Goal: Task Accomplishment & Management: Complete application form

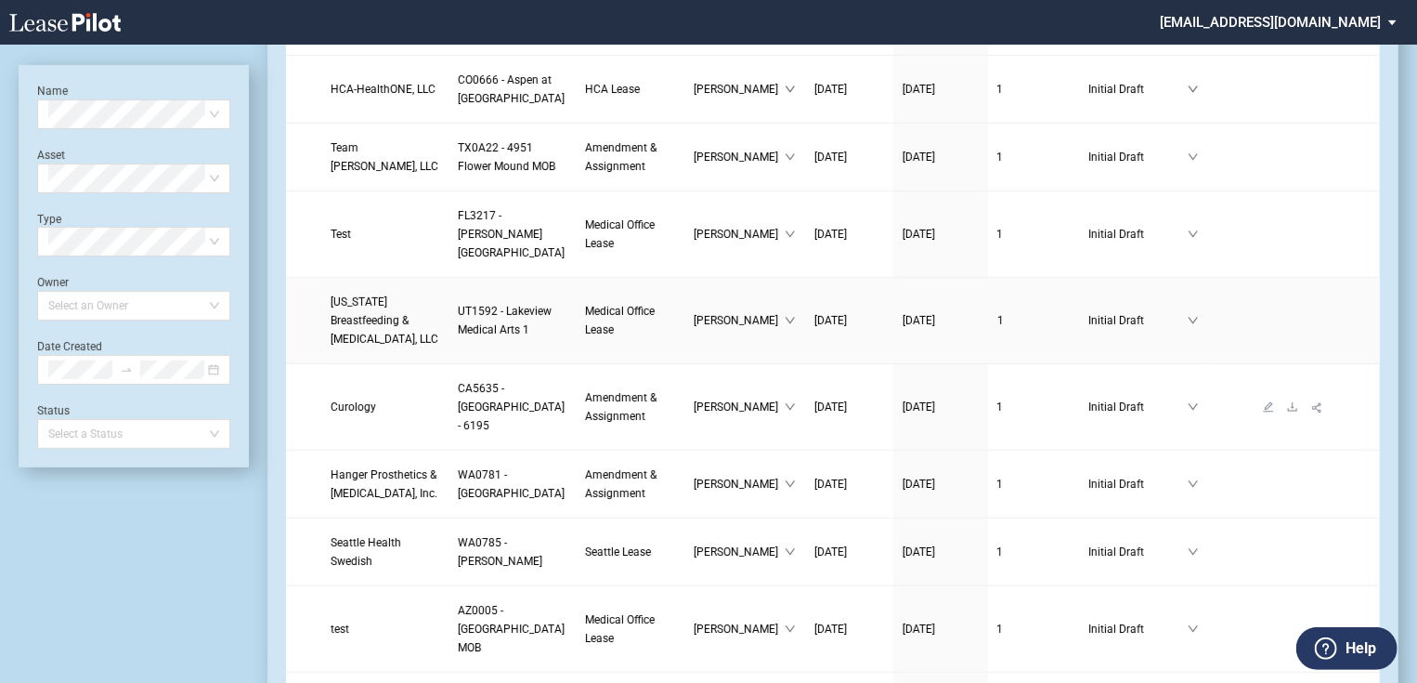
scroll to position [520, 0]
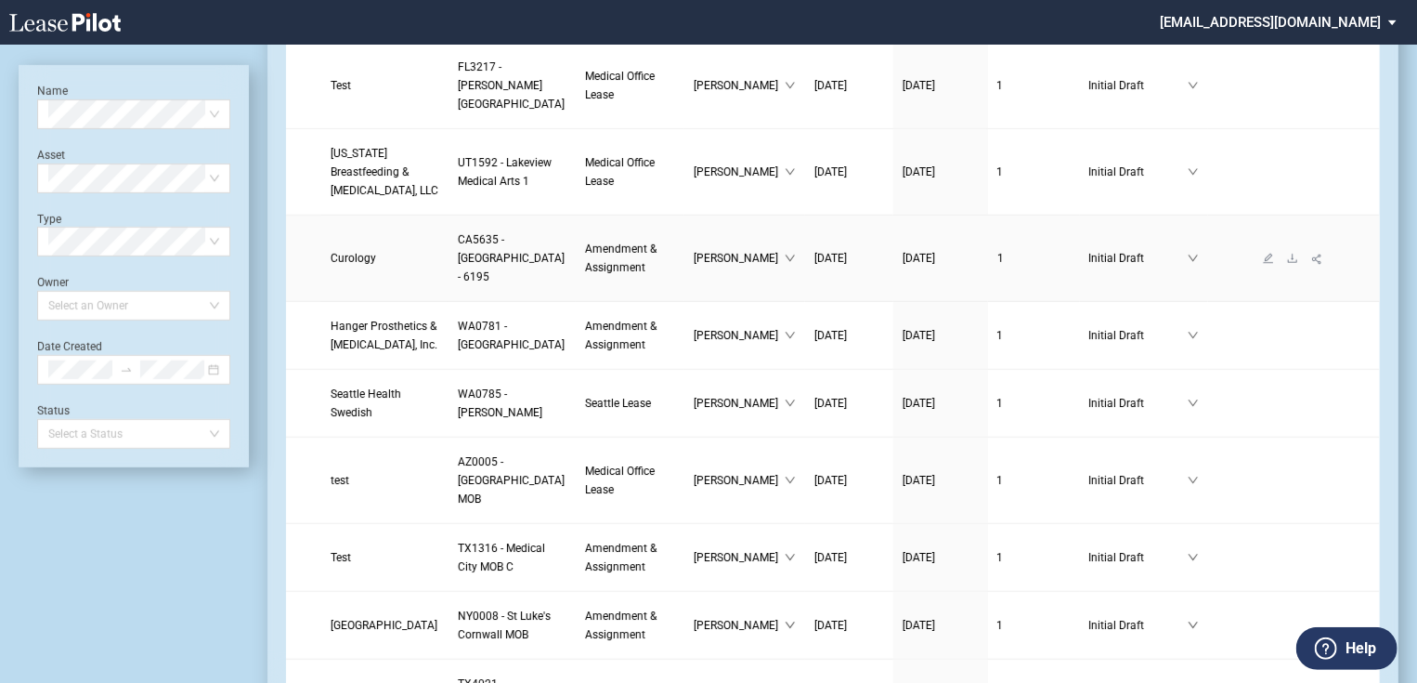
click at [361, 302] on td "Curology" at bounding box center [384, 258] width 127 height 86
click at [361, 265] on span "Curology" at bounding box center [354, 258] width 46 height 13
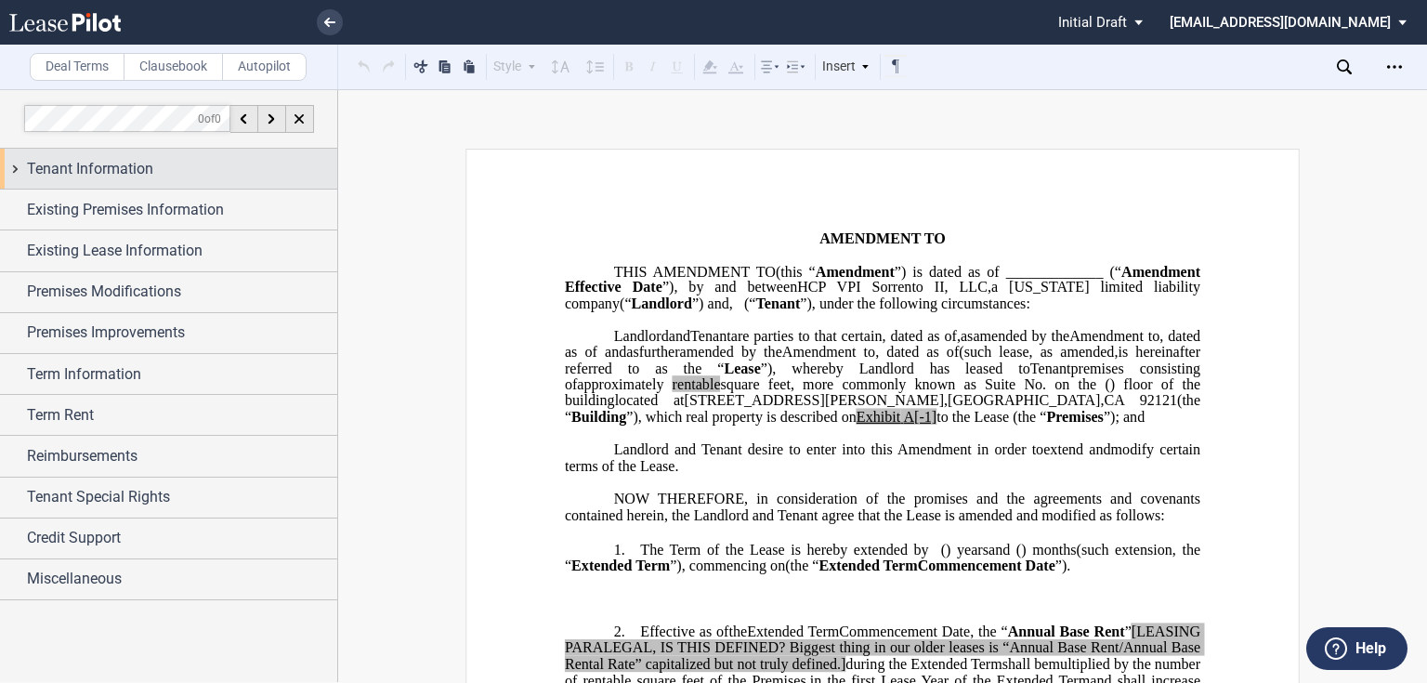
click at [219, 177] on div "Tenant Information" at bounding box center [182, 169] width 310 height 22
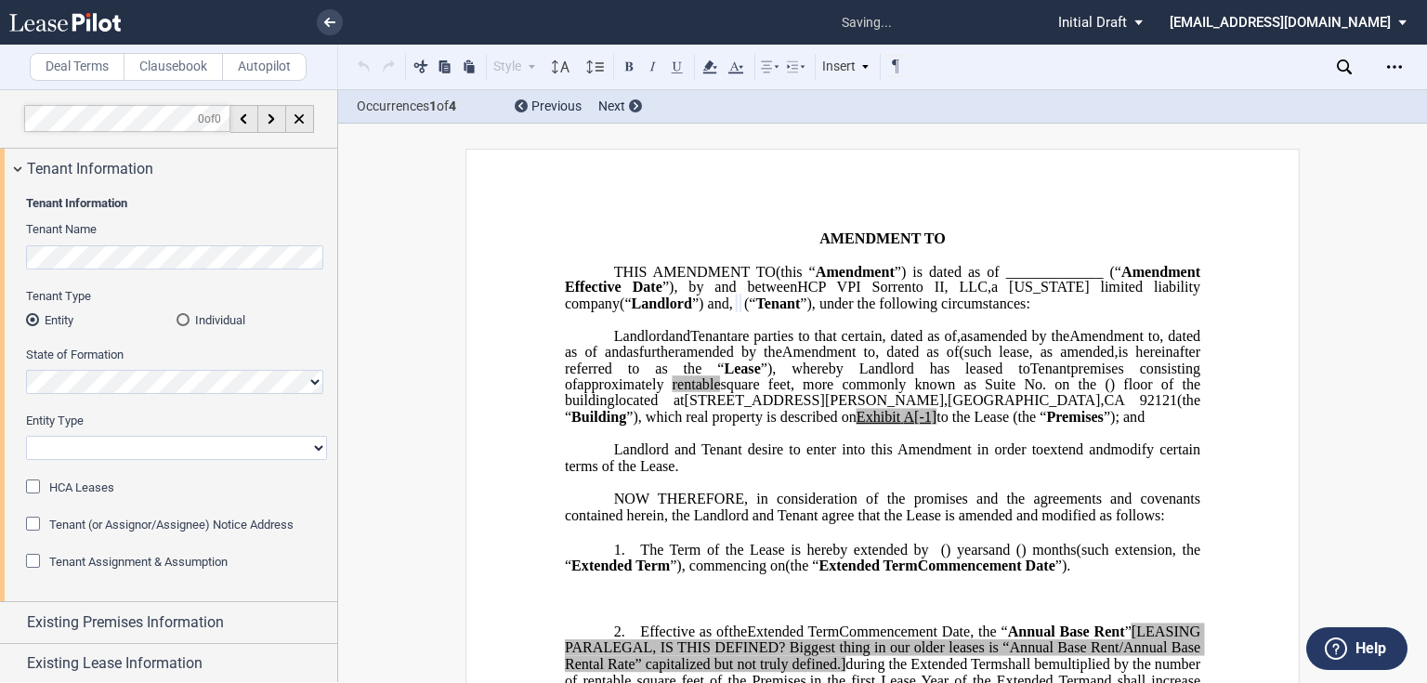
click at [104, 449] on select "Corporation Limited Liability Company General Partnership Limited Partnership O…" at bounding box center [176, 448] width 301 height 24
select select "corporation"
click at [26, 436] on select "Corporation Limited Liability Company General Partnership Limited Partnership O…" at bounding box center [176, 448] width 301 height 24
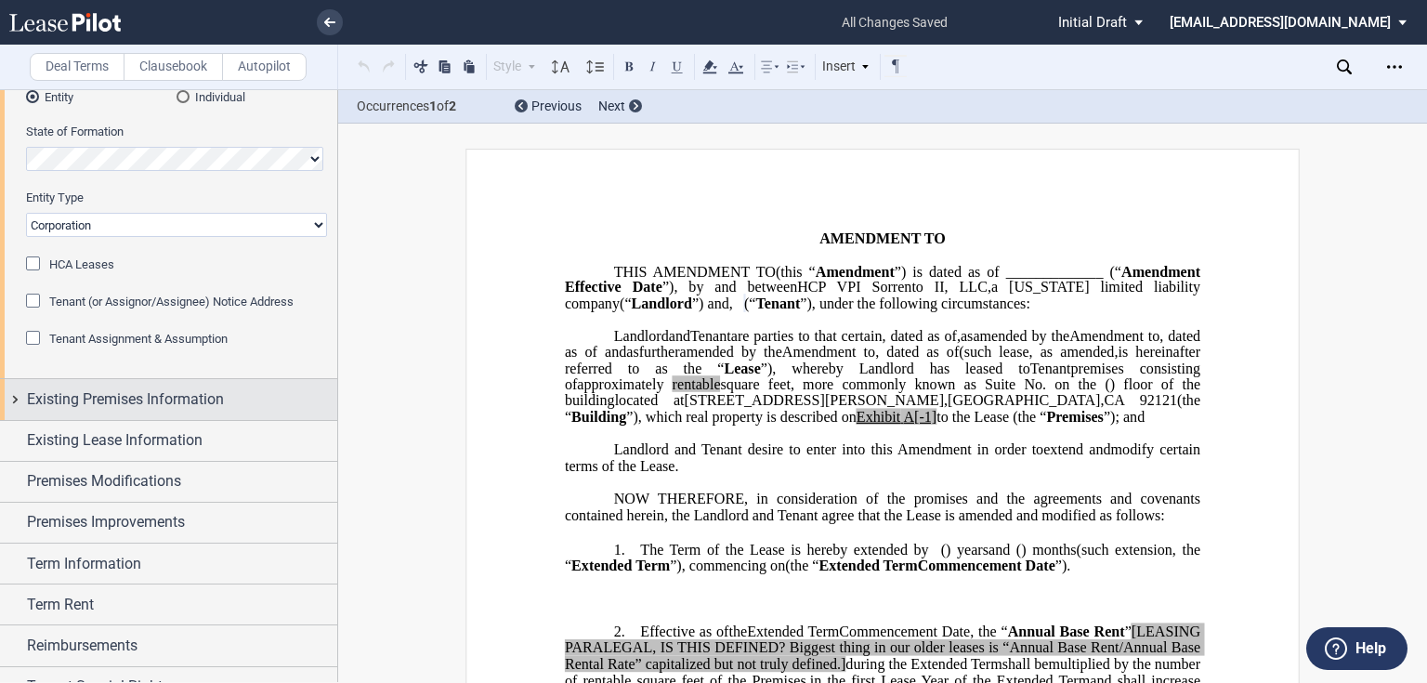
click at [77, 406] on span "Existing Premises Information" at bounding box center [125, 399] width 197 height 22
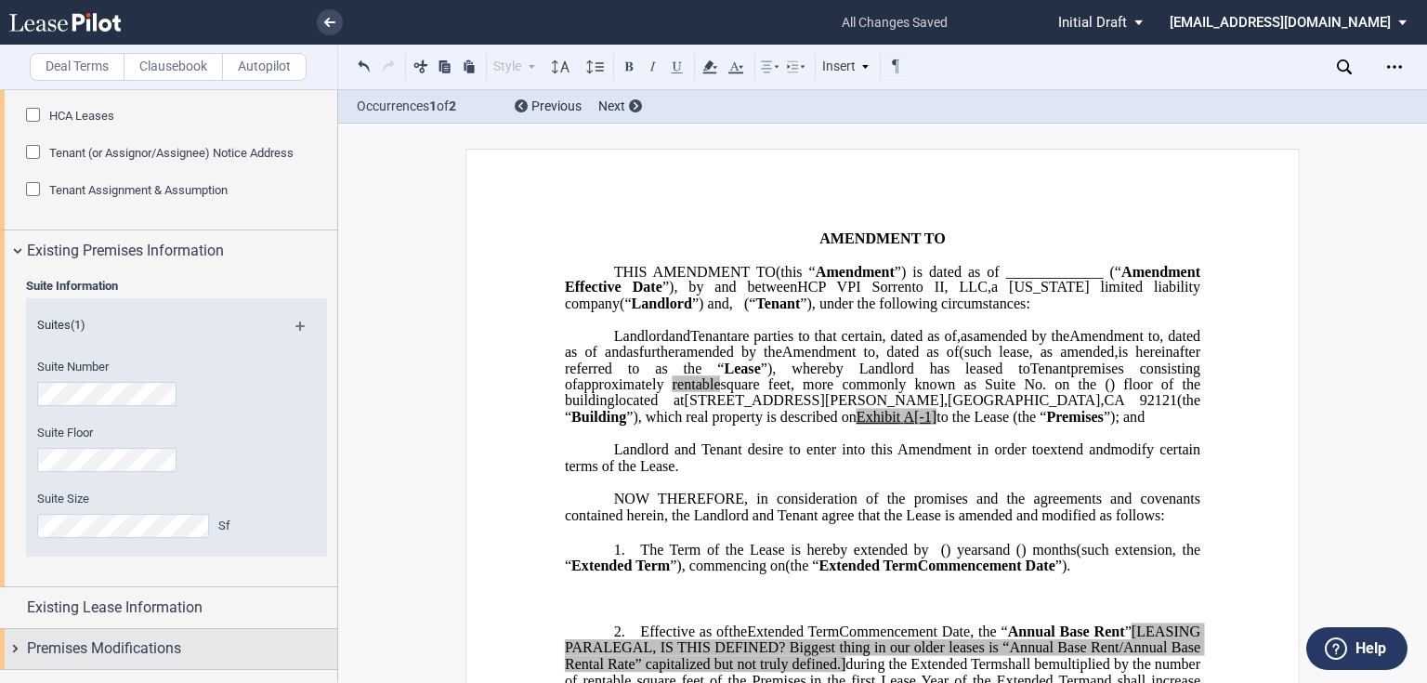
scroll to position [520, 0]
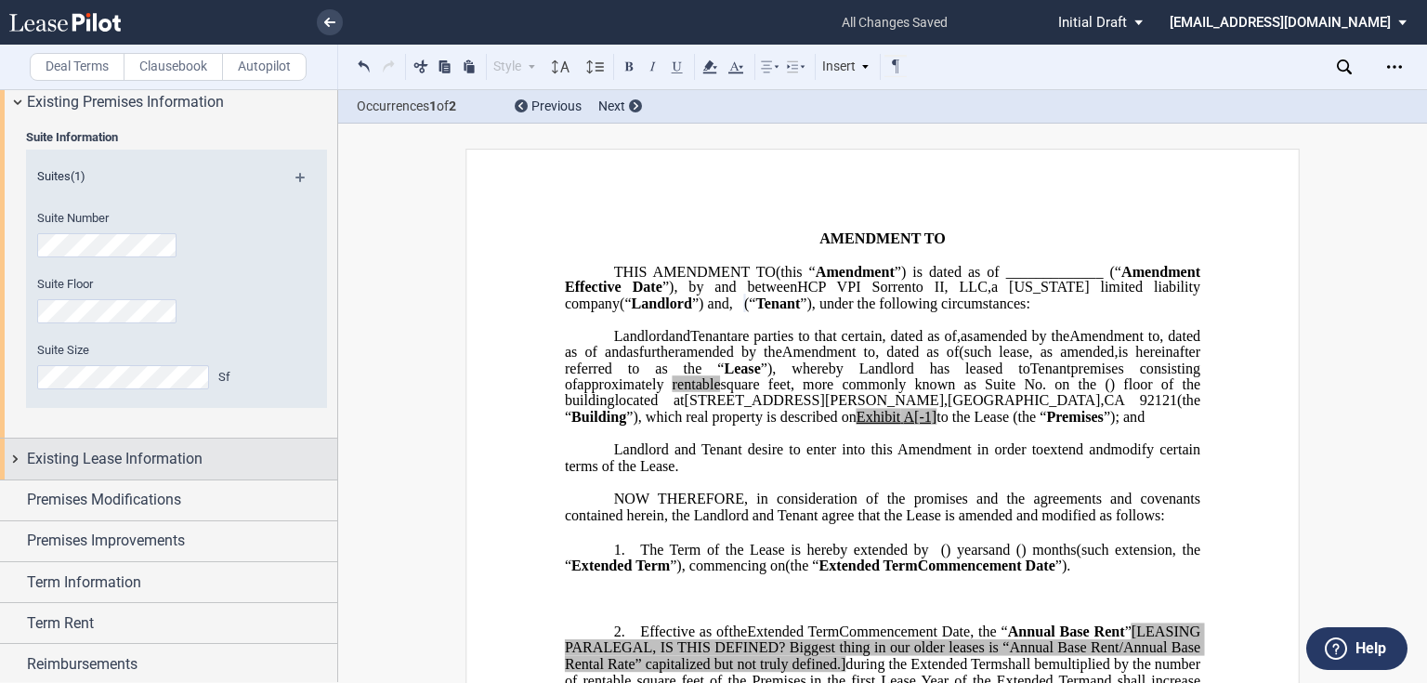
click at [111, 456] on span "Existing Lease Information" at bounding box center [115, 459] width 176 height 22
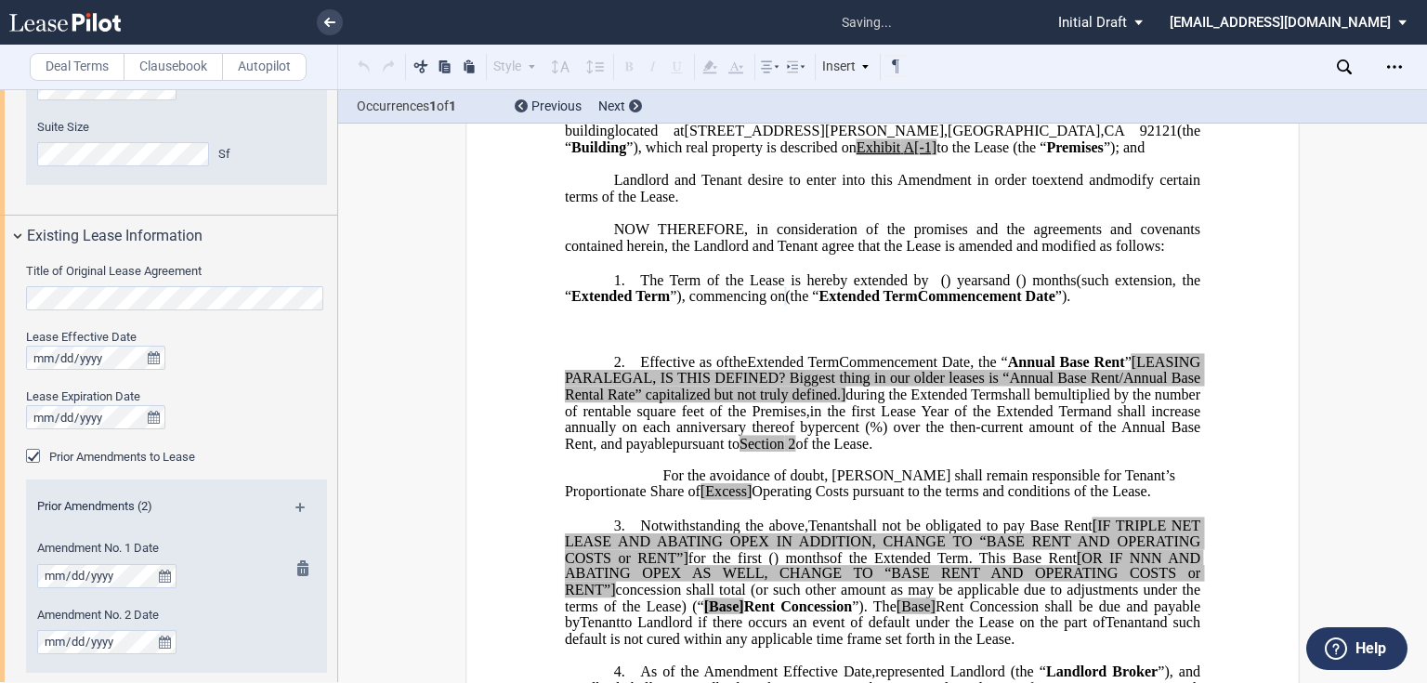
scroll to position [817, 0]
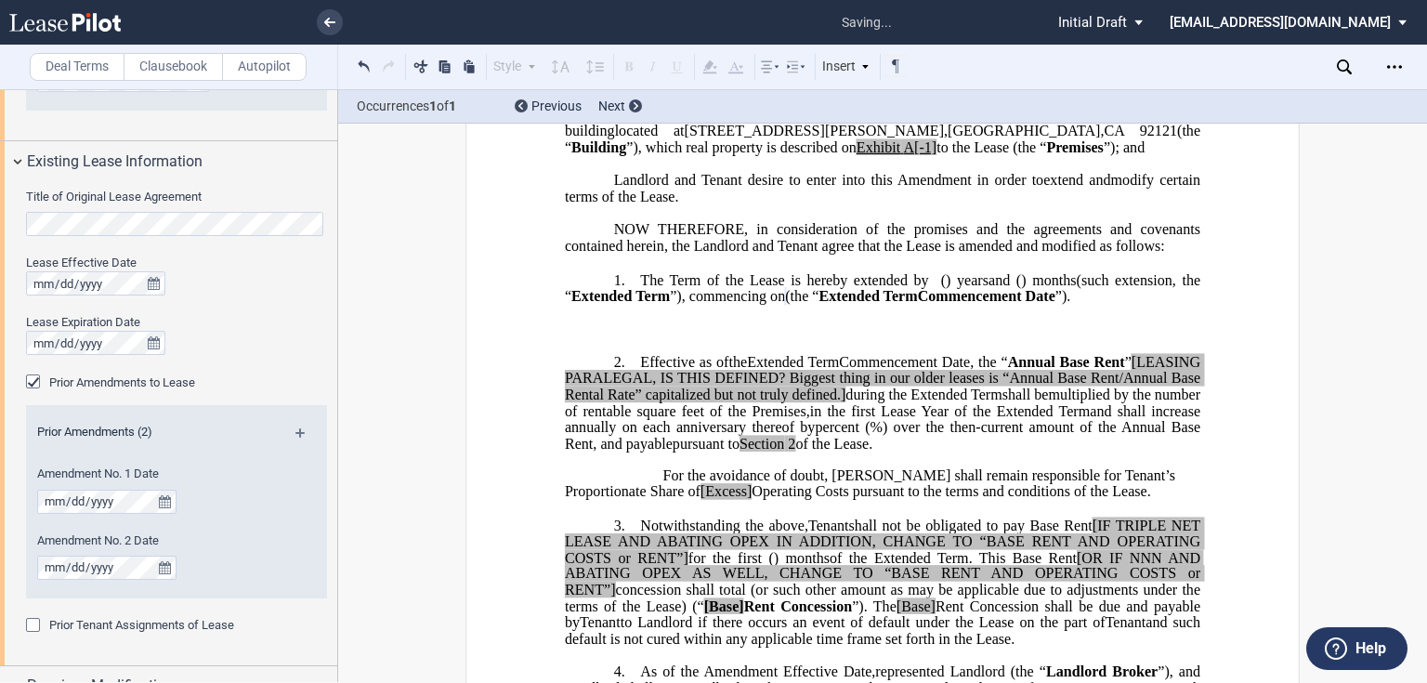
click at [28, 383] on div "Prior Amendments to Lease" at bounding box center [35, 383] width 19 height 19
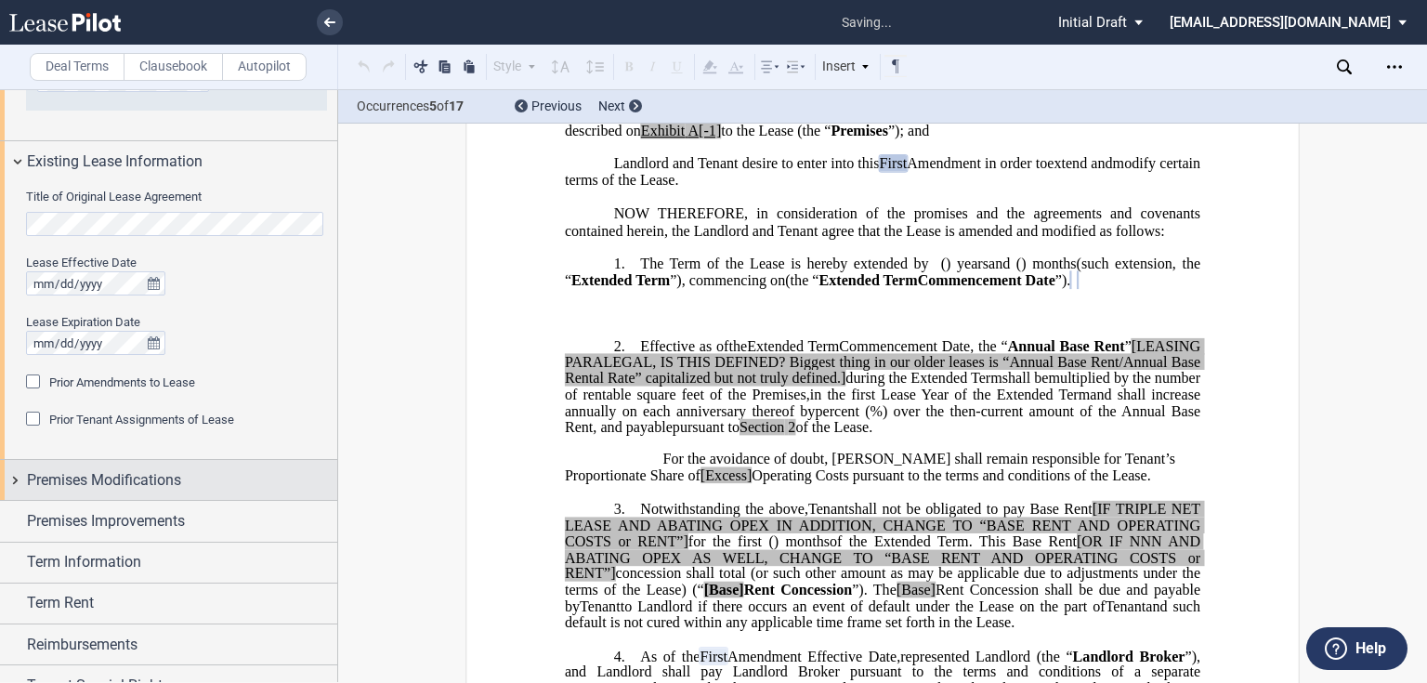
scroll to position [892, 0]
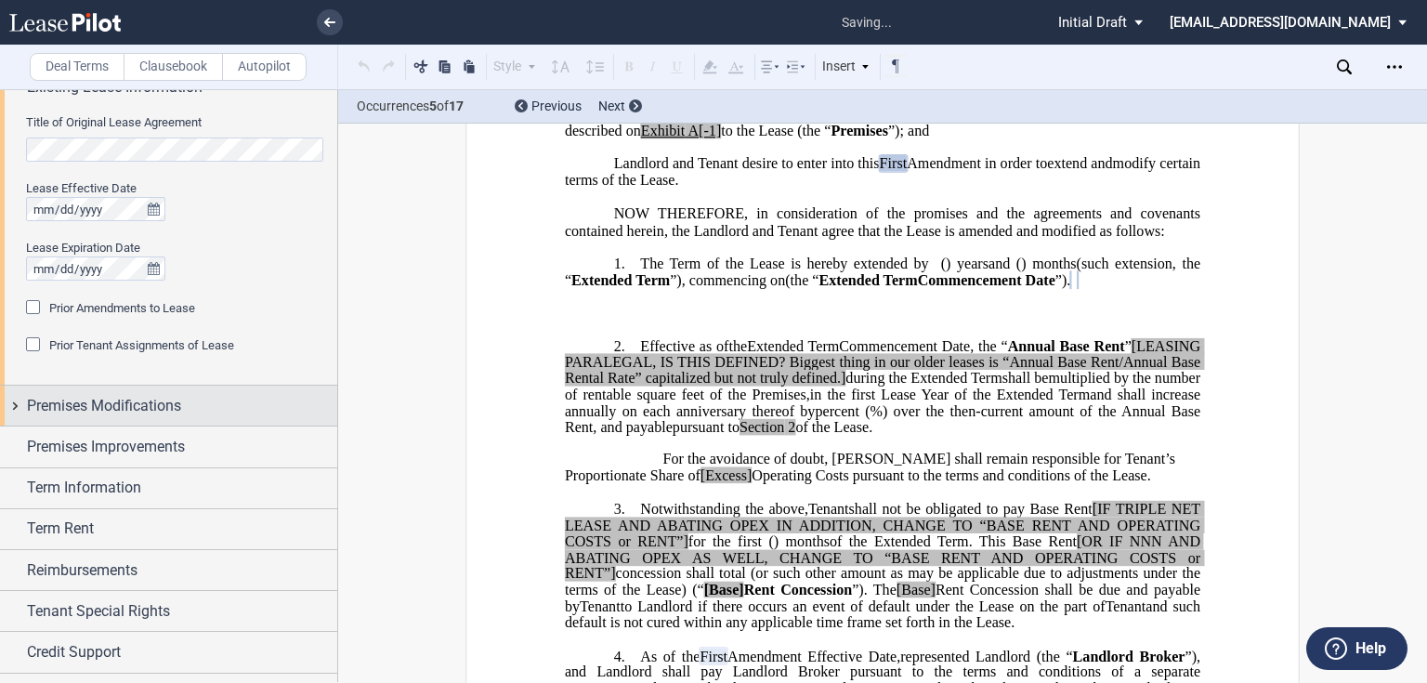
click at [84, 408] on span "Premises Modifications" at bounding box center [104, 406] width 154 height 22
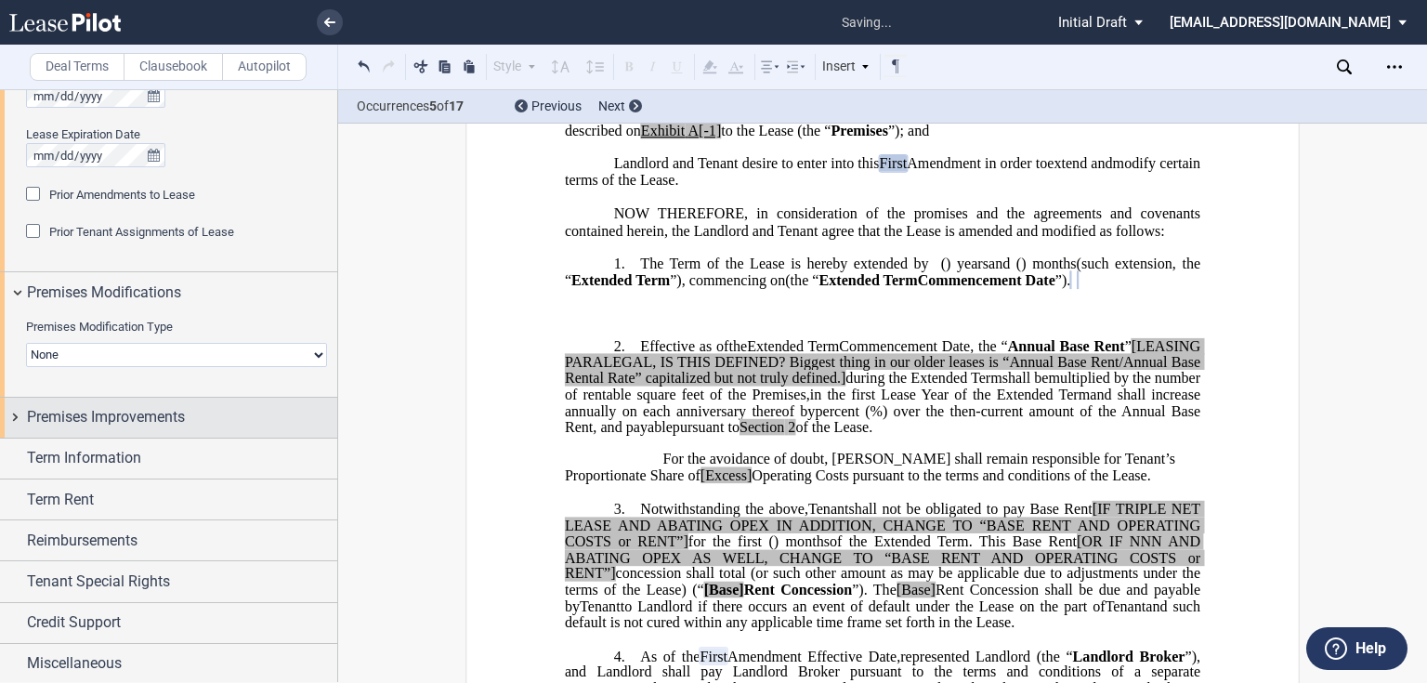
click at [97, 419] on span "Premises Improvements" at bounding box center [106, 417] width 158 height 22
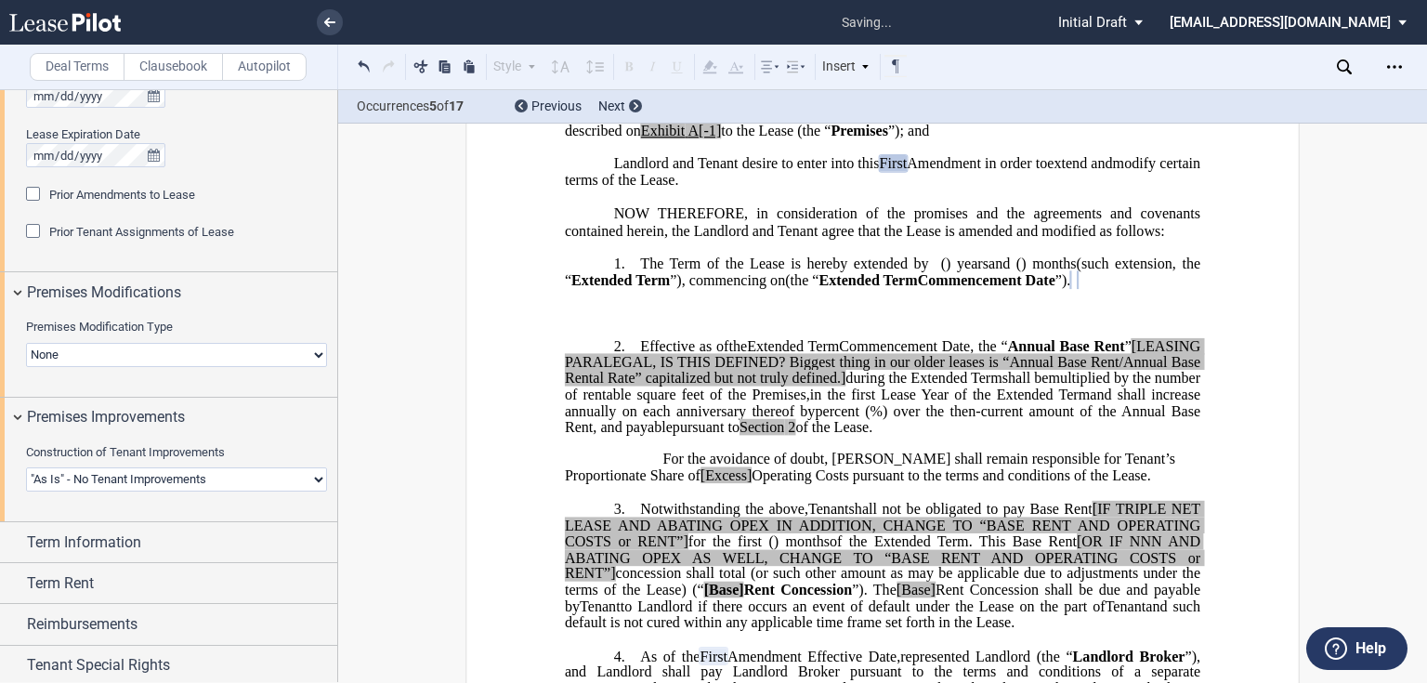
scroll to position [1007, 0]
click at [236, 479] on select "Landlord Constructs Tenant Improvements Tenant Constructs Tenant Improvements "…" at bounding box center [176, 477] width 301 height 24
select select "landlord"
click at [26, 465] on select "Landlord Constructs Tenant Improvements Tenant Constructs Tenant Improvements "…" at bounding box center [176, 477] width 301 height 24
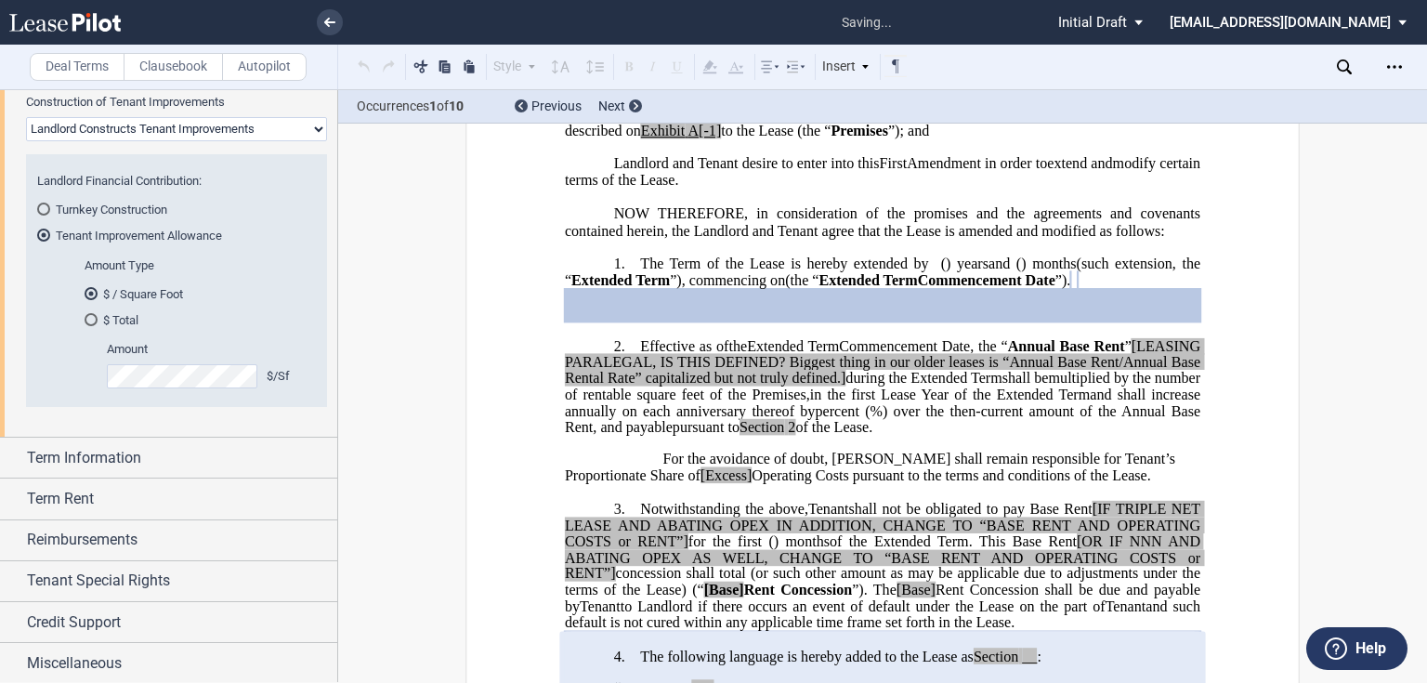
scroll to position [24, 0]
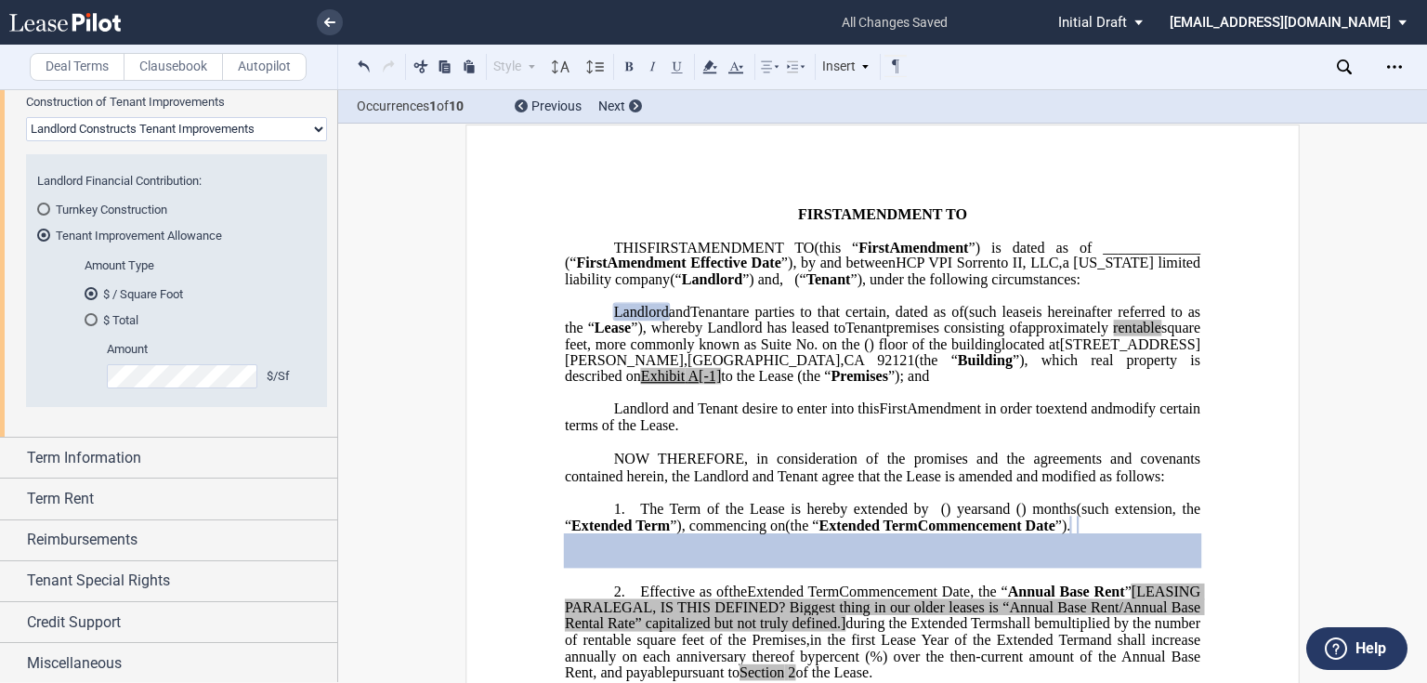
click at [111, 319] on md-radio-button "$ Total" at bounding box center [195, 319] width 220 height 17
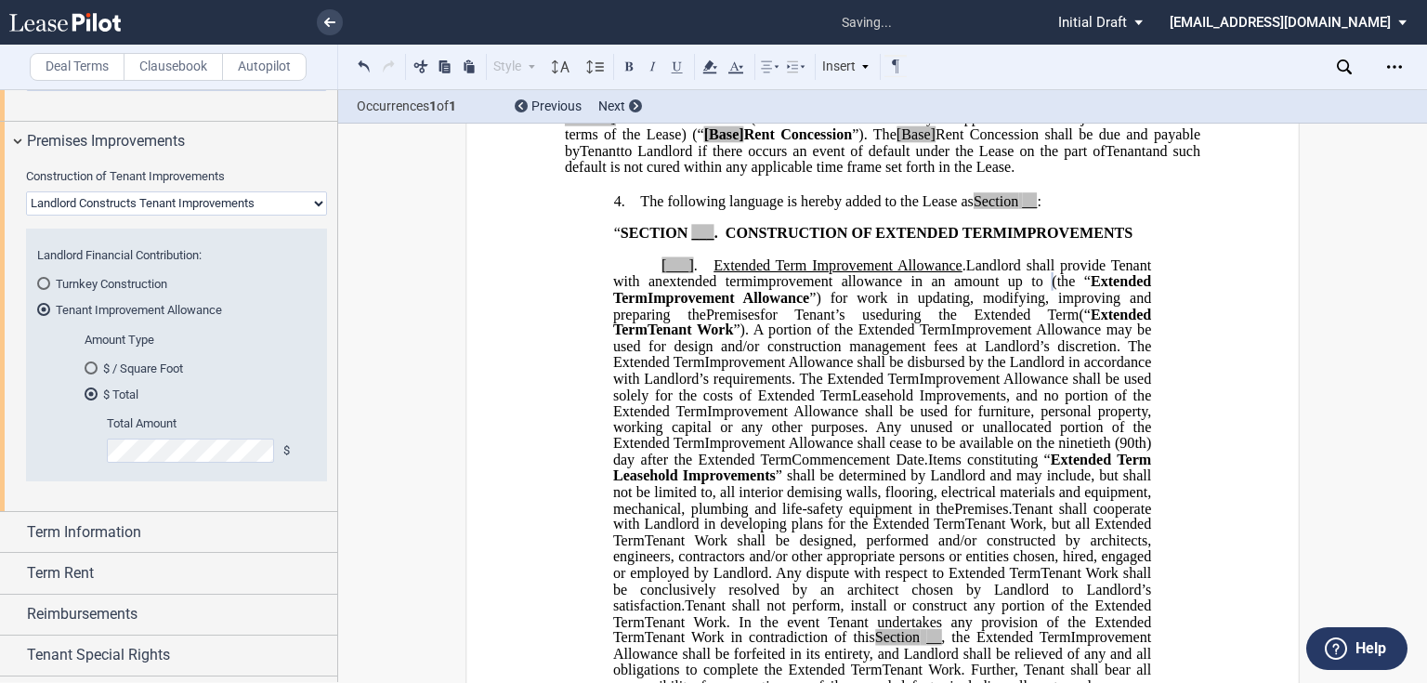
scroll to position [1355, 0]
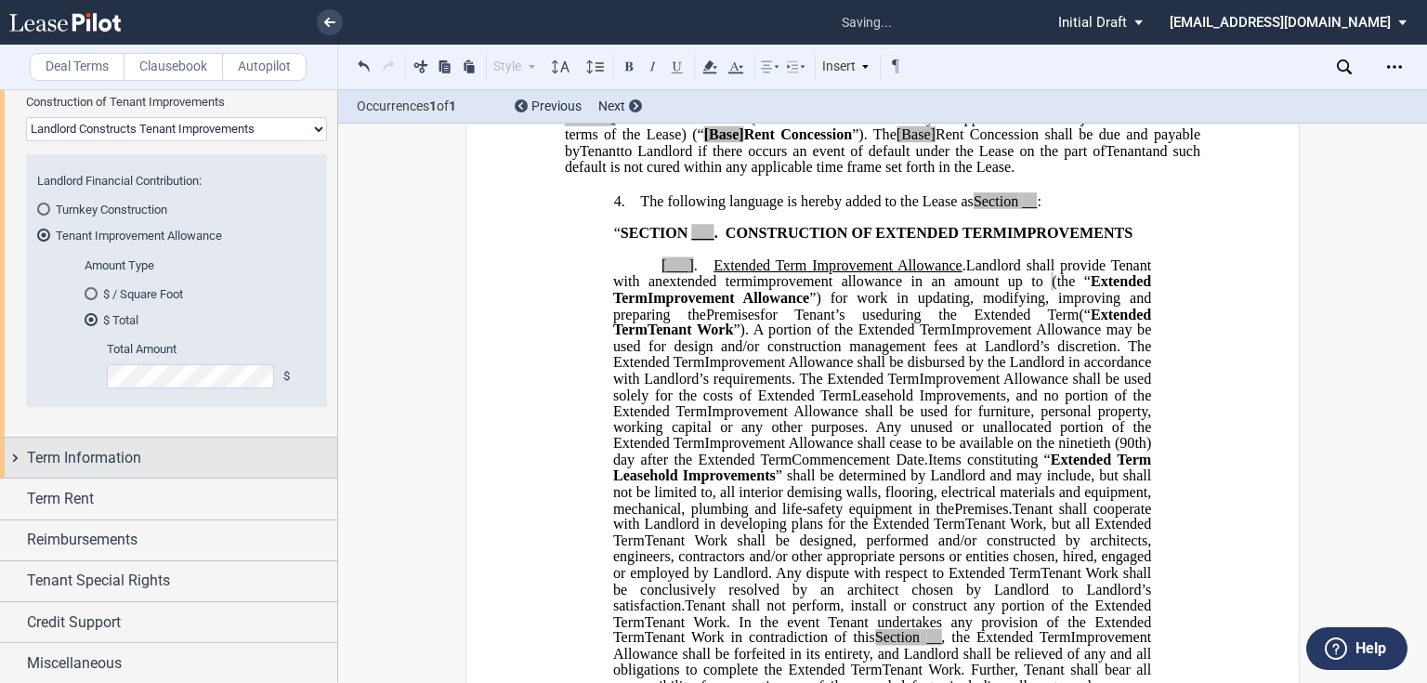
click at [107, 459] on span "Term Information" at bounding box center [84, 458] width 114 height 22
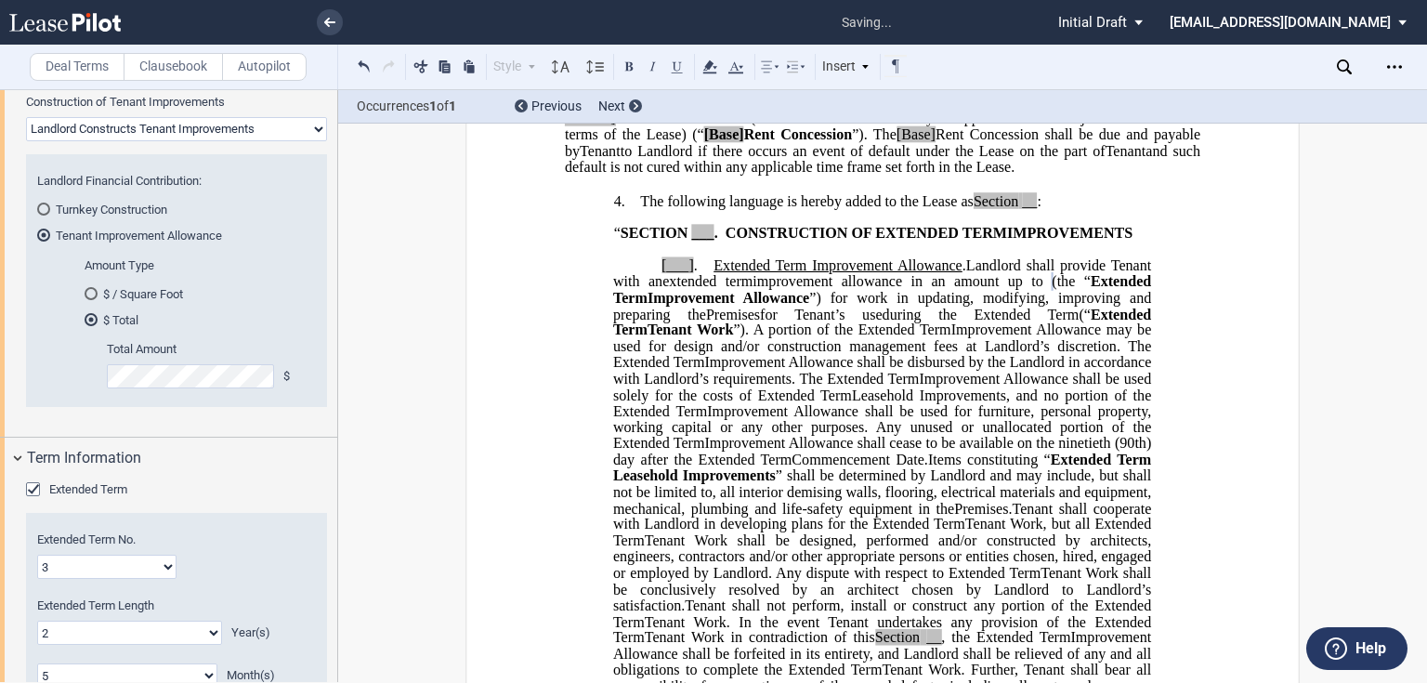
scroll to position [1504, 0]
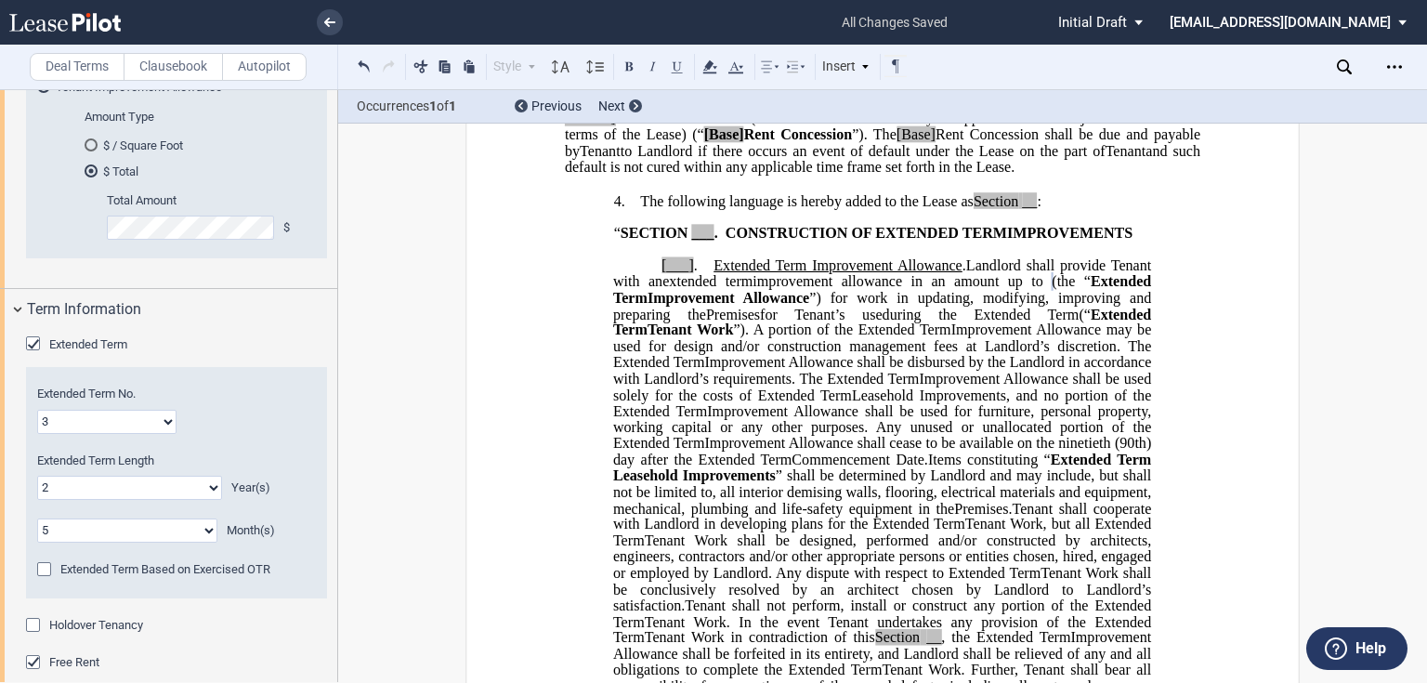
click at [72, 411] on select "1 2 3 4 5 6 7 8 9 10 11 12 13 14 15 16 17 18 19 20" at bounding box center [106, 422] width 139 height 24
select select "number:1"
click at [37, 410] on select "1 2 3 4 5 6 7 8 9 10 11 12 13 14 15 16 17 18 19 20" at bounding box center [106, 422] width 139 height 24
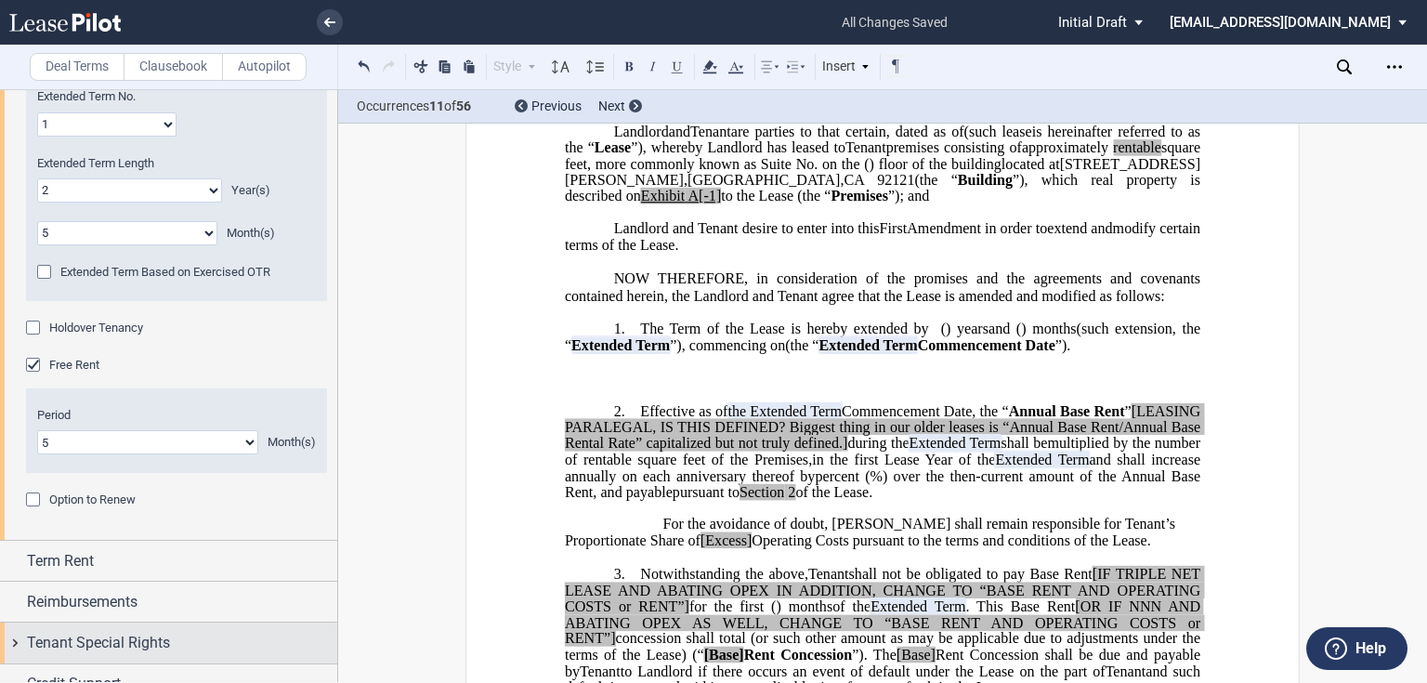
scroll to position [1862, 0]
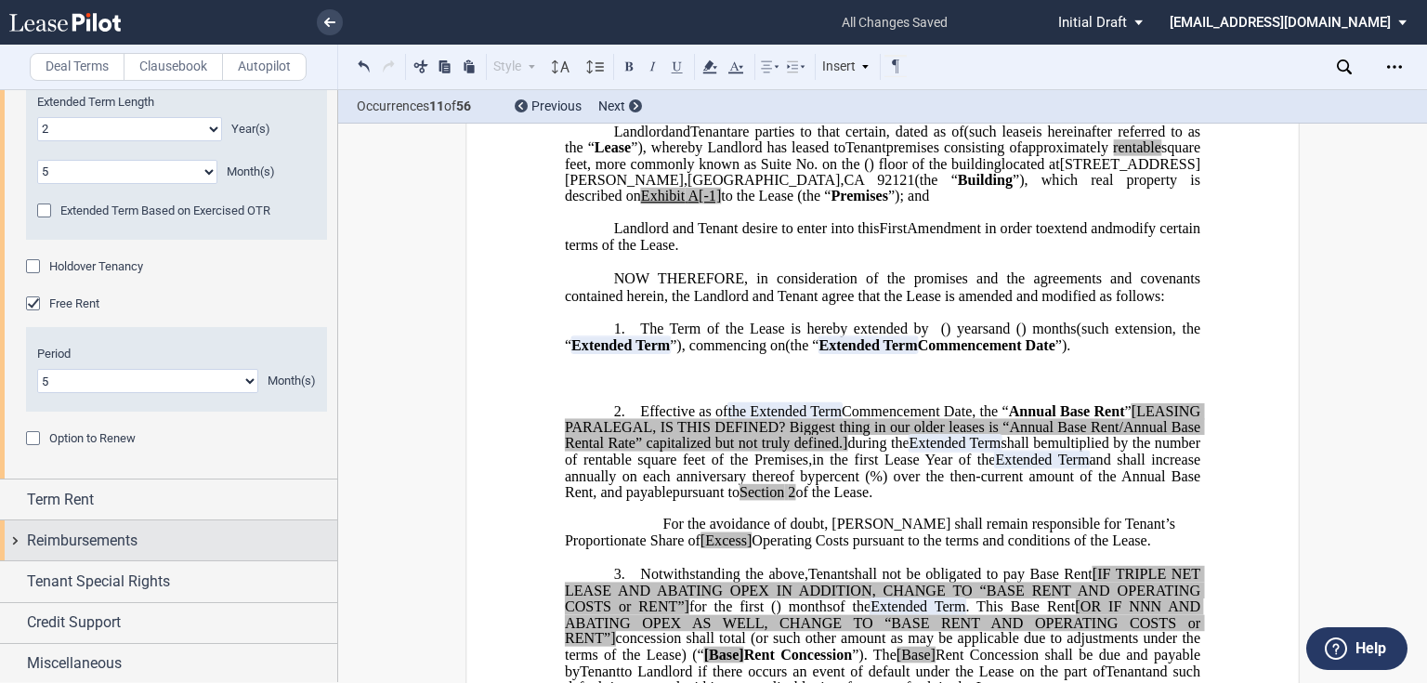
click at [148, 542] on div "Reimbursements" at bounding box center [182, 540] width 310 height 22
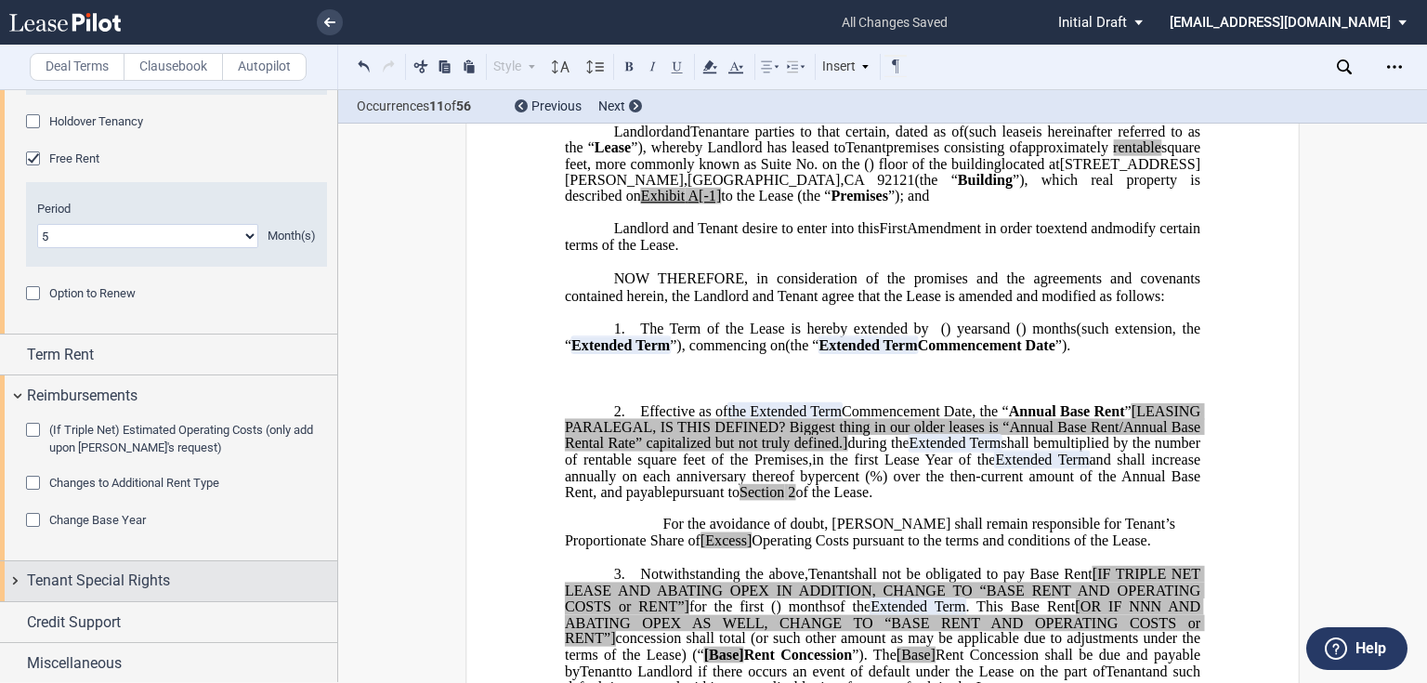
click at [147, 570] on span "Tenant Special Rights" at bounding box center [98, 580] width 143 height 22
click at [130, 591] on div "Tenant Special Rights" at bounding box center [168, 580] width 337 height 40
click at [114, 580] on span "Tenant Special Rights" at bounding box center [98, 580] width 143 height 22
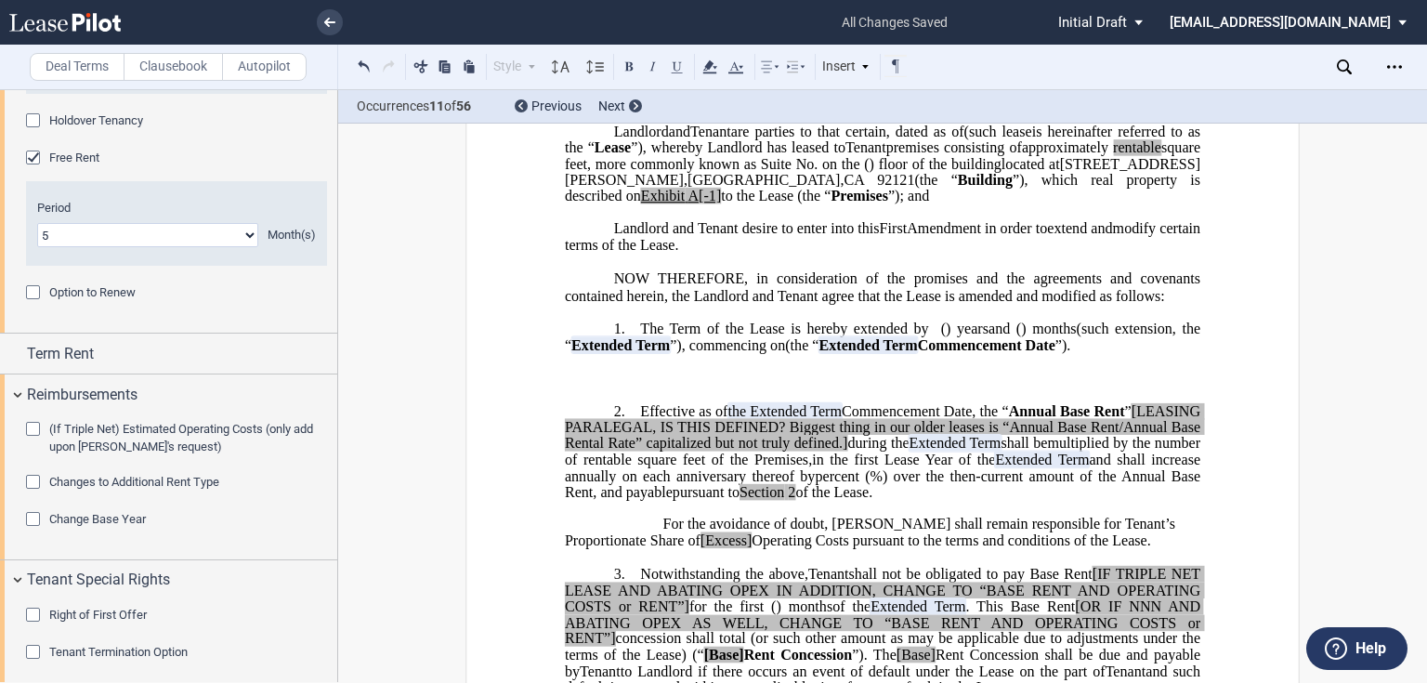
scroll to position [2099, 0]
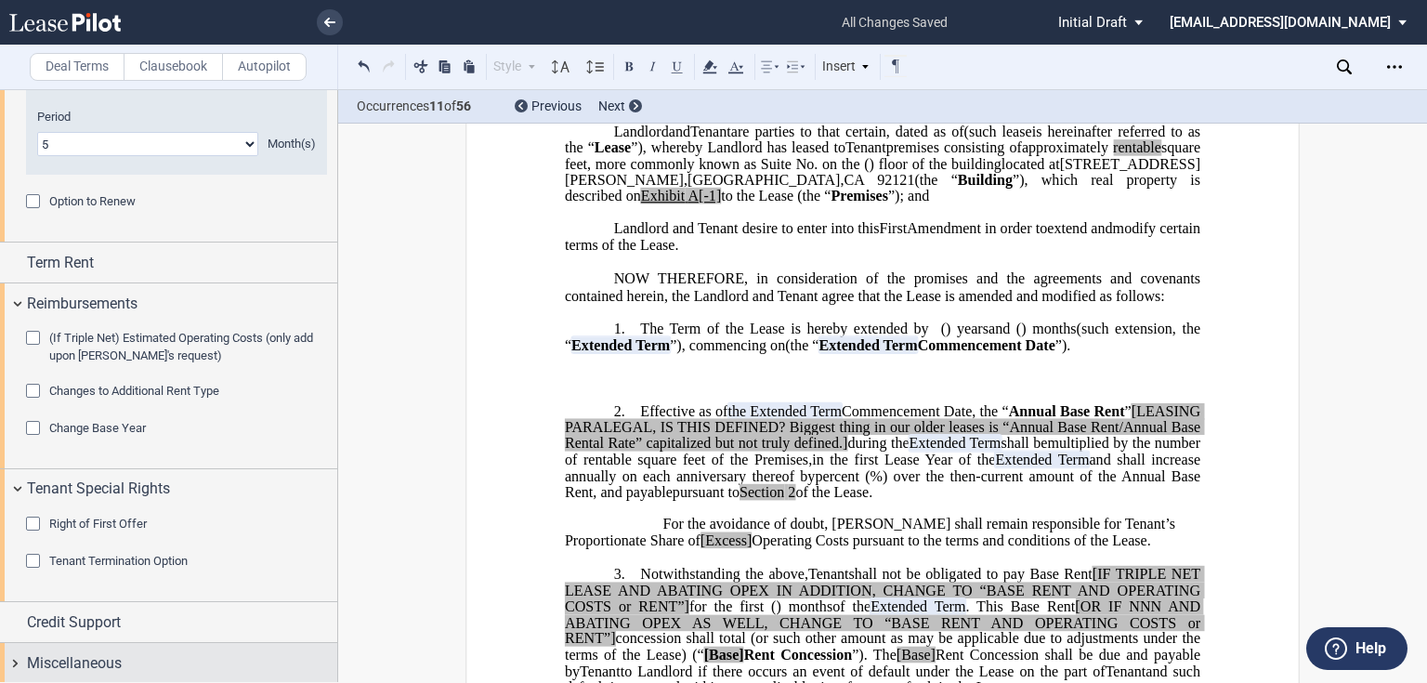
click at [91, 659] on span "Miscellaneous" at bounding box center [74, 663] width 95 height 22
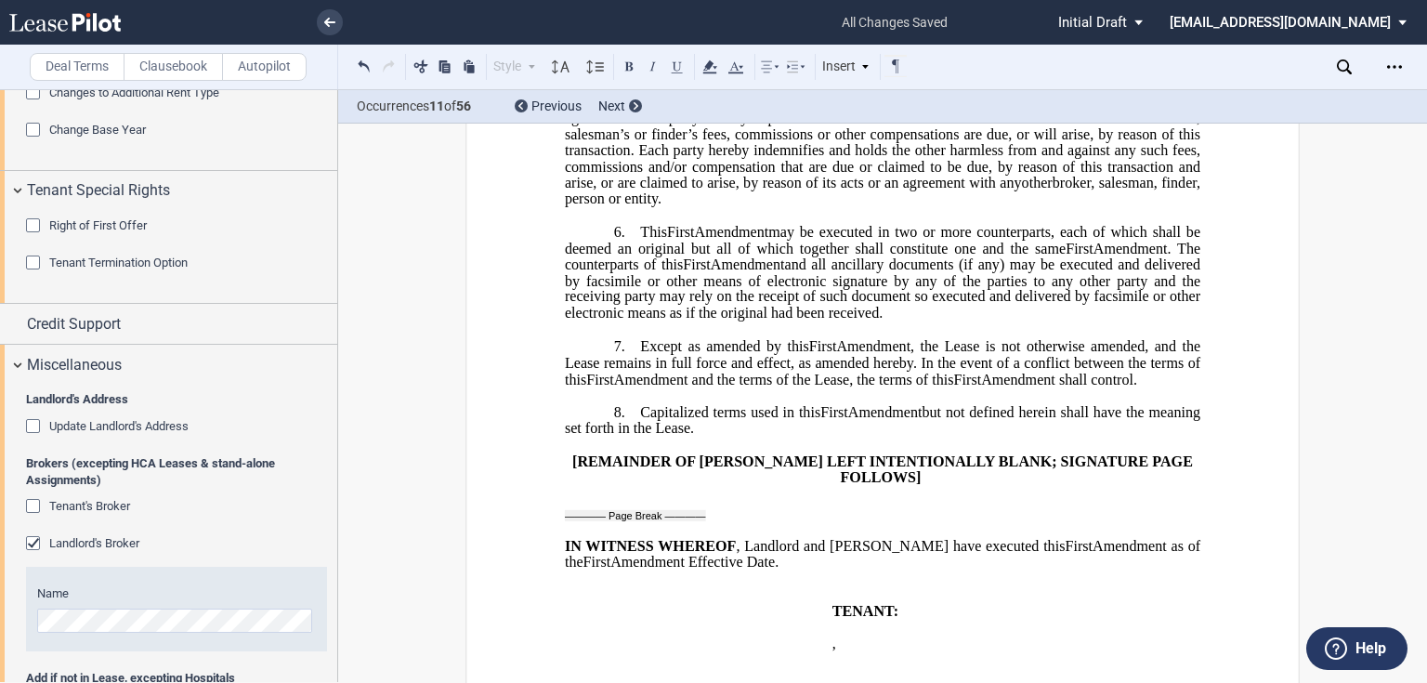
scroll to position [2433, 0]
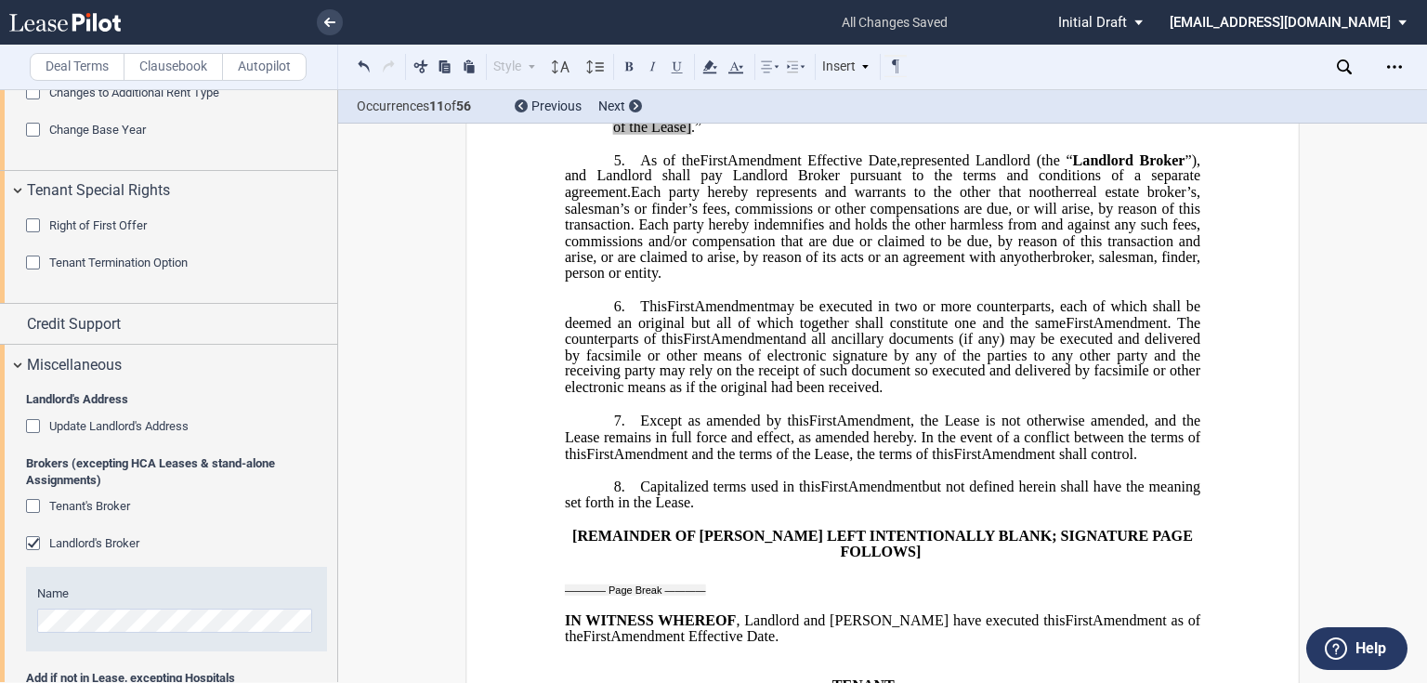
click at [616, 325] on span "may be executed in two or more counterparts, each of which shall be deemed an o…" at bounding box center [884, 314] width 639 height 33
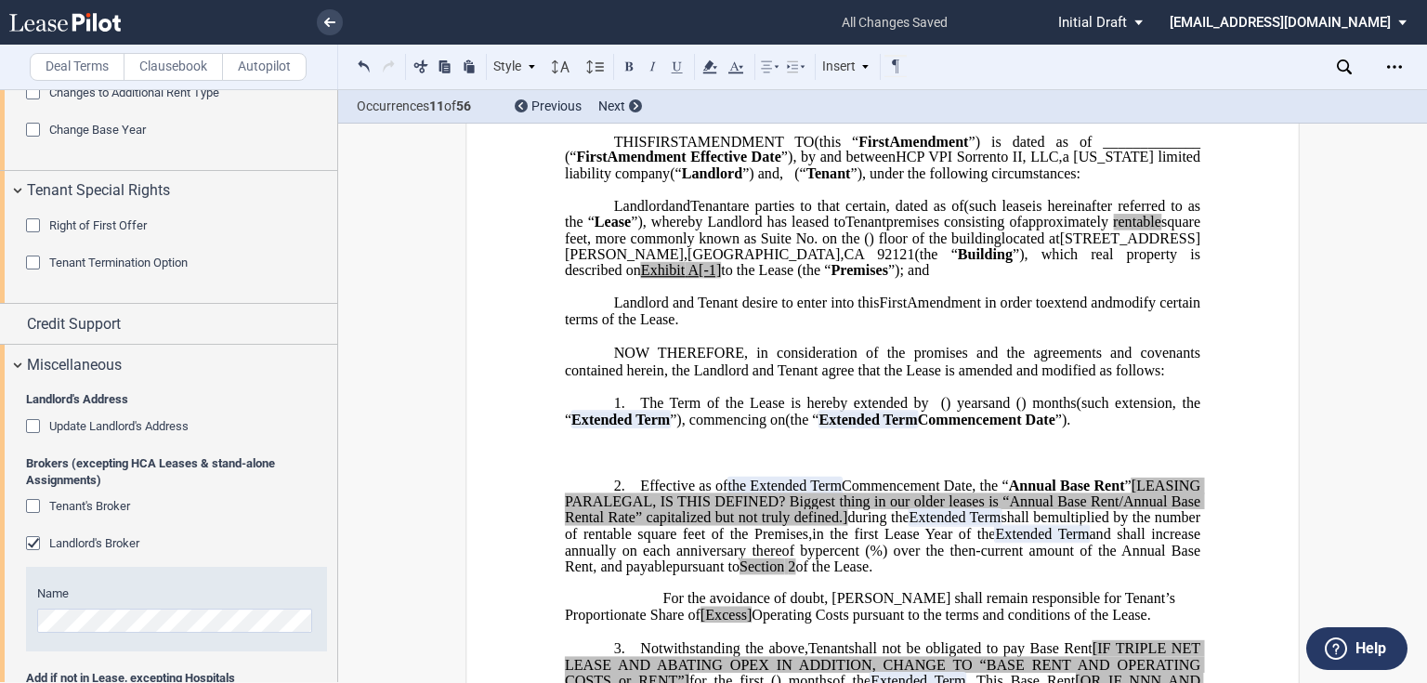
scroll to position [353, 0]
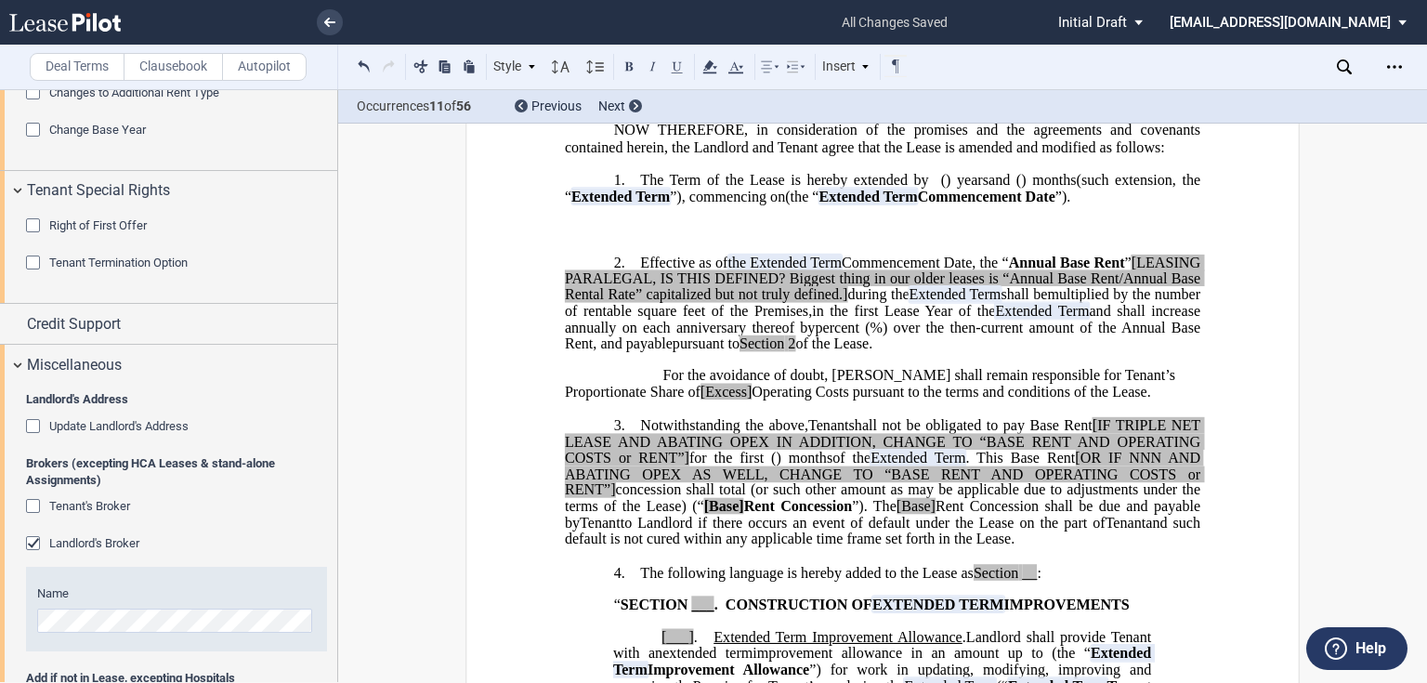
click at [627, 284] on p "2. Effective as of [______] [______] the Extended Term the ﻿ ﻿ Extended Term Co…" at bounding box center [882, 303] width 635 height 98
click at [640, 189] on span "The Term of the Lease is hereby extended by" at bounding box center [784, 180] width 288 height 17
click at [692, 205] on span "Extended Term" at bounding box center [642, 197] width 98 height 17
click at [898, 205] on p "1. Term . The Term of the Lease is hereby extended by [__________] ﻿ ﻿ ( ﻿ ﻿ ) …" at bounding box center [882, 188] width 635 height 33
click at [800, 205] on span "”), commencing on" at bounding box center [749, 197] width 115 height 17
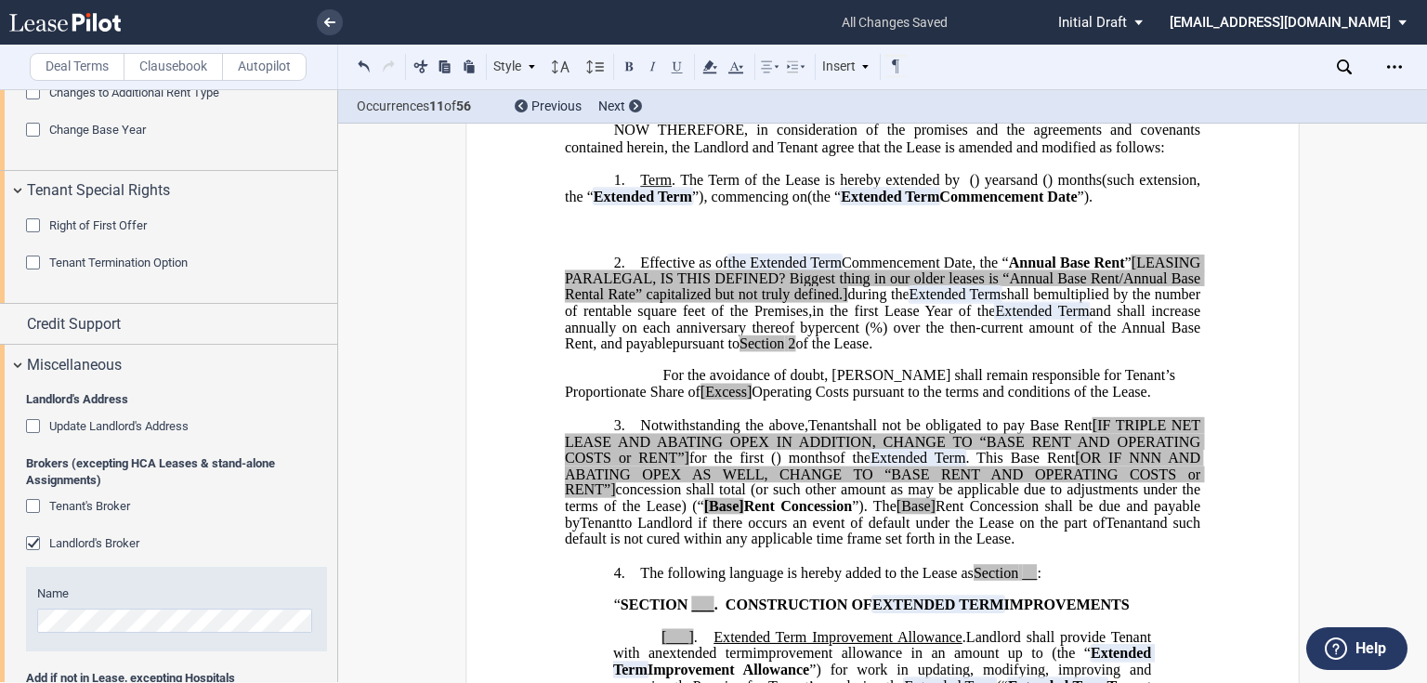
click at [787, 205] on p "1. Term . The Term of the Lease is hereby extended by [__________] ﻿ ﻿ ( ﻿ ﻿ ) …" at bounding box center [882, 188] width 635 height 33
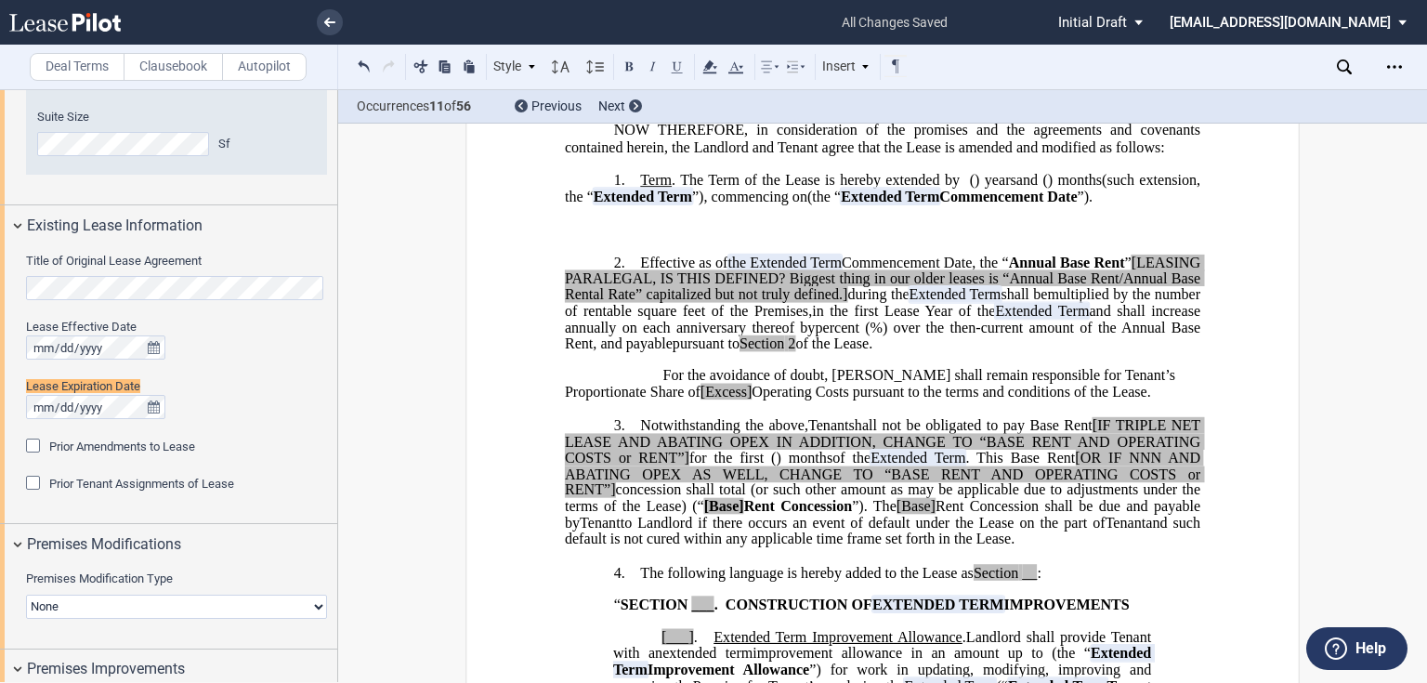
click at [841, 205] on span "(the “" at bounding box center [823, 197] width 33 height 17
drag, startPoint x: 1166, startPoint y: 193, endPoint x: 784, endPoint y: 215, distance: 383.3
click at [784, 205] on p "1. Term . The Term of the Lease is hereby extended by [__________] ﻿ ﻿ ( ﻿ ﻿ ) …" at bounding box center [882, 188] width 635 height 33
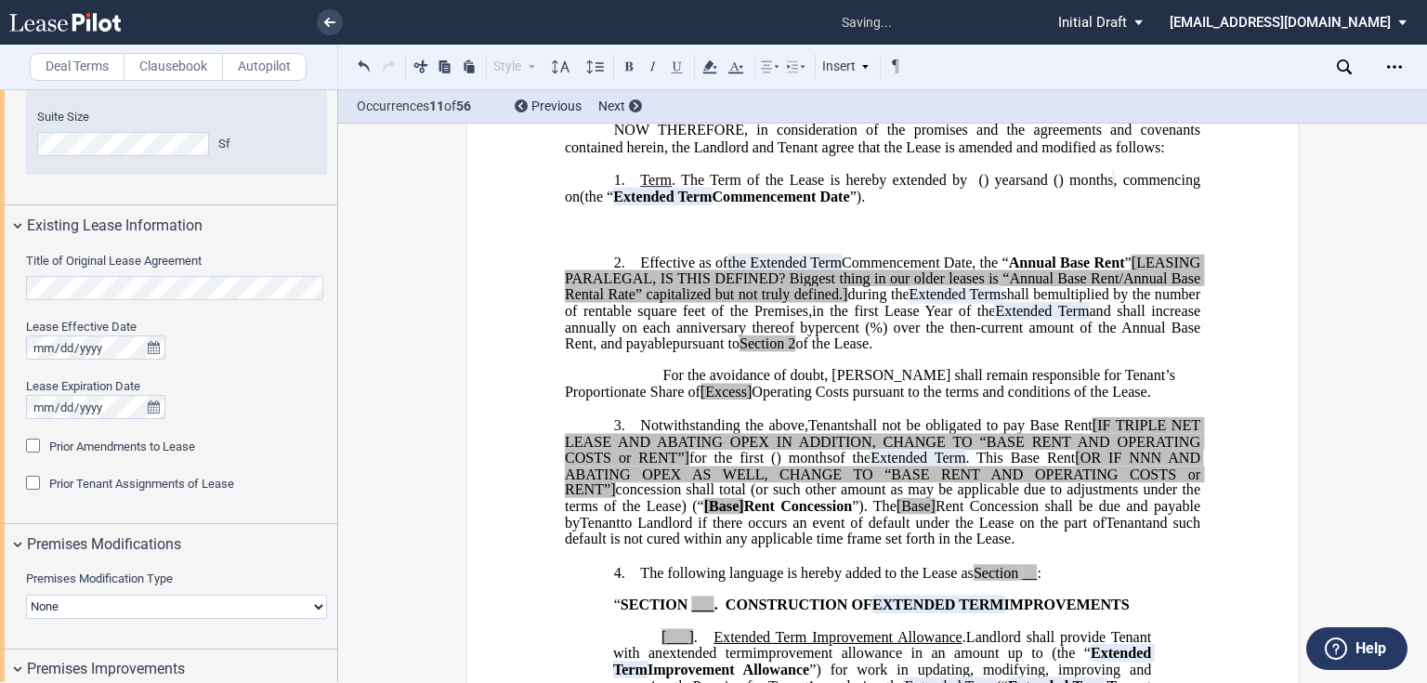
click at [866, 205] on span "”)." at bounding box center [858, 197] width 16 height 17
click at [850, 205] on span "”) and expiring on August 31, ." at bounding box center [936, 197] width 173 height 17
click at [850, 205] on span "”) and expiring on Janaury 31, 2028." at bounding box center [959, 197] width 219 height 17
drag, startPoint x: 585, startPoint y: 230, endPoint x: 576, endPoint y: 254, distance: 25.9
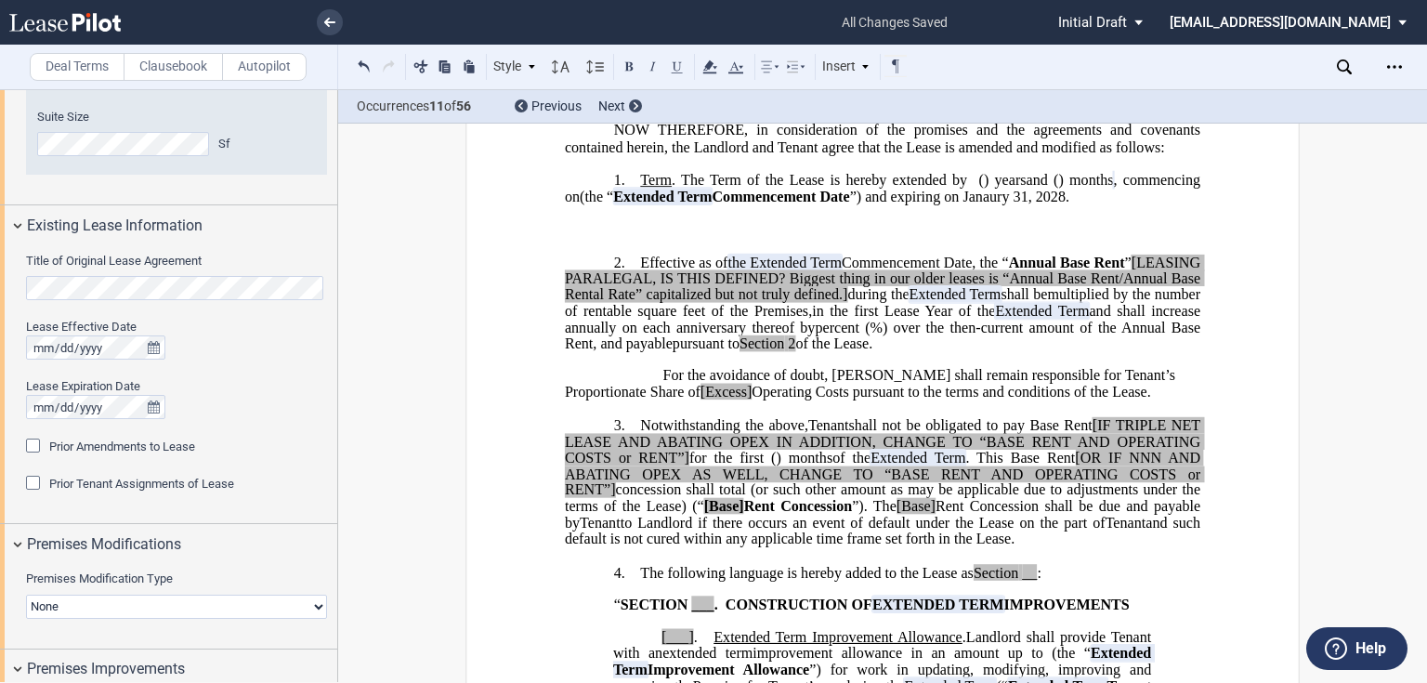
click at [850, 205] on span "”) and expiring on Janaury 31, 2028." at bounding box center [959, 197] width 219 height 17
drag, startPoint x: 756, startPoint y: 191, endPoint x: 739, endPoint y: 228, distance: 39.9
click at [754, 189] on span "Term . The Term of the Lease is hereby extended by" at bounding box center [803, 180] width 327 height 17
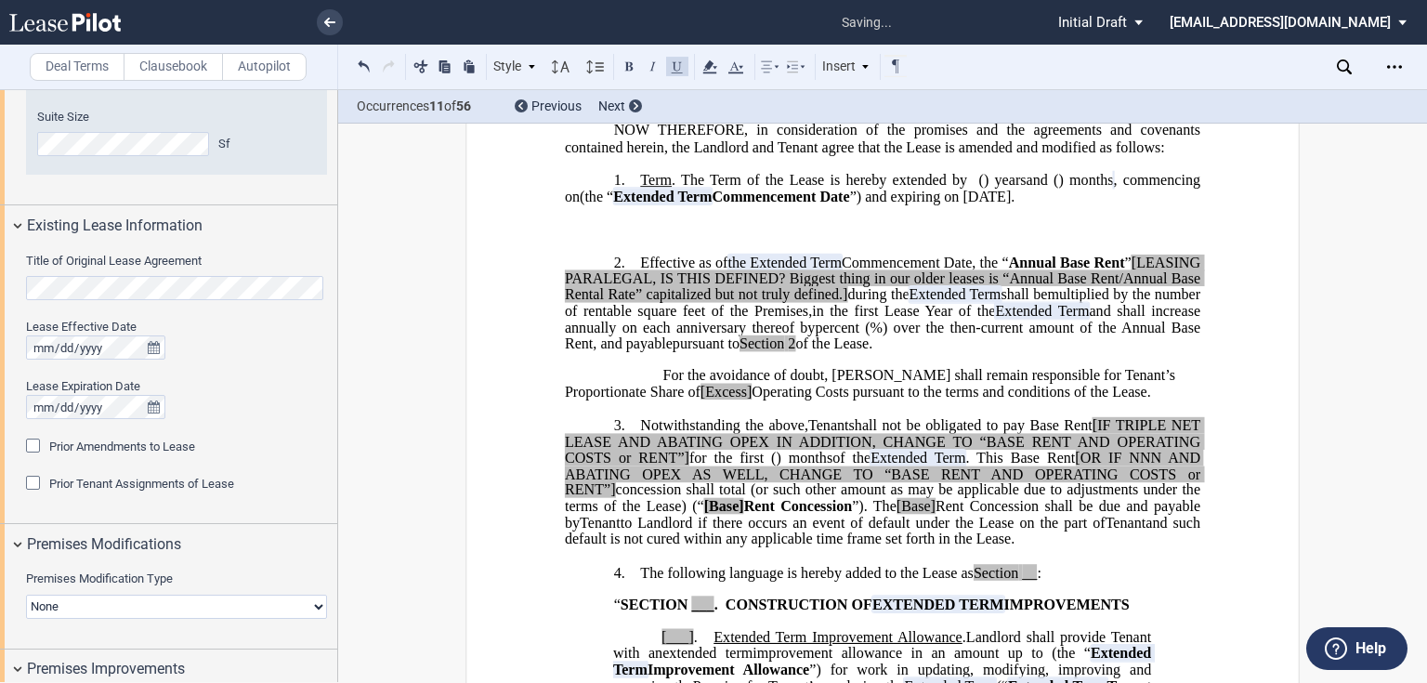
drag, startPoint x: 738, startPoint y: 229, endPoint x: 728, endPoint y: 232, distance: 10.6
click at [737, 205] on p "1. Term . The Term of the Lease is hereby extended by [__________] ﻿ ﻿ ( ﻿ ﻿ ) …" at bounding box center [882, 188] width 635 height 33
click at [817, 205] on p "1. Term . The Term of the Lease is hereby extended by [__________] ﻿ ﻿ ( ﻿ ﻿ ) …" at bounding box center [882, 188] width 635 height 33
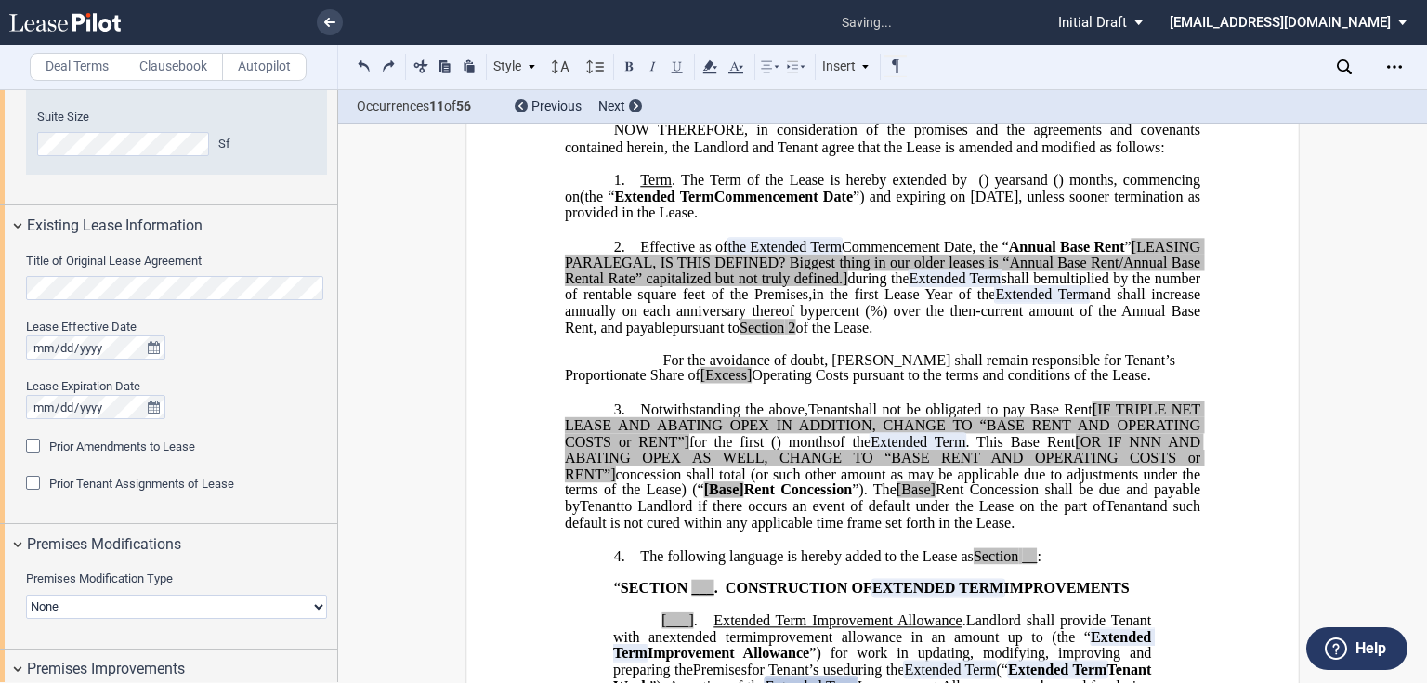
click at [629, 260] on p "2. Effective as of [______] [______] the Extended Term the ﻿ ﻿ Extended Term Co…" at bounding box center [882, 287] width 635 height 98
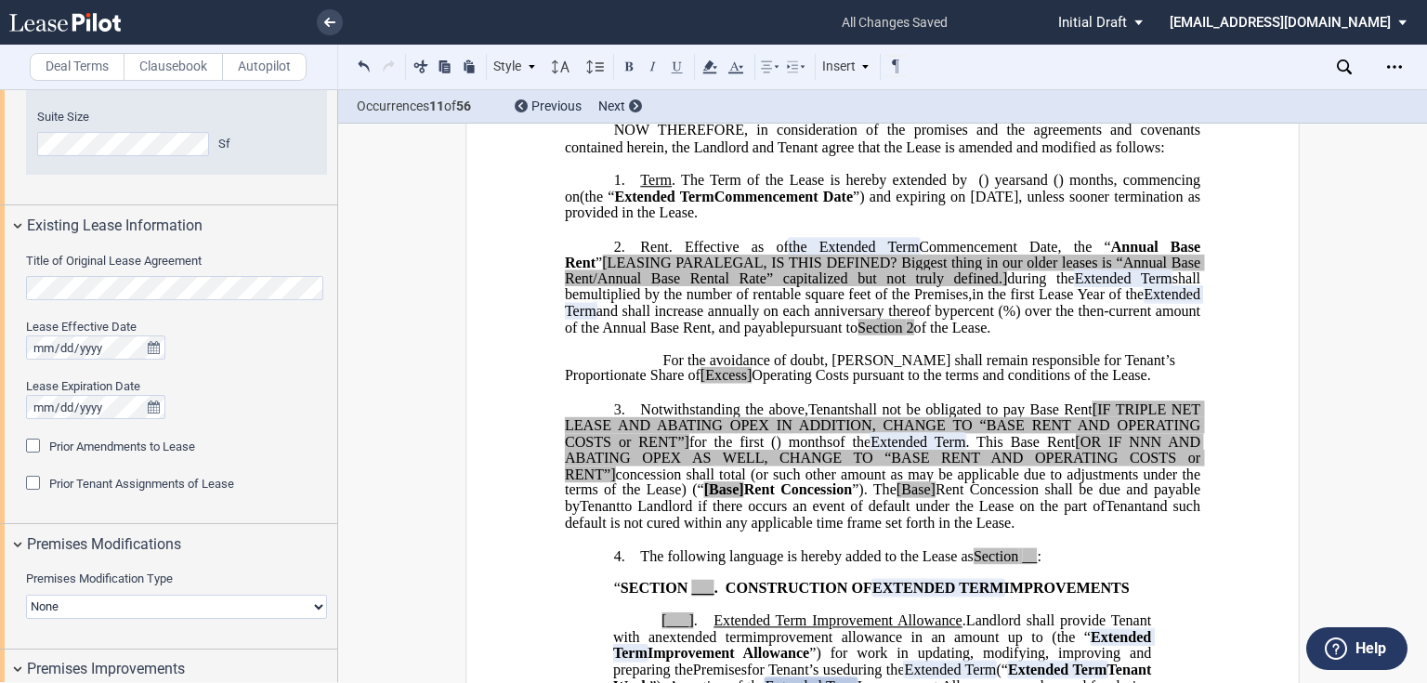
click at [648, 254] on span "Rent. Effective as of" at bounding box center [714, 246] width 149 height 17
click at [668, 254] on span "Rent . Effective as of" at bounding box center [714, 246] width 149 height 17
click at [1057, 254] on span ", the “" at bounding box center [1083, 246] width 53 height 17
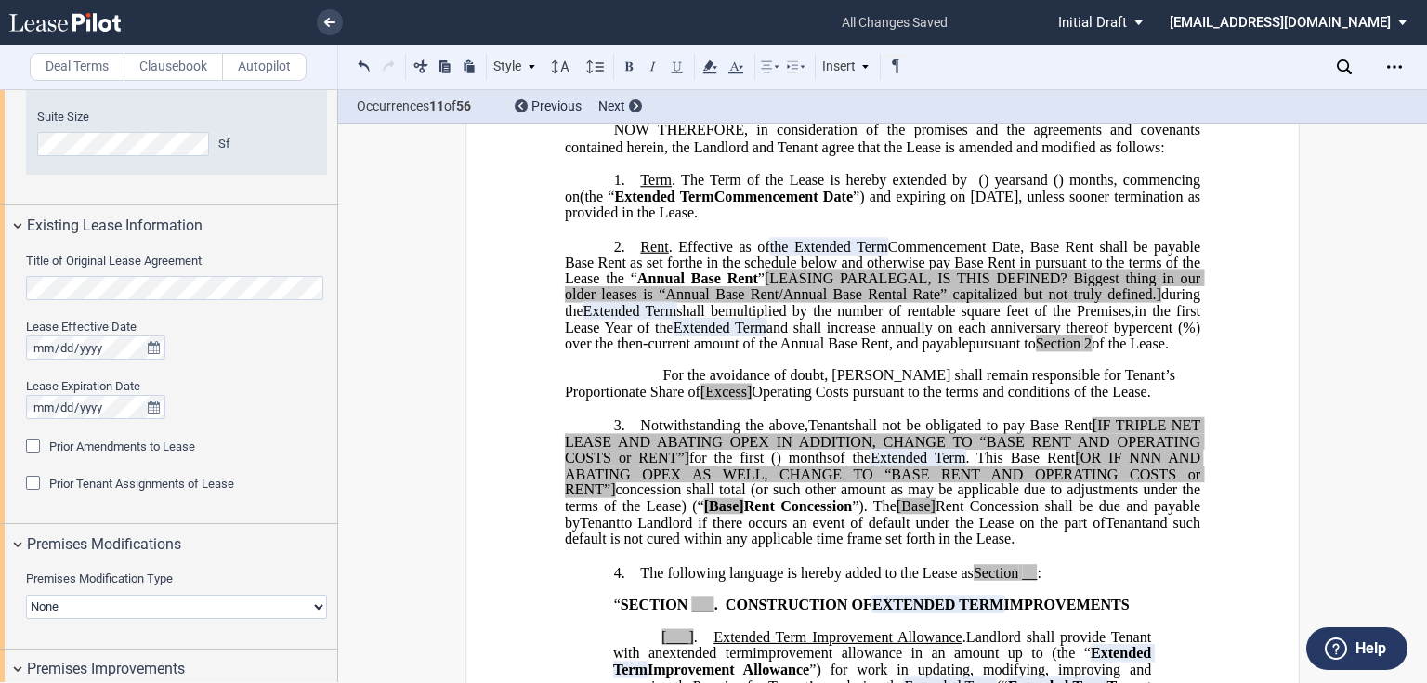
drag, startPoint x: 628, startPoint y: 372, endPoint x: 602, endPoint y: 294, distance: 82.2
click at [602, 294] on p "2. Rent . Effective as of [______] [______] the Extended Term the ﻿ ﻿ Extended …" at bounding box center [882, 295] width 635 height 114
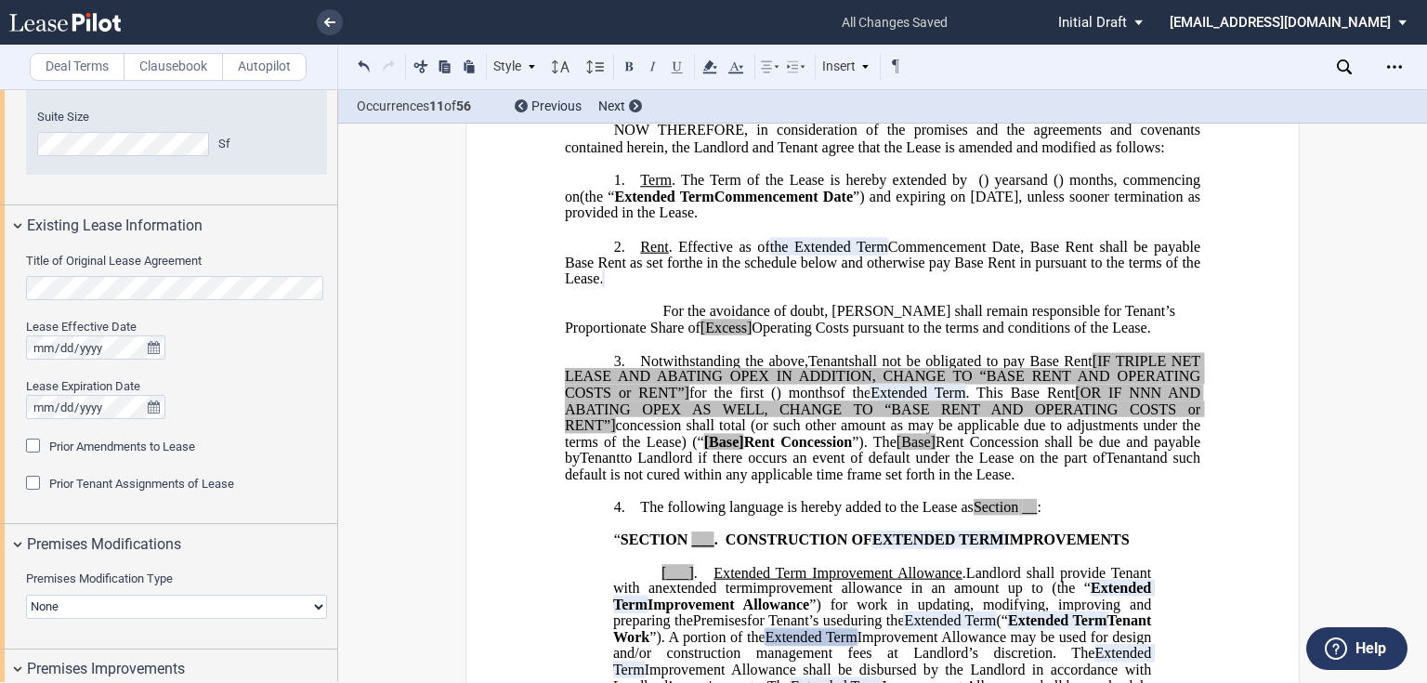
click at [756, 335] on span "Operating Costs pursuant to the terms and conditions of the Lease." at bounding box center [950, 327] width 398 height 17
drag, startPoint x: 1072, startPoint y: 342, endPoint x: 659, endPoint y: 320, distance: 412.9
click at [659, 320] on p "For the avoidance of doubt, Tenant shall remain responsible for Tenant’s Propor…" at bounding box center [882, 320] width 635 height 33
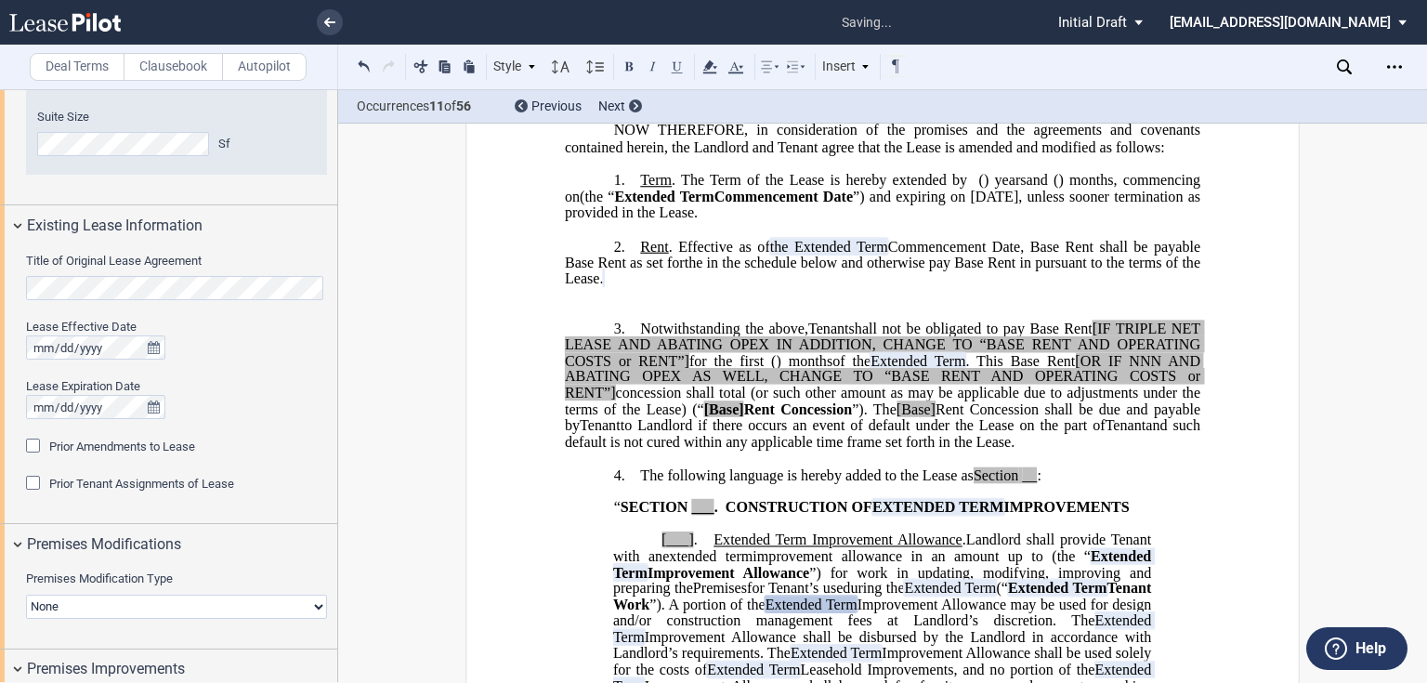
click at [672, 254] on span "Rent . Effective as of" at bounding box center [704, 246] width 129 height 17
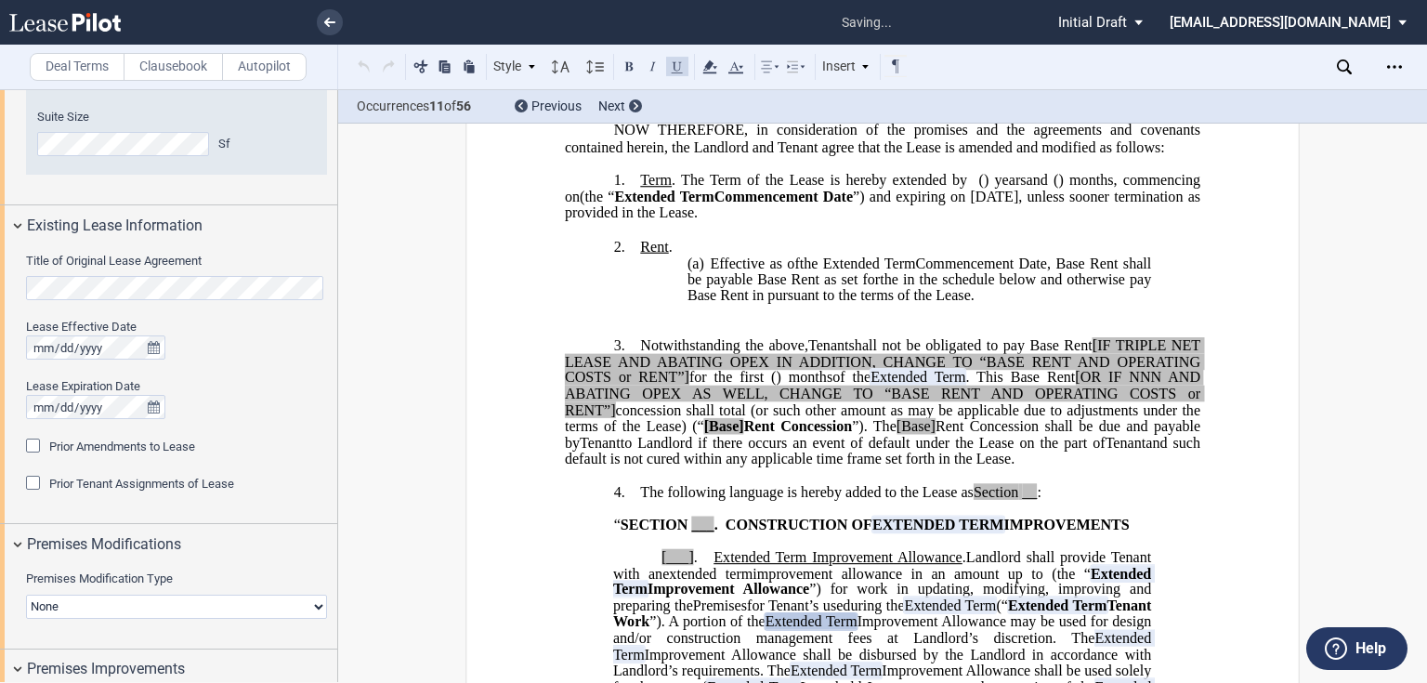
click at [980, 305] on p "(a) Effective as of [______] [______] the Extended Term the ﻿ ﻿ Extended Term C…" at bounding box center [918, 279] width 463 height 49
click at [879, 294] on span ", Base Rent shall be payable Base Rent as set forthe in the schedule below and …" at bounding box center [920, 279] width 467 height 48
click at [876, 297] on span ", Base Rent shall be payable Base Rent as set forthe in the schedule below and …" at bounding box center [920, 279] width 467 height 48
click at [978, 305] on p "(a) Effective as of [______] [______] the Extended Term the ﻿ ﻿ Extended Term C…" at bounding box center [918, 279] width 463 height 49
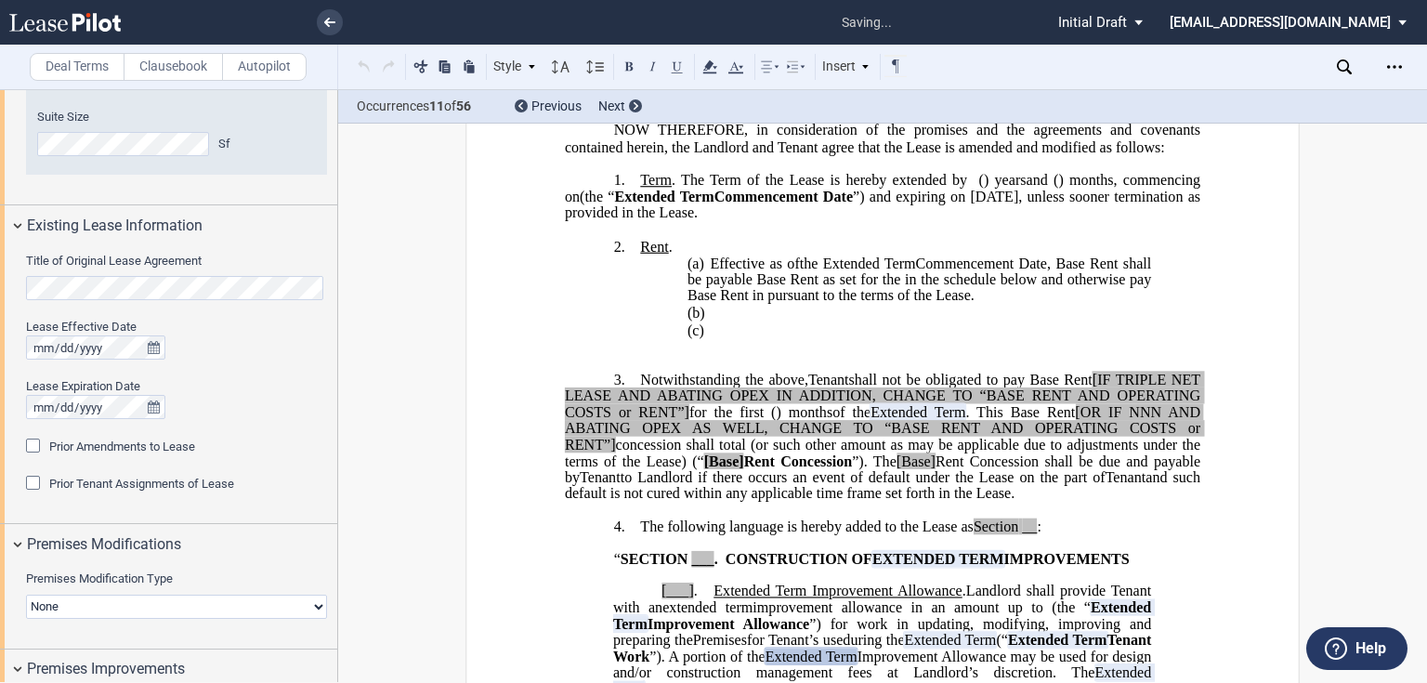
click at [851, 322] on p "(b) ​" at bounding box center [918, 314] width 463 height 18
click at [714, 338] on p "(b) ​" at bounding box center [918, 329] width 463 height 18
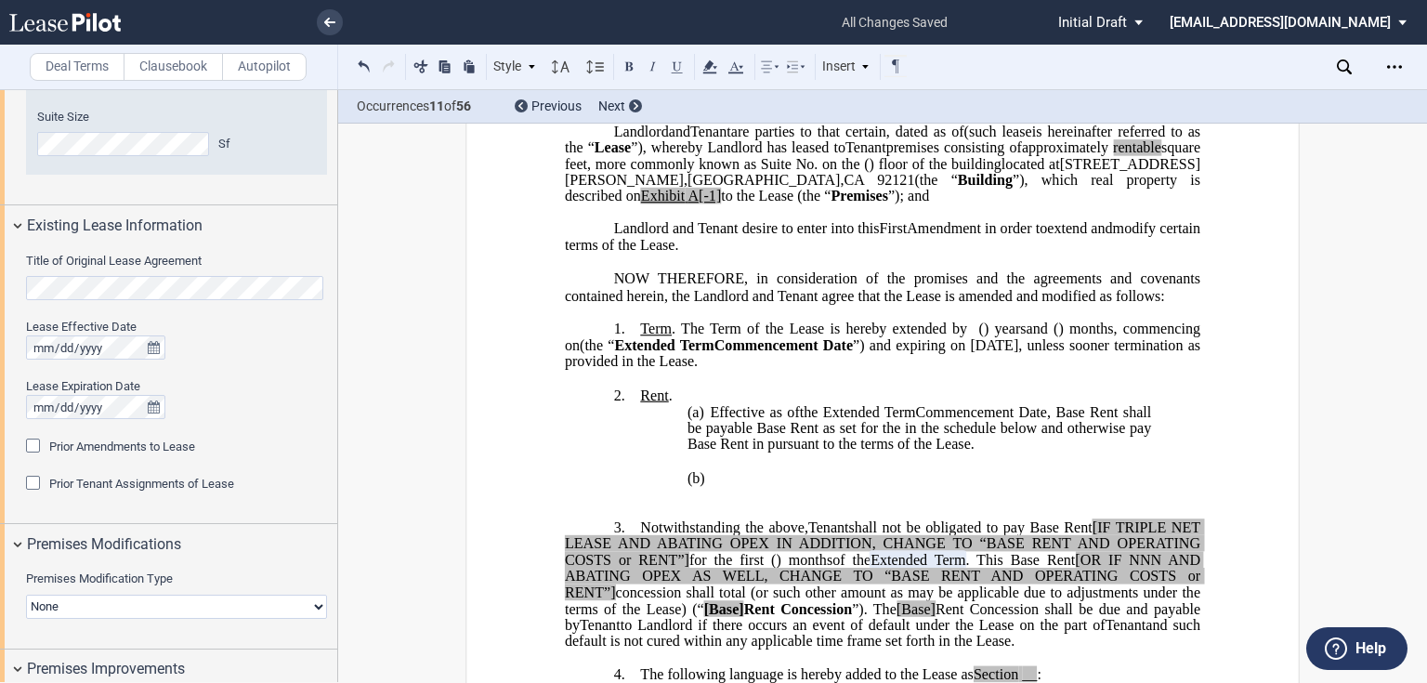
scroll to position [279, 0]
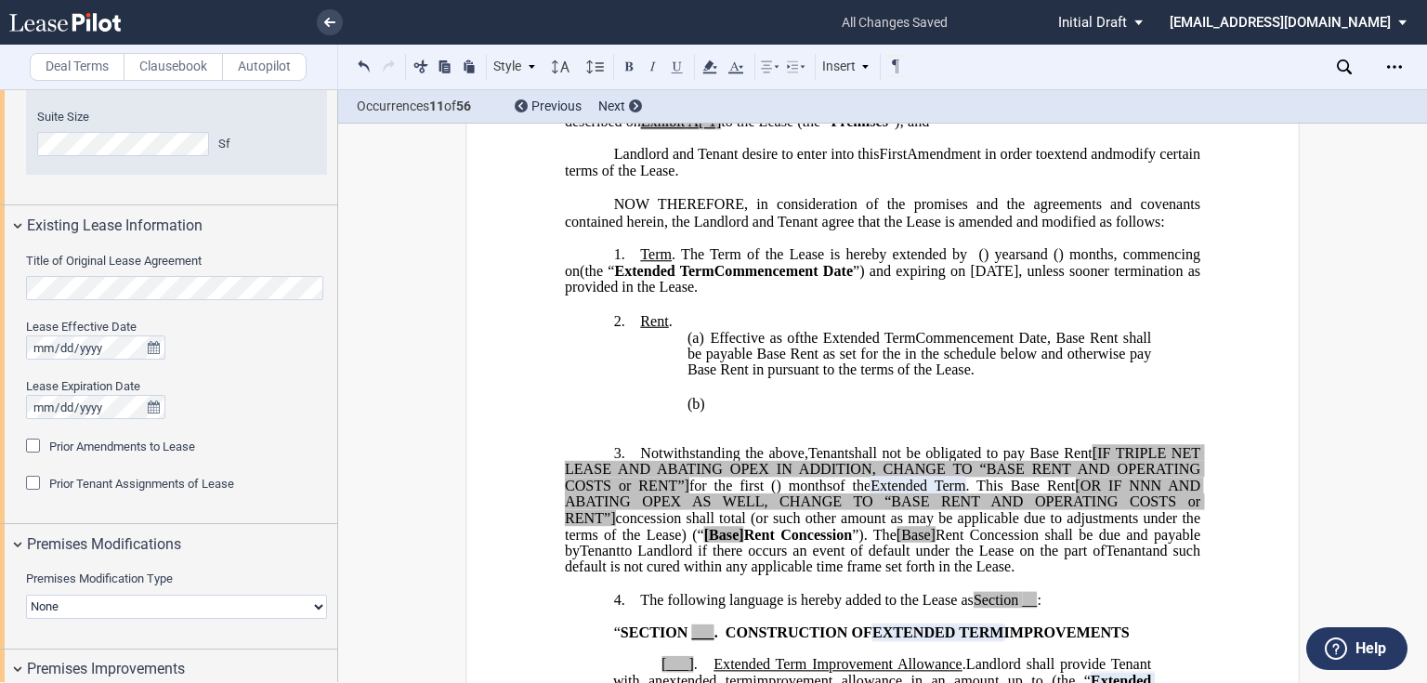
click at [631, 330] on p "2. Rent ." at bounding box center [882, 321] width 635 height 18
click at [703, 409] on p "(b) ​" at bounding box center [918, 404] width 463 height 18
click at [371, 70] on button at bounding box center [364, 66] width 22 height 22
click at [359, 71] on button at bounding box center [364, 66] width 22 height 22
click at [357, 71] on button at bounding box center [364, 66] width 22 height 22
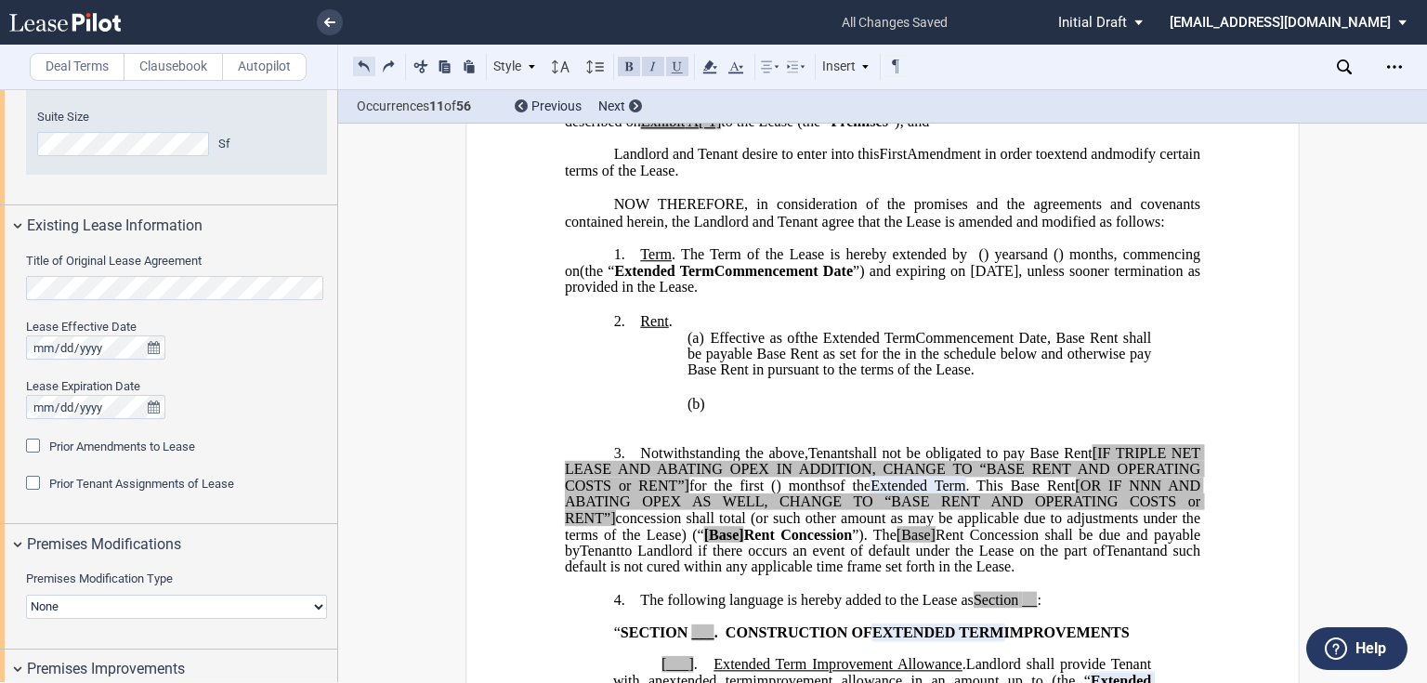
click at [357, 72] on button at bounding box center [364, 66] width 22 height 22
click at [358, 59] on button at bounding box center [364, 66] width 22 height 22
click at [358, 59] on div "Style 1. Section (a) Subsection (a) Subsection 1 a) Subsection 2 Normal Normal …" at bounding box center [630, 67] width 555 height 24
click at [364, 72] on button at bounding box center [364, 66] width 22 height 22
click at [364, 68] on button at bounding box center [364, 66] width 22 height 22
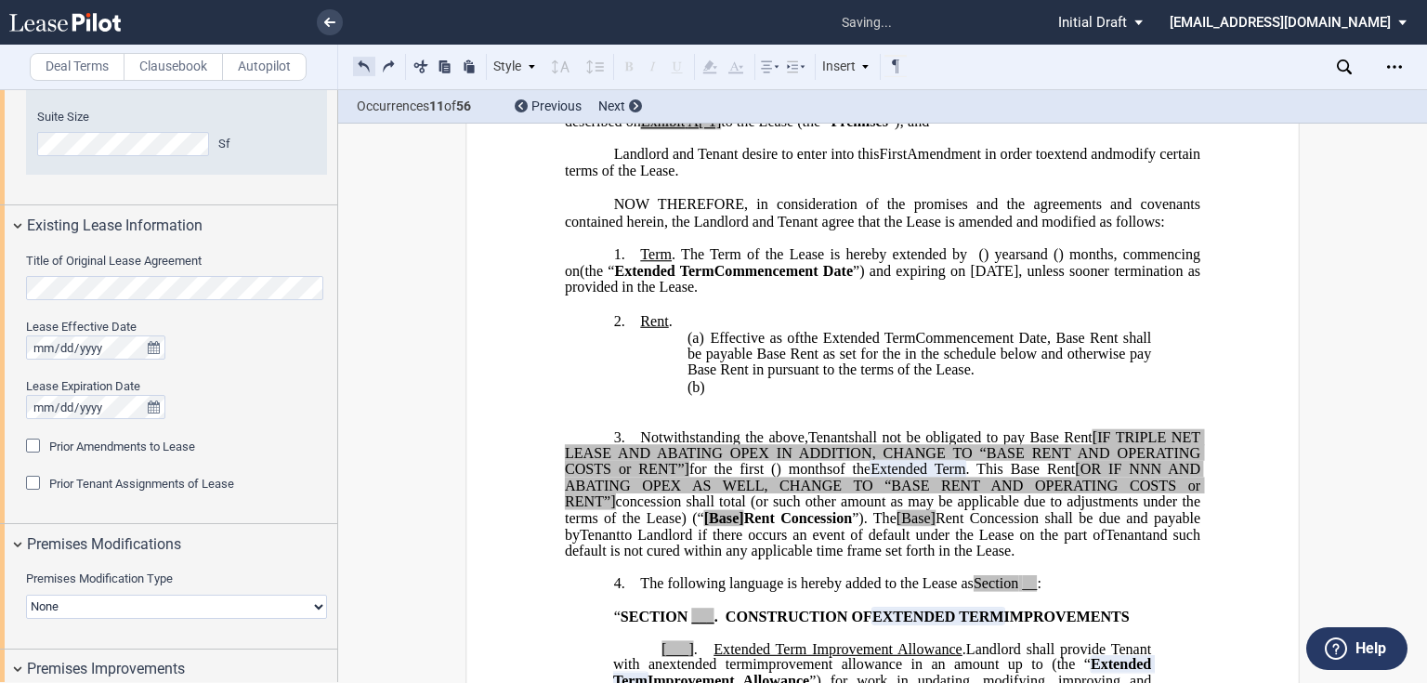
click at [364, 68] on button at bounding box center [364, 66] width 22 height 22
click at [364, 67] on button at bounding box center [364, 66] width 22 height 22
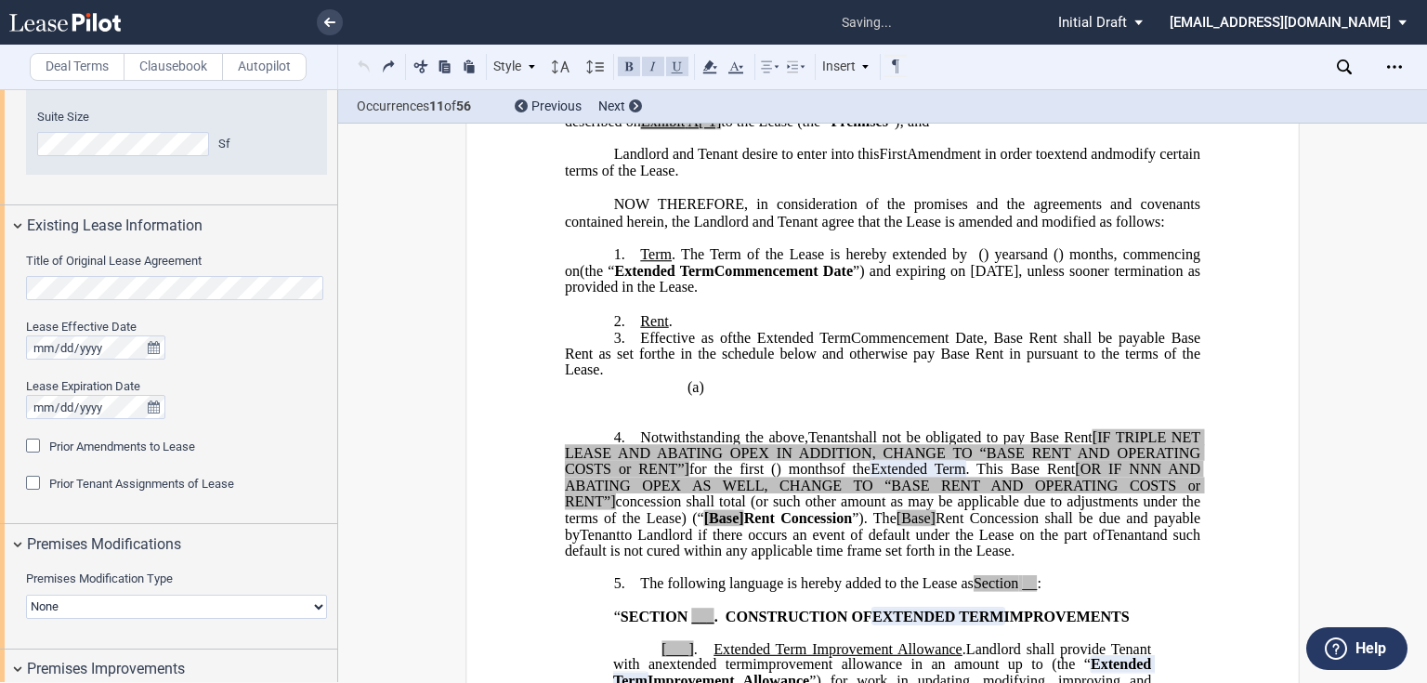
click at [723, 393] on p "(a) ​" at bounding box center [918, 388] width 463 height 18
click at [627, 346] on p "3. Effective as of [______] [______] the Extended Term the ﻿ ﻿ Extended Term Co…" at bounding box center [882, 354] width 635 height 49
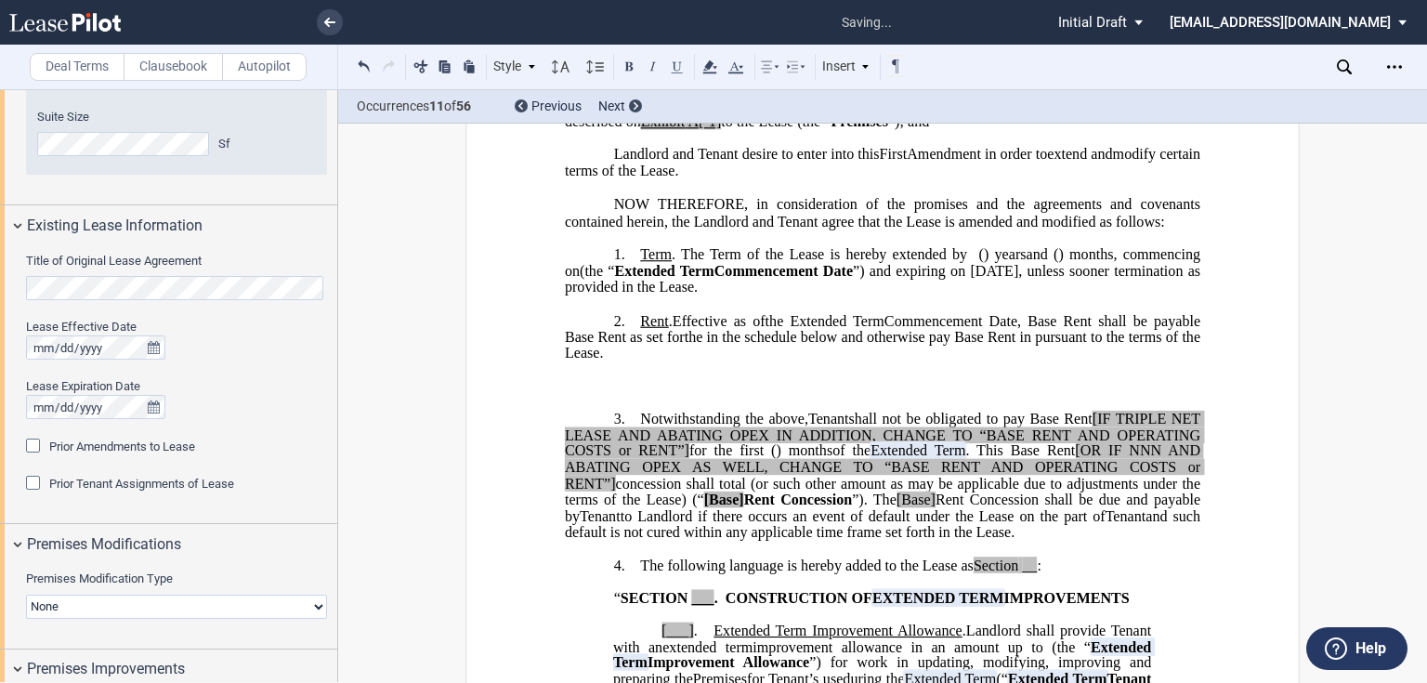
click at [658, 361] on p "2. Rent . Effective as of [______] [______] the Extended Term the ﻿ ﻿ Extended …" at bounding box center [882, 336] width 635 height 49
click at [684, 357] on span ", Base Rent shall be payable Base Rent as set forthe in the schedule below and …" at bounding box center [884, 336] width 639 height 48
click at [680, 355] on span ", Base Rent shall be payable Base Rent as set forthe in the schedule below and …" at bounding box center [884, 336] width 639 height 48
click at [634, 339] on p "2. Rent . Effective as of [______] [______] the Extended Term the ﻿ ﻿ Extended …" at bounding box center [882, 336] width 635 height 49
click at [697, 361] on p "2. Base Rent . Effective as of [______] [______] the Extended Term the ﻿ ﻿ Exte…" at bounding box center [882, 336] width 635 height 49
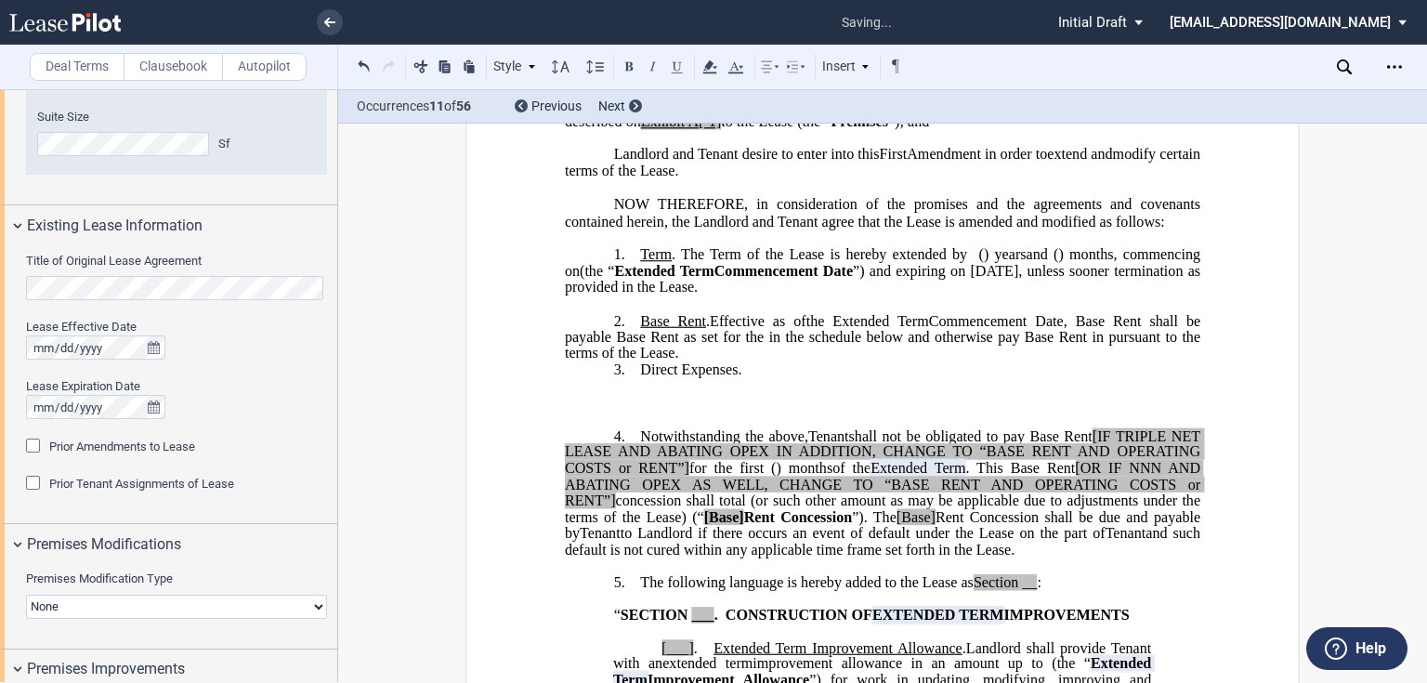
click at [685, 361] on p "2. Base Rent . Effective as of [______] [______] the Extended Term the ﻿ ﻿ Exte…" at bounding box center [882, 336] width 635 height 49
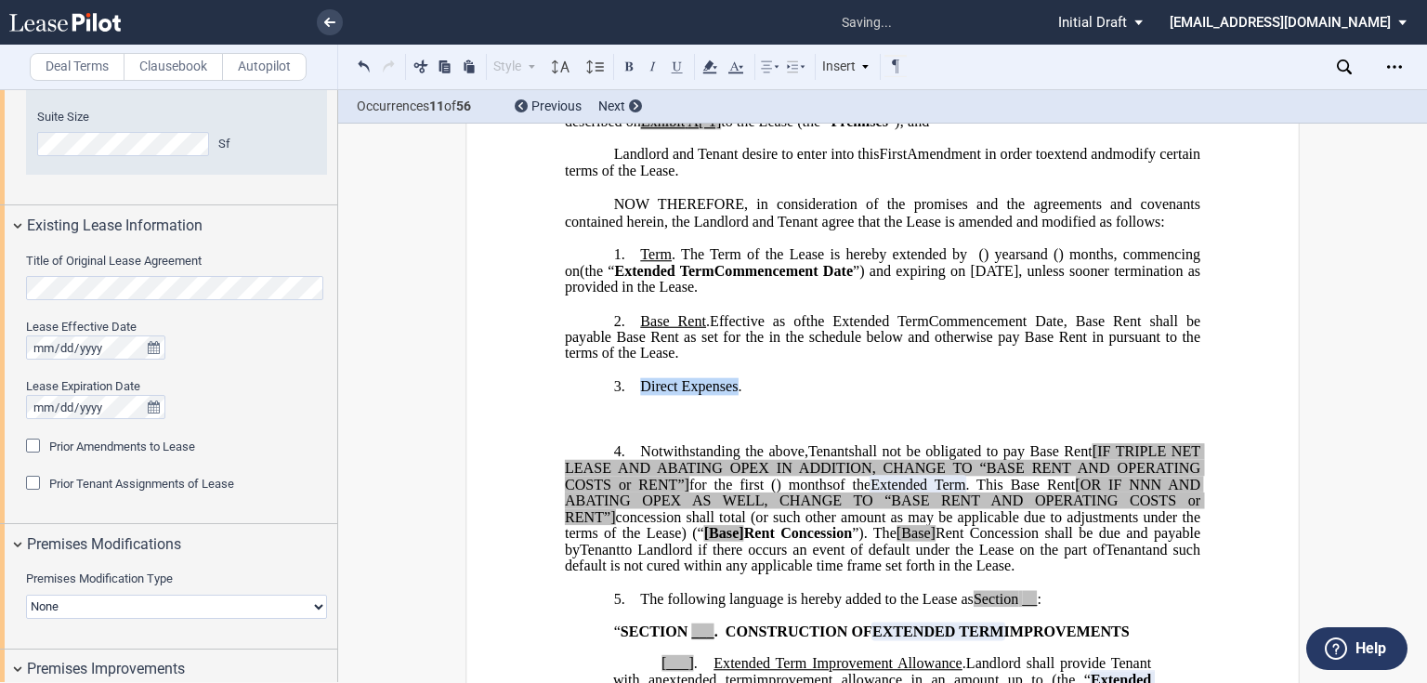
drag, startPoint x: 660, startPoint y: 399, endPoint x: 732, endPoint y: 401, distance: 71.5
click at [732, 395] on span "​Direct Expenses." at bounding box center [690, 386] width 101 height 17
click at [779, 396] on p "3. ​ Direct Expenses ." at bounding box center [882, 387] width 635 height 18
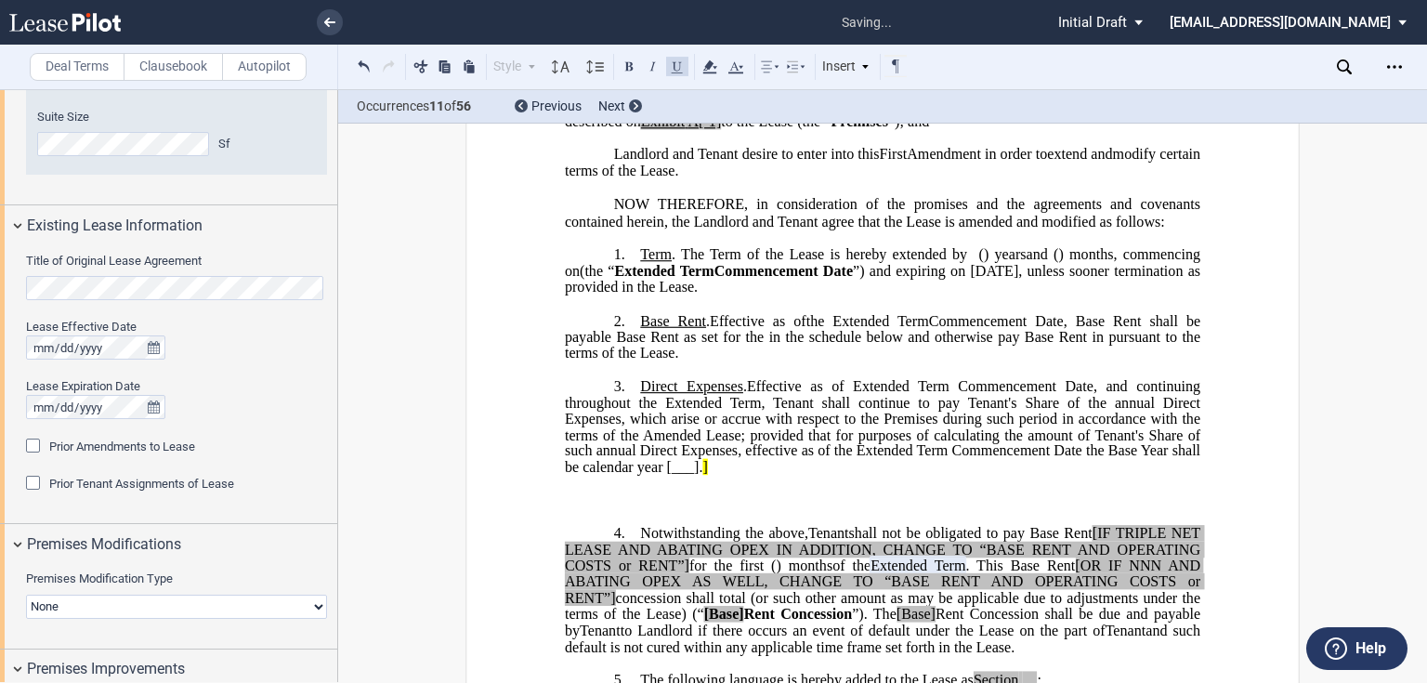
scroll to position [427, 0]
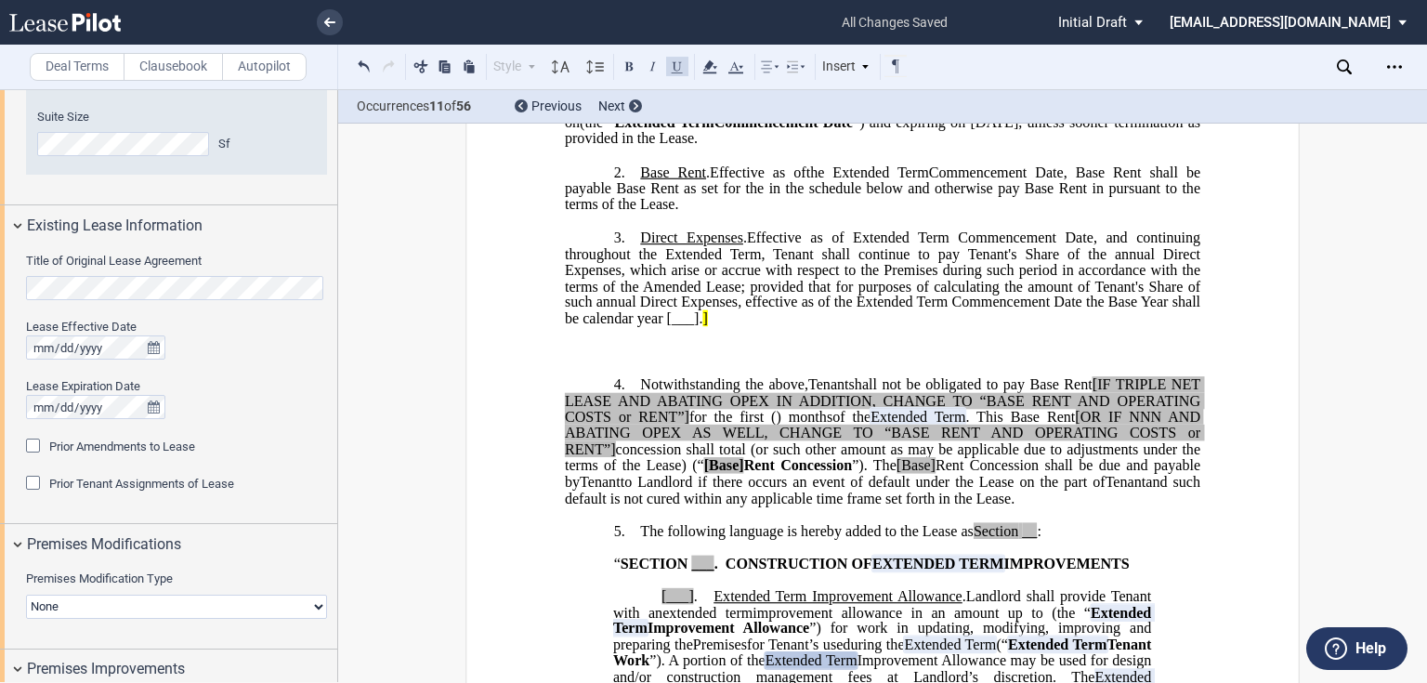
click at [721, 505] on span "and such default is not cured within any applicable time frame set forth in the…" at bounding box center [884, 489] width 639 height 33
drag, startPoint x: 1018, startPoint y: 515, endPoint x: 633, endPoint y: 401, distance: 401.1
click at [633, 401] on p "4. Notwithstanding the above, Assignee Tenant shall not be obligated to pay Bas…" at bounding box center [882, 441] width 635 height 131
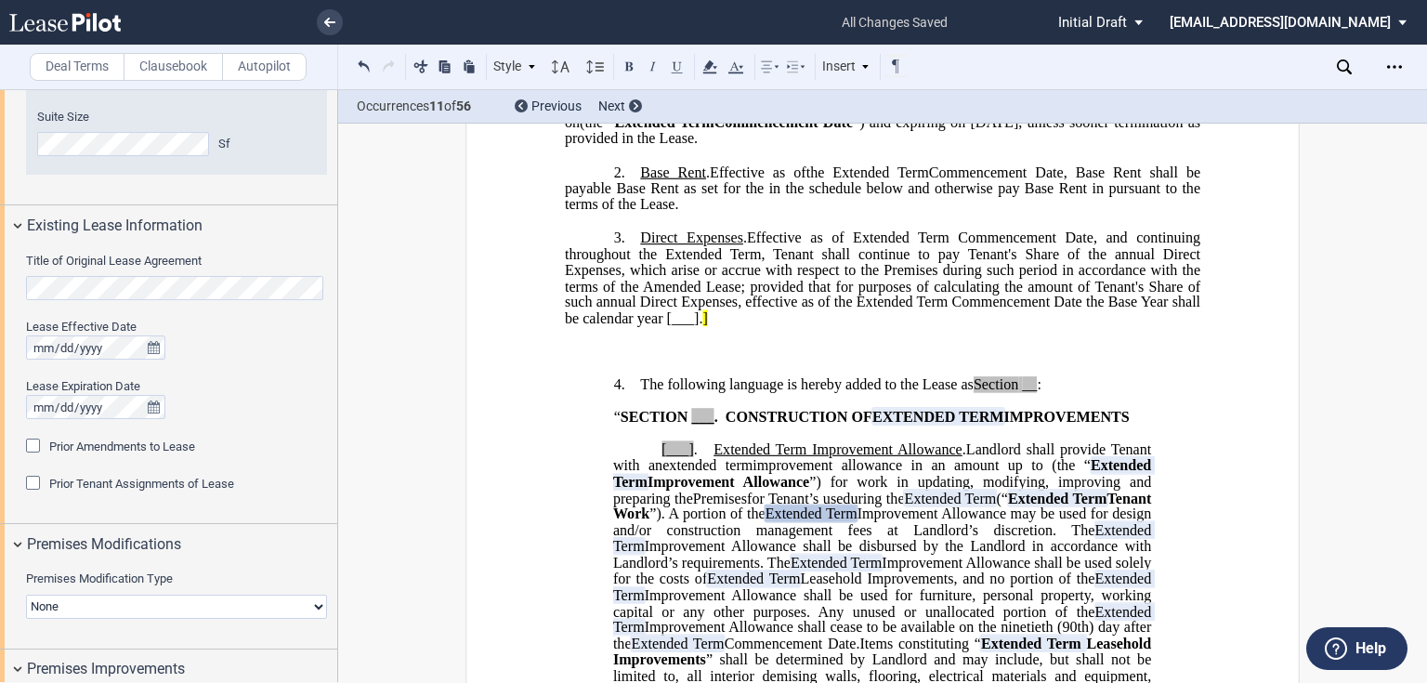
click at [572, 359] on p "﻿" at bounding box center [882, 352] width 635 height 16
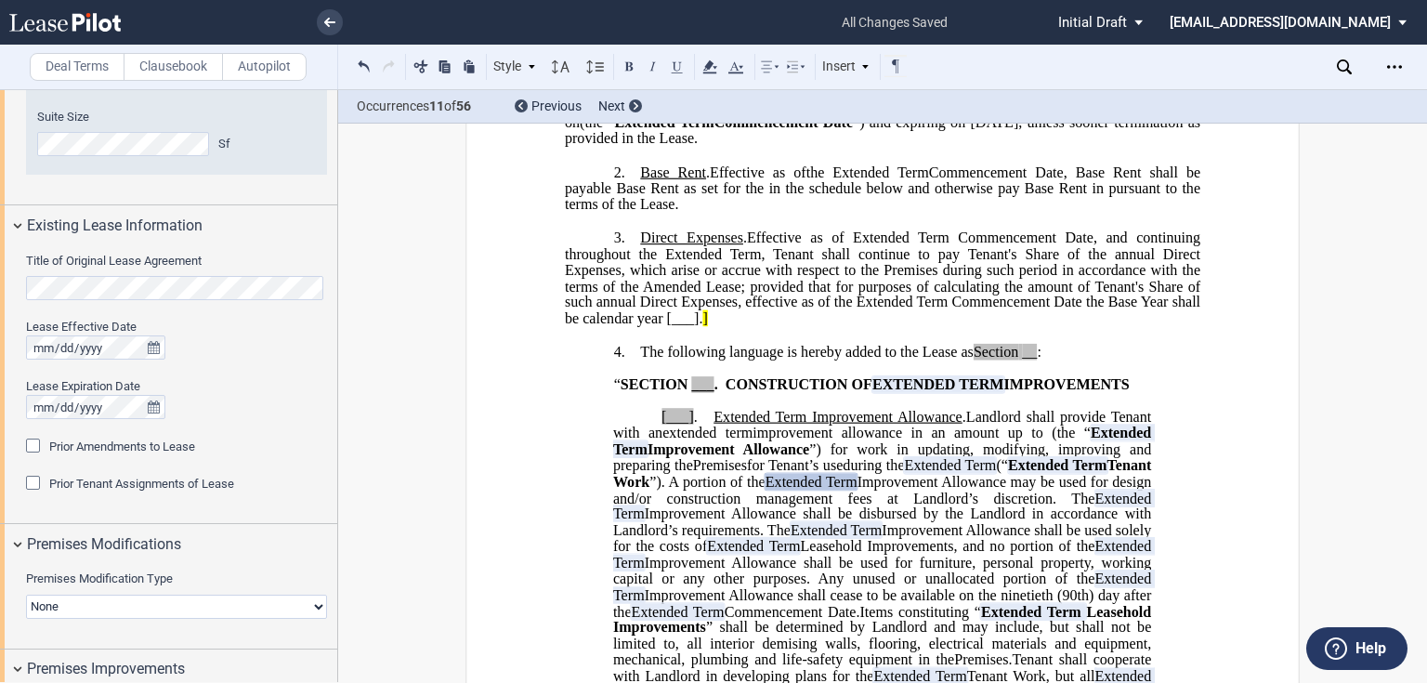
click at [1018, 328] on p "3. ​ Direct Expenses . Effective as of Extended Term Commencement Date, and con…" at bounding box center [882, 278] width 635 height 98
click at [651, 343] on p "​" at bounding box center [882, 335] width 635 height 16
click at [705, 328] on p "3. ​ Direct Expenses . Effective as of Extended Term Commencement Date, and con…" at bounding box center [882, 278] width 635 height 98
click at [683, 342] on p "​" at bounding box center [882, 335] width 635 height 16
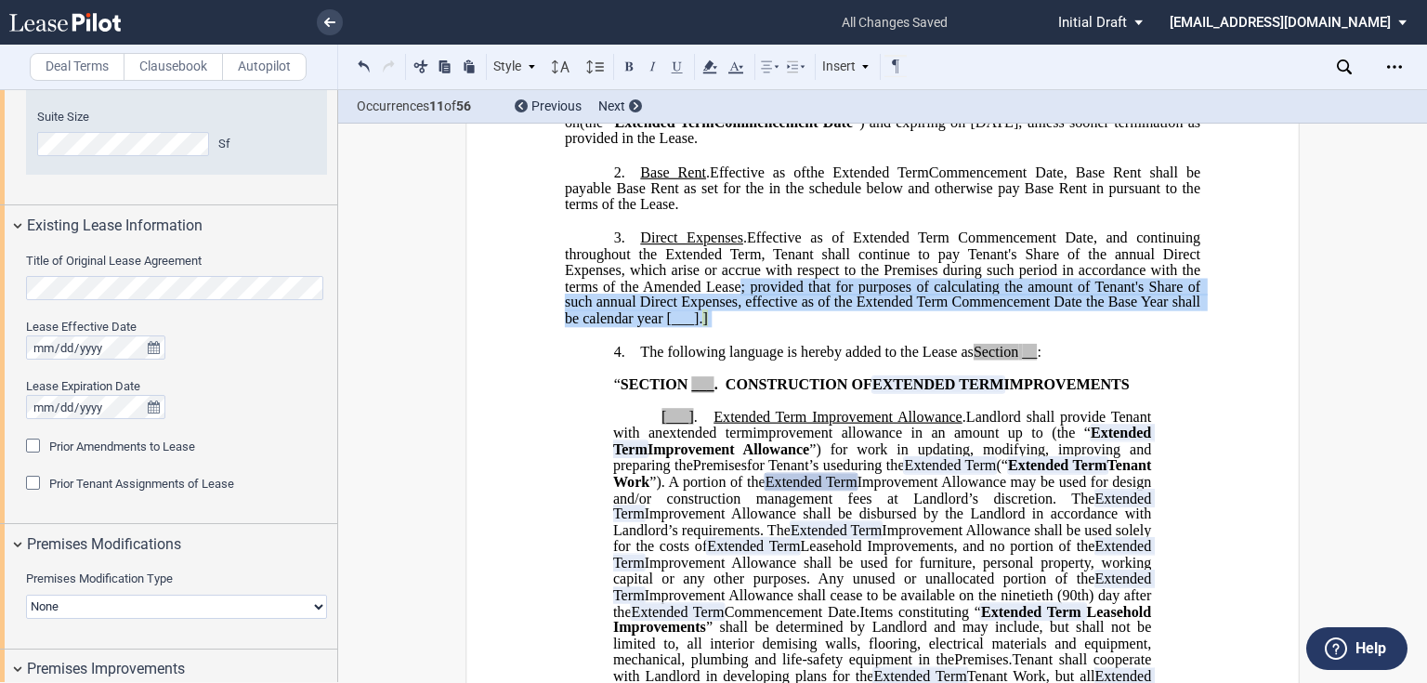
drag, startPoint x: 706, startPoint y: 330, endPoint x: 737, endPoint y: 303, distance: 41.5
click at [737, 303] on span "Effective as of Extended Term Commencement Date, and continuing throughout the …" at bounding box center [884, 278] width 639 height 98
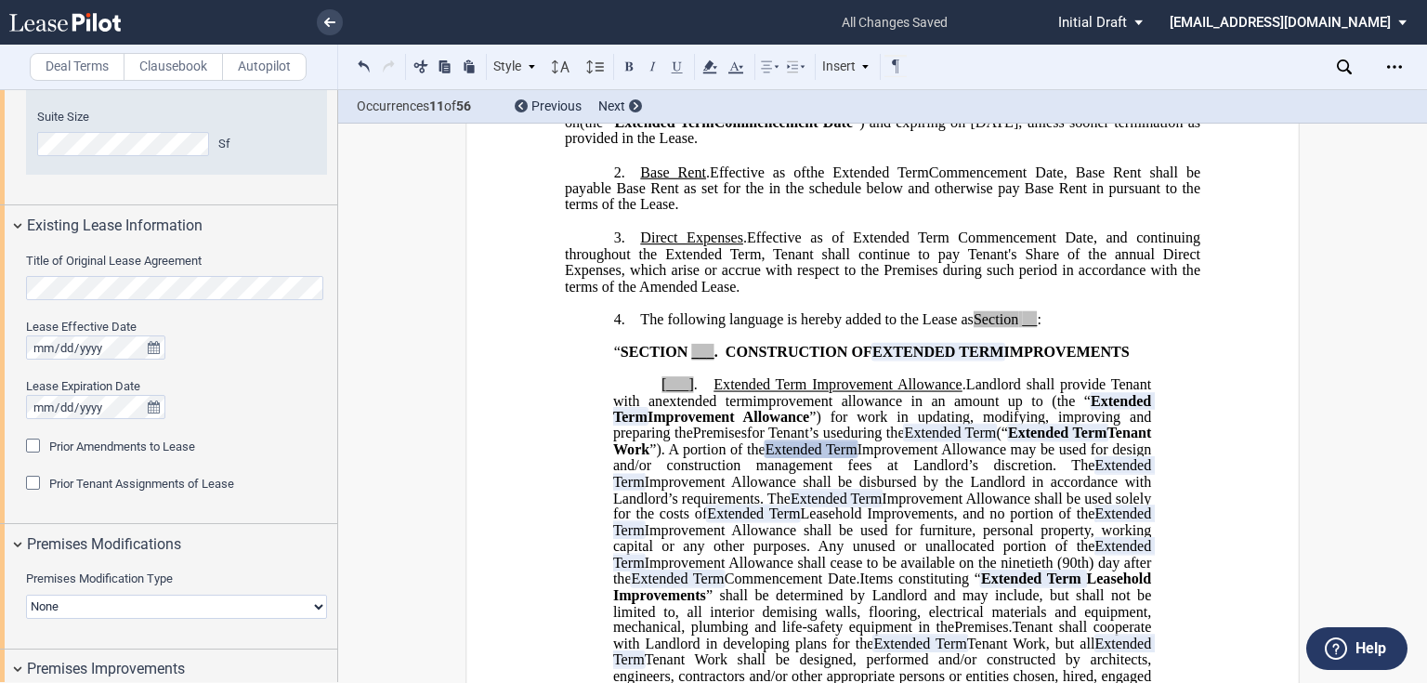
click at [656, 294] on span "Effective as of Extended Term Commencement Date, and continuing throughout the …" at bounding box center [884, 261] width 639 height 65
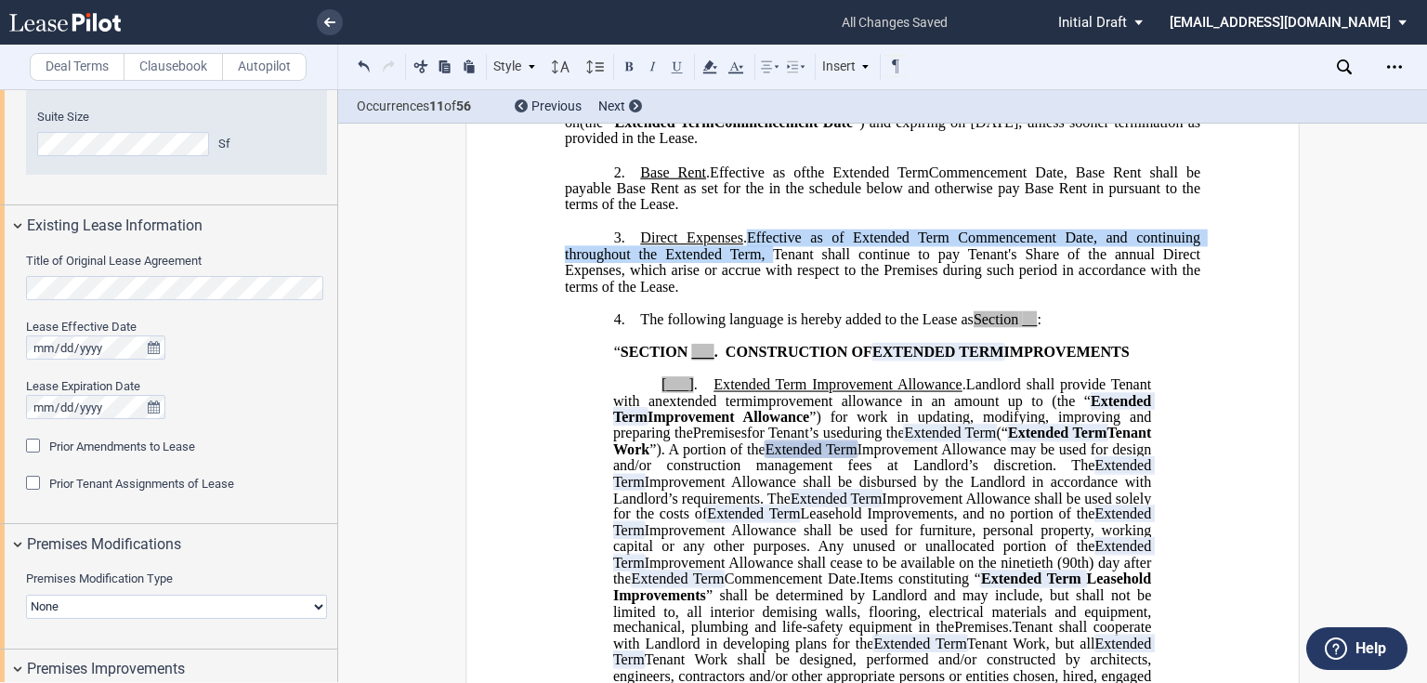
drag, startPoint x: 765, startPoint y: 271, endPoint x: 752, endPoint y: 258, distance: 18.4
click at [752, 258] on span "Effective as of Extended Term Commencement Date, and continuing throughout the …" at bounding box center [884, 261] width 639 height 65
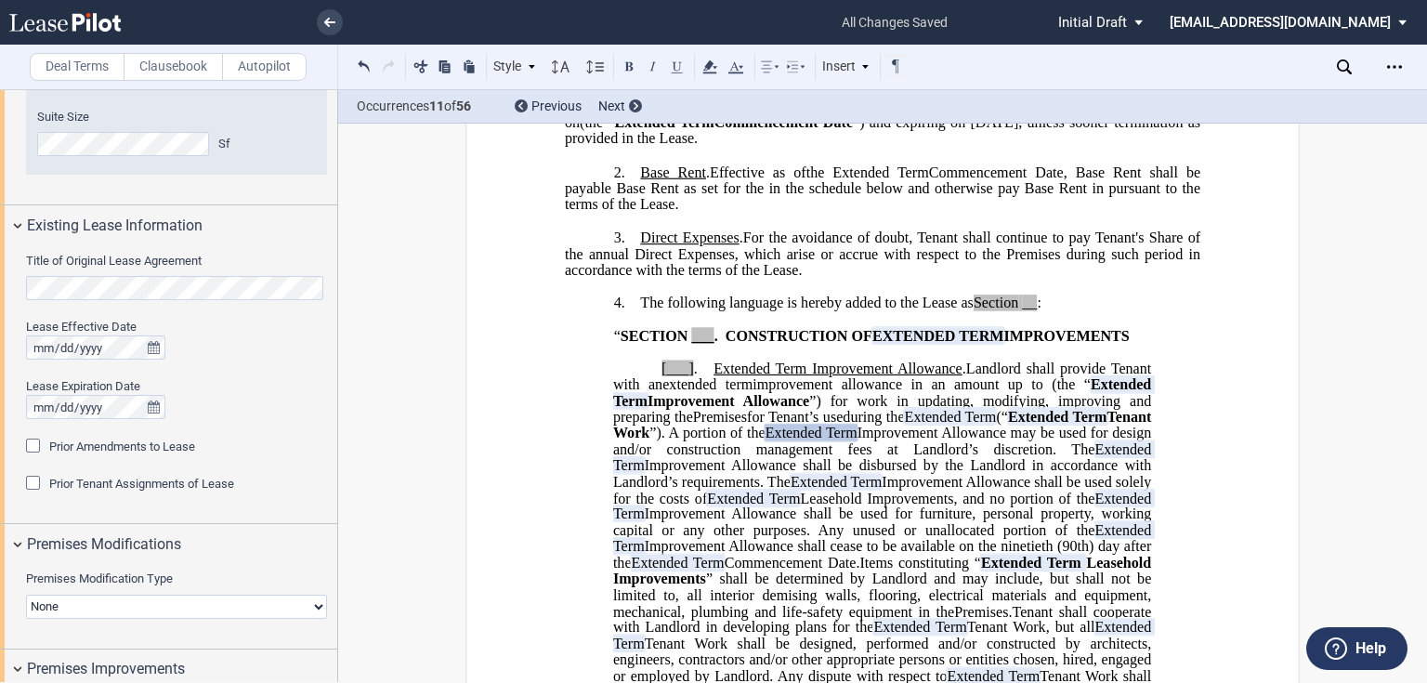
click at [728, 274] on span "﻿For the avoidance of doubt, Tenant shall continue to pay Tenant's Share of the…" at bounding box center [884, 253] width 639 height 48
click at [1045, 457] on span "Improvement Allowance may be used for design and/or construction management fee…" at bounding box center [883, 440] width 541 height 33
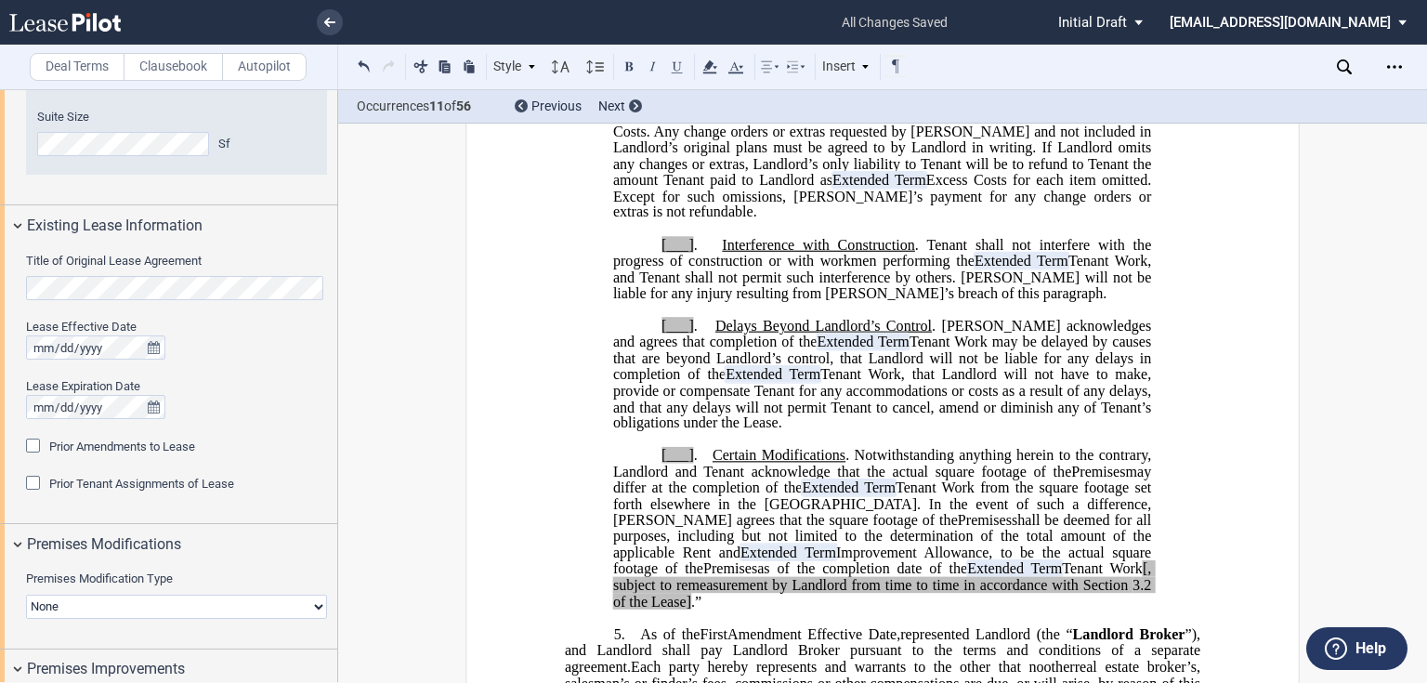
scroll to position [2210, 0]
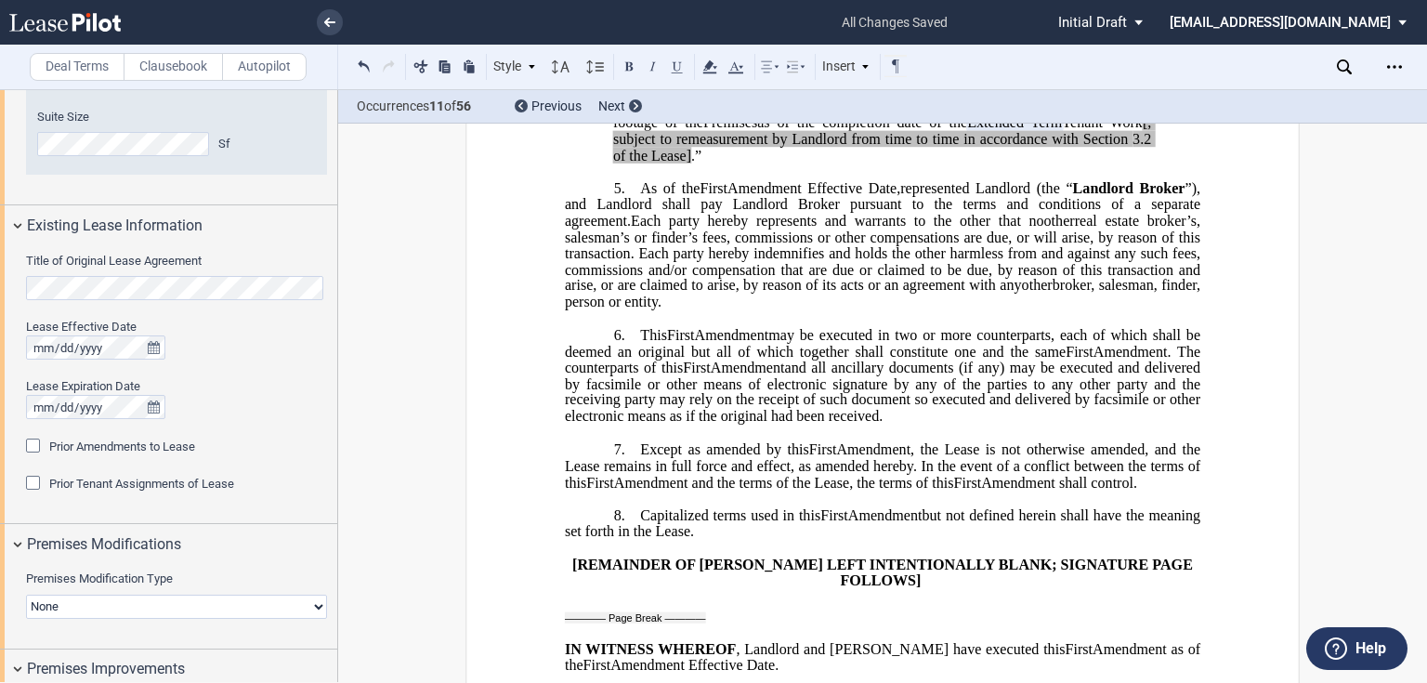
click at [632, 180] on p "5. As of the ﻿ ﻿ First Amendment Effective Date, ﻿ ﻿ represented Landlord (the …" at bounding box center [882, 245] width 635 height 131
click at [667, 180] on span "Brokers. As of the" at bounding box center [700, 188] width 120 height 17
drag, startPoint x: 682, startPoint y: 245, endPoint x: 606, endPoint y: 204, distance: 86.4
click at [680, 245] on span "real estate broker’s, salesman’s or finder’s fees, commissions or other compens…" at bounding box center [884, 253] width 639 height 81
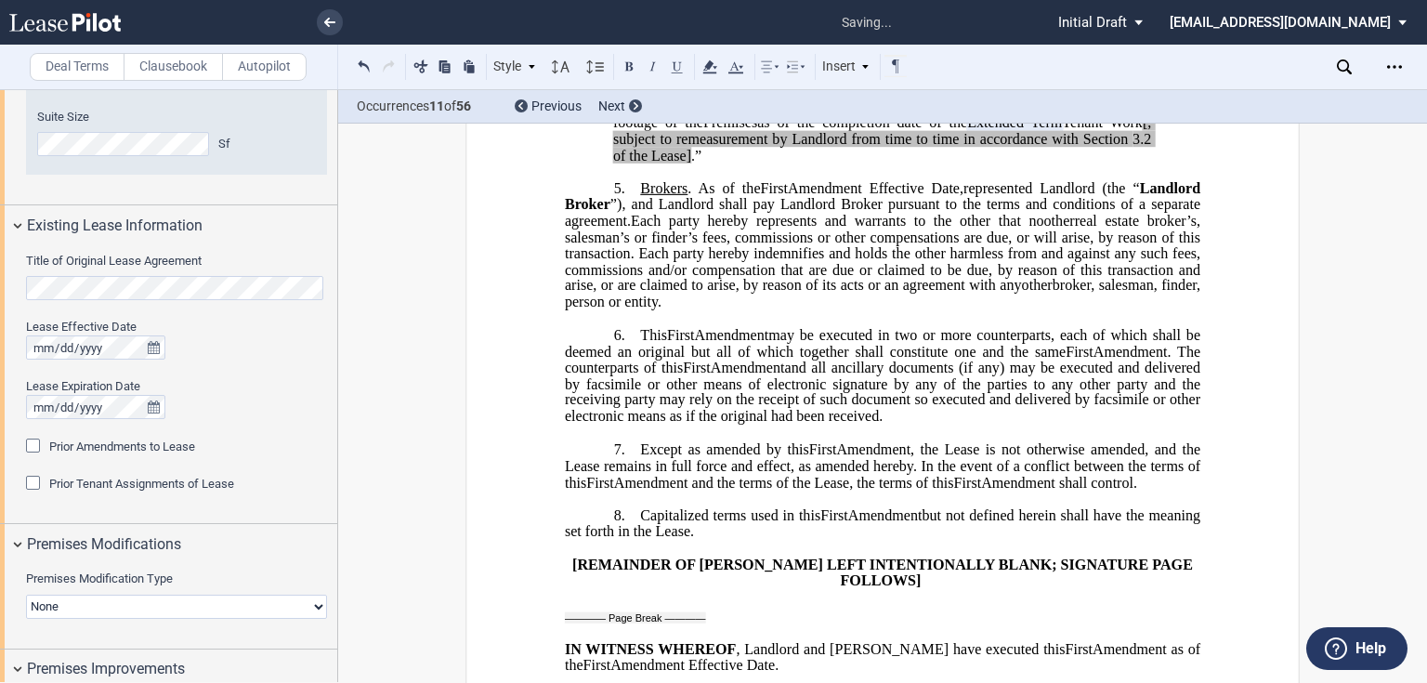
click at [633, 180] on p "5. As of the ﻿ ﻿ First Amendment Effective Date, ﻿ ﻿ represented Landlord (the …" at bounding box center [882, 245] width 635 height 131
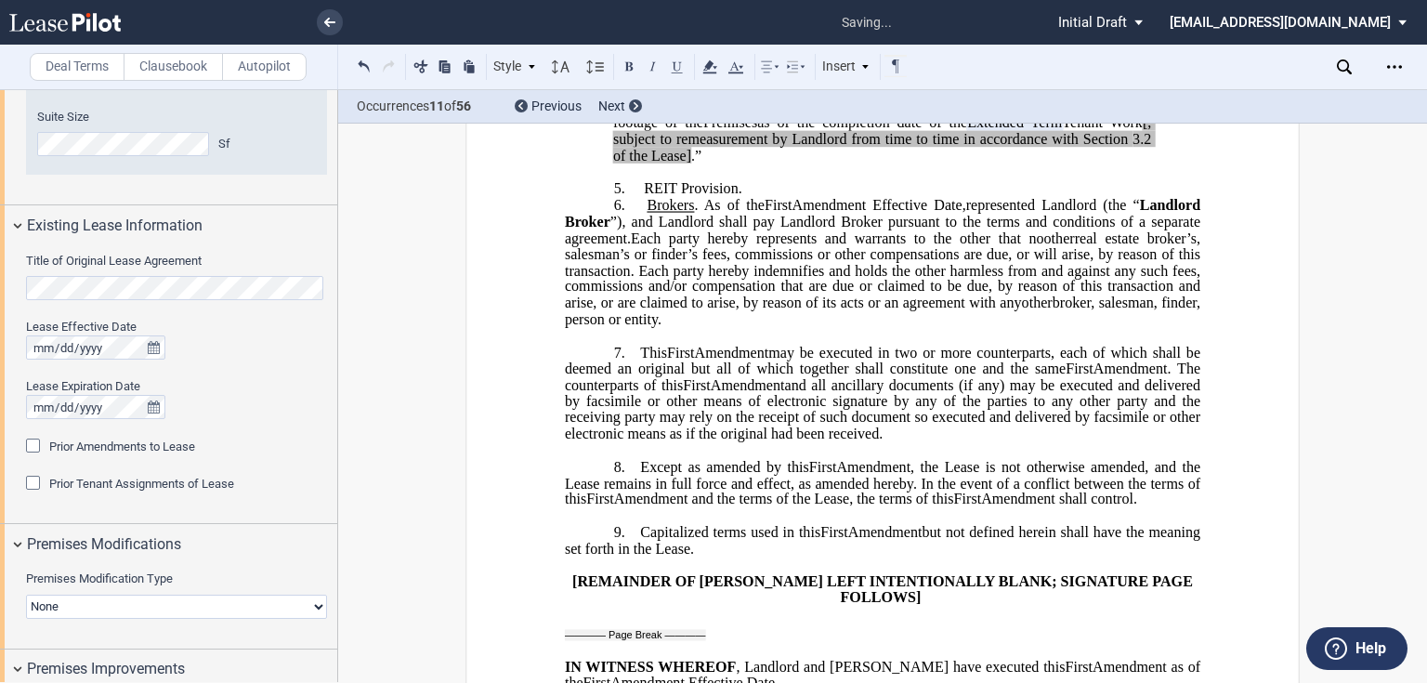
click at [622, 197] on p "6. Brokers . As of the ﻿ ﻿ First Amendment Effective Date, ﻿ ﻿ represented Land…" at bounding box center [882, 262] width 635 height 131
click at [636, 197] on p "6. Brokers . As of the ﻿ ﻿ First Amendment Effective Date, ﻿ ﻿ represented Land…" at bounding box center [882, 262] width 635 height 131
click at [765, 163] on div "﻿ !!SET_LEVEL_0!! !!LEASE_LEVEL_1!! 5. As of the ﻿ ﻿ First Amendment Effective …" at bounding box center [882, 244] width 635 height 163
click at [758, 180] on p "5. As of the ﻿ ﻿ First Amendment Effective Date, ﻿ ﻿ represented Landlord (the …" at bounding box center [882, 189] width 635 height 18
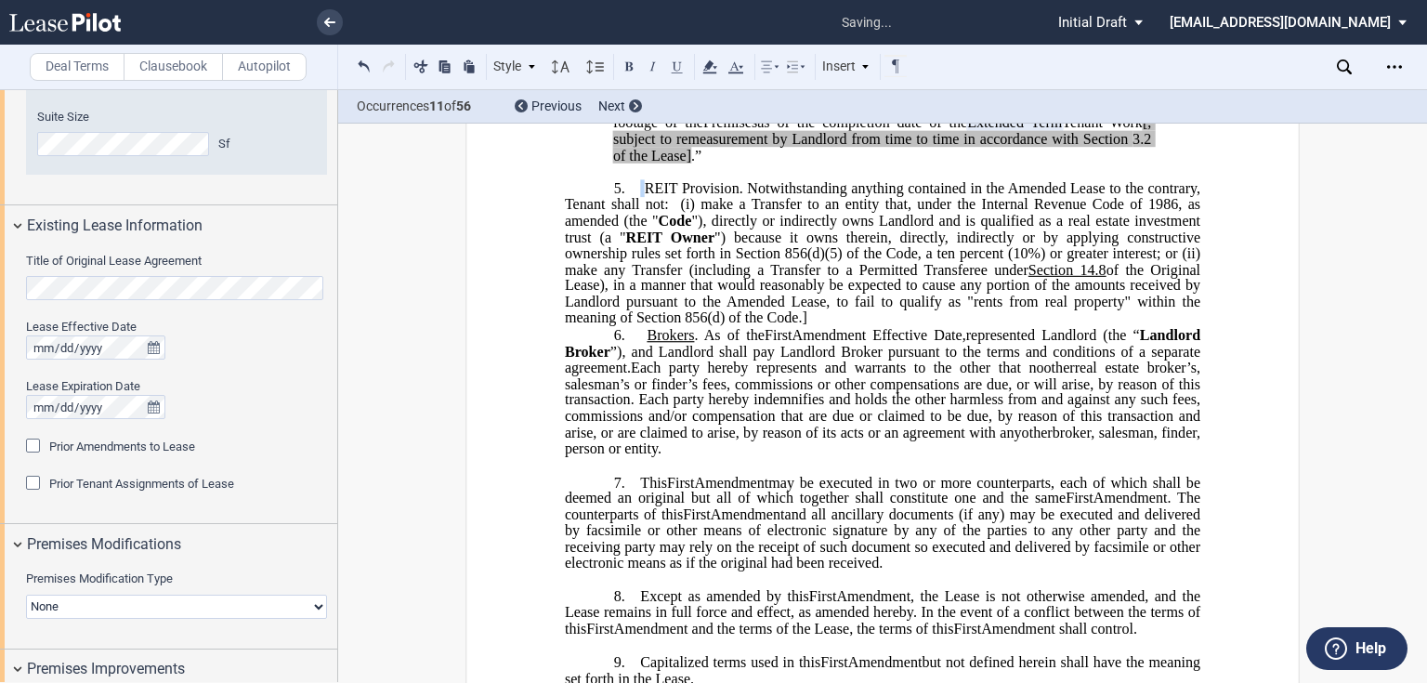
drag, startPoint x: 635, startPoint y: 170, endPoint x: 732, endPoint y: 171, distance: 96.6
click at [732, 180] on p "5. As of the ﻿ ﻿ First Amendment Effective Date, ﻿ ﻿ represented Landlord (the …" at bounding box center [882, 253] width 635 height 147
drag, startPoint x: 732, startPoint y: 172, endPoint x: 632, endPoint y: 171, distance: 99.4
click at [632, 180] on p "5. As of the ﻿ ﻿ First Amendment Effective Date, ﻿ ﻿ represented Landlord (the …" at bounding box center [882, 253] width 635 height 147
click at [868, 305] on div "!!SET_LEVEL_0!! !!LEASE_LEVEL_1!! 5. As of the ﻿ ﻿ First Amendment Effective Da…" at bounding box center [882, 318] width 635 height 277
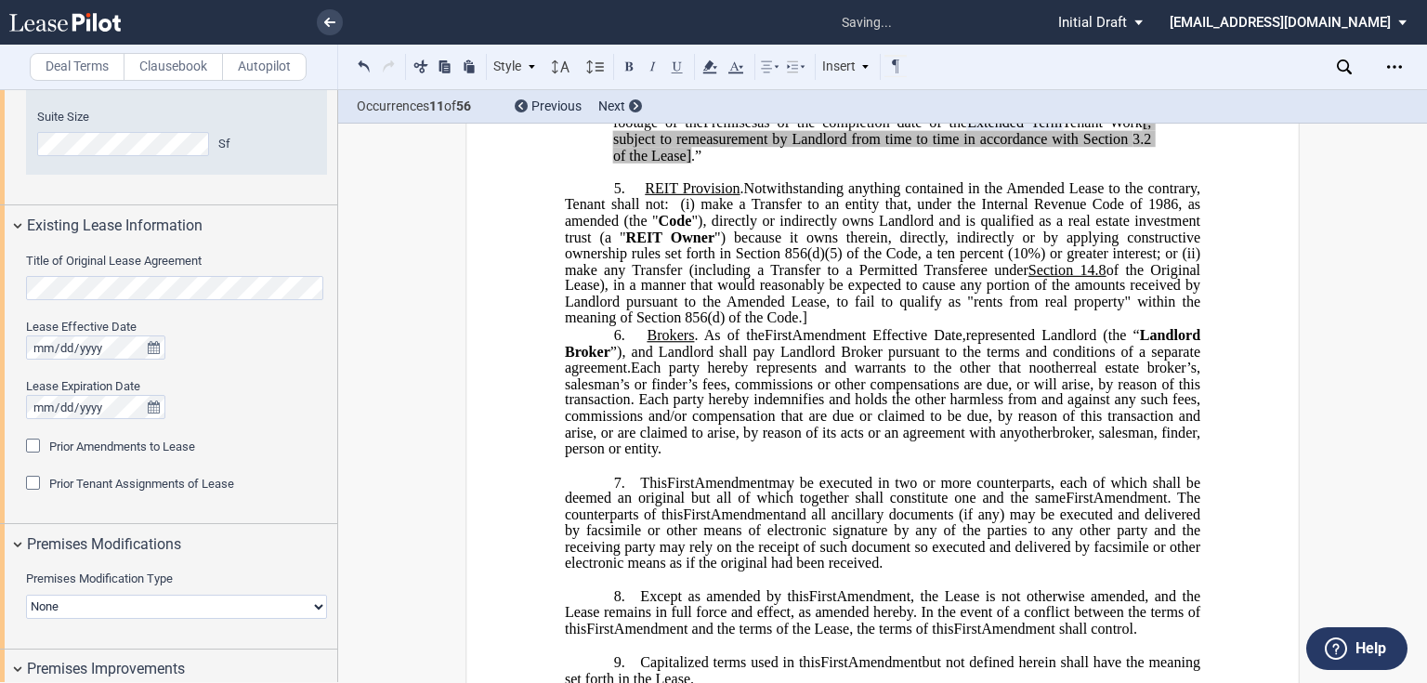
click at [836, 299] on p "5. As of the ﻿ ﻿ First Amendment Effective Date, ﻿ ﻿ represented Landlord (the …" at bounding box center [882, 253] width 635 height 147
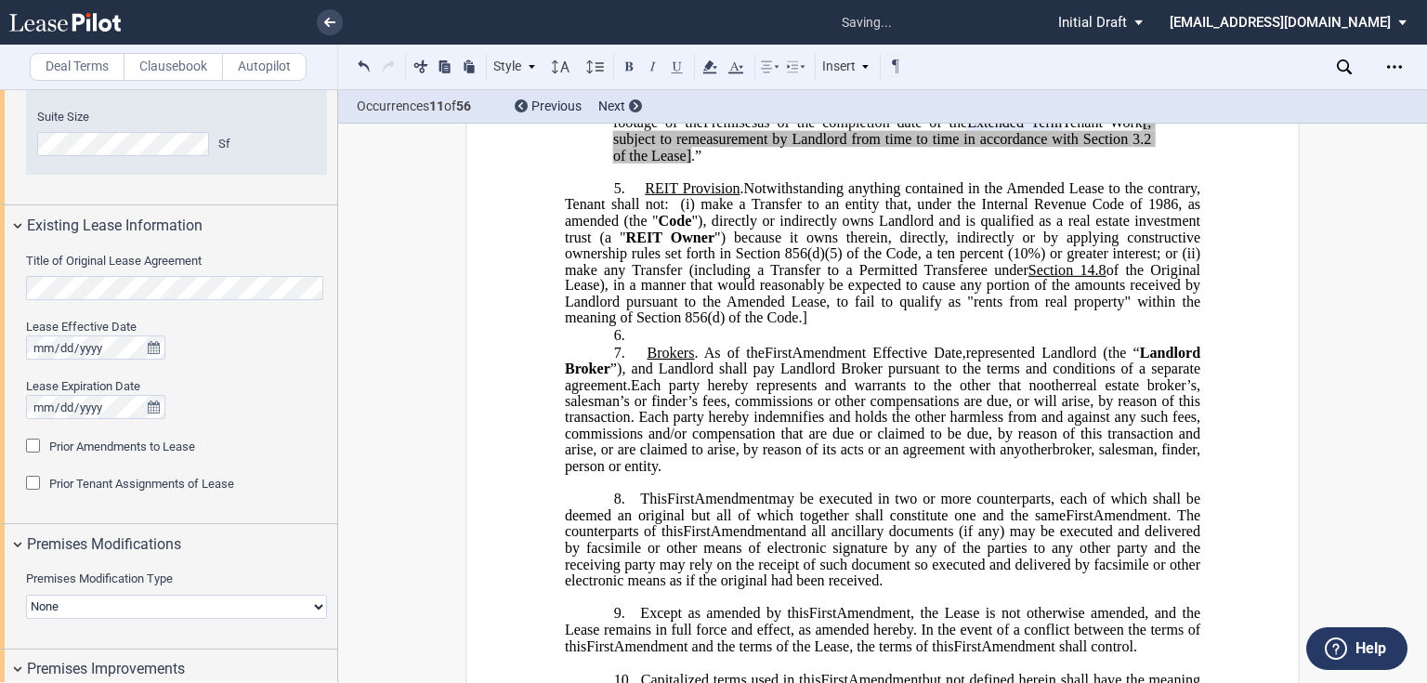
click at [827, 294] on p "5. As of the ﻿ ﻿ First Amendment Effective Date, ﻿ ﻿ represented Landlord (the …" at bounding box center [882, 253] width 635 height 147
click at [630, 327] on p "6. ​" at bounding box center [882, 336] width 635 height 18
click at [646, 343] on span "Brokers" at bounding box center [669, 351] width 47 height 17
click at [629, 343] on p "6. Brokers . As of the ﻿ ﻿ First Amendment Effective Date, ﻿ ﻿ represented Land…" at bounding box center [882, 408] width 635 height 131
click at [646, 343] on span "Brokers" at bounding box center [669, 351] width 47 height 17
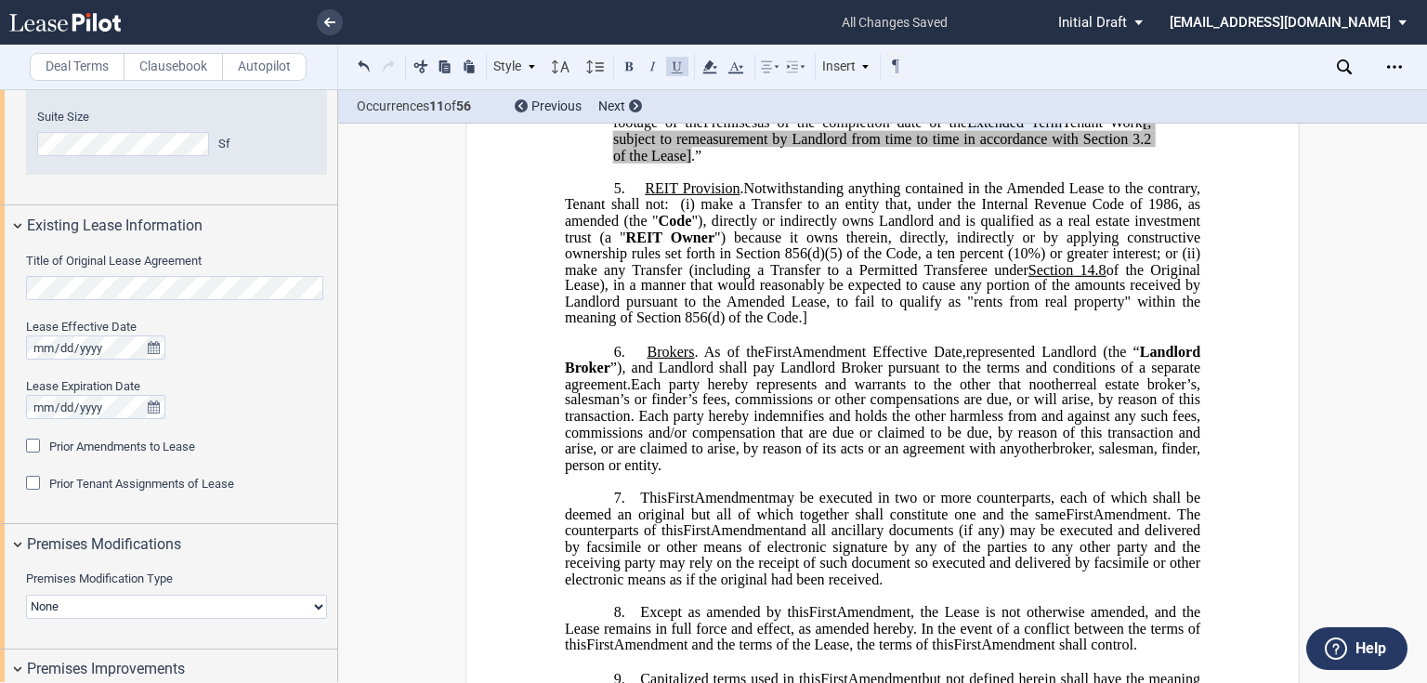
drag, startPoint x: 799, startPoint y: 301, endPoint x: 810, endPoint y: 300, distance: 11.2
click at [799, 300] on span "of the Original Lease), in a manner that would reasonably be expected to cause …" at bounding box center [884, 293] width 639 height 65
click at [639, 180] on p "5. As of the ﻿ ﻿ First Amendment Effective Date, ﻿ ﻿ represented Landlord (the …" at bounding box center [882, 253] width 635 height 147
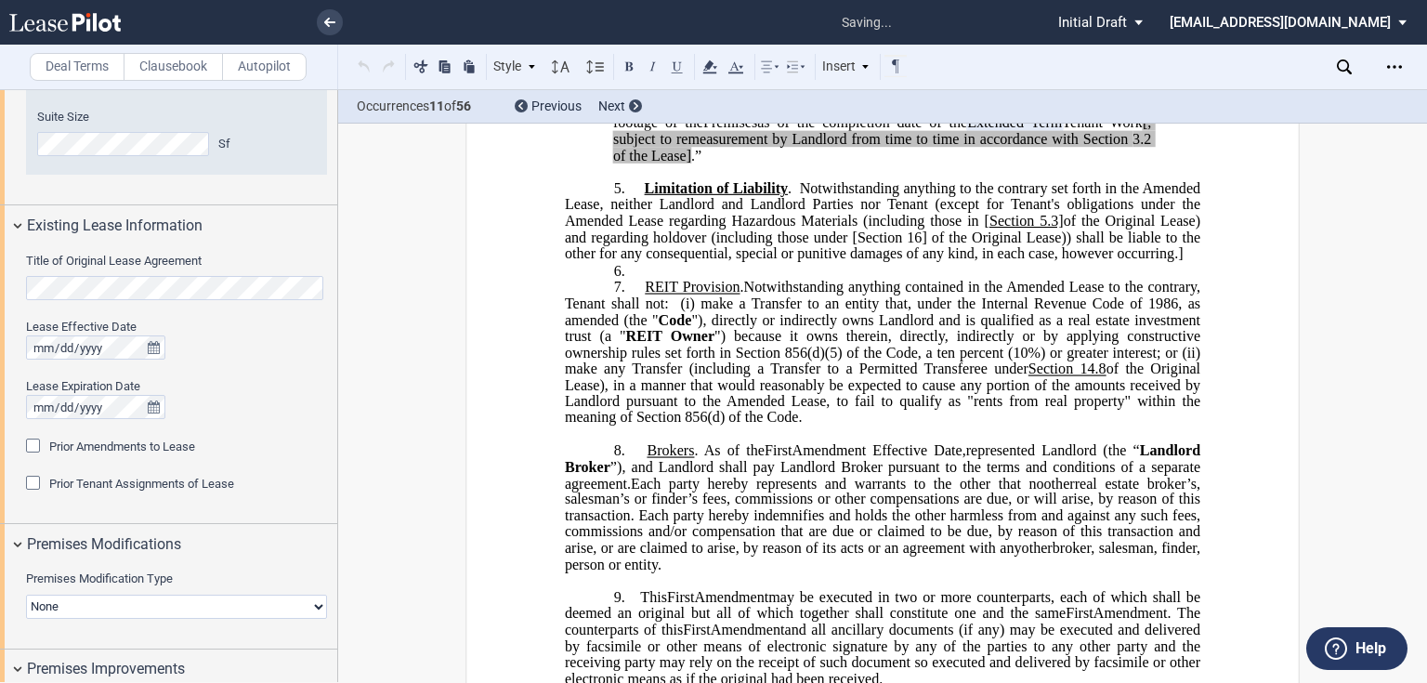
click at [1188, 241] on p "5. As of the ﻿ ﻿ First Amendment Effective Date, ﻿ ﻿ represented Landlord (the …" at bounding box center [882, 221] width 635 height 82
click at [884, 262] on p "6. ​" at bounding box center [882, 271] width 635 height 18
click at [788, 180] on span "." at bounding box center [790, 188] width 4 height 17
drag, startPoint x: 789, startPoint y: 164, endPoint x: 643, endPoint y: 172, distance: 146.0
click at [643, 180] on span "Limitation of Liability . Notwithstanding anything to the contrary set forth in…" at bounding box center [884, 220] width 639 height 81
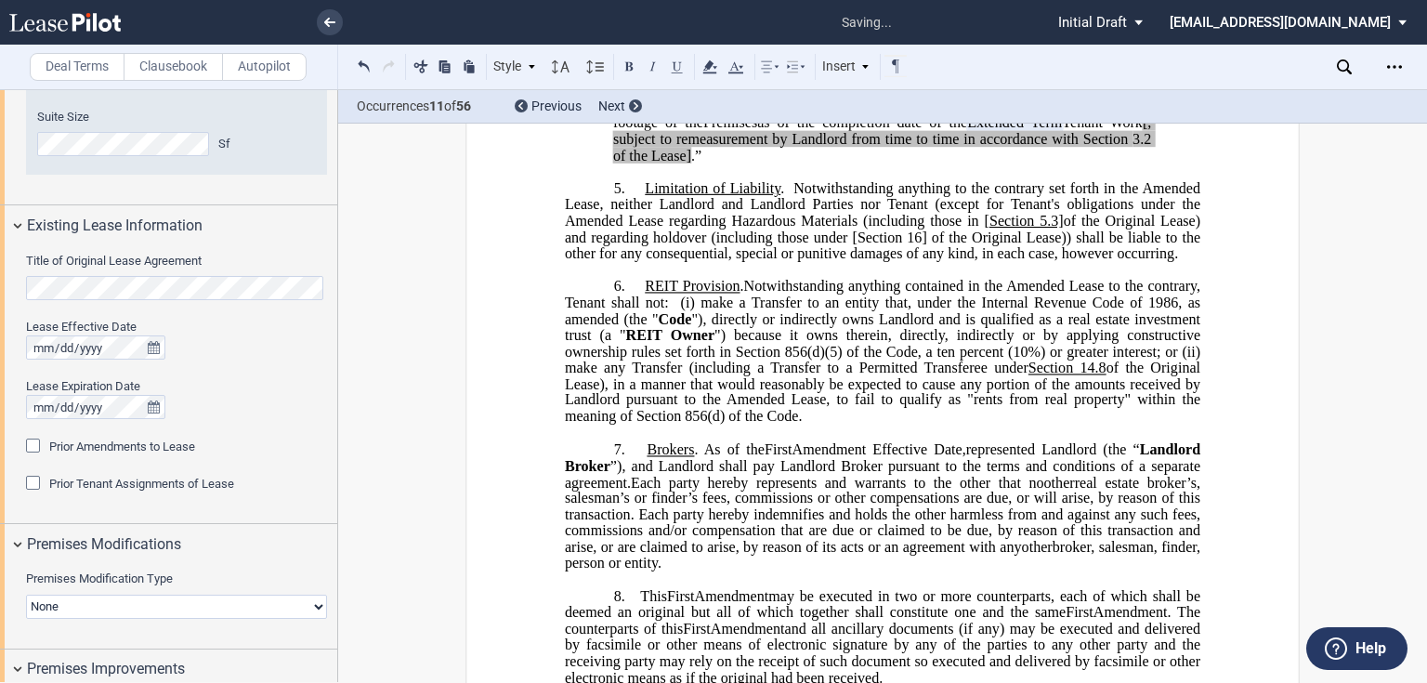
click at [803, 207] on span "Notwithstanding anything to the contrary set forth in the Amended Lease, neithe…" at bounding box center [884, 204] width 639 height 48
click at [1023, 213] on span "Section 5.3]" at bounding box center [1026, 221] width 74 height 17
click at [991, 213] on span "Section 5.3]" at bounding box center [1026, 221] width 74 height 17
click at [989, 213] on span "Section 5.3]" at bounding box center [1026, 221] width 74 height 17
click at [1059, 213] on span "of the Original Lease) and regarding holdover (including those under [Section 1…" at bounding box center [884, 237] width 639 height 48
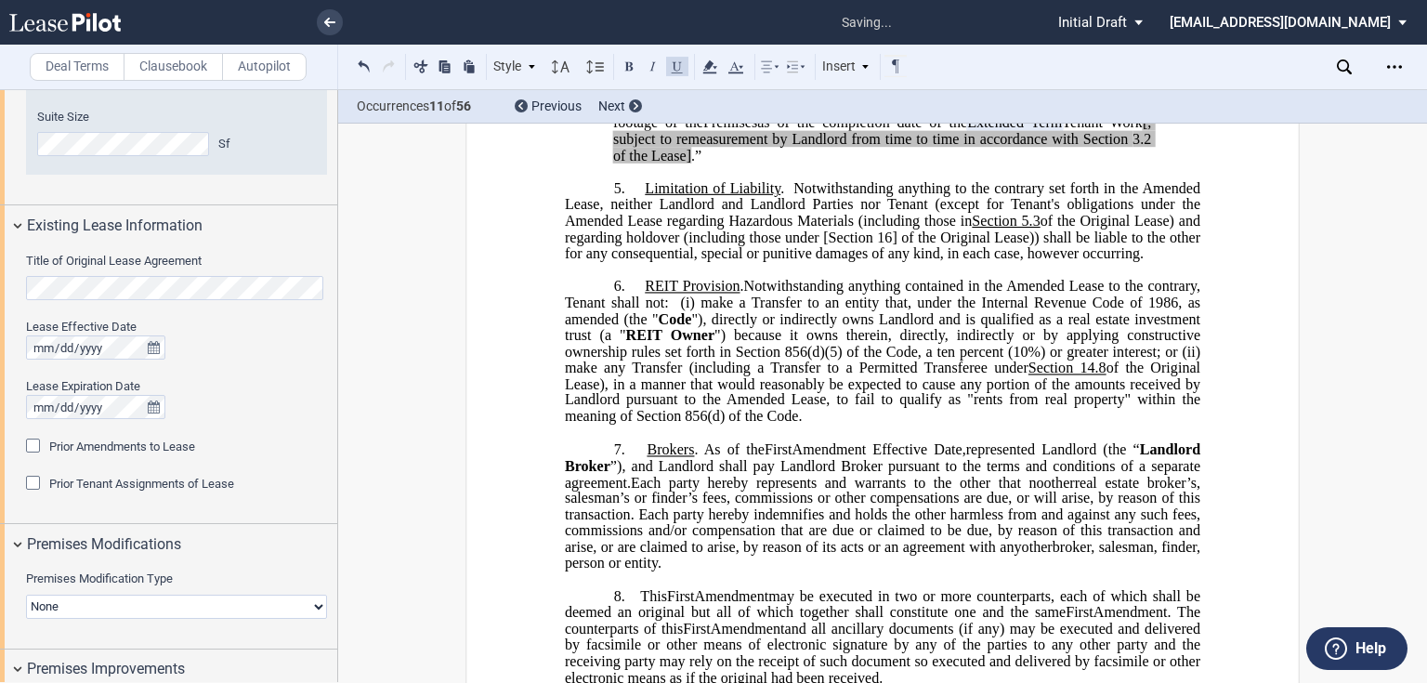
click at [1107, 213] on span "of the Original Lease) and regarding holdover (including those under [Section 1…" at bounding box center [884, 237] width 639 height 48
click at [825, 220] on span "of the Lease) and regarding holdover (including those under [Section 16] of the…" at bounding box center [884, 237] width 639 height 48
click at [878, 215] on span "of the Lease) and regarding holdover (including those under Section 16] of the …" at bounding box center [884, 237] width 639 height 48
click at [882, 215] on span "of the Lease) and regarding holdover (including those under Section 16] of the …" at bounding box center [884, 237] width 639 height 48
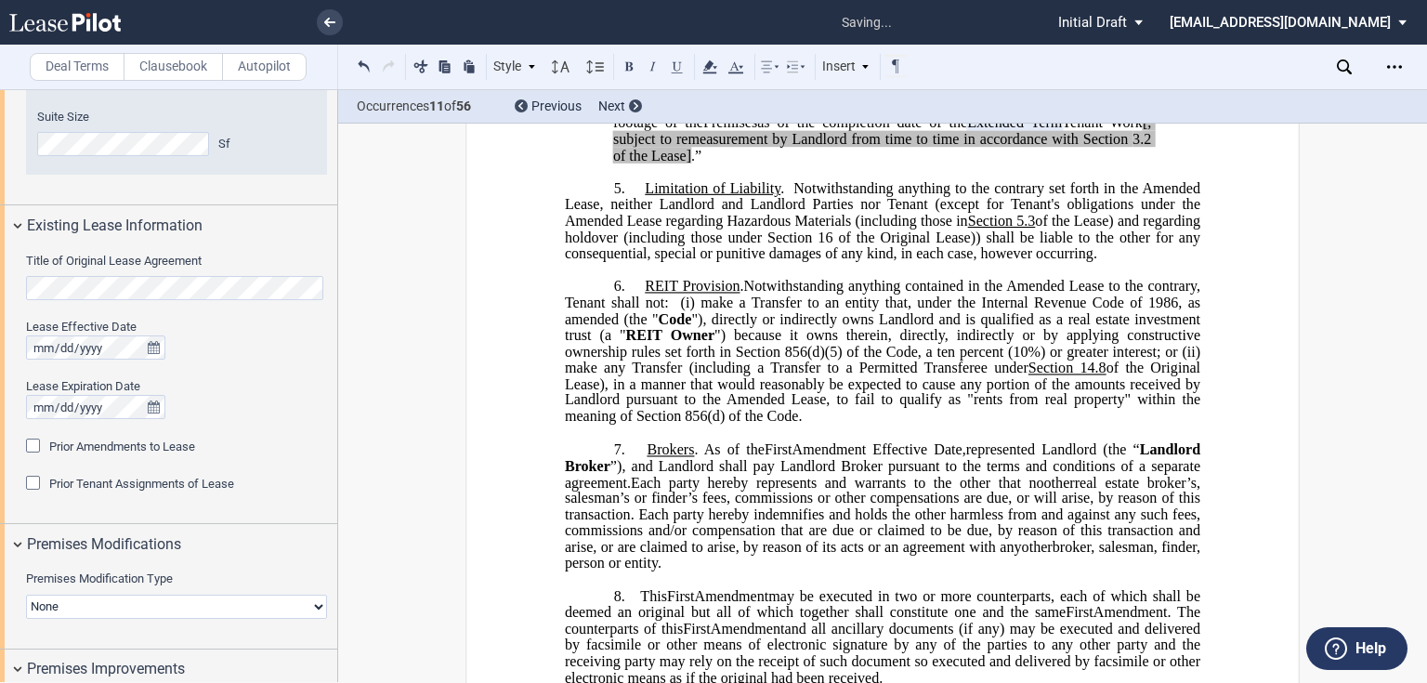
click at [953, 215] on span "of the Lease) and regarding holdover (including those under Section 16 of the O…" at bounding box center [884, 237] width 639 height 48
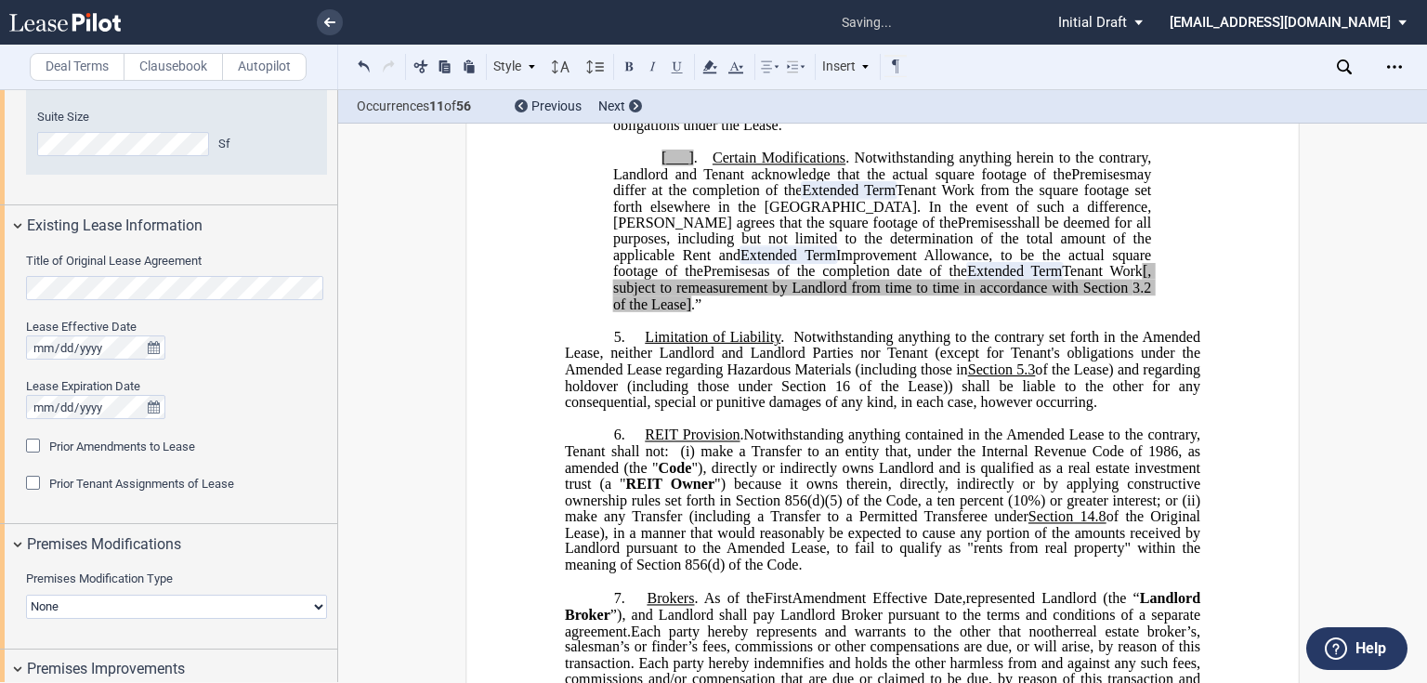
scroll to position [1988, 0]
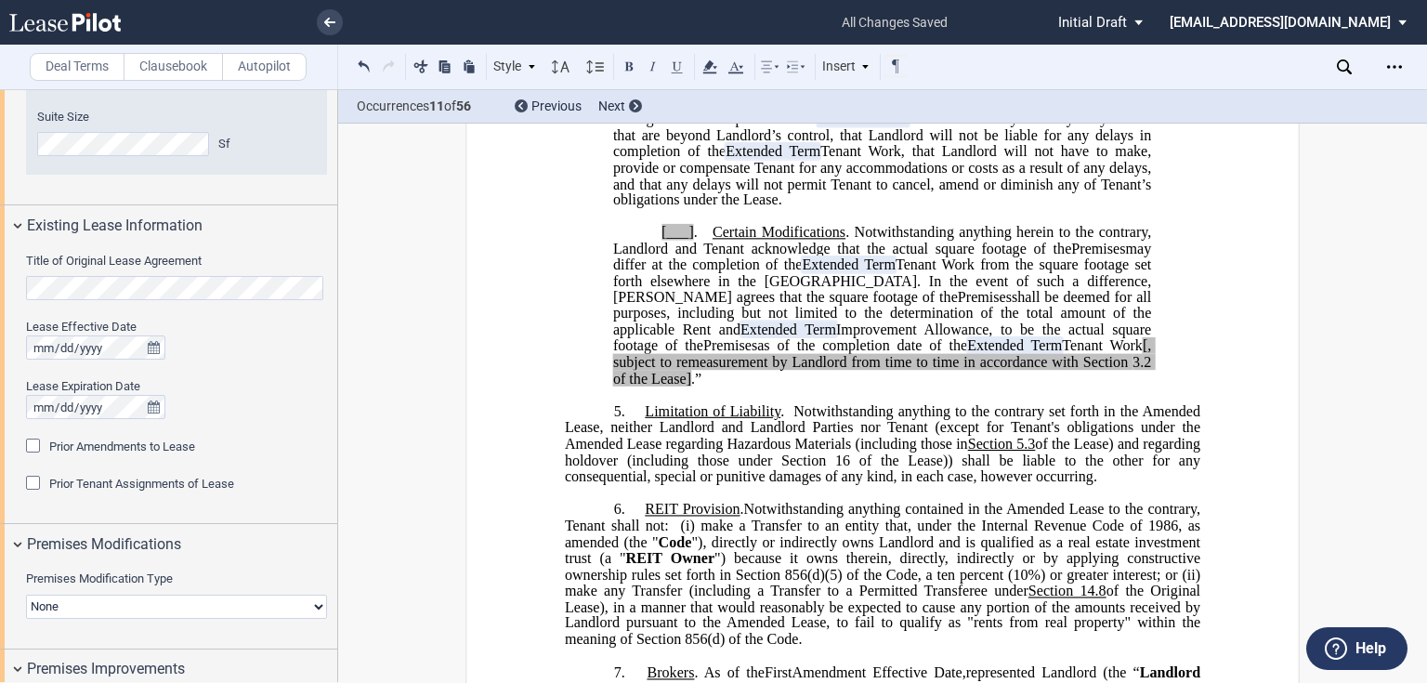
click at [1191, 403] on span "Notwithstanding anything to the contrary set forth in the Amended Lease, neithe…" at bounding box center [884, 427] width 639 height 48
click at [1035, 501] on span "Notwithstanding anything contained in the Amended Lease to the contrary, Tenant…" at bounding box center [884, 517] width 639 height 33
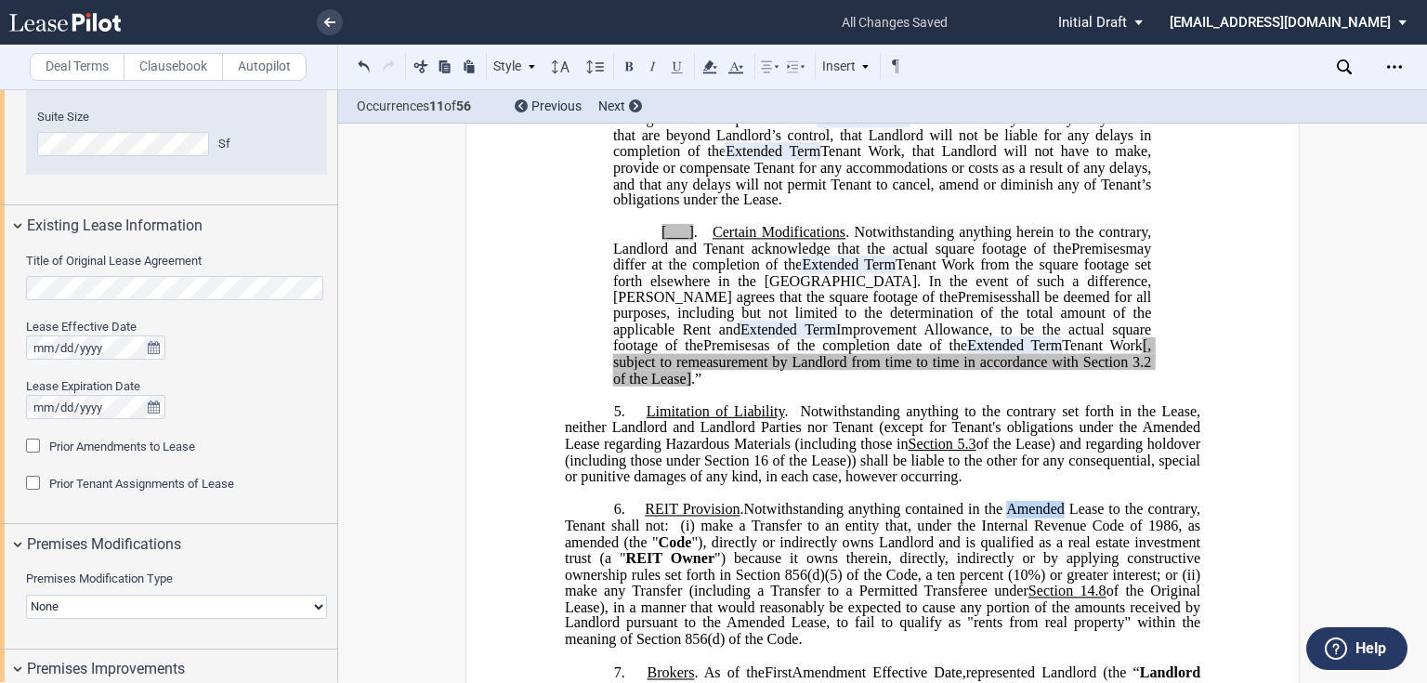
click at [1032, 501] on span "Notwithstanding anything contained in the Amended Lease to the contrary, Tenant…" at bounding box center [884, 517] width 639 height 33
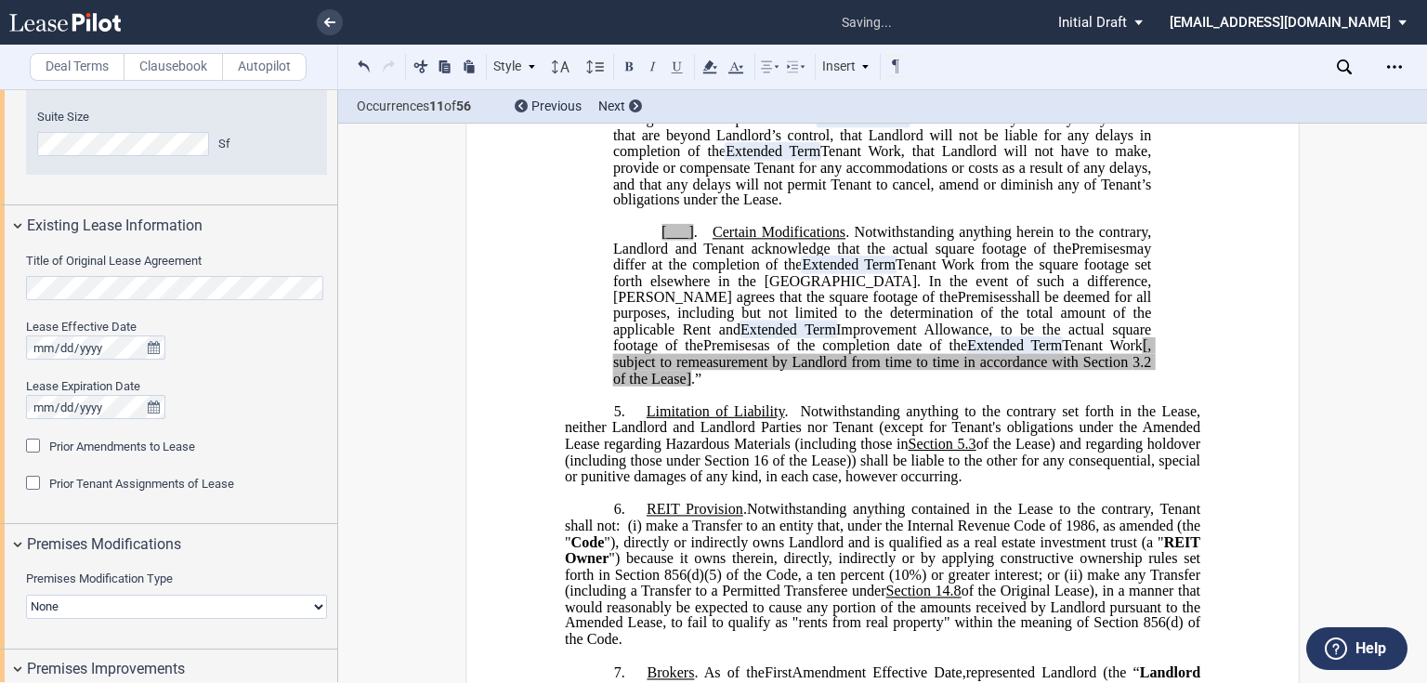
click at [625, 606] on span "of the Original Lease), in a manner that would reasonably be expected to cause …" at bounding box center [884, 614] width 639 height 65
click at [623, 606] on span "of the Original Lease), in a manner that would reasonably be expected to cause …" at bounding box center [884, 614] width 639 height 65
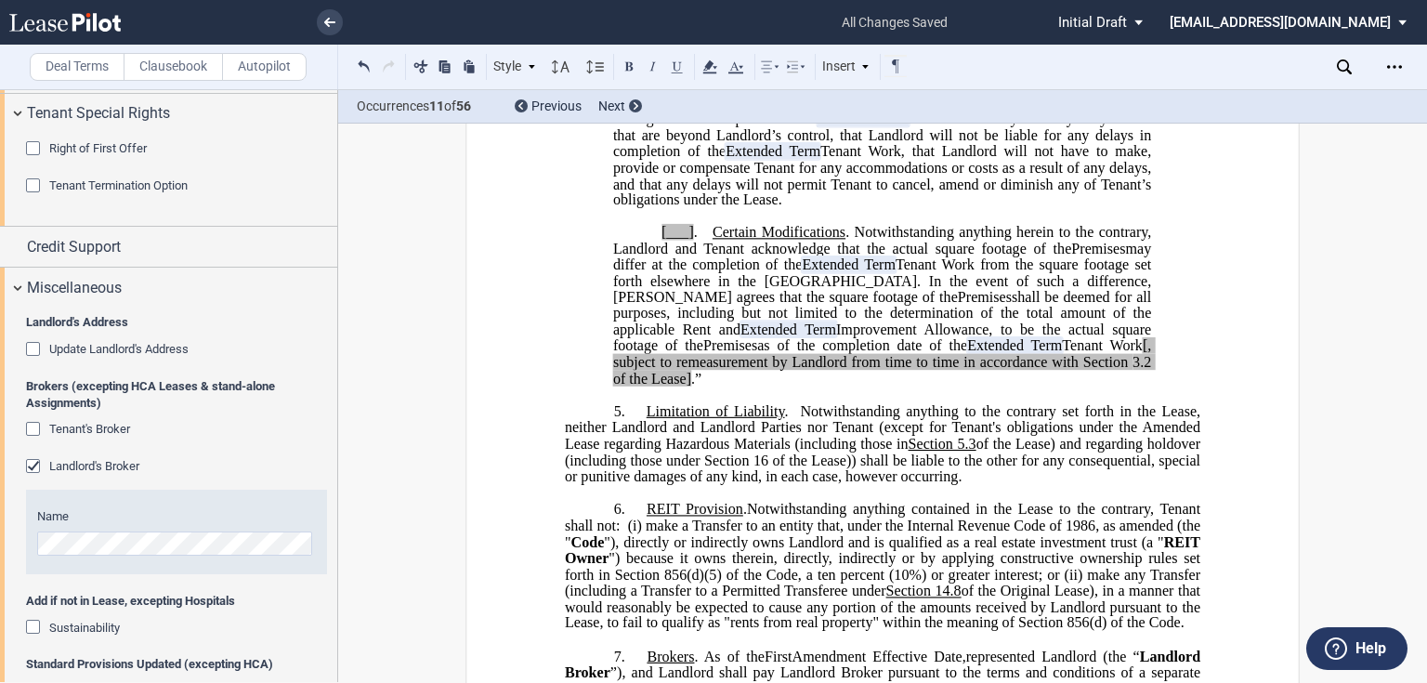
scroll to position [2400, 0]
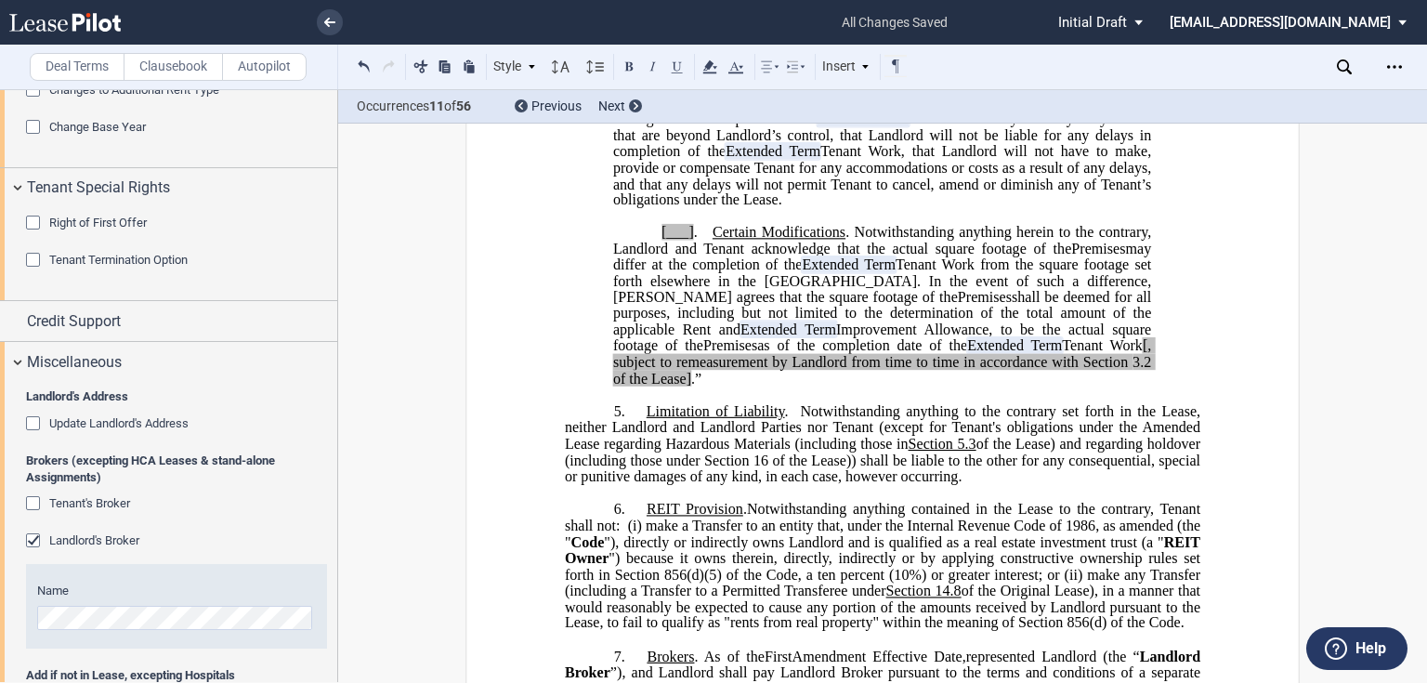
click at [74, 417] on span "Update Landlord's Address" at bounding box center [118, 423] width 139 height 14
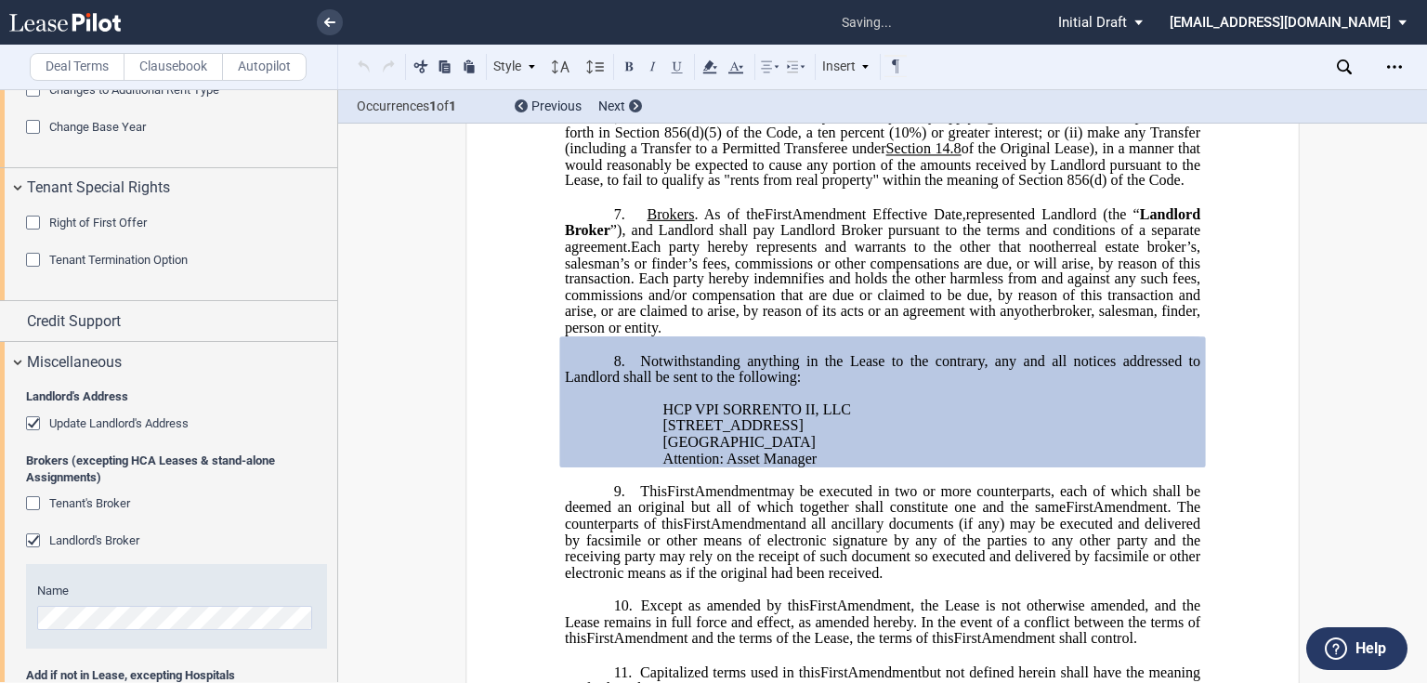
scroll to position [2496, 0]
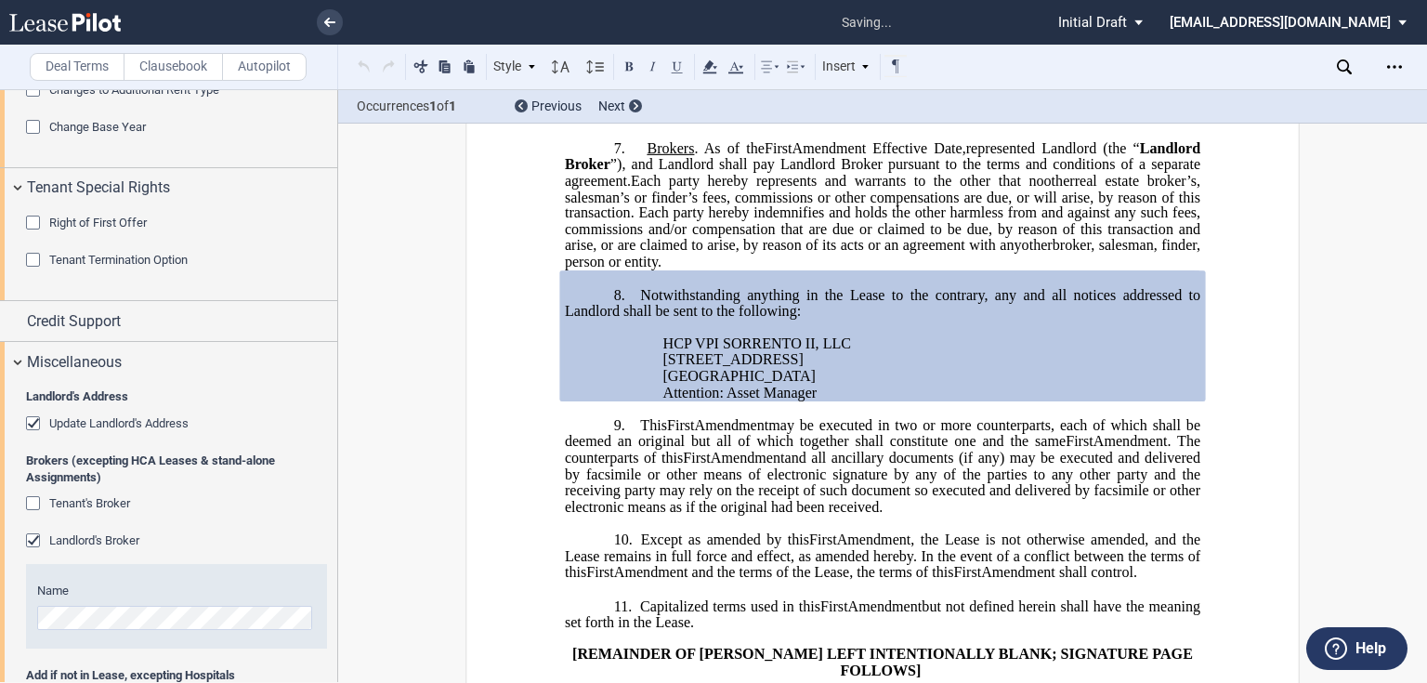
click at [606, 336] on div "!!SET_LEVEL_0!! !!LEASE_LEVEL_1!! 8. Notwithstanding anything in the Lease to t…" at bounding box center [882, 335] width 635 height 131
click at [906, 313] on p "8. Notwithstanding anything in the Lease to the contrary, any and all notices a…" at bounding box center [882, 302] width 635 height 33
click at [637, 291] on span "Notwithstanding anything in the Lease to the contrary, any and all notices addr…" at bounding box center [884, 302] width 639 height 33
drag, startPoint x: 629, startPoint y: 288, endPoint x: 785, endPoint y: 290, distance: 156.0
click at [785, 290] on p "8. Landlord Notice Address. Notwithstanding anything in the Lease to the contra…" at bounding box center [882, 302] width 635 height 33
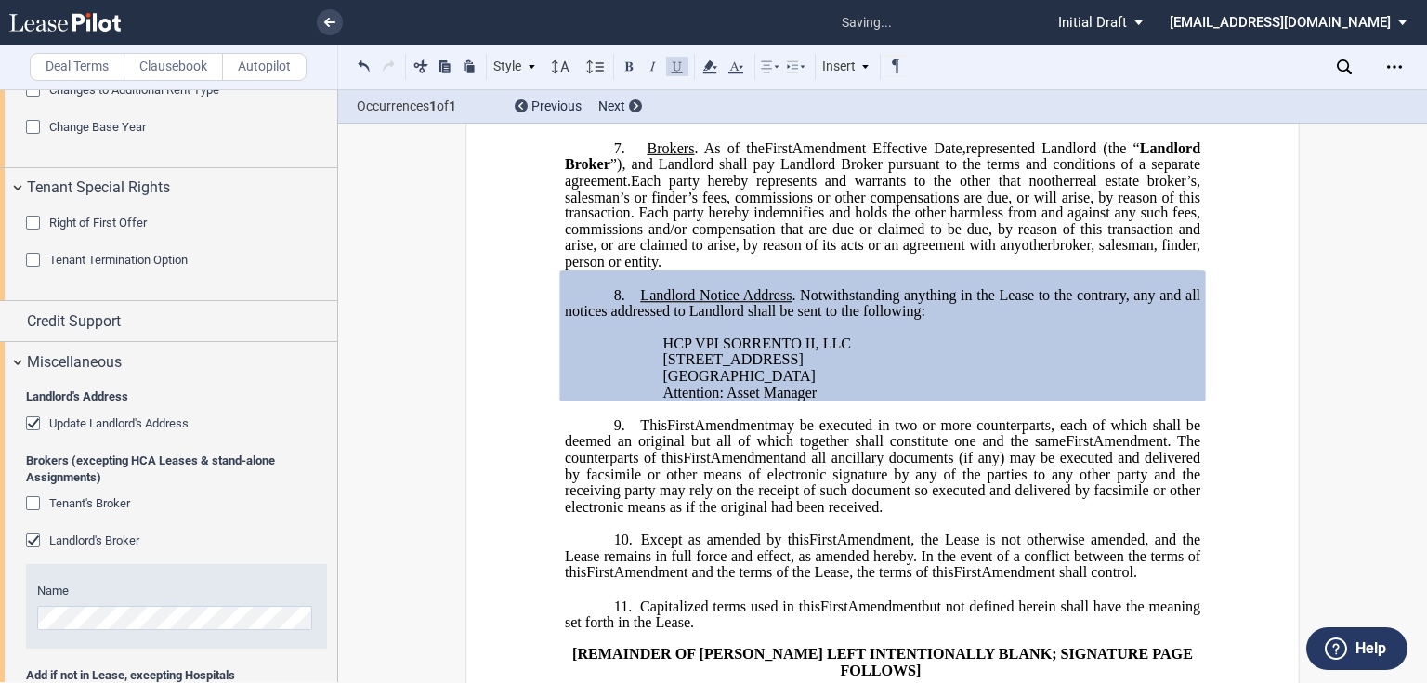
click at [789, 384] on span "Attention: Asset Manager" at bounding box center [740, 392] width 154 height 17
click at [803, 356] on span "[STREET_ADDRESS]" at bounding box center [733, 359] width 140 height 17
click at [872, 342] on p "HCP VPI SORRENTO II, LLC" at bounding box center [932, 344] width 538 height 16
click at [863, 336] on p "HCP VPI SORRENTO II, LLCc/" at bounding box center [932, 344] width 538 height 16
click at [658, 357] on div "!!SET_LEVEL_0!! !!LEASE_LEVEL_1!! 8. Landlord Notice Address . Notwithstanding …" at bounding box center [882, 335] width 635 height 131
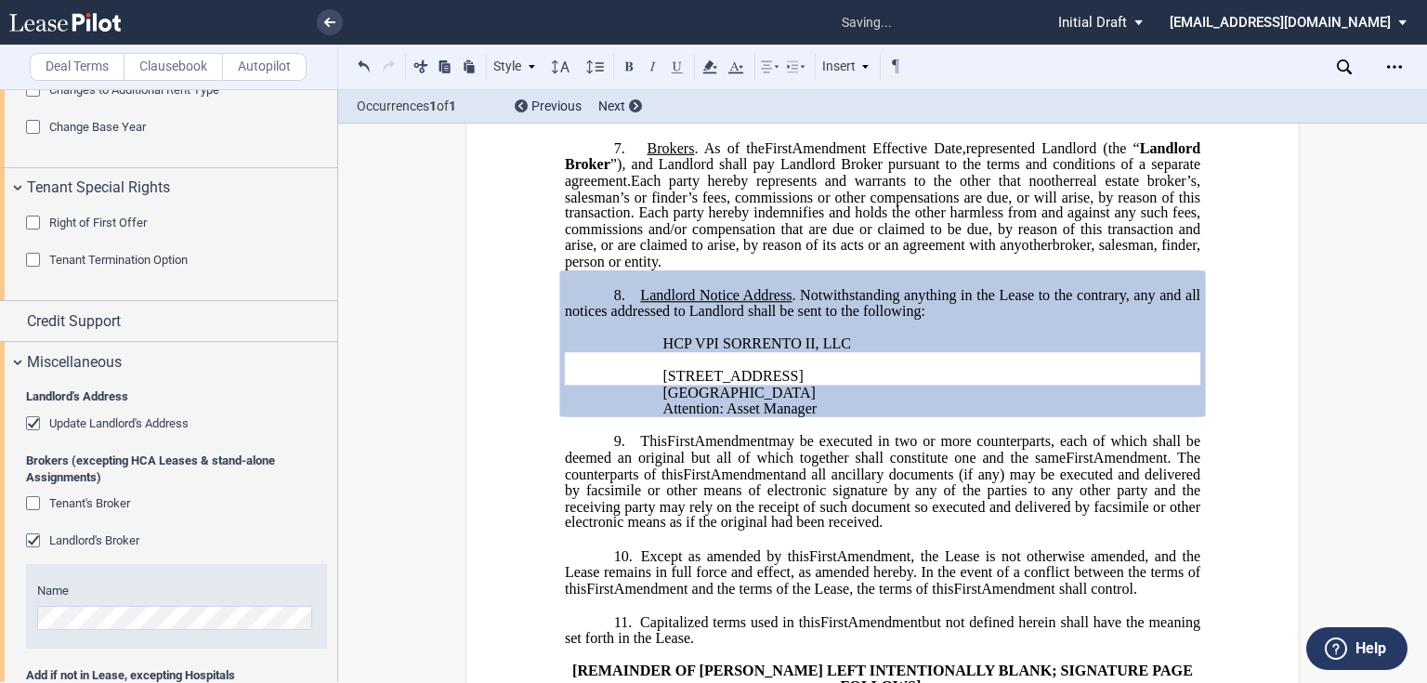
click at [684, 354] on p "﻿" at bounding box center [932, 360] width 538 height 16
click at [803, 370] on span "[STREET_ADDRESS]" at bounding box center [733, 376] width 140 height 17
drag, startPoint x: 857, startPoint y: 364, endPoint x: 662, endPoint y: 379, distance: 195.6
click at [662, 379] on div "!!SET_LEVEL_0!! !!LEASE_LEVEL_1!! 8. Landlord Notice Address . Notwithstanding …" at bounding box center [882, 343] width 635 height 147
click at [663, 375] on span "[STREET_ADDRESS]" at bounding box center [733, 376] width 140 height 17
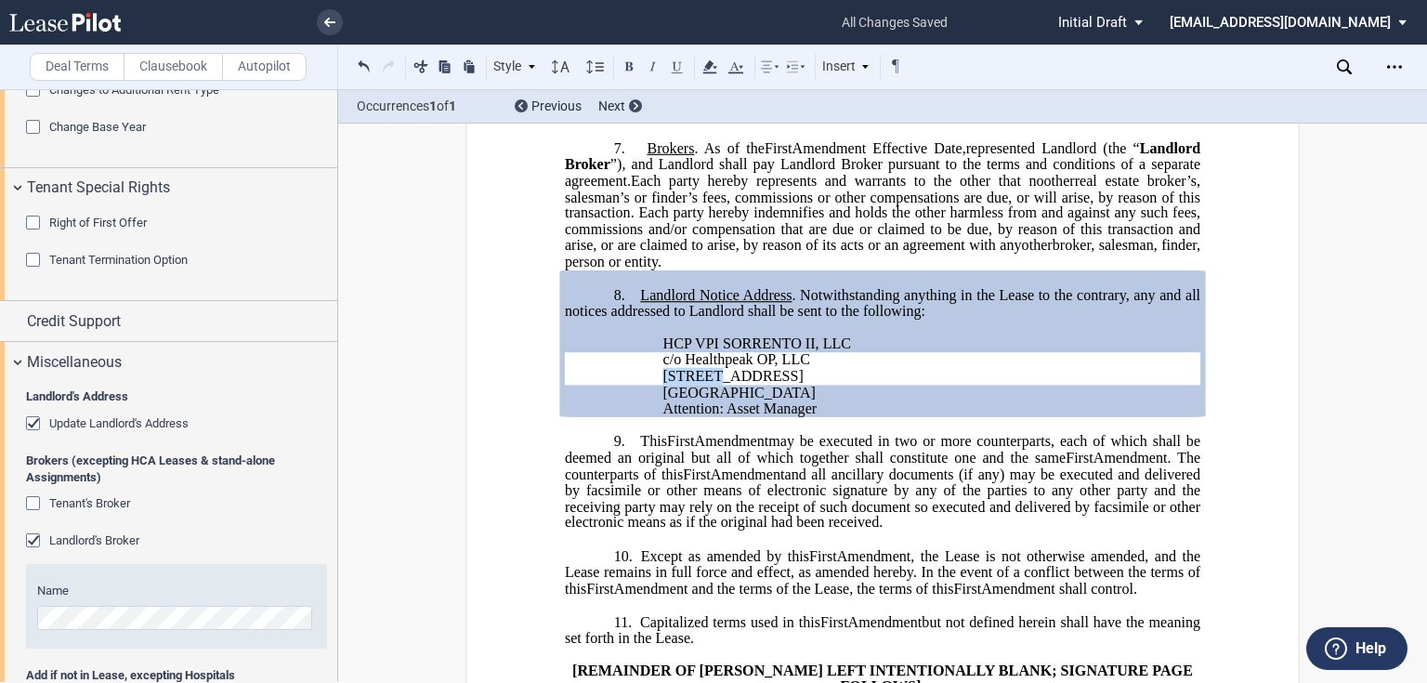
drag, startPoint x: 658, startPoint y: 371, endPoint x: 854, endPoint y: 375, distance: 195.1
click at [854, 375] on p "[STREET_ADDRESS]" at bounding box center [932, 377] width 538 height 16
drag, startPoint x: 658, startPoint y: 396, endPoint x: 752, endPoint y: 379, distance: 95.3
click at [752, 379] on div "!!SET_LEVEL_0!! !!LEASE_LEVEL_1!! 8. Landlord Notice Address . Notwithstanding …" at bounding box center [882, 343] width 635 height 147
drag, startPoint x: 817, startPoint y: 407, endPoint x: 726, endPoint y: 410, distance: 91.1
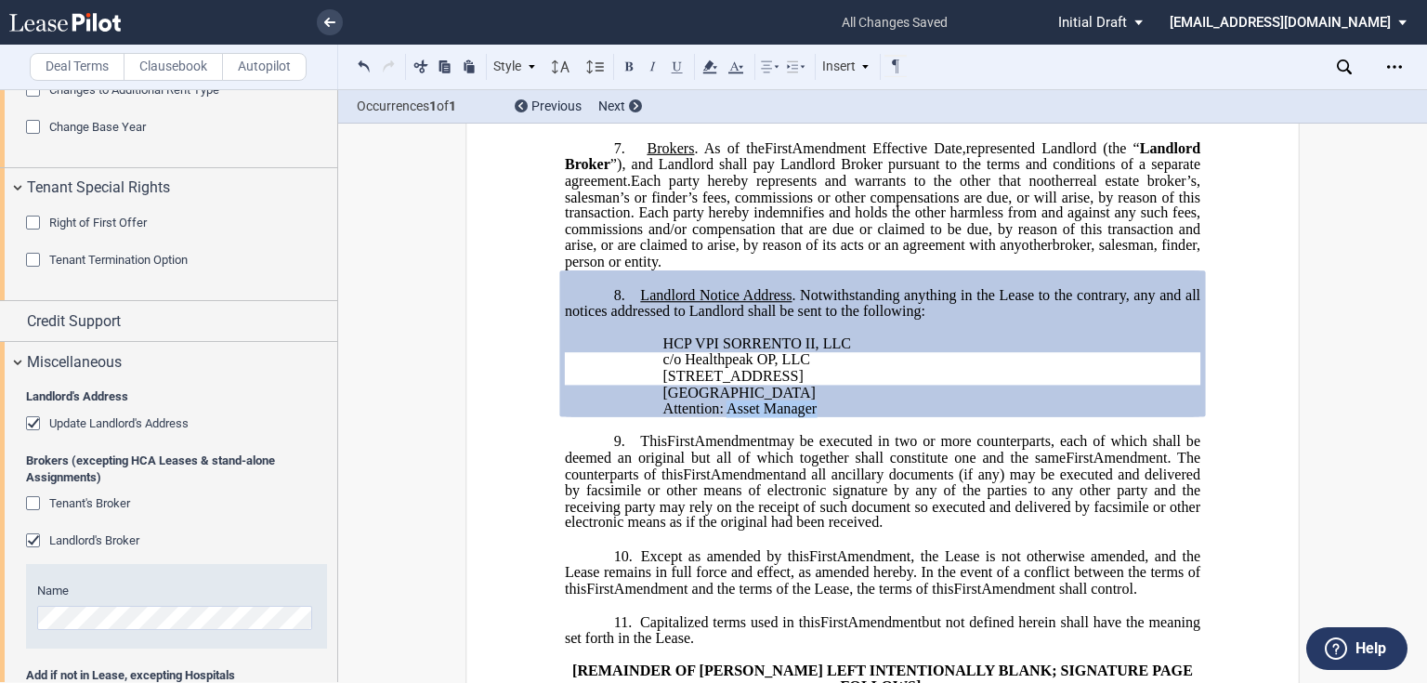
click at [726, 410] on p "Attention: Asset Manager" at bounding box center [932, 408] width 538 height 16
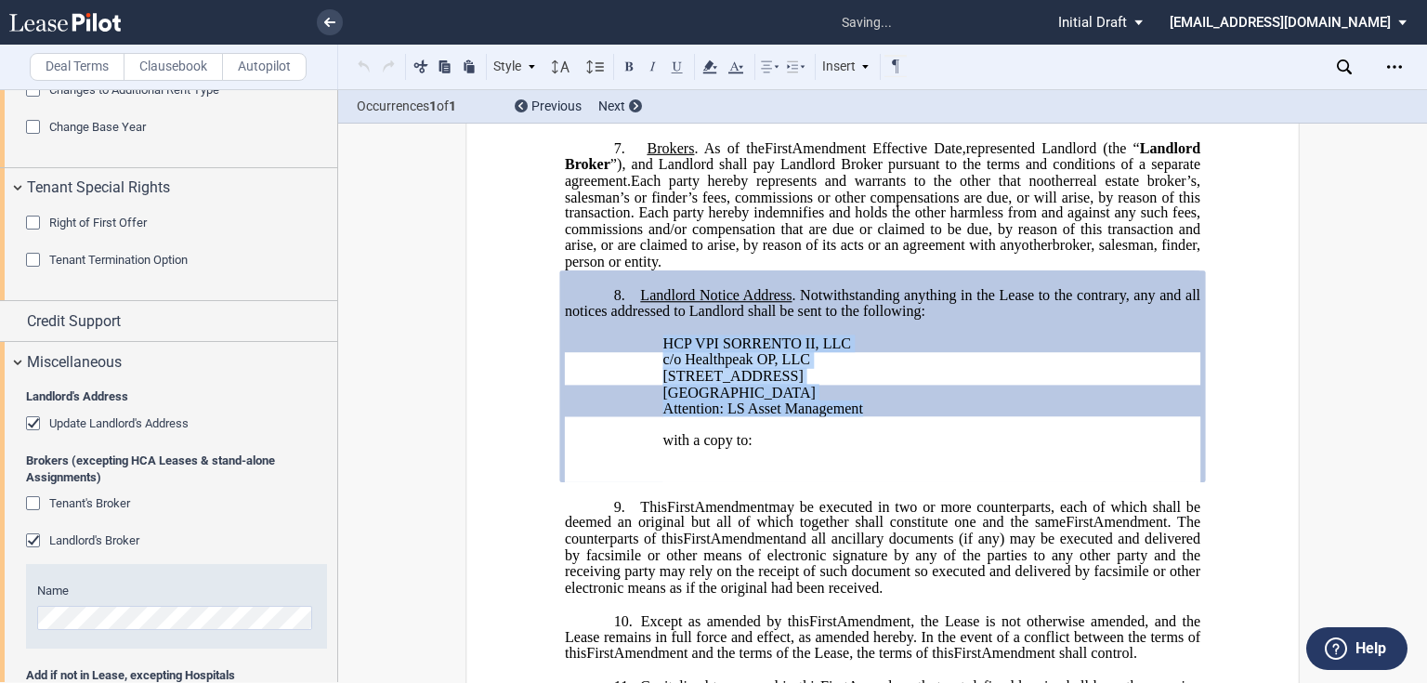
drag, startPoint x: 867, startPoint y: 406, endPoint x: 658, endPoint y: 346, distance: 216.4
click at [658, 346] on div "!!SET_LEVEL_0!! !!LEASE_LEVEL_1!! 8. Landlord Notice Address . Notwithstanding …" at bounding box center [882, 376] width 635 height 212
click at [709, 458] on p "﻿" at bounding box center [932, 458] width 538 height 16
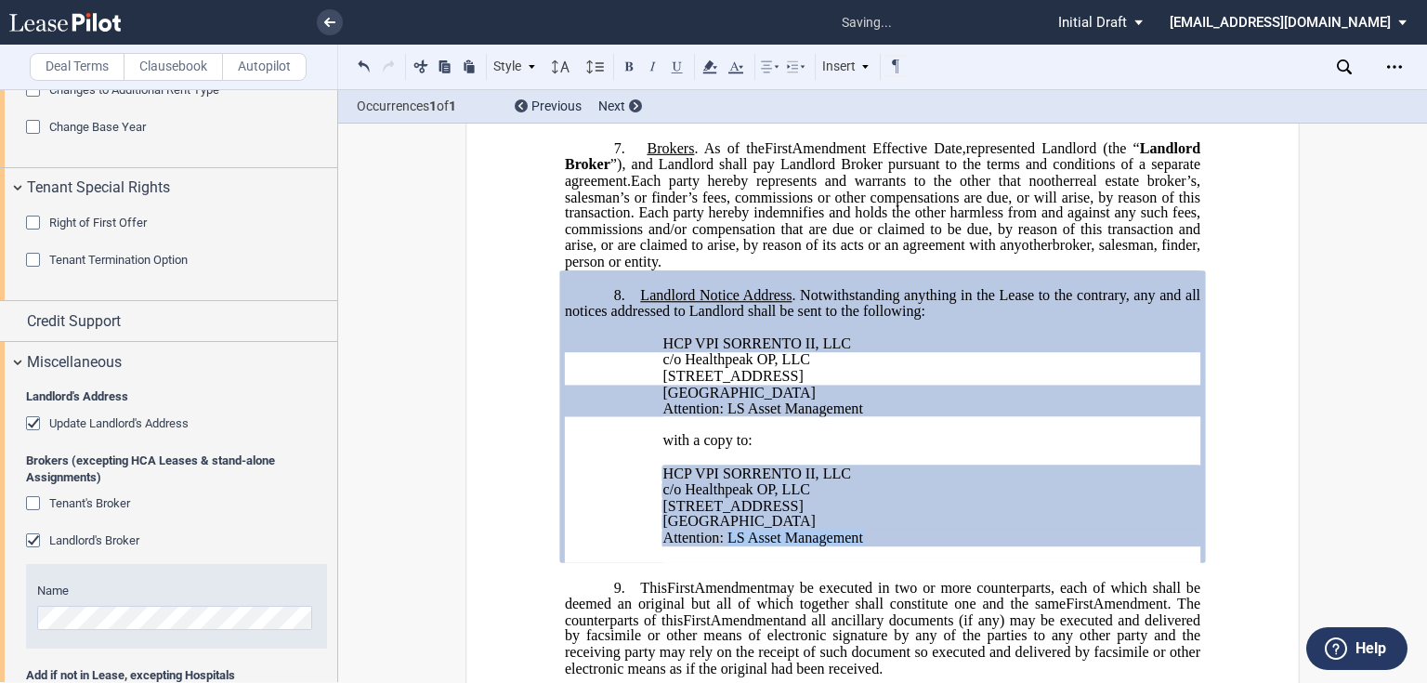
drag, startPoint x: 860, startPoint y: 528, endPoint x: 723, endPoint y: 534, distance: 137.6
click at [723, 534] on p "Attention: LS Asset Management" at bounding box center [932, 538] width 538 height 16
click at [622, 579] on p "9. This ﻿ ﻿ First Amendment Assignment may be executed in two or more counterpa…" at bounding box center [882, 628] width 635 height 98
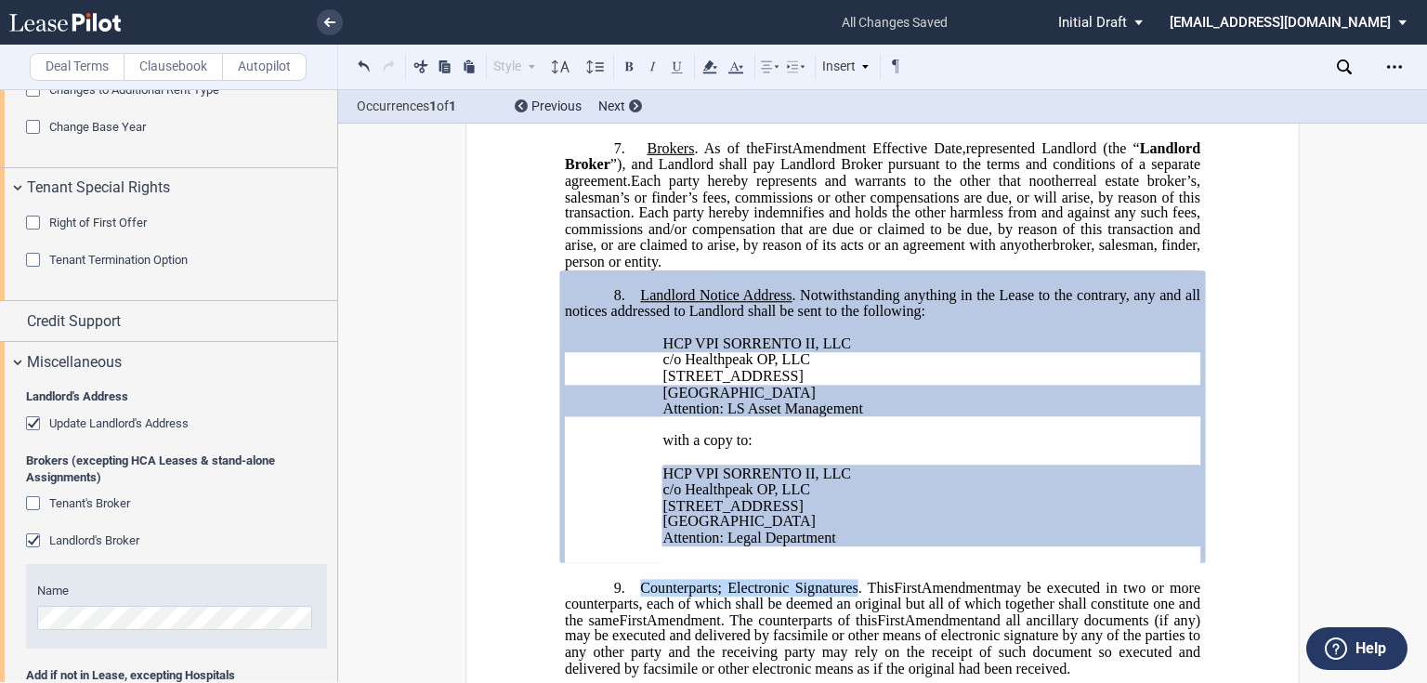
drag, startPoint x: 633, startPoint y: 580, endPoint x: 848, endPoint y: 584, distance: 214.6
click at [848, 584] on p "9. Counterparts; Electronic Signatures. This ﻿ ﻿ First Amendment Assignment may…" at bounding box center [882, 628] width 635 height 98
click at [1045, 453] on p "﻿ HCP VPI SORRENTO II, LLC c/o Healthpeak OP, LLC 1900 Main Street, 5th Floor I…" at bounding box center [932, 499] width 538 height 98
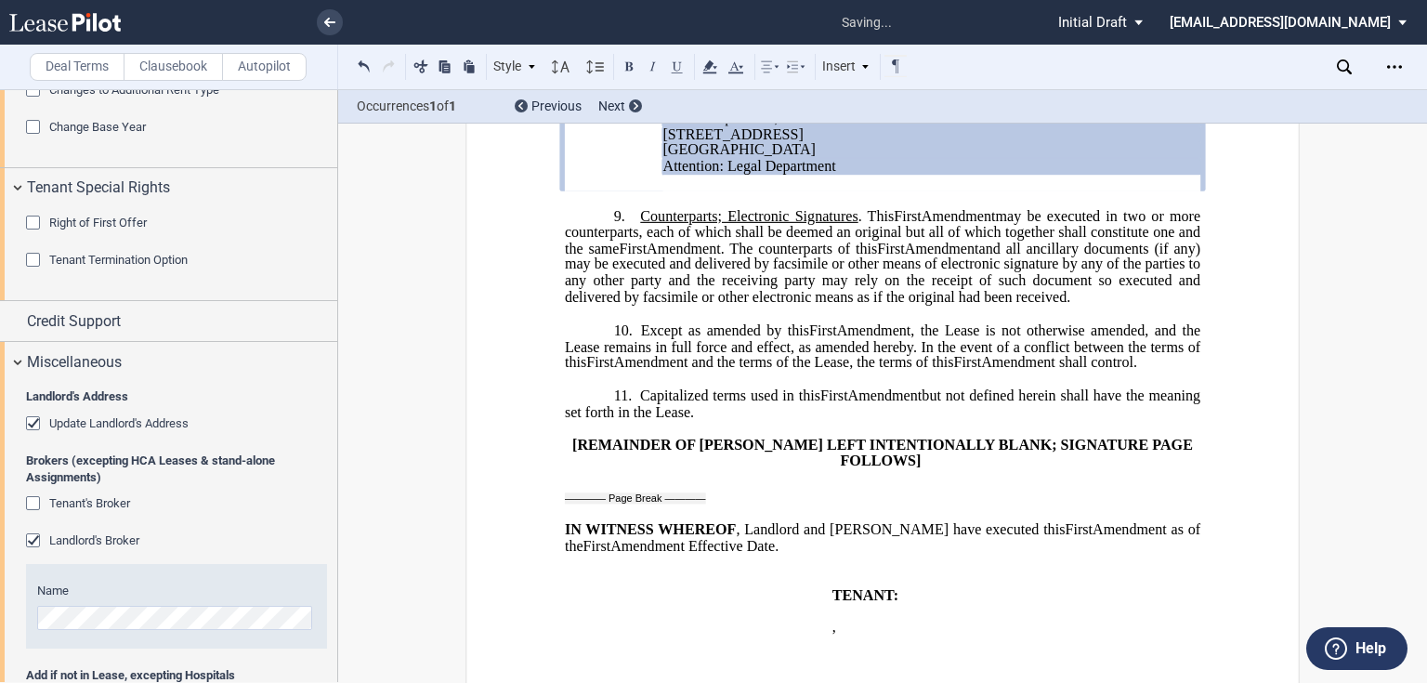
scroll to position [3016, 0]
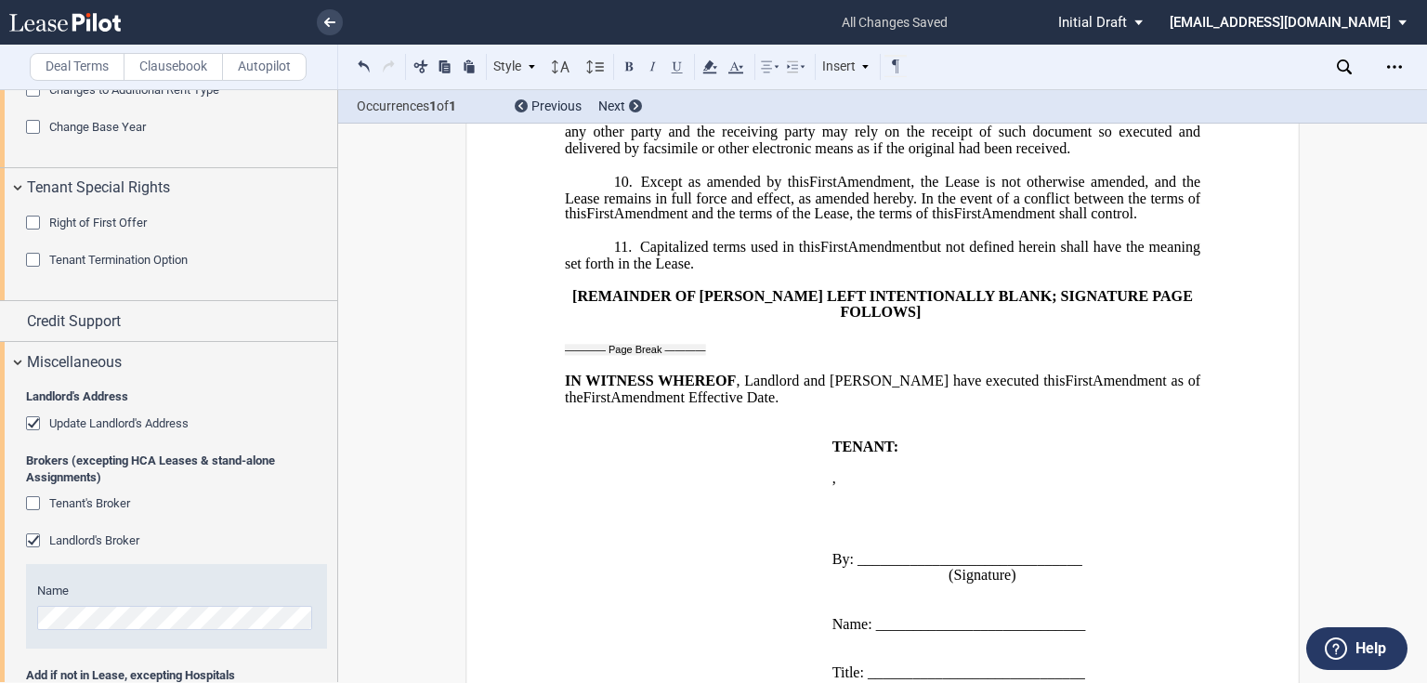
click at [640, 241] on span "Capitalized terms used in this" at bounding box center [730, 247] width 180 height 17
click at [632, 183] on p "10. Except as amended by this ﻿ ﻿ First Amendment, the Lease is not otherwise a…" at bounding box center [882, 197] width 635 height 49
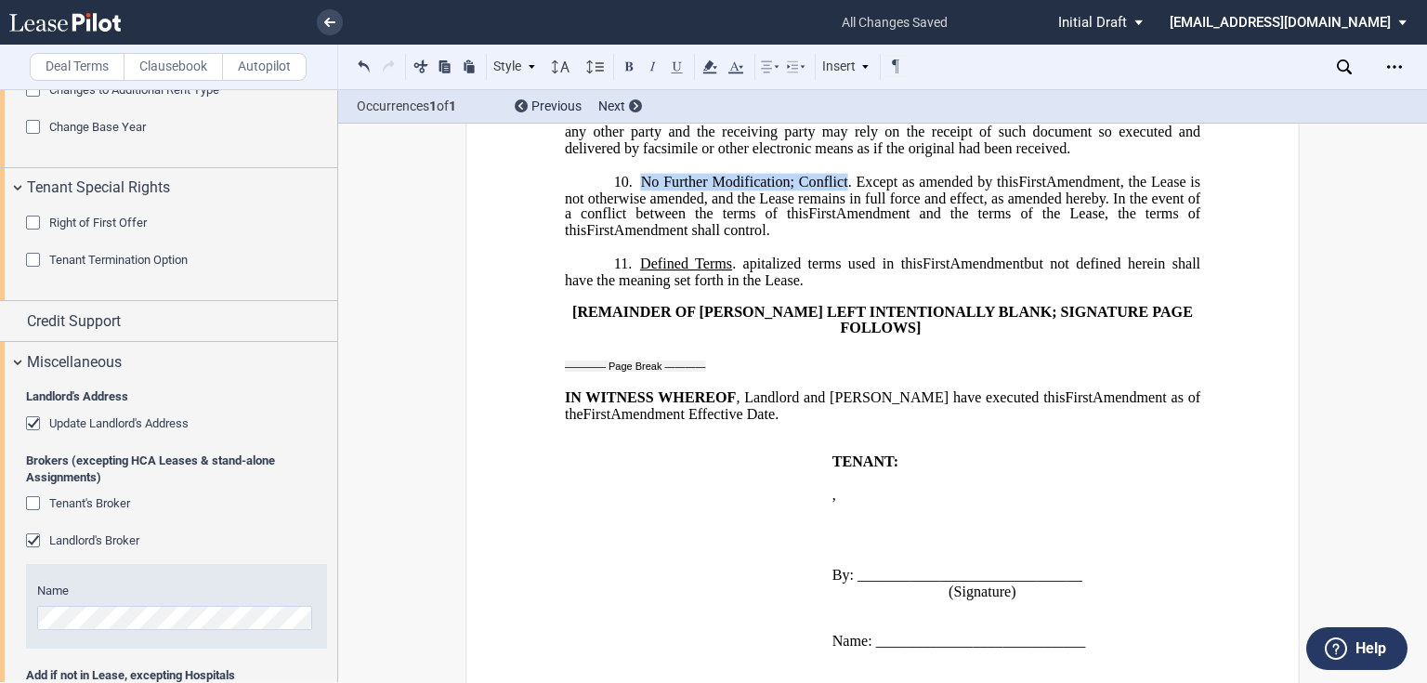
drag, startPoint x: 639, startPoint y: 176, endPoint x: 841, endPoint y: 173, distance: 201.6
click at [841, 173] on span "No Further Modification; Conflict. Except as amended by this" at bounding box center [830, 181] width 378 height 17
click at [871, 219] on p "10. ﻿ No Further Modification; Conflict ﻿ . Except as amended by this ﻿ ﻿ First…" at bounding box center [882, 206] width 635 height 66
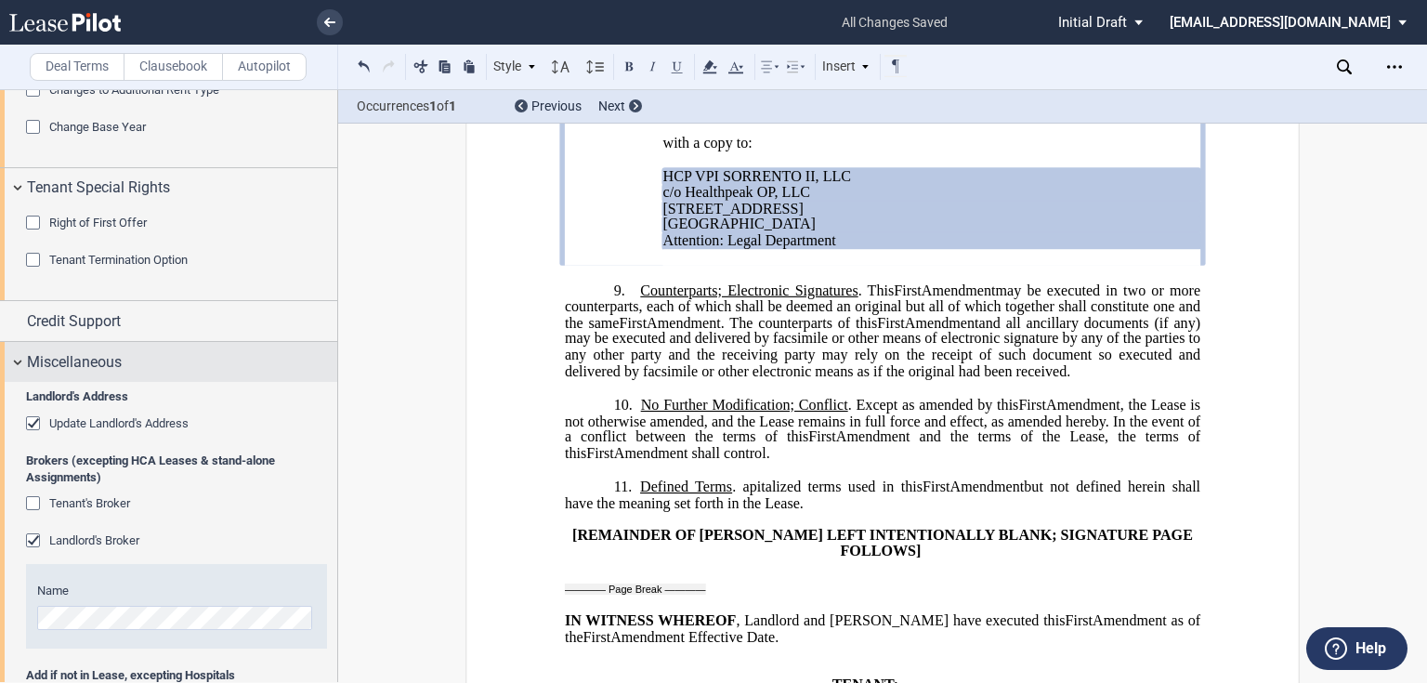
scroll to position [2644, 0]
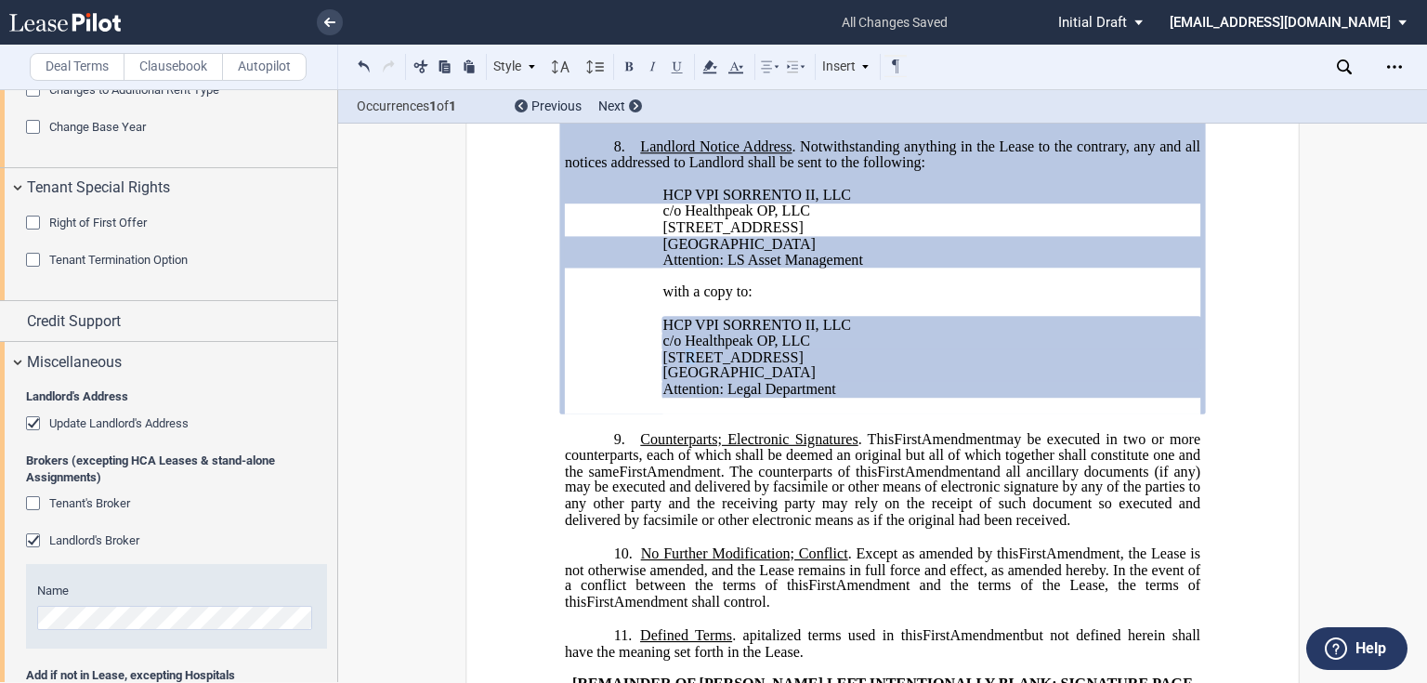
click at [684, 348] on span "1900 Main Street, 5th Floor" at bounding box center [733, 356] width 140 height 17
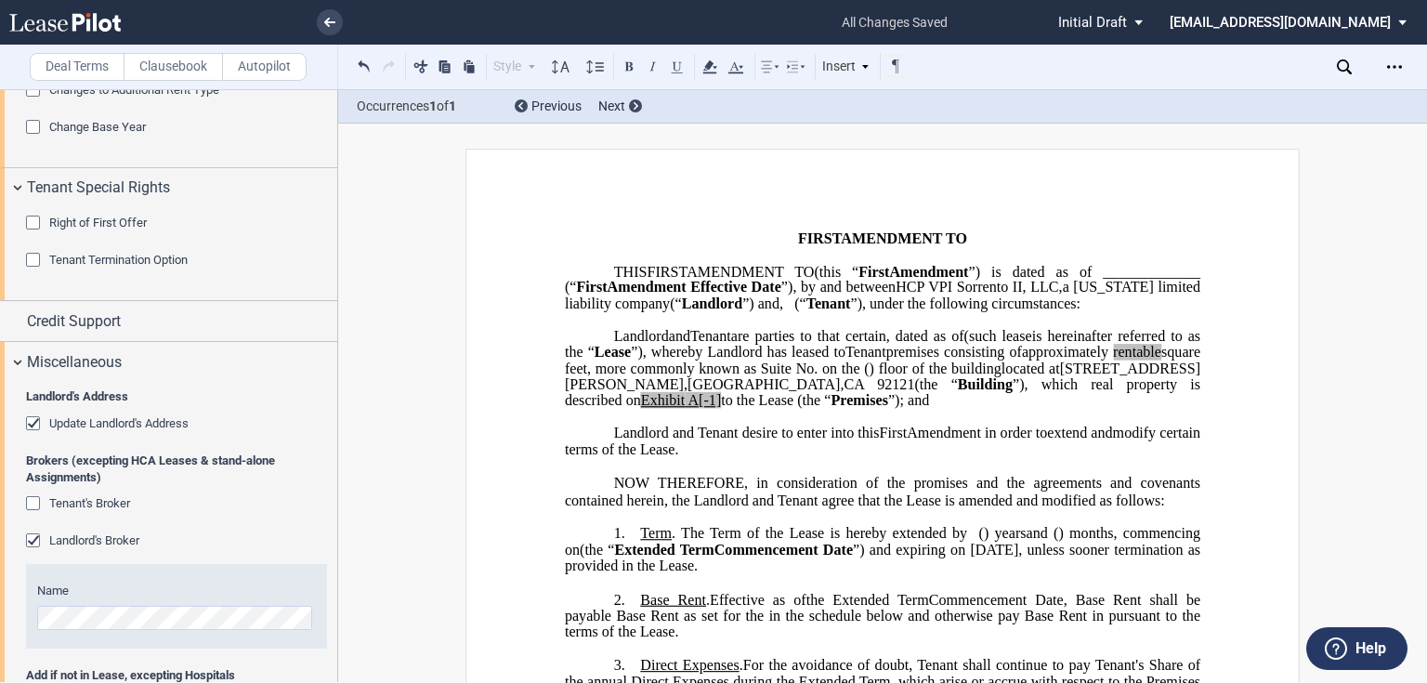
scroll to position [149, 0]
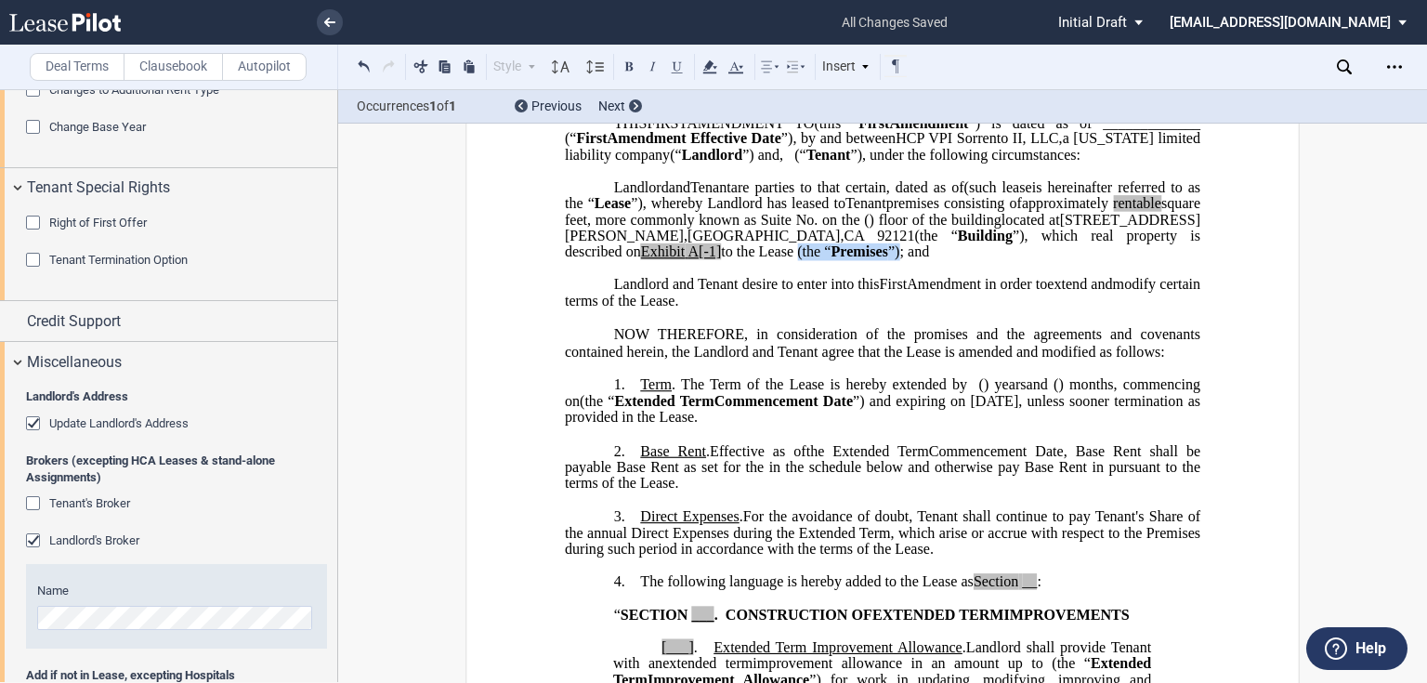
drag, startPoint x: 865, startPoint y: 269, endPoint x: 956, endPoint y: 270, distance: 91.0
click at [972, 259] on span "located at 6195 Lusk Boulevard , San Diego , CA 92121 (the “ Building ”), which…" at bounding box center [884, 235] width 639 height 48
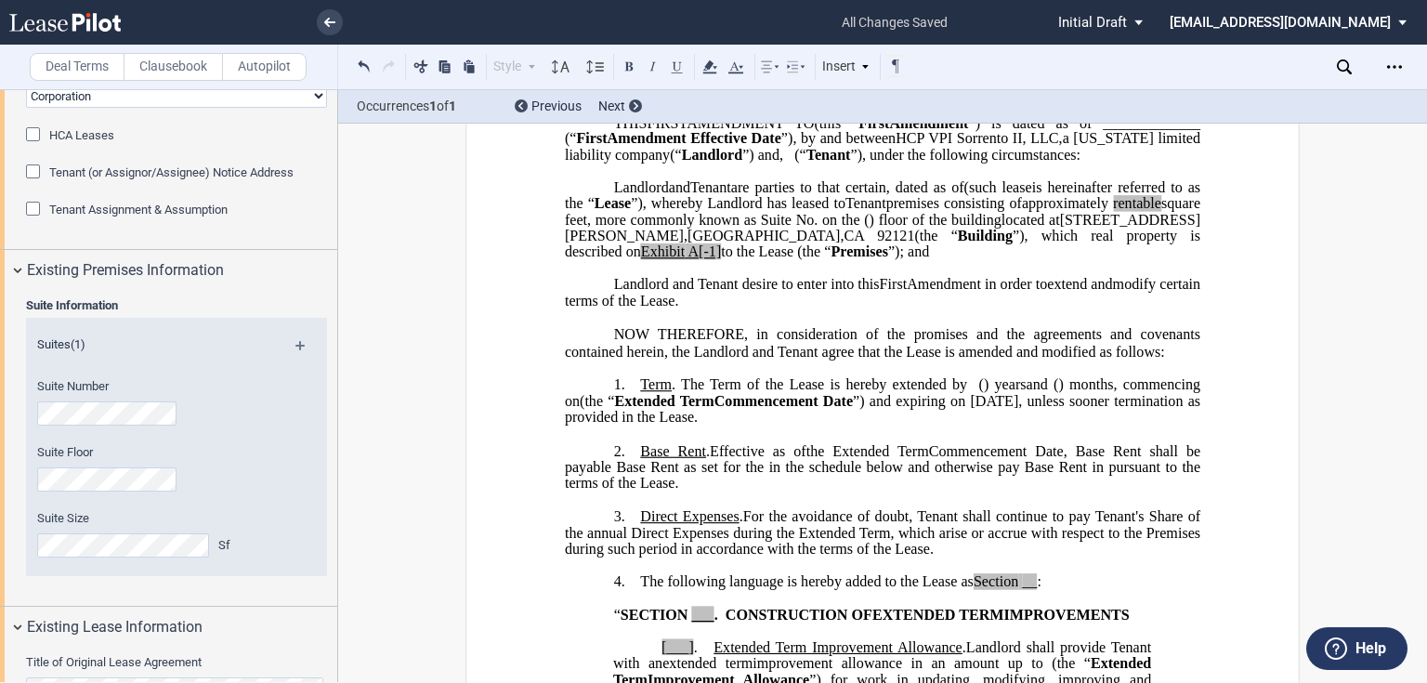
click at [859, 228] on span "on the" at bounding box center [840, 219] width 37 height 17
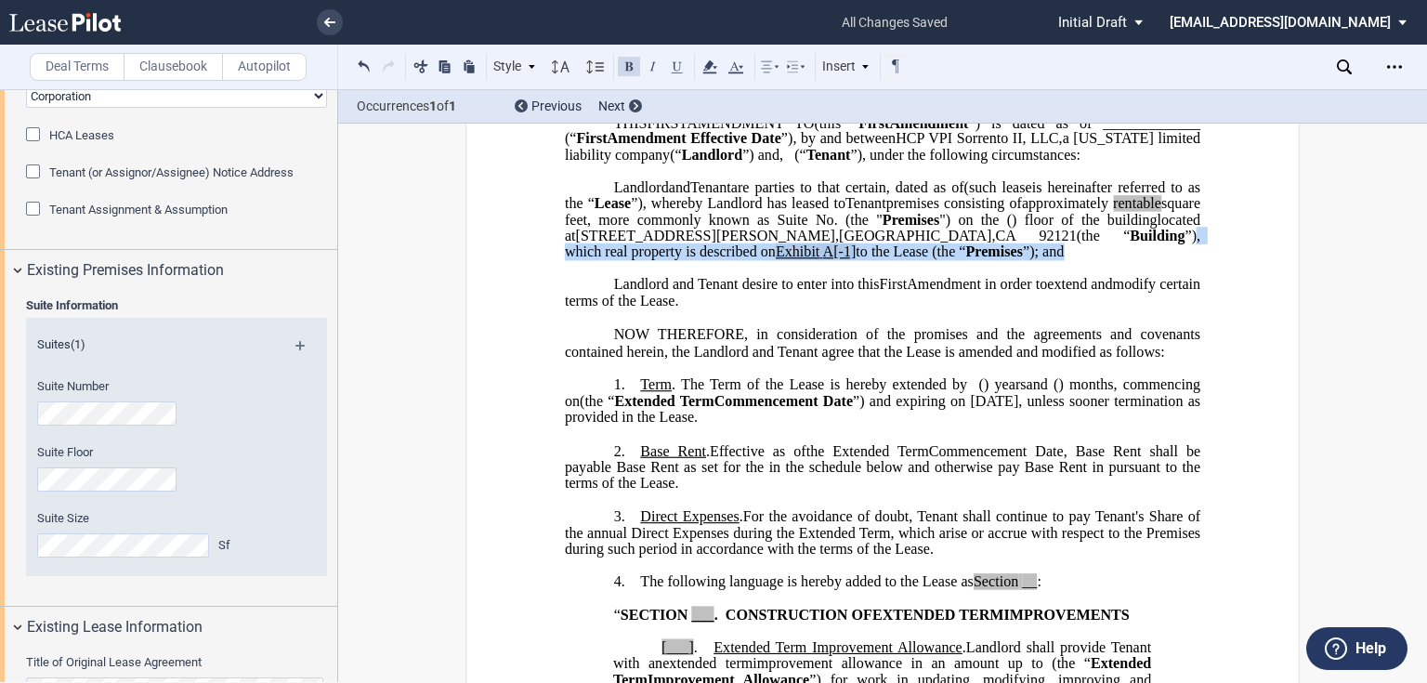
drag, startPoint x: 1135, startPoint y: 267, endPoint x: 633, endPoint y: 273, distance: 501.6
click at [633, 260] on p "HCP VPI Sorrento II, LLC , a Delaware limited liability company (“ Landlord ”) …" at bounding box center [882, 219] width 635 height 81
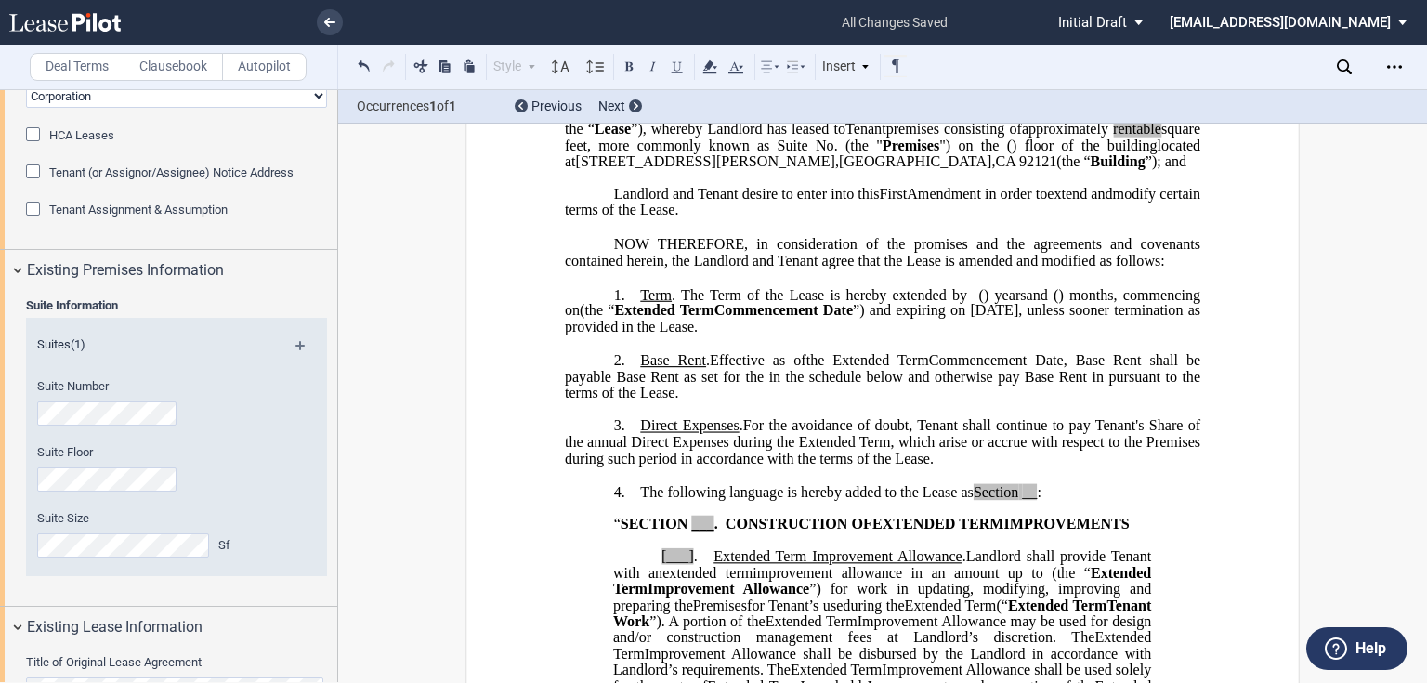
scroll to position [446, 0]
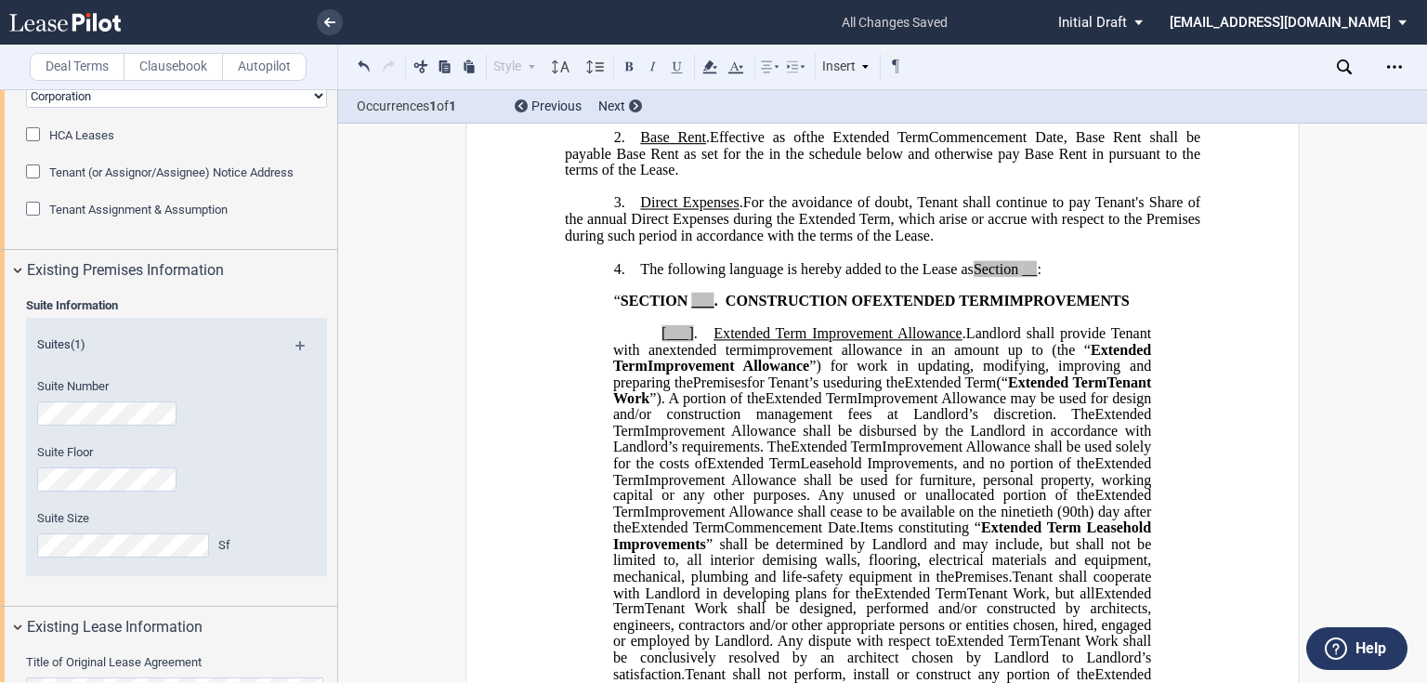
click at [640, 277] on span "The following language is hereby added to the Lease as" at bounding box center [806, 268] width 333 height 17
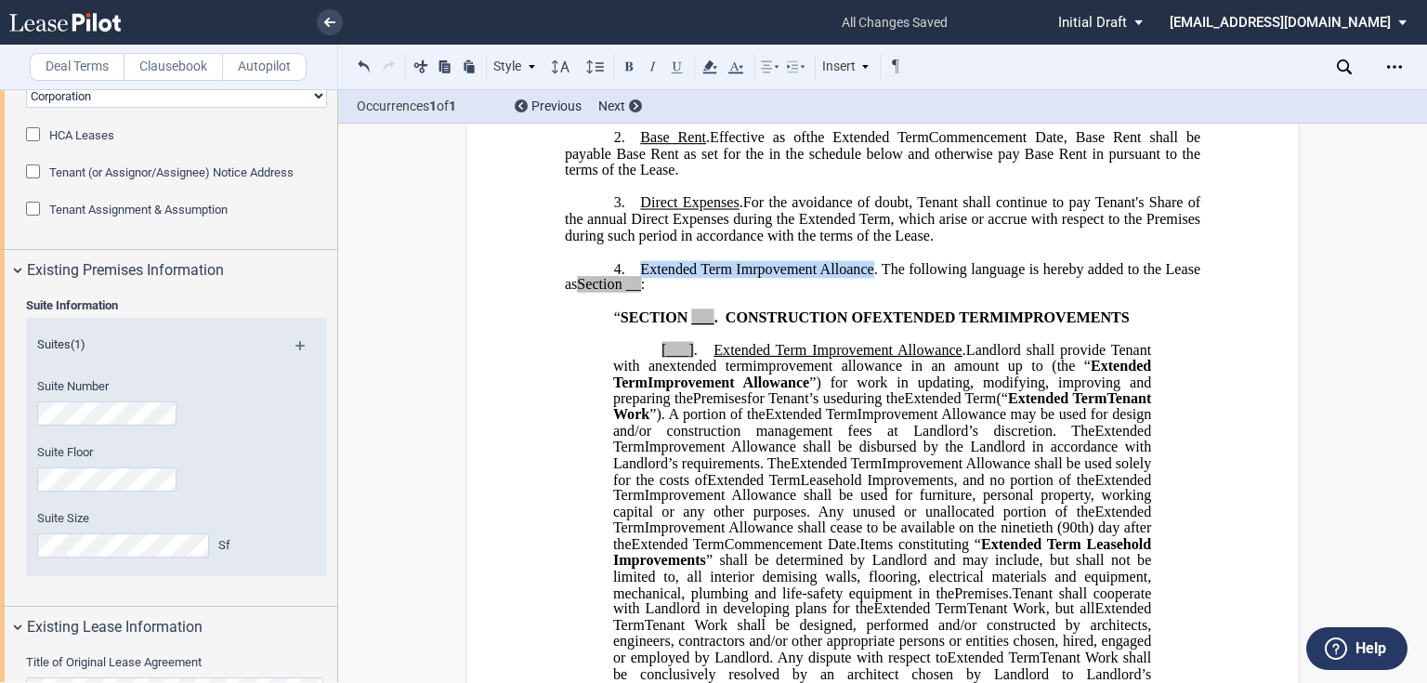
drag, startPoint x: 638, startPoint y: 301, endPoint x: 867, endPoint y: 301, distance: 229.4
click at [867, 293] on span "Extended Term Imrpovement Alloance. The following language is hereby added to t…" at bounding box center [884, 276] width 639 height 33
click at [841, 309] on p at bounding box center [882, 301] width 635 height 16
drag, startPoint x: 830, startPoint y: 305, endPoint x: 780, endPoint y: 313, distance: 50.8
click at [781, 293] on p "4. Extended Term Imrpovement Alloance . The following language is hereby added …" at bounding box center [882, 276] width 635 height 33
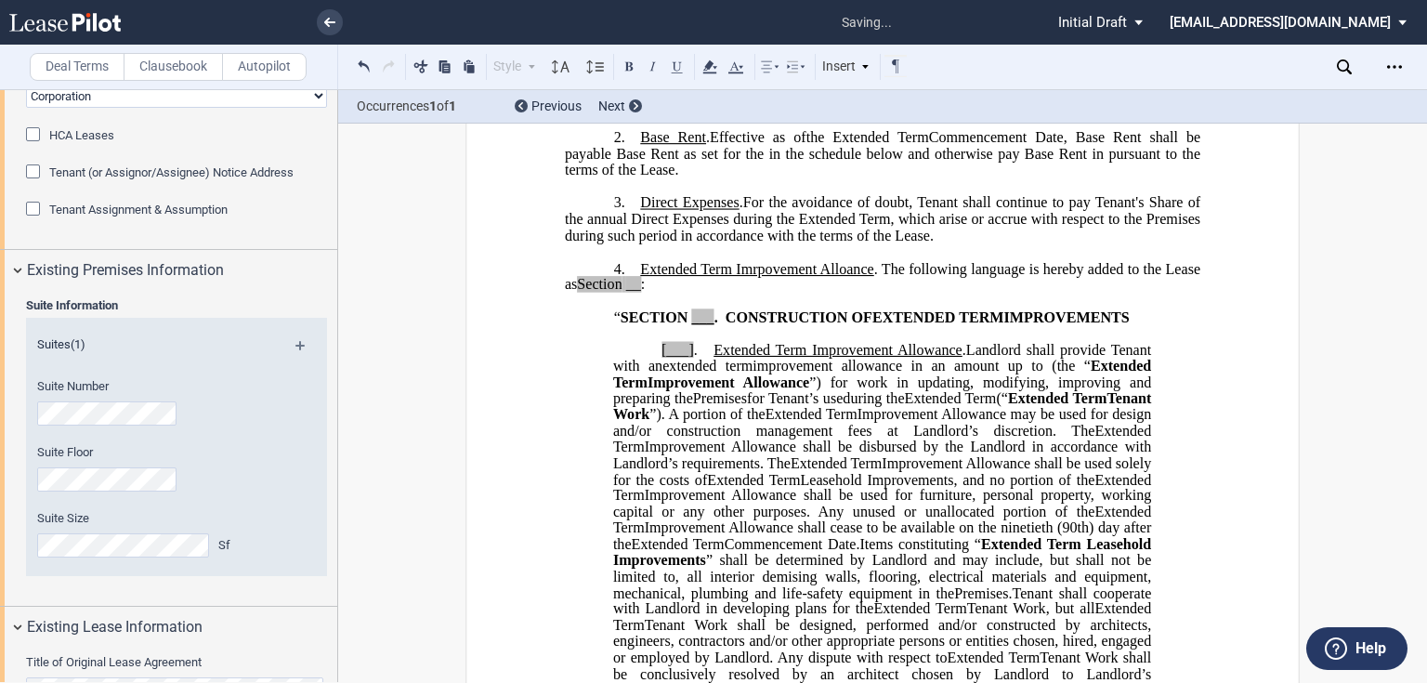
drag, startPoint x: 773, startPoint y: 303, endPoint x: 785, endPoint y: 302, distance: 12.1
click at [774, 277] on span "Extended Term Imrpovement Alloance" at bounding box center [756, 268] width 233 height 17
click at [838, 293] on p "4. Extended Term Imrpovement Alloance . The following language is hereby added …" at bounding box center [882, 276] width 635 height 33
click at [844, 277] on span "Extended Term Imrpovement Alloance" at bounding box center [756, 268] width 233 height 17
click at [850, 309] on p at bounding box center [882, 301] width 635 height 16
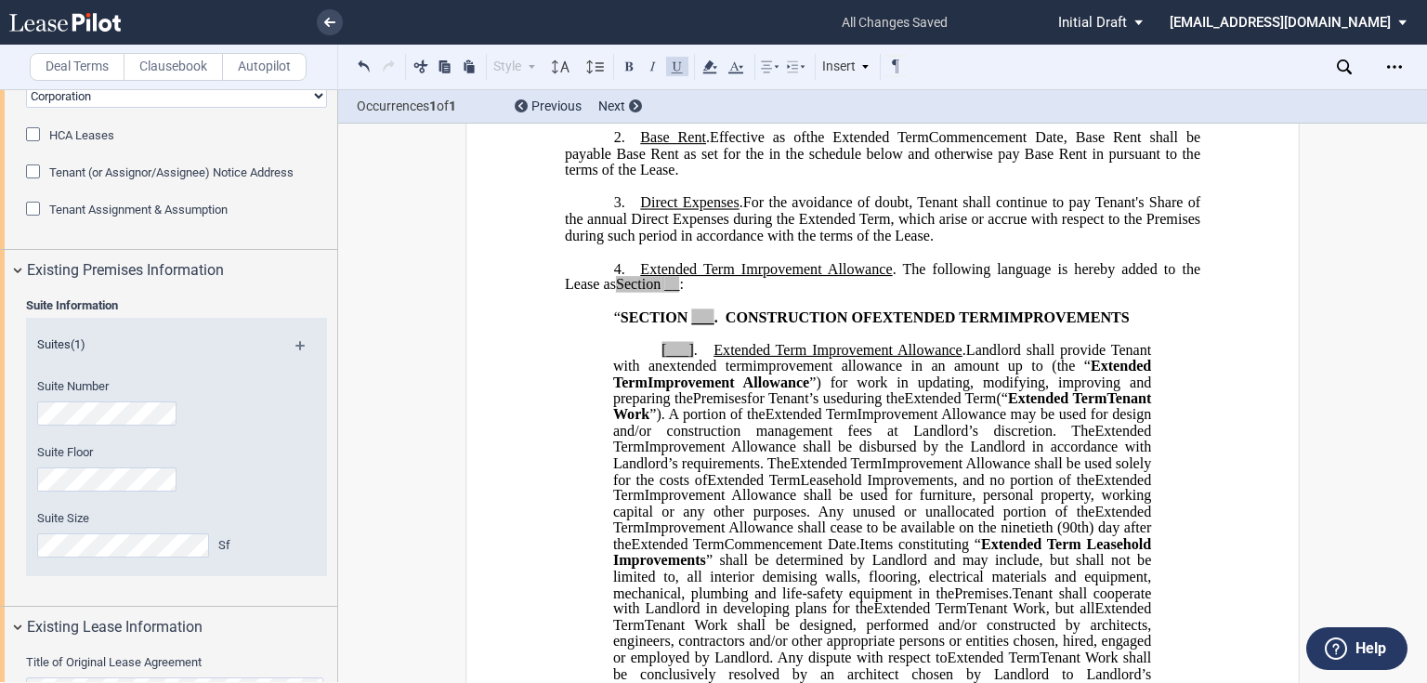
click at [773, 277] on span "Extended Term Imrpovement Allowance" at bounding box center [766, 268] width 252 height 17
click at [752, 277] on span "Extended Term Imrpovement Allowance" at bounding box center [766, 268] width 252 height 17
click at [824, 471] on span "Improvement Allowance shall be disbursed by the Landlord in accordance with Lan…" at bounding box center [883, 454] width 541 height 33
click at [664, 293] on span "__" at bounding box center [671, 285] width 15 height 17
click at [764, 423] on span "”). A portion of the" at bounding box center [706, 414] width 115 height 17
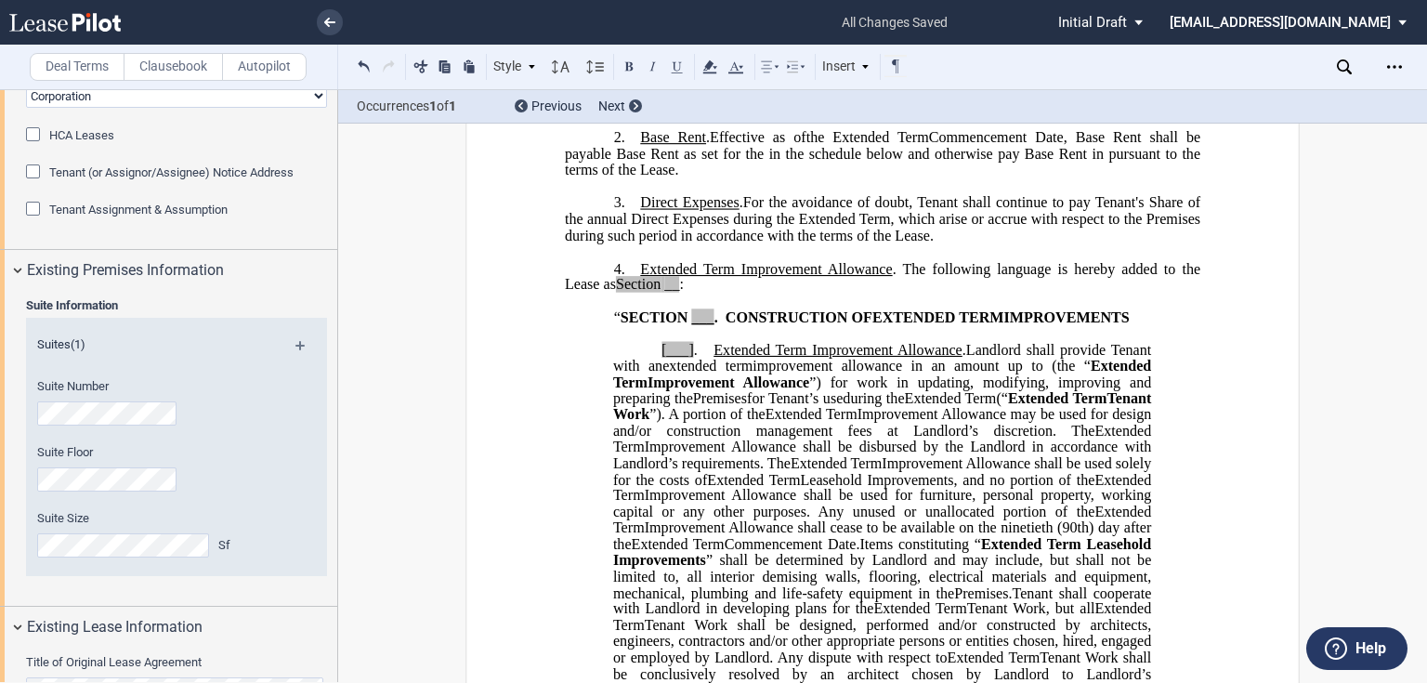
click at [779, 309] on p at bounding box center [882, 301] width 635 height 16
click at [734, 293] on p "4. Extended Term Improvement Allowance . The following language is hereby added…" at bounding box center [882, 276] width 635 height 33
click at [821, 309] on p at bounding box center [882, 301] width 635 height 16
click at [654, 293] on span "Section" at bounding box center [638, 285] width 45 height 17
drag, startPoint x: 697, startPoint y: 324, endPoint x: 799, endPoint y: 334, distance: 101.7
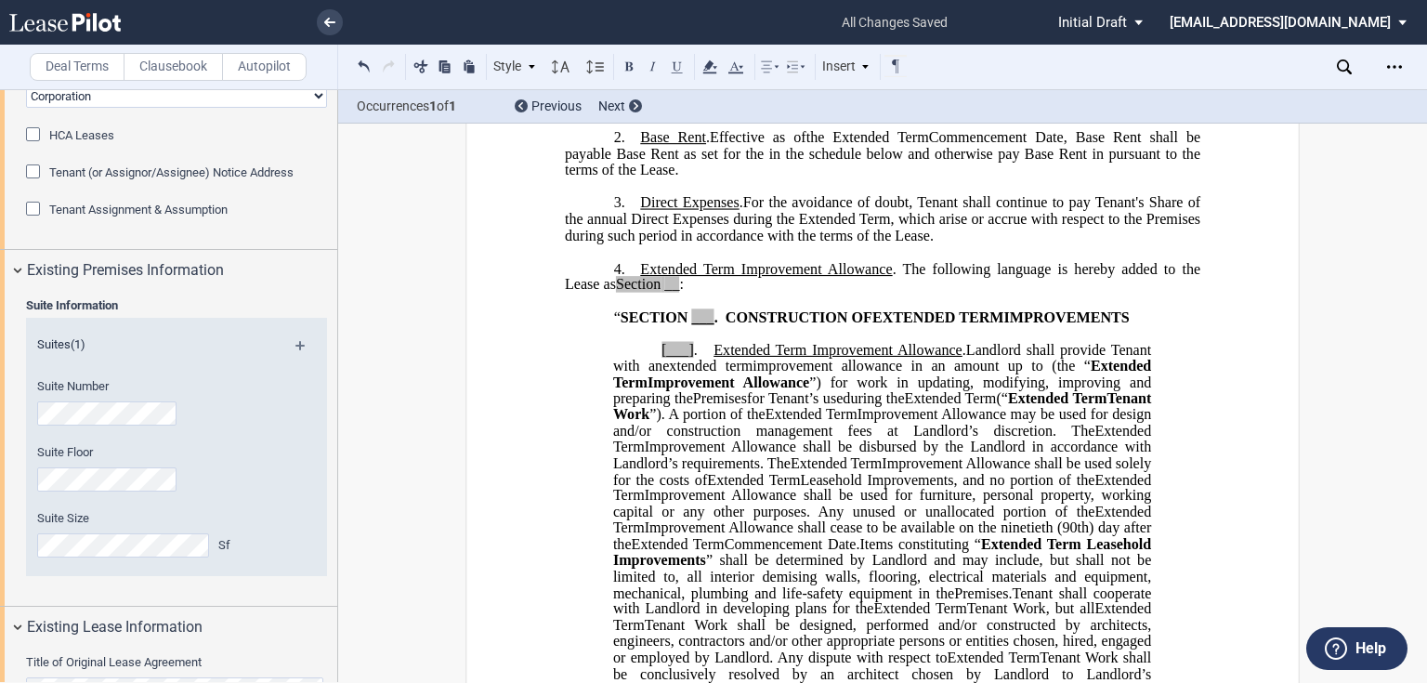
click at [799, 309] on p at bounding box center [882, 301] width 635 height 16
click at [697, 374] on span "extended term" at bounding box center [707, 366] width 90 height 17
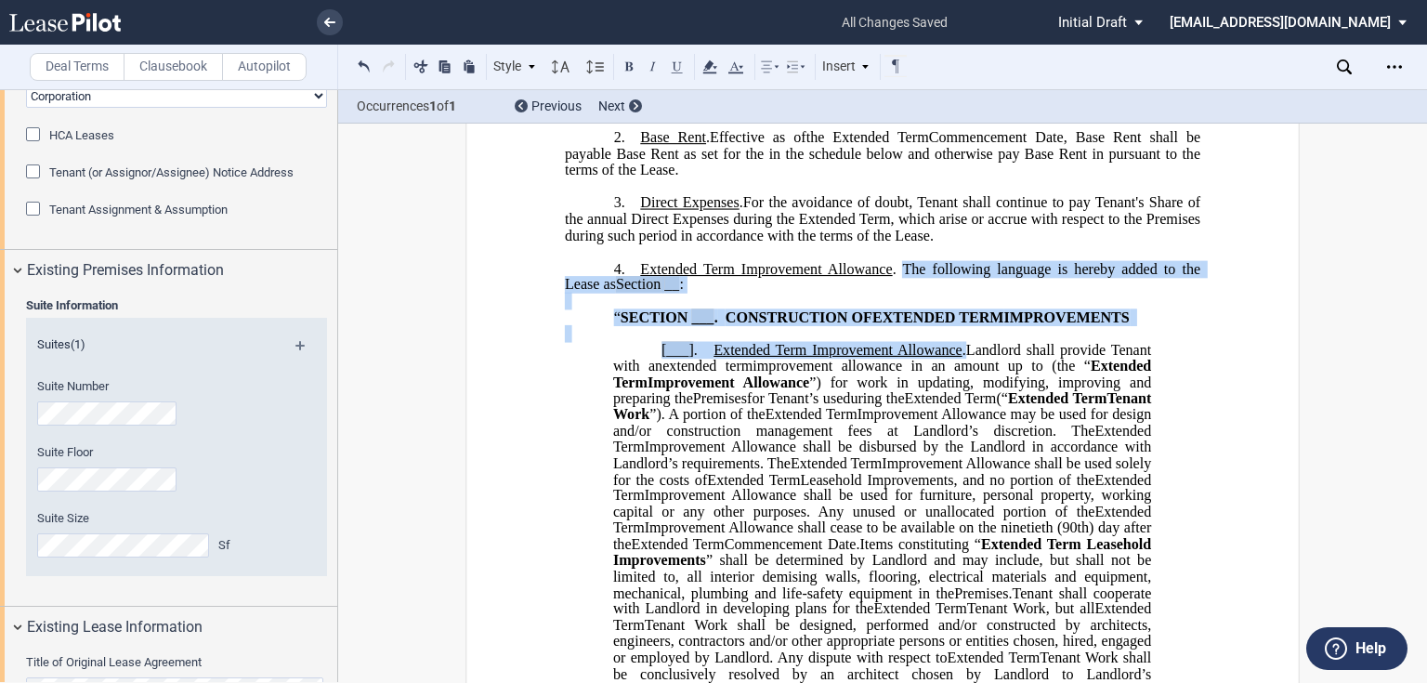
drag, startPoint x: 958, startPoint y: 384, endPoint x: 899, endPoint y: 306, distance: 98.1
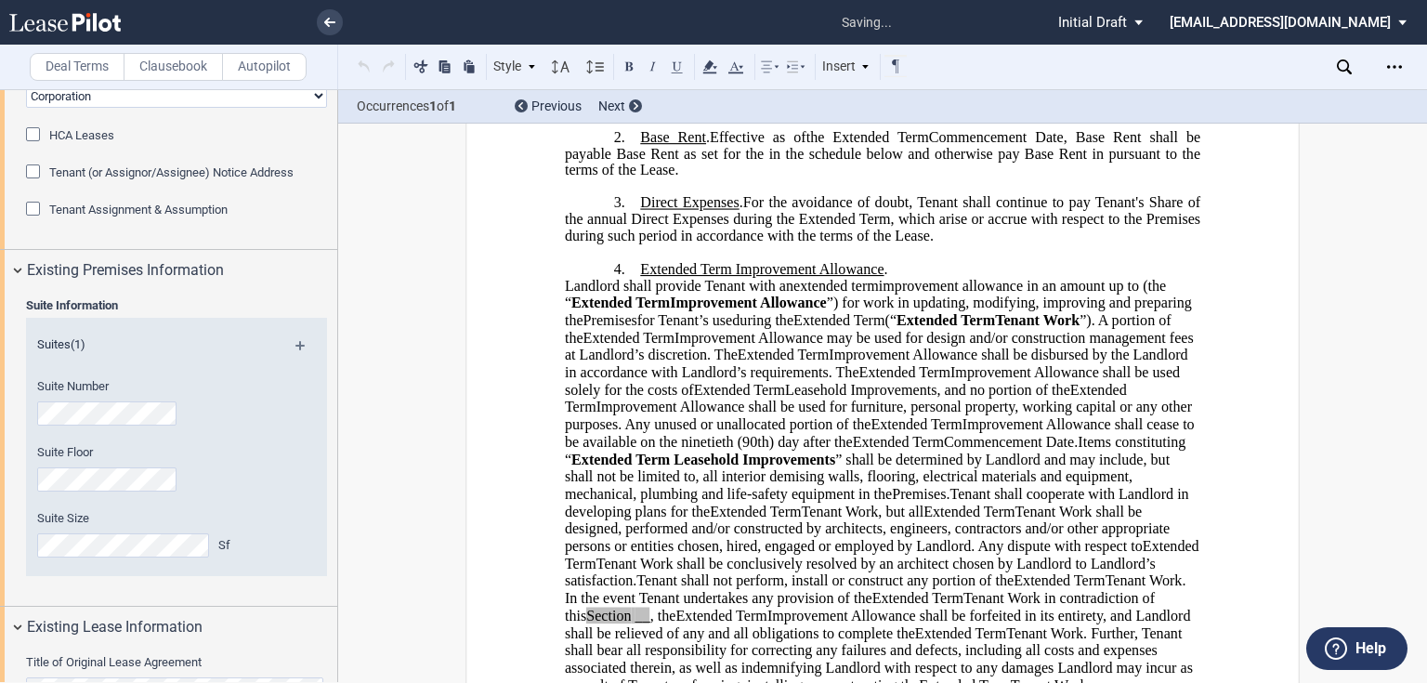
click at [884, 277] on span "Extended Term Improvement Allowance ." at bounding box center [763, 268] width 247 height 17
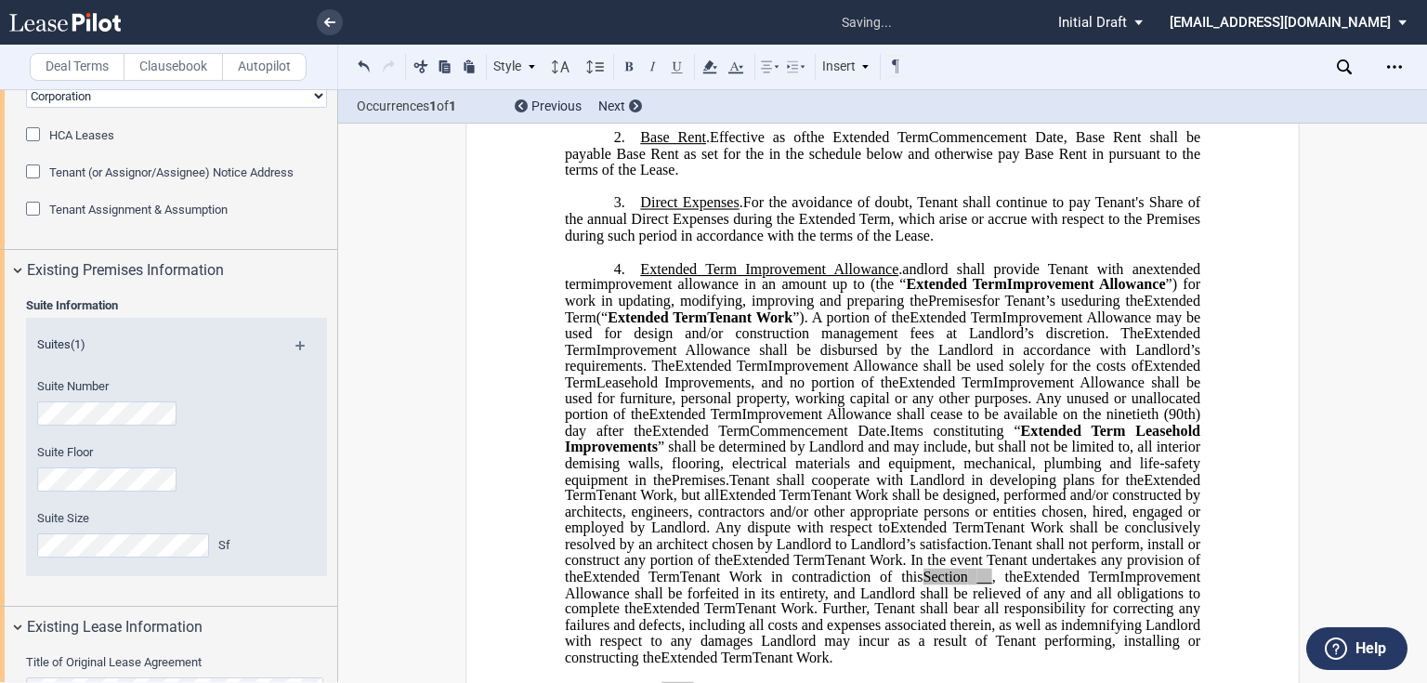
click at [882, 277] on span "Extended Term Improvement Allowance ." at bounding box center [771, 268] width 262 height 17
click at [902, 277] on span "andlord shall provide Tenant with an" at bounding box center [1024, 268] width 244 height 17
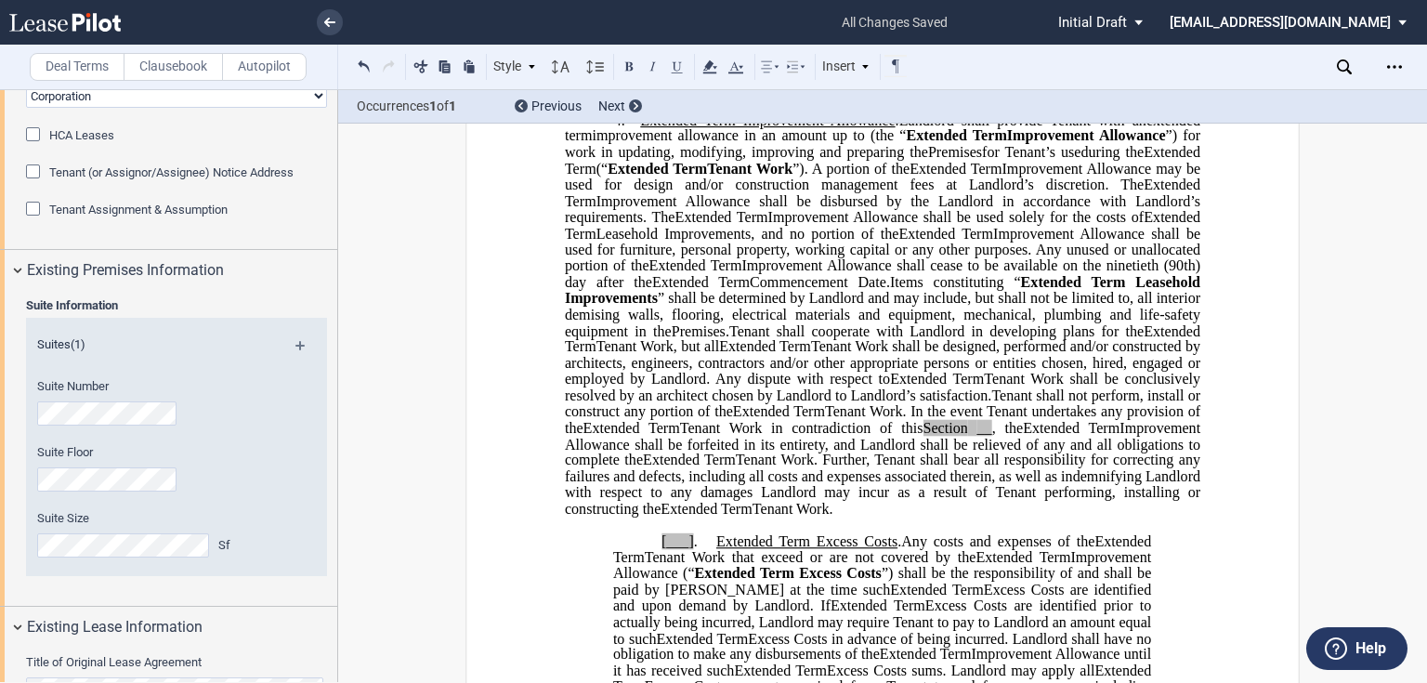
scroll to position [743, 0]
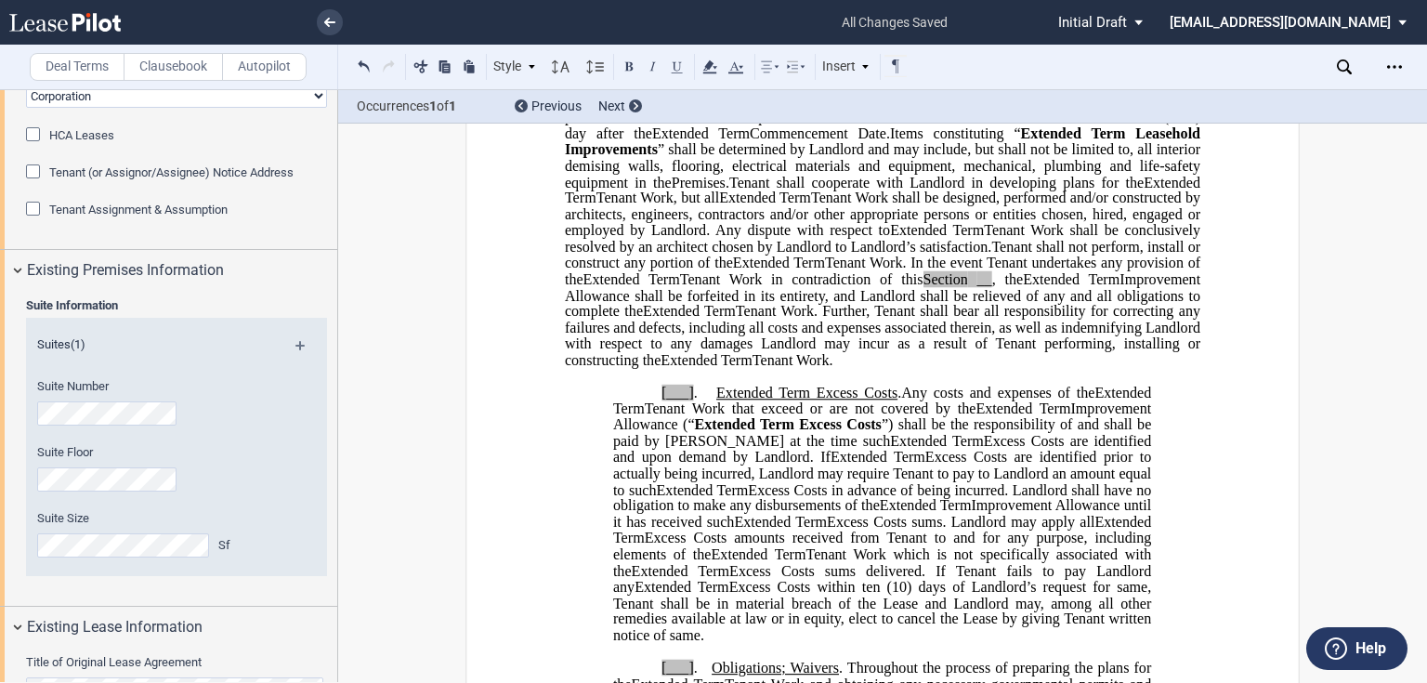
click at [1010, 369] on p "4. Extended Term Improvement Allowance . ﻿ Expansion Space Improvement Allowanc…" at bounding box center [882, 166] width 635 height 406
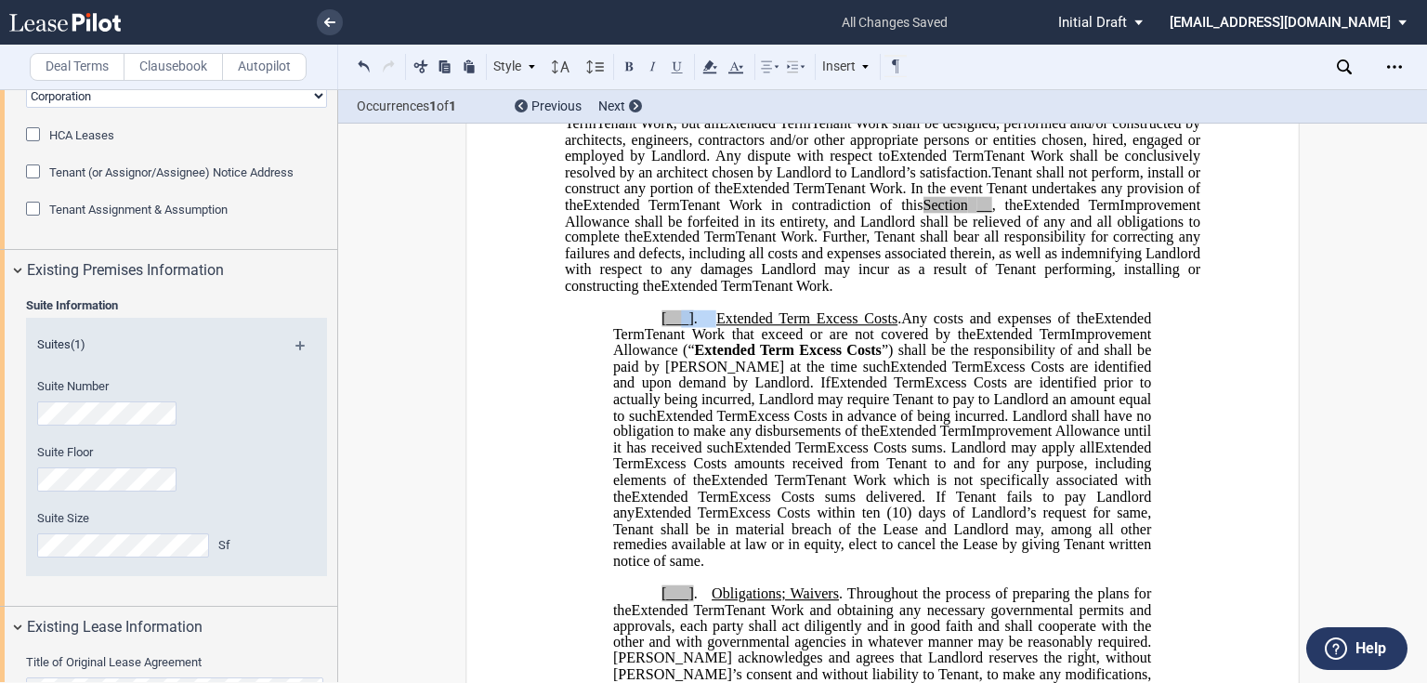
drag, startPoint x: 710, startPoint y: 346, endPoint x: 676, endPoint y: 349, distance: 34.5
click at [676, 349] on p "[___] . Extended Term Excess Costs . ﻿ ﻿ Extended Term Excess Costs . Expansion…" at bounding box center [882, 439] width 538 height 259
click at [942, 326] on span "Any costs and expenses of the" at bounding box center [997, 317] width 193 height 17
drag, startPoint x: 893, startPoint y: 349, endPoint x: 644, endPoint y: 354, distance: 249.9
click at [644, 354] on p "[___] . Extended Term Excess Costs . ﻿ ﻿ Extended Term Excess Costs . Expansion…" at bounding box center [882, 439] width 538 height 259
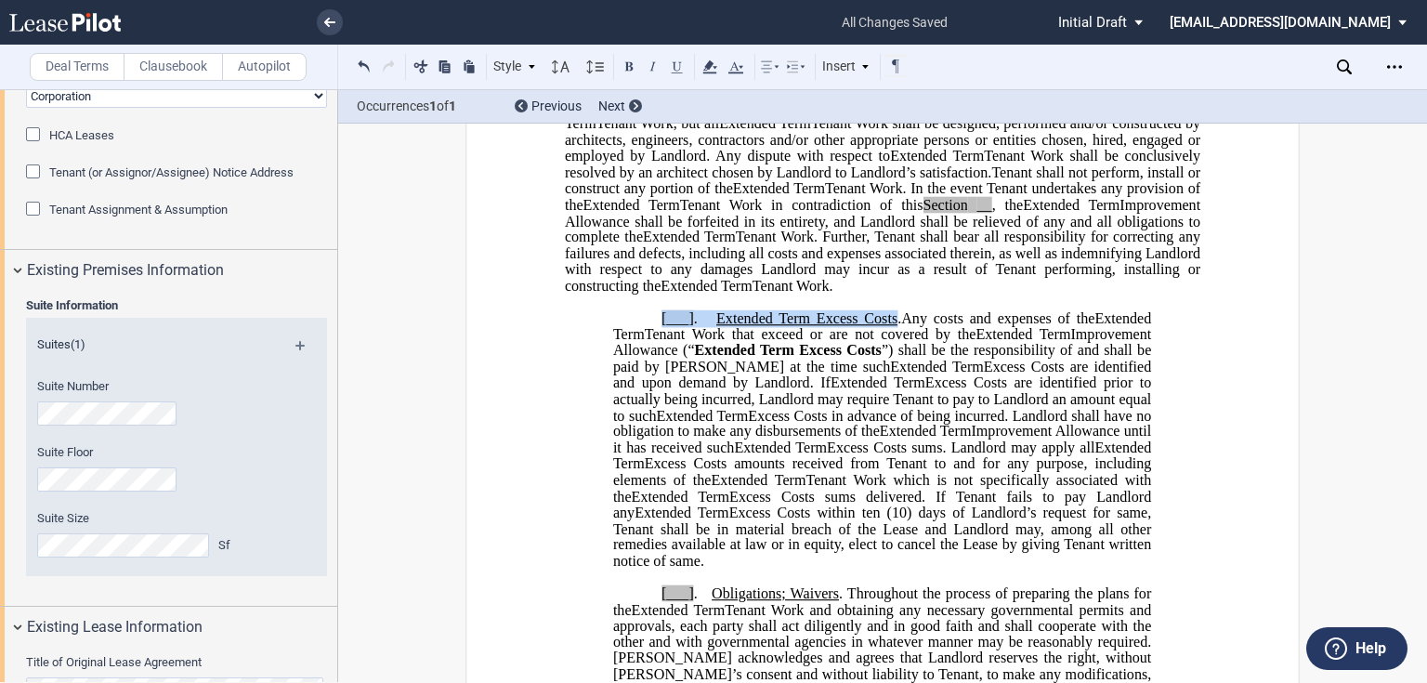
click at [743, 326] on span "Extended Term Excess Costs" at bounding box center [806, 317] width 181 height 17
click at [716, 326] on span "Extended Term Excess Costs" at bounding box center [806, 317] width 181 height 17
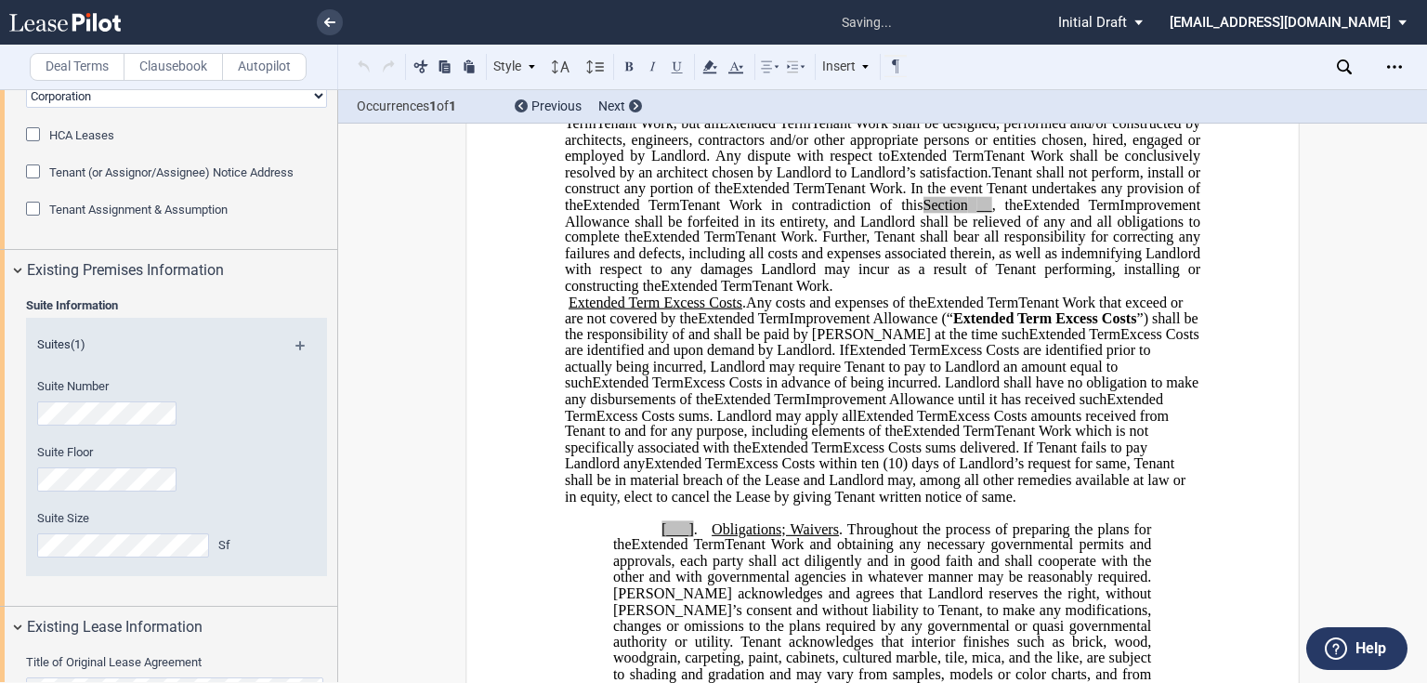
click at [1058, 294] on p "4. Extended Term Improvement Allowance . ﻿ Expansion Space Improvement Allowanc…" at bounding box center [882, 92] width 635 height 406
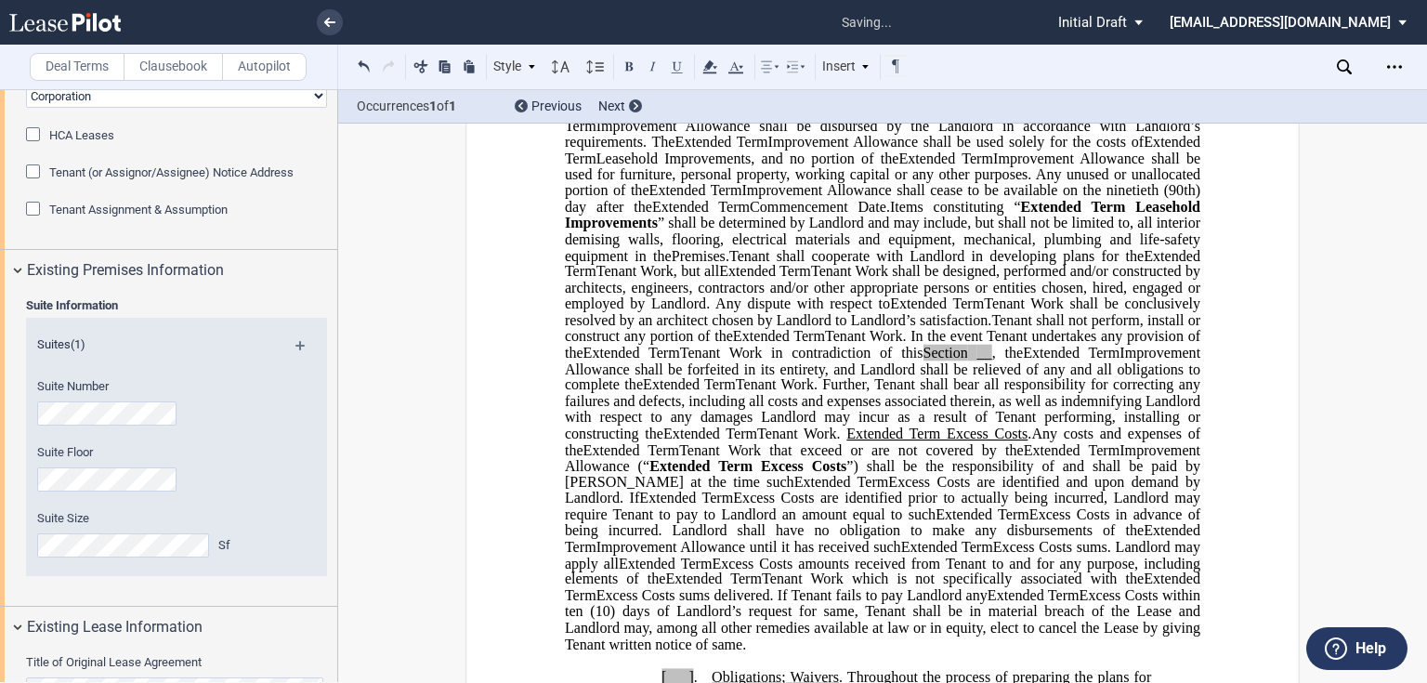
scroll to position [685, 0]
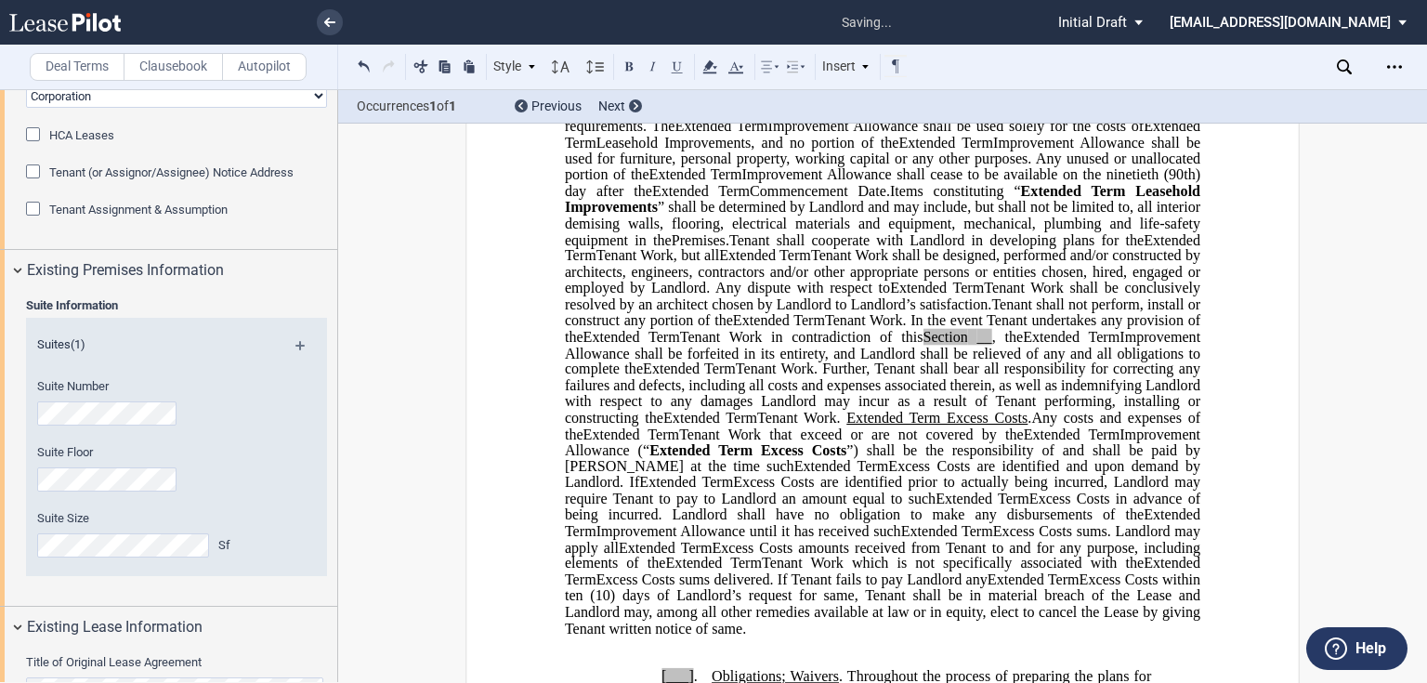
click at [1013, 425] on span "Extended Term Excess Costs" at bounding box center [936, 417] width 181 height 17
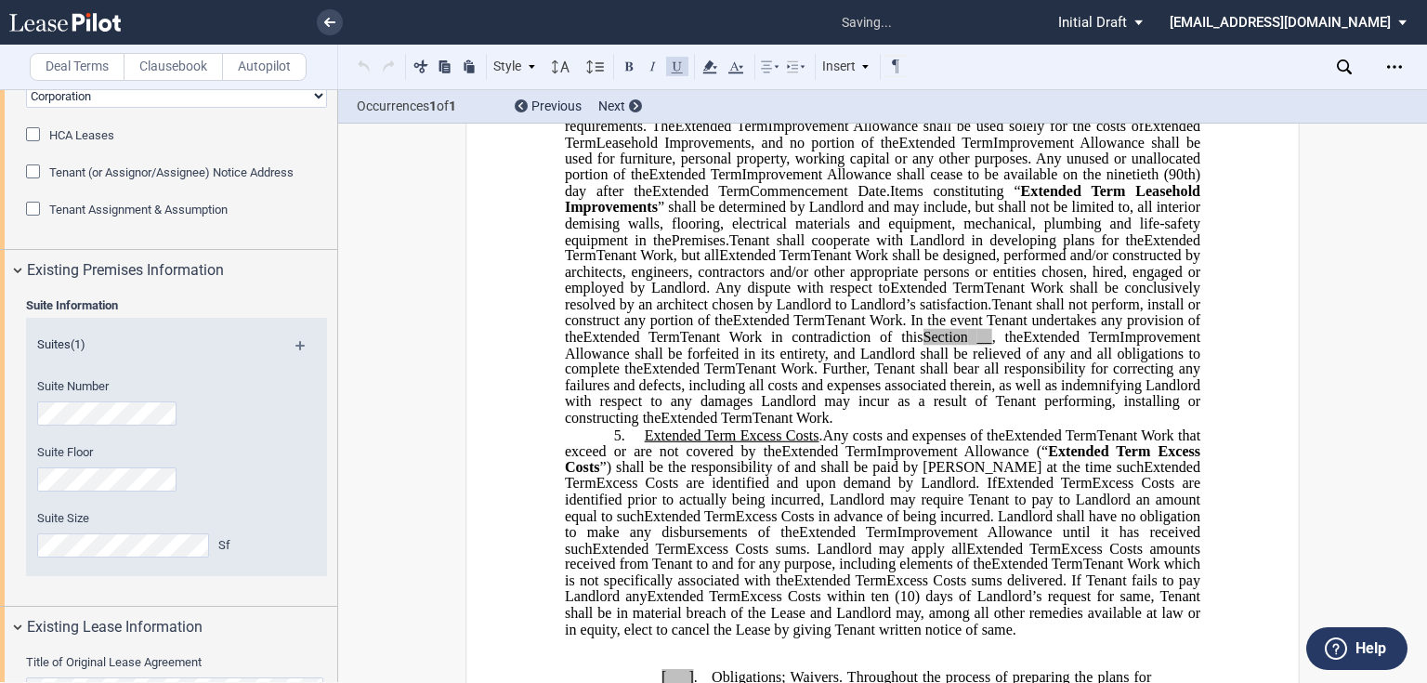
click at [997, 426] on p "4. Extended Term Improvement Allowance . ﻿ Expansion Space Improvement Allowanc…" at bounding box center [882, 223] width 635 height 406
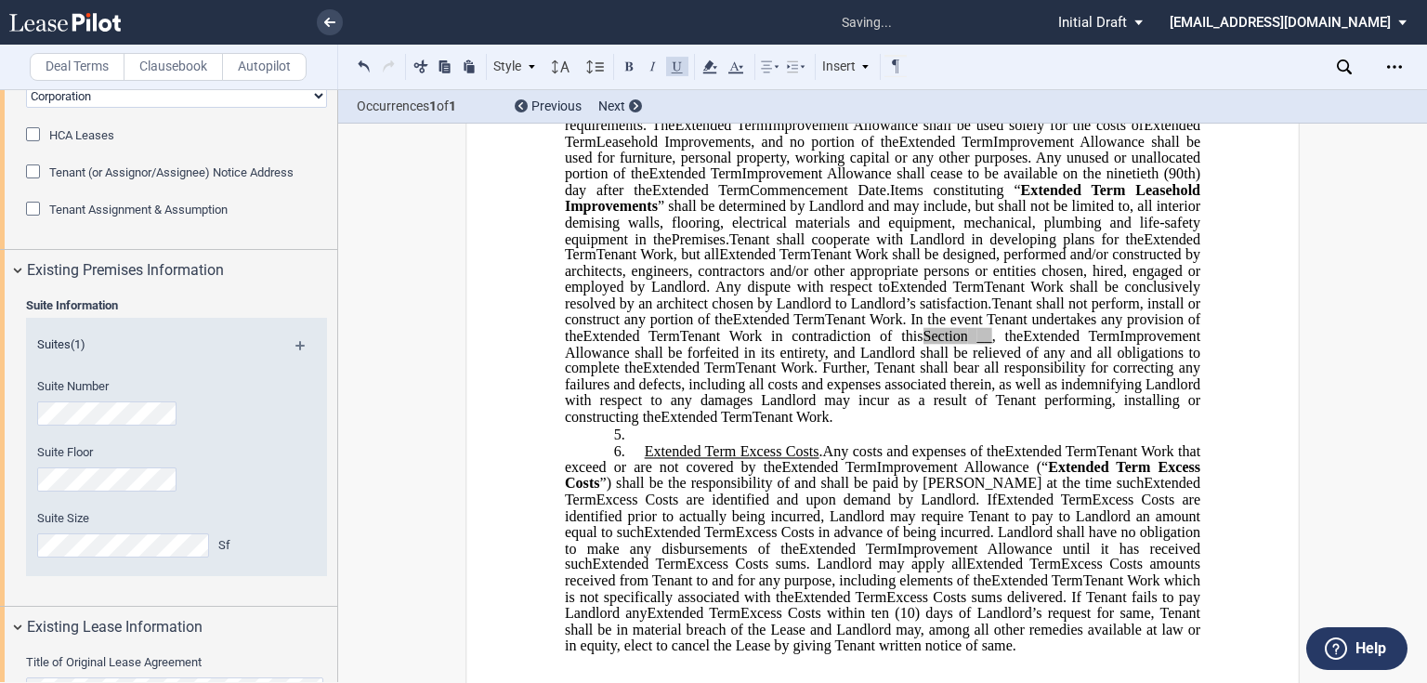
click at [833, 424] on span "Tenant Work." at bounding box center [792, 416] width 81 height 17
click at [903, 443] on p "5. ﻿" at bounding box center [882, 434] width 635 height 18
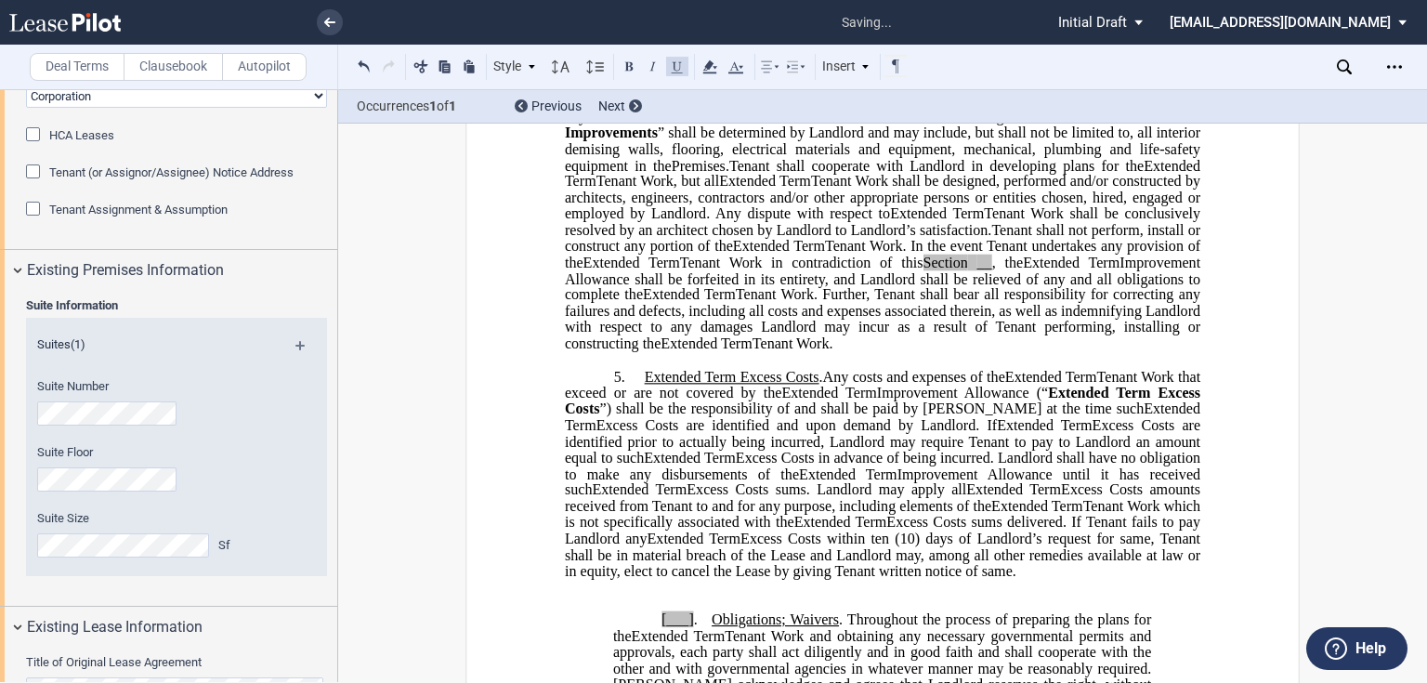
scroll to position [834, 0]
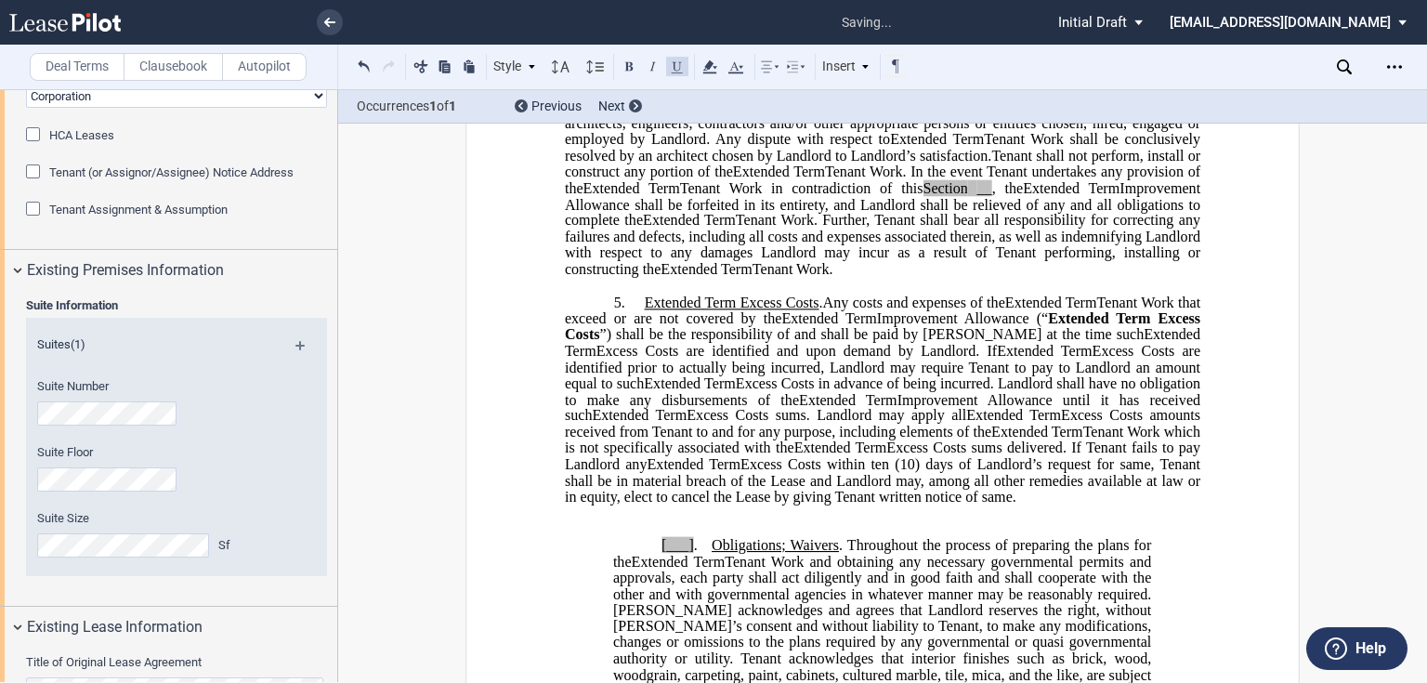
click at [622, 578] on p "[___] . Obligations; Waivers . Throughout the process of preparing the plans fo…" at bounding box center [882, 627] width 538 height 178
click at [798, 554] on span "Obligations; Waivers" at bounding box center [774, 545] width 127 height 17
drag, startPoint x: 840, startPoint y: 578, endPoint x: 639, endPoint y: 576, distance: 200.6
click at [641, 577] on p "[___] . Obligations; Waivers . Throughout the process of preparing the plans fo…" at bounding box center [882, 627] width 538 height 178
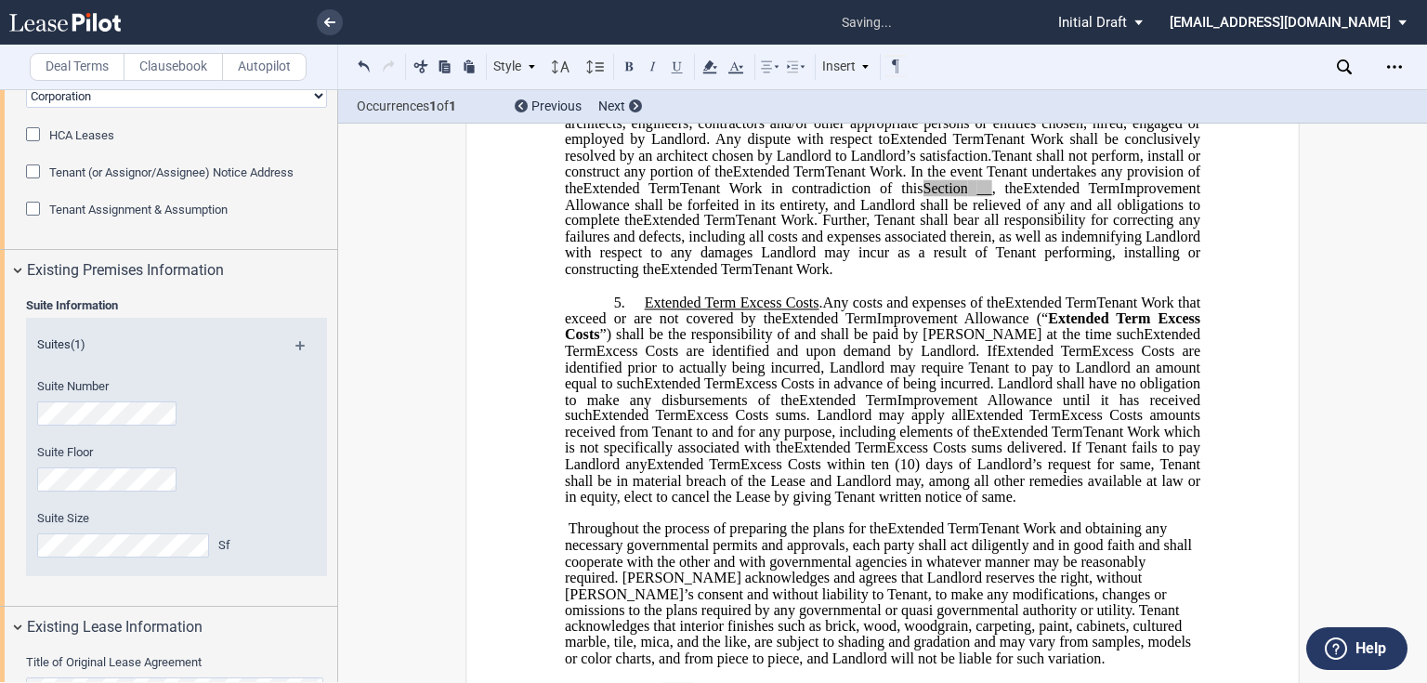
click at [985, 505] on p "5. Extended Term Excess Costs . ﻿ ﻿ Extended Term Excess Costs . Expansion Spac…" at bounding box center [882, 399] width 635 height 212
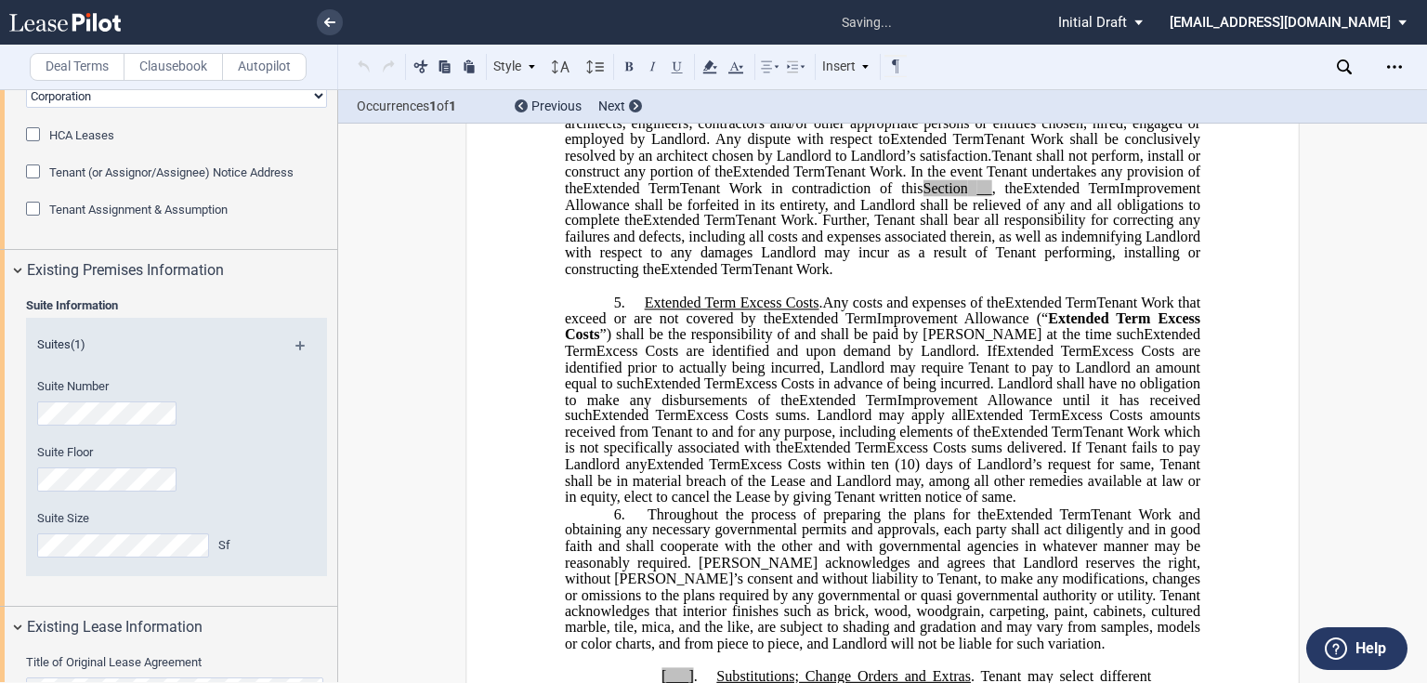
click at [983, 505] on p "5. Extended Term Excess Costs . ﻿ ﻿ Extended Term Excess Costs . Expansion Spac…" at bounding box center [882, 399] width 635 height 212
click at [960, 505] on p "5. Extended Term Excess Costs . ﻿ ﻿ Extended Term Excess Costs . Expansion Spac…" at bounding box center [882, 399] width 635 height 212
click at [959, 505] on p "5. Extended Term Excess Costs . ﻿ ﻿ Extended Term Excess Costs . Expansion Spac…" at bounding box center [882, 399] width 635 height 212
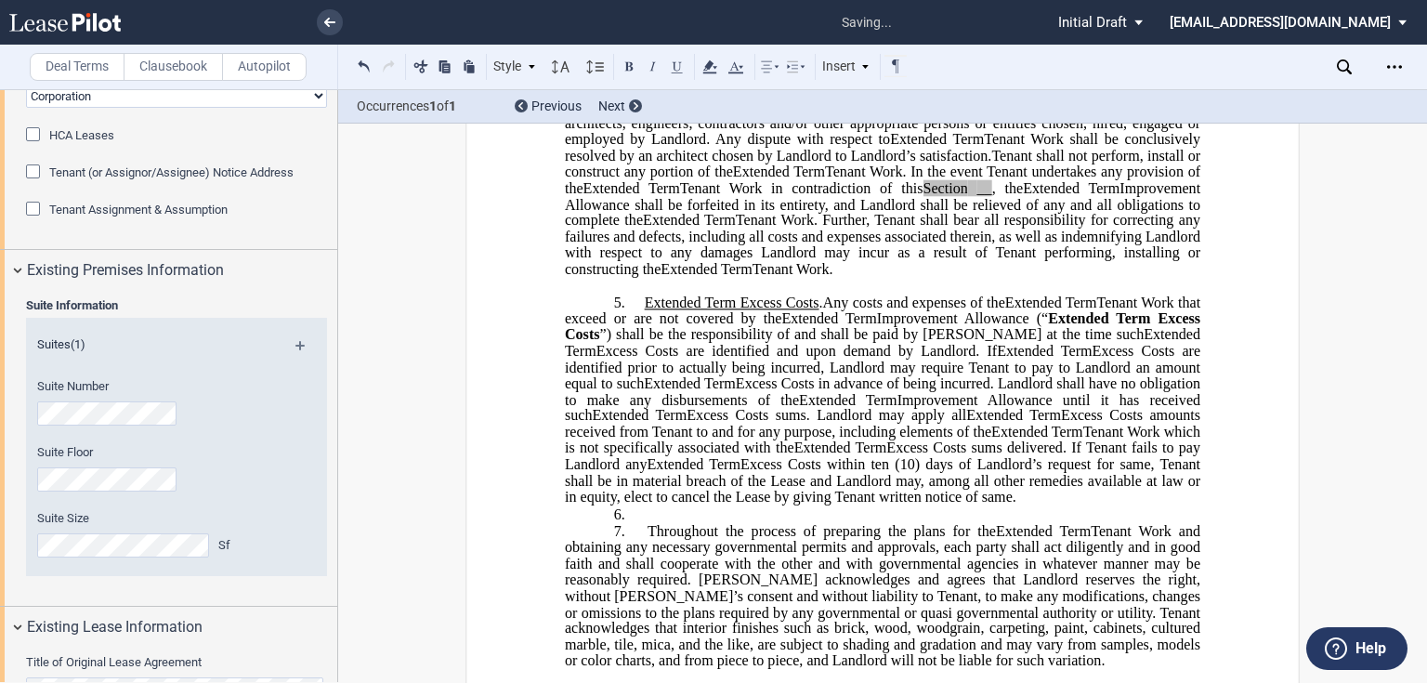
click at [647, 540] on span "Throughout the process of preparing the plans for the" at bounding box center [821, 531] width 348 height 17
click at [661, 523] on p "6. ​" at bounding box center [882, 514] width 635 height 18
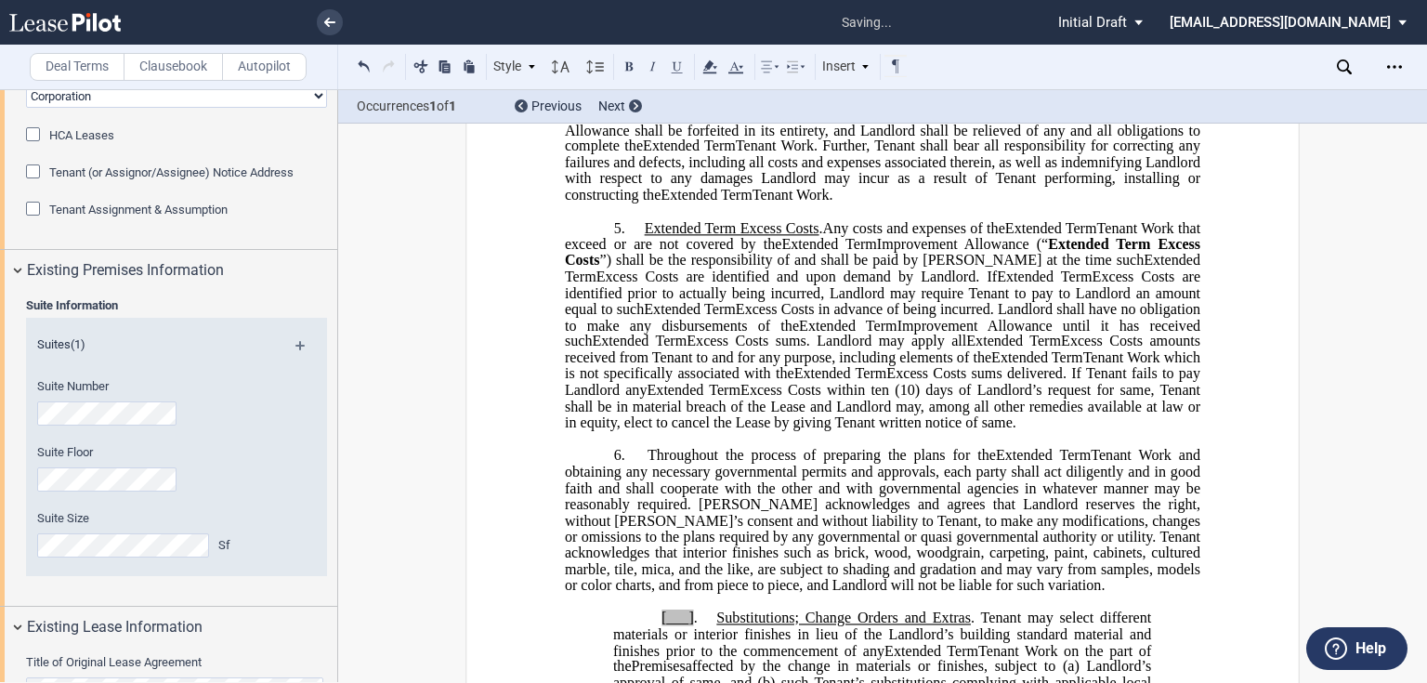
scroll to position [1280, 0]
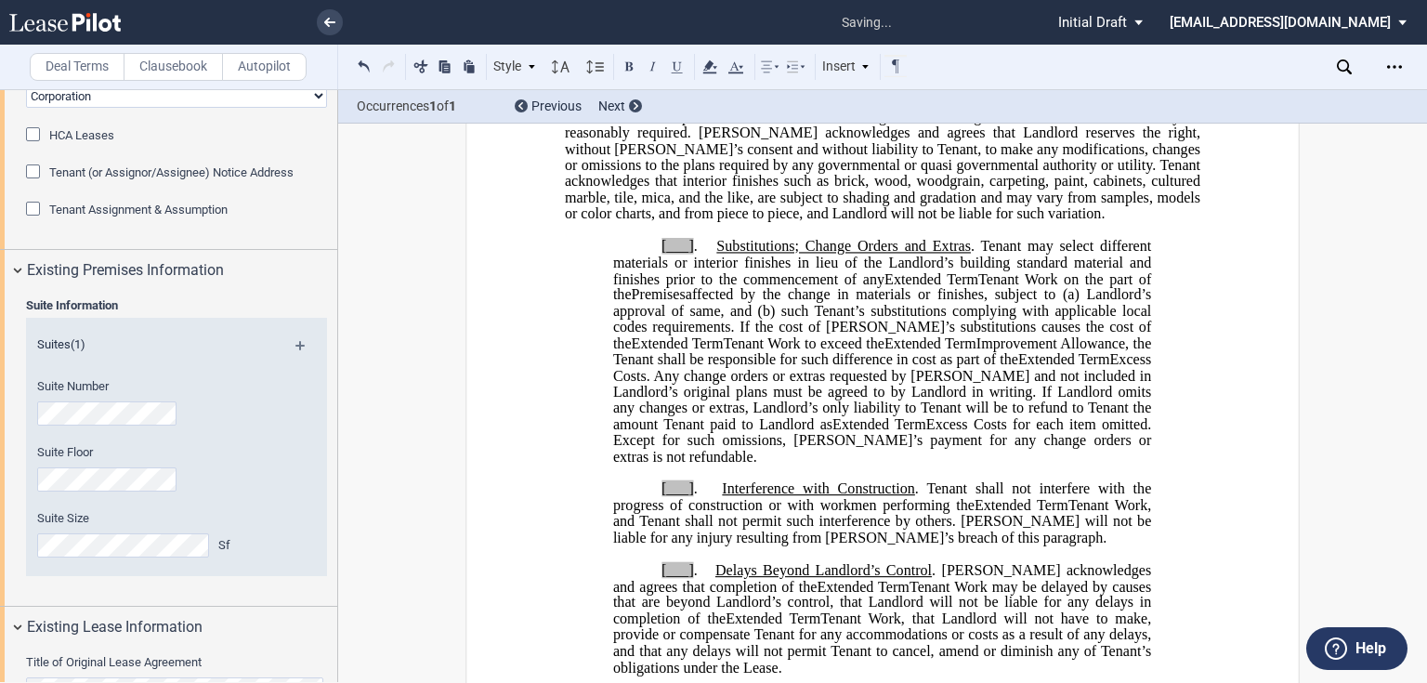
click at [660, 272] on span "[___] . Substitutions; Change Orders and Extras . Tenant may select different m…" at bounding box center [883, 262] width 541 height 48
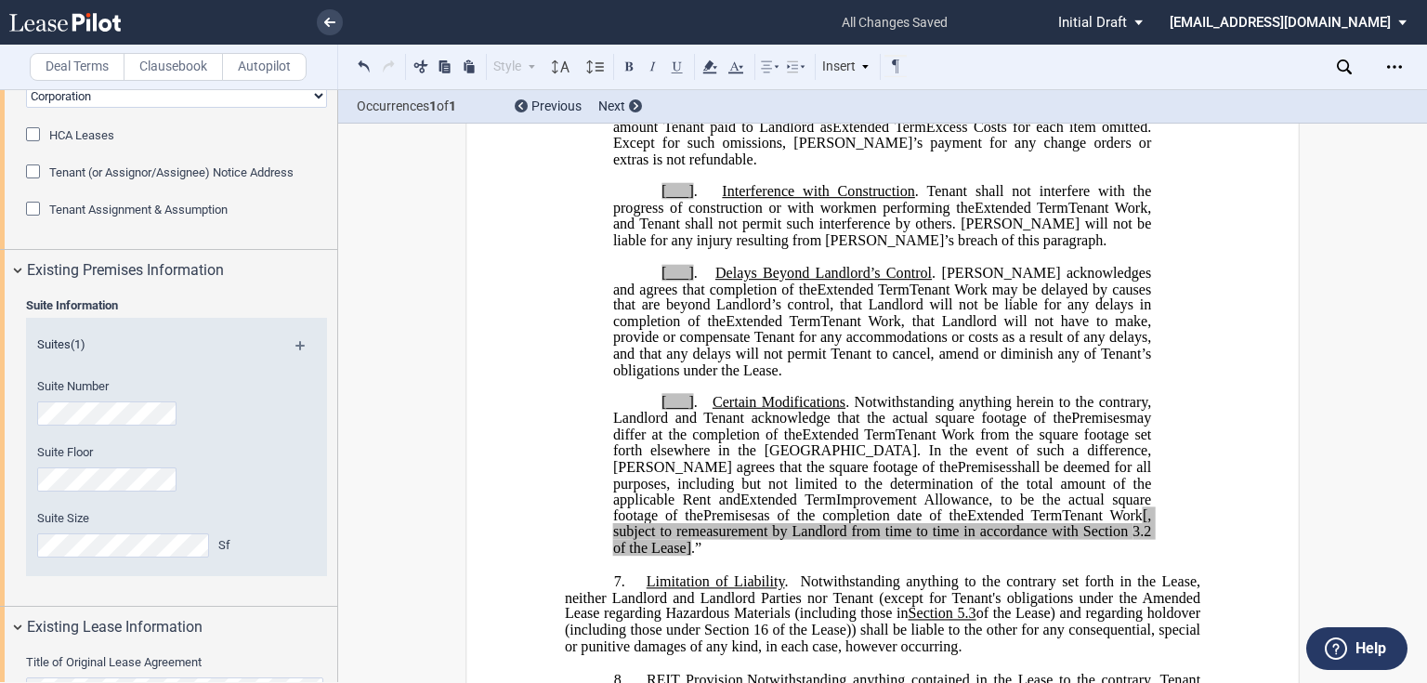
scroll to position [1503, 0]
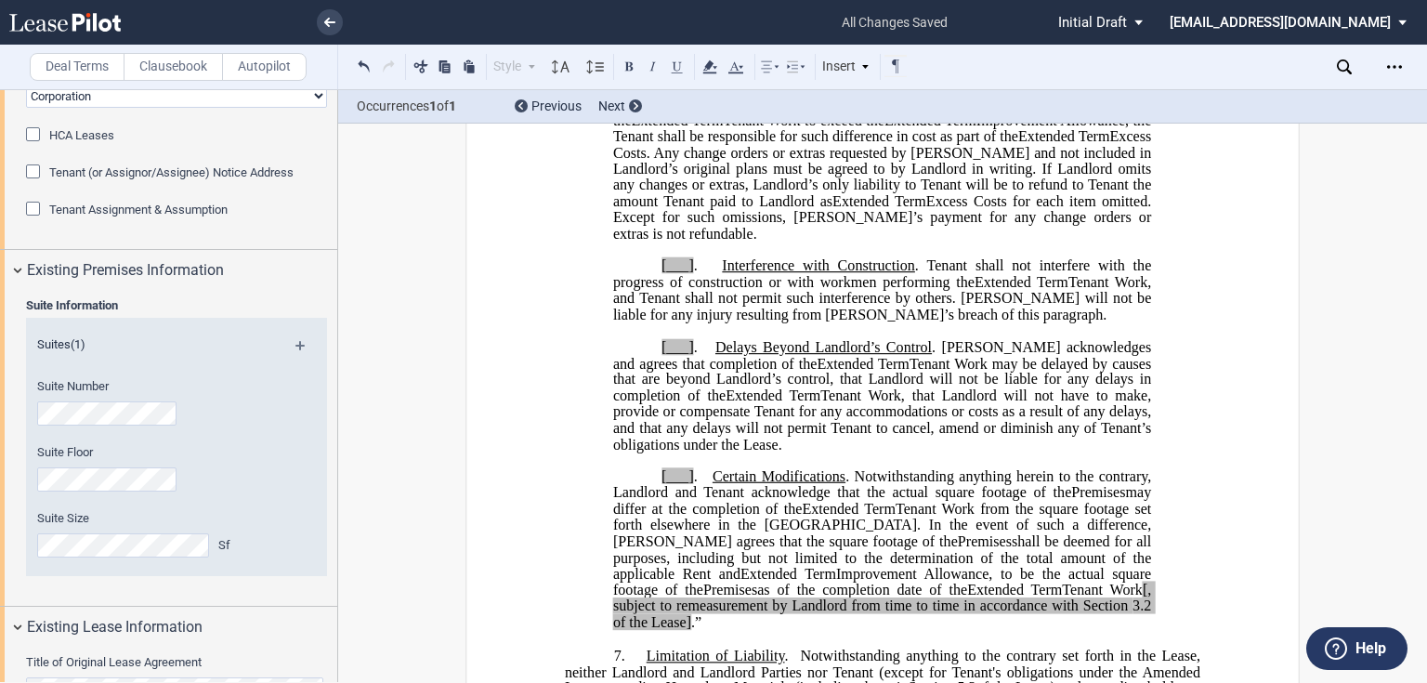
click at [1049, 602] on span "[, subject to remeasurement by Landlord from time to time in accordance with Se…" at bounding box center [883, 597] width 541 height 33
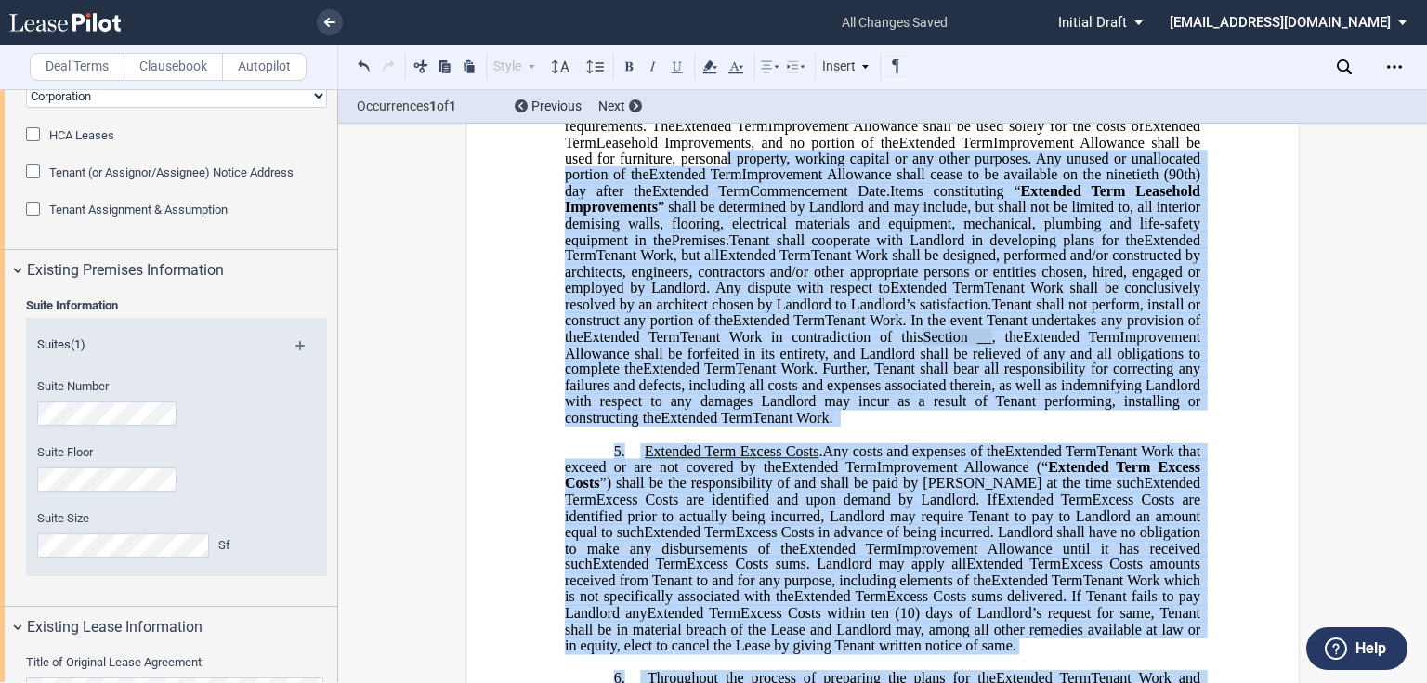
scroll to position [611, 0]
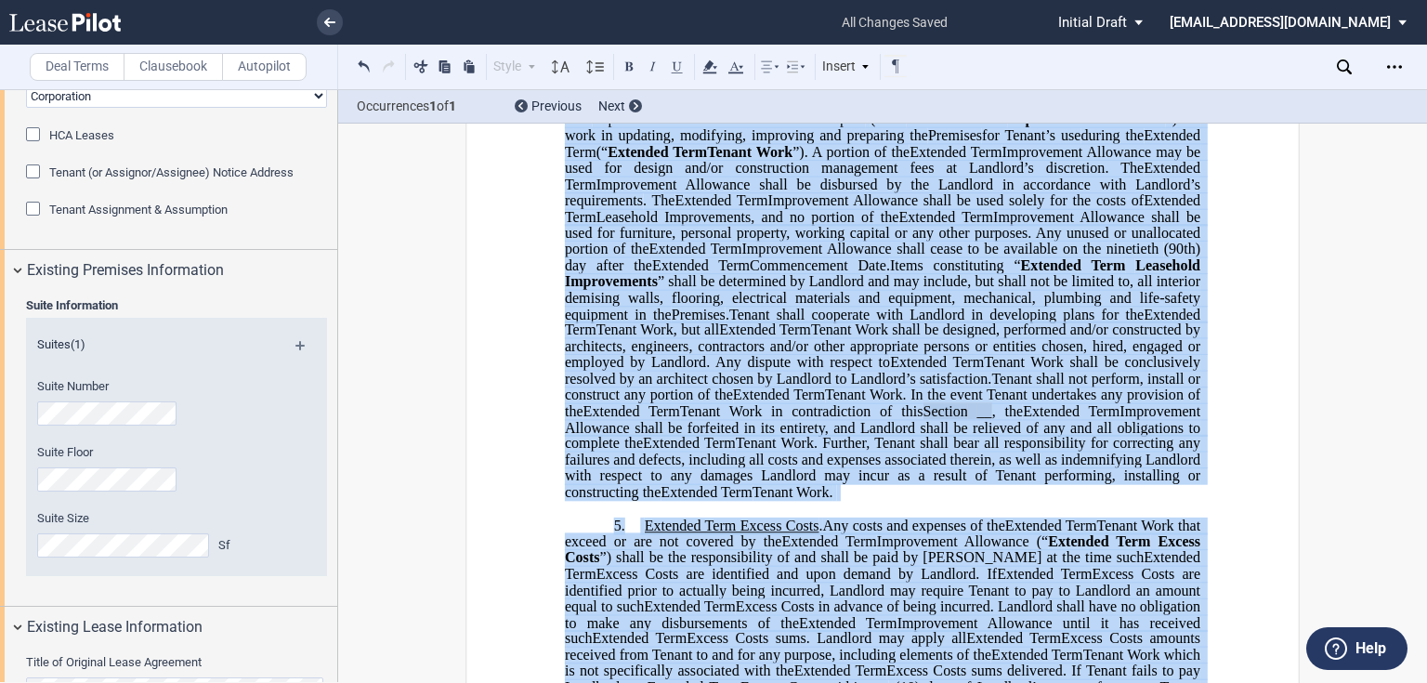
drag, startPoint x: 1030, startPoint y: 616, endPoint x: 895, endPoint y: 139, distance: 495.1
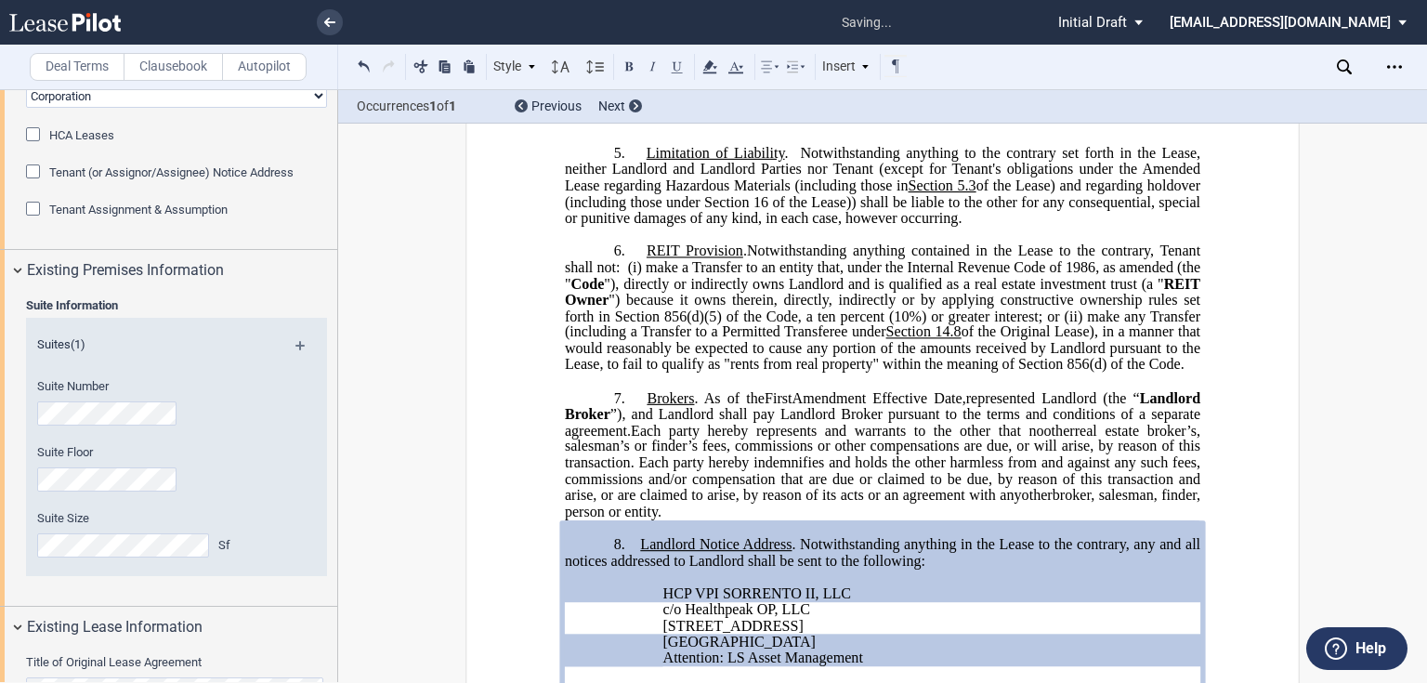
scroll to position [314, 0]
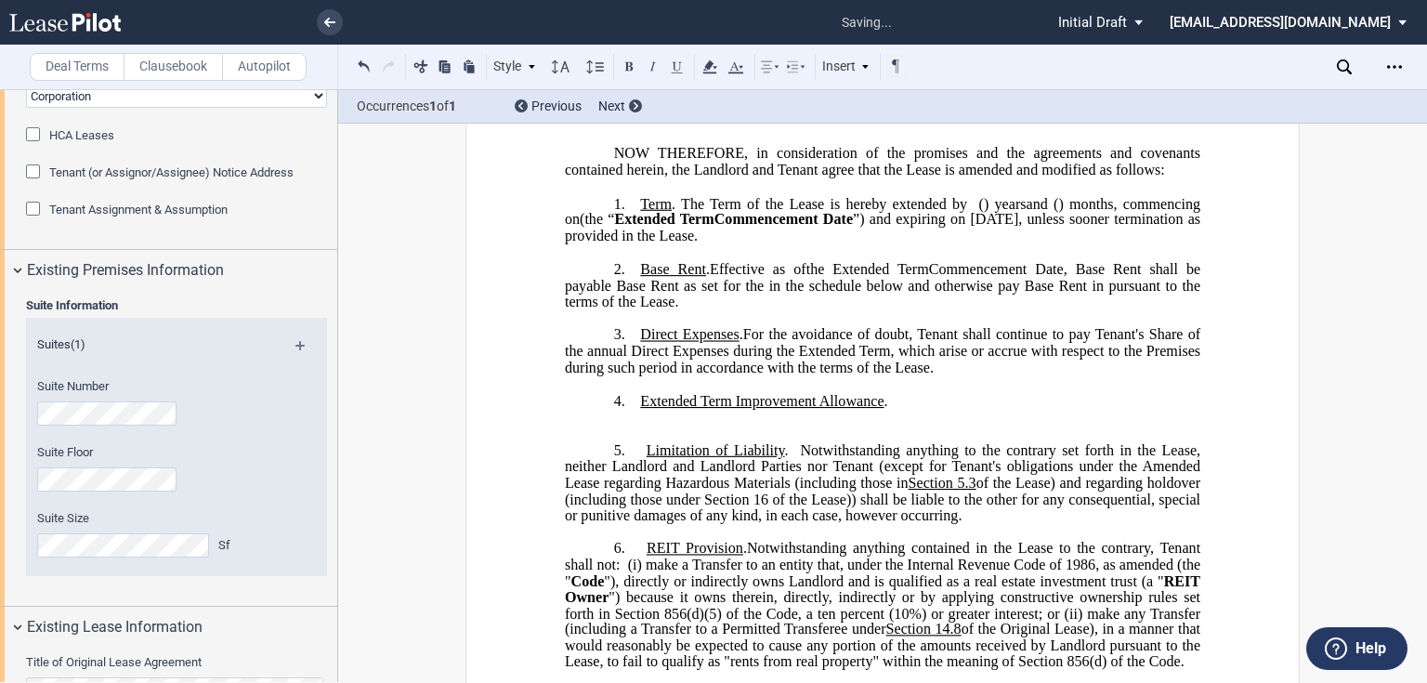
click at [905, 425] on p "​" at bounding box center [882, 418] width 635 height 16
drag, startPoint x: 895, startPoint y: 434, endPoint x: 891, endPoint y: 478, distance: 44.8
click at [895, 410] on p "4. Extended Term Improvement Allowance . ﻿ Expansion Space Improvement Allowanc…" at bounding box center [882, 401] width 635 height 18
drag, startPoint x: 799, startPoint y: 442, endPoint x: 844, endPoint y: 434, distance: 46.3
click at [799, 425] on p "​" at bounding box center [882, 418] width 635 height 16
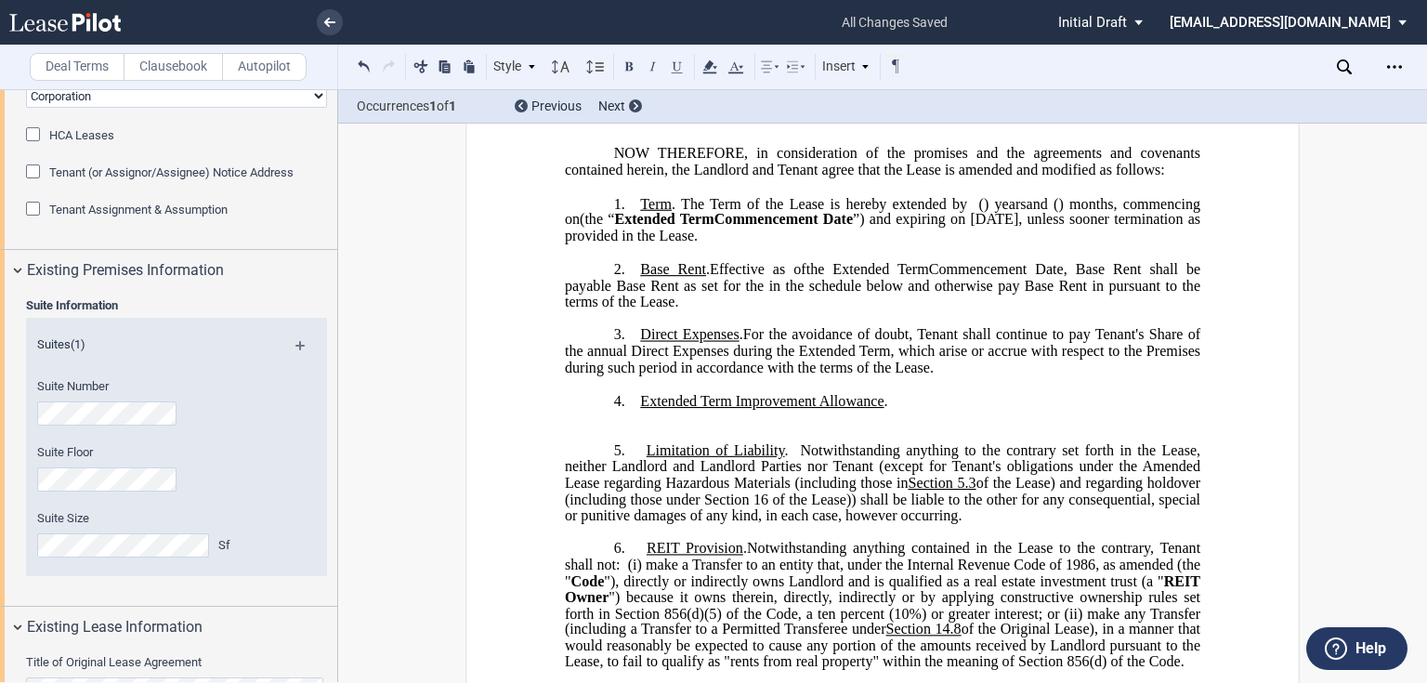
click at [931, 410] on p "4. Extended Term Improvement Allowance . ﻿ Expansion Space Improvement Allowanc…" at bounding box center [882, 401] width 635 height 18
click at [261, 67] on label "Autopilot" at bounding box center [264, 67] width 85 height 28
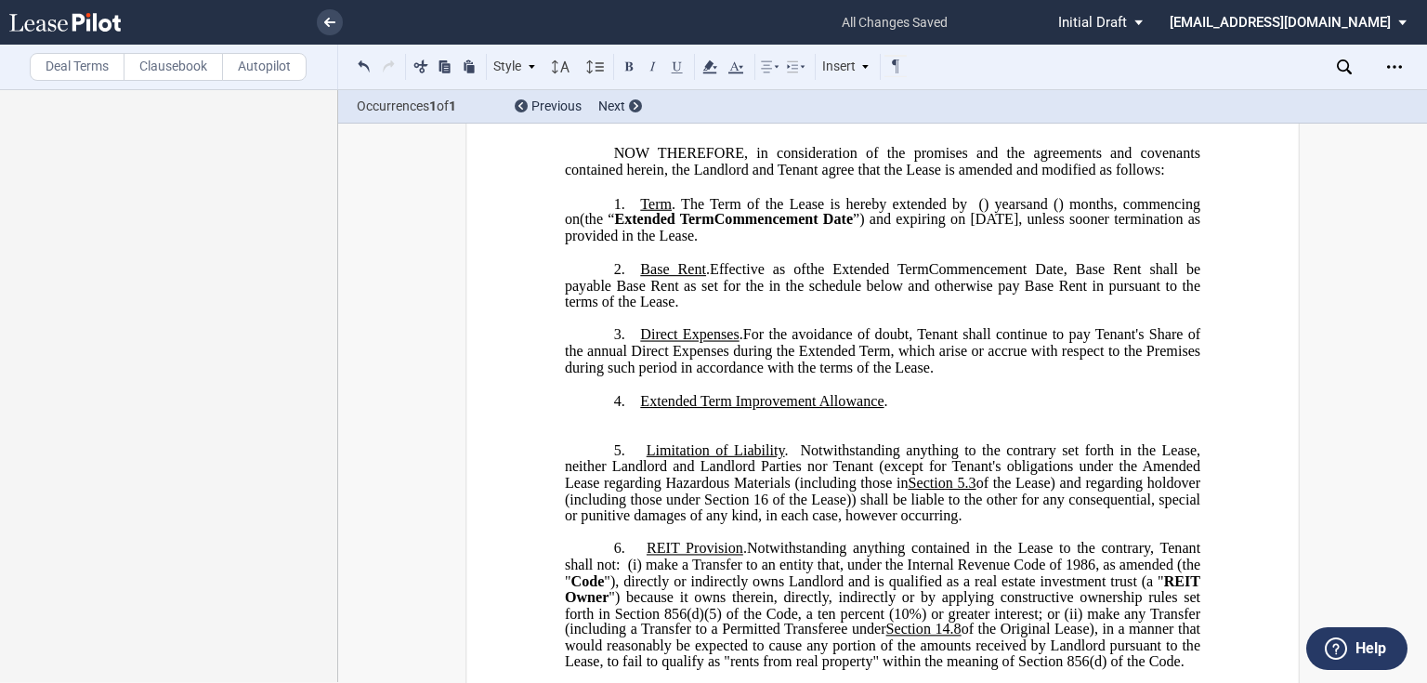
scroll to position [0, 0]
click at [258, 67] on label "Autopilot" at bounding box center [264, 67] width 85 height 28
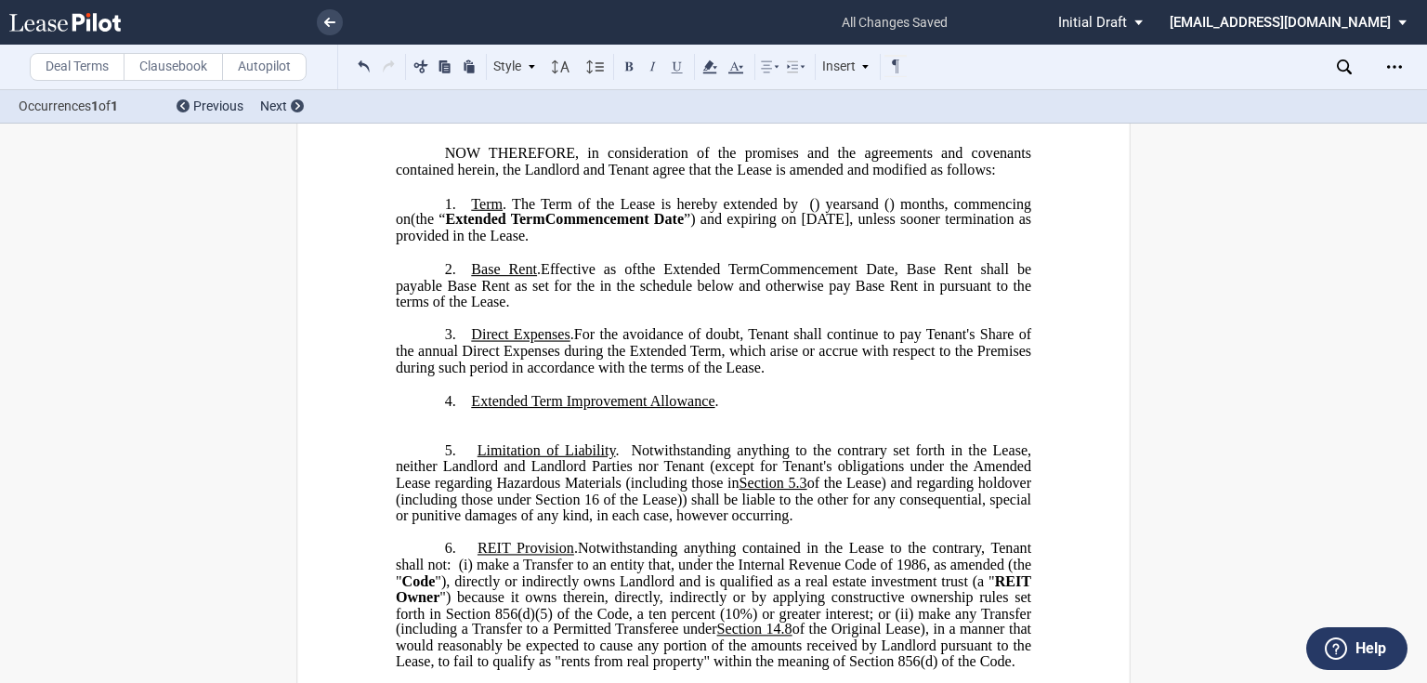
click at [189, 68] on label "Clausebook" at bounding box center [173, 67] width 99 height 28
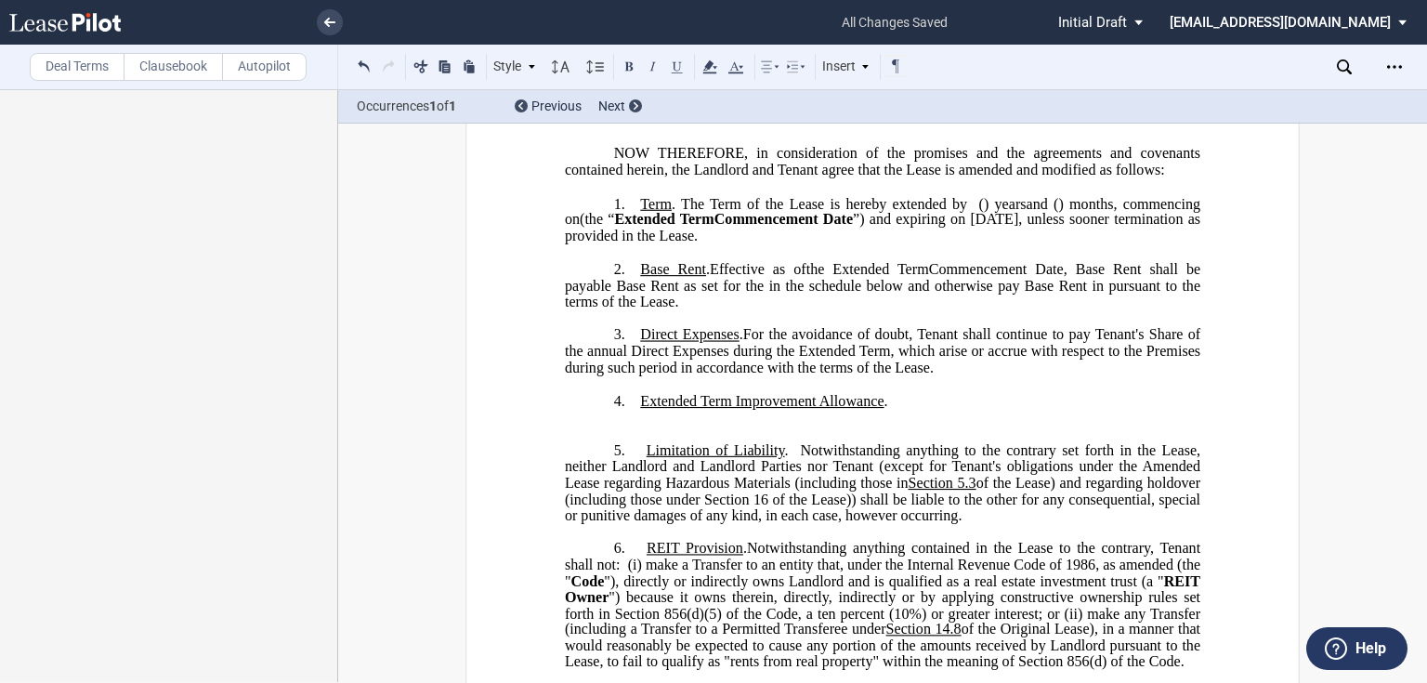
click at [193, 62] on label "Clausebook" at bounding box center [173, 67] width 99 height 28
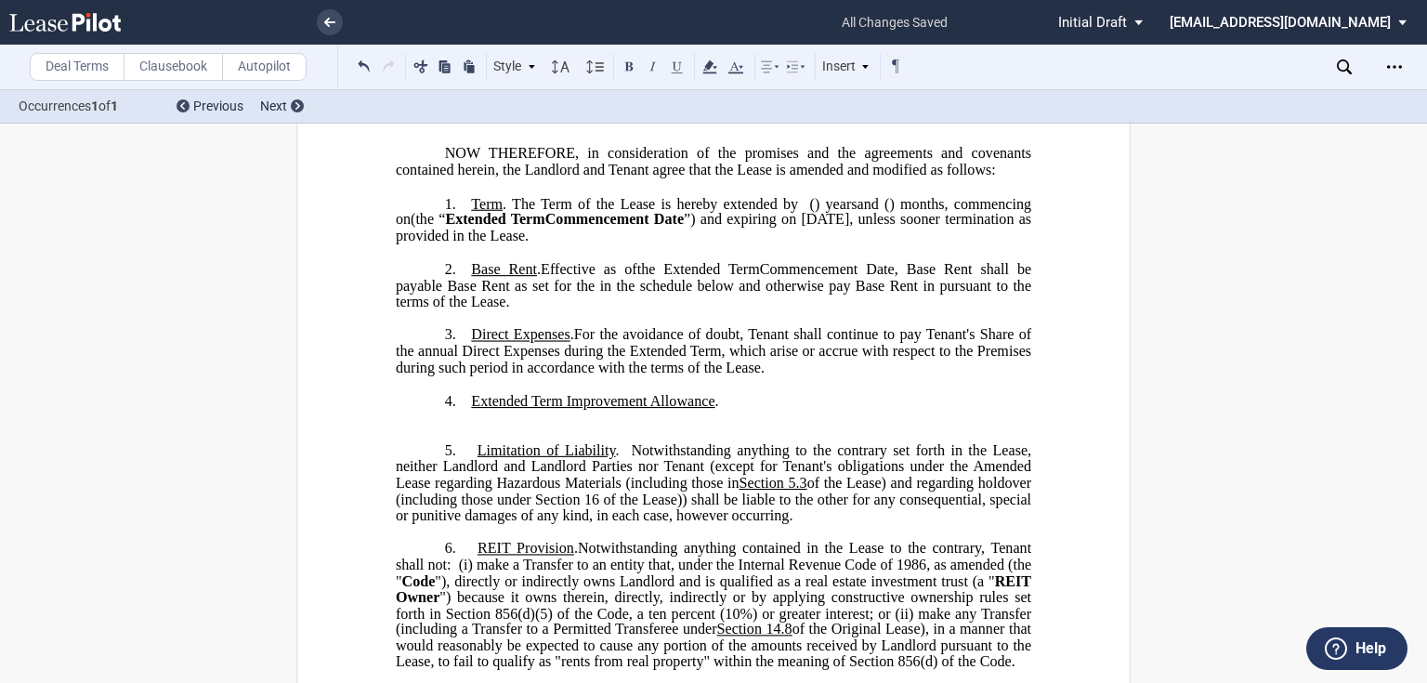
click at [189, 66] on label "Clausebook" at bounding box center [173, 67] width 99 height 28
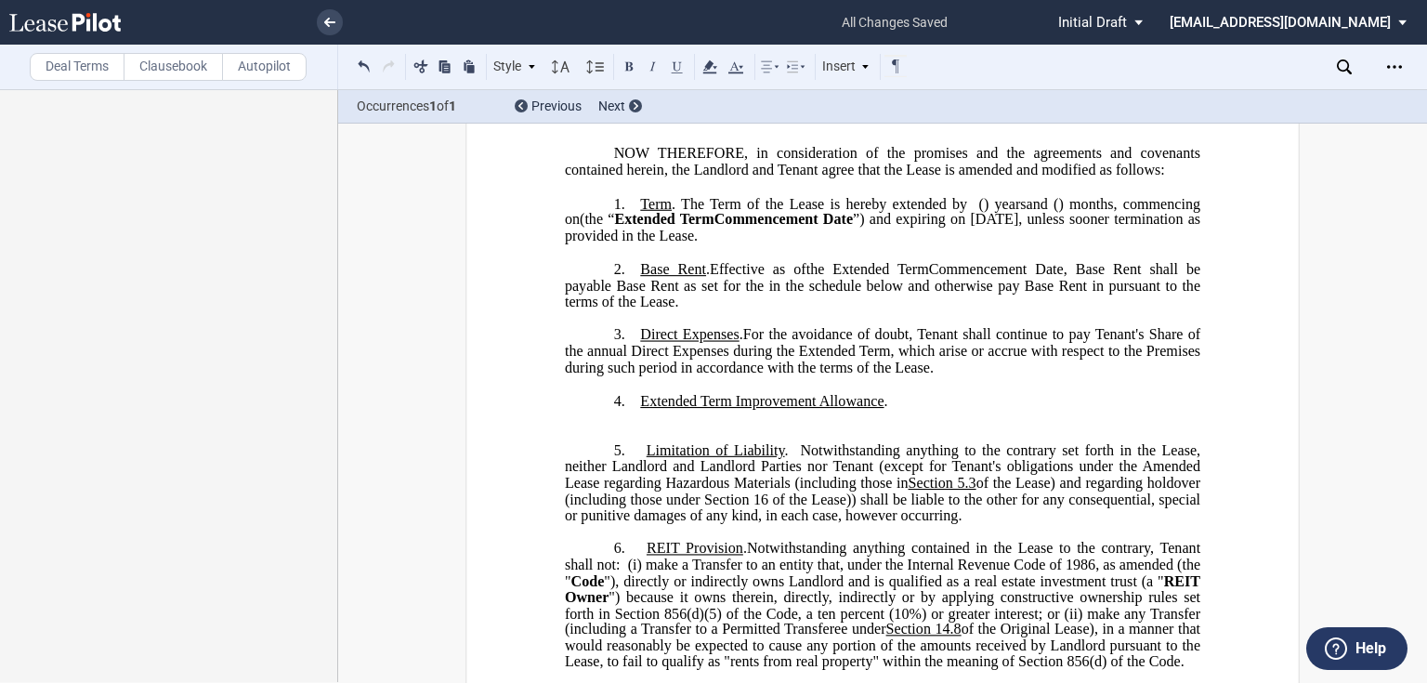
click at [932, 425] on p "​" at bounding box center [882, 418] width 635 height 16
click at [918, 410] on p "4. Extended Term Improvement Allowance . ﻿ Expansion Space Improvement Allowanc…" at bounding box center [882, 401] width 635 height 18
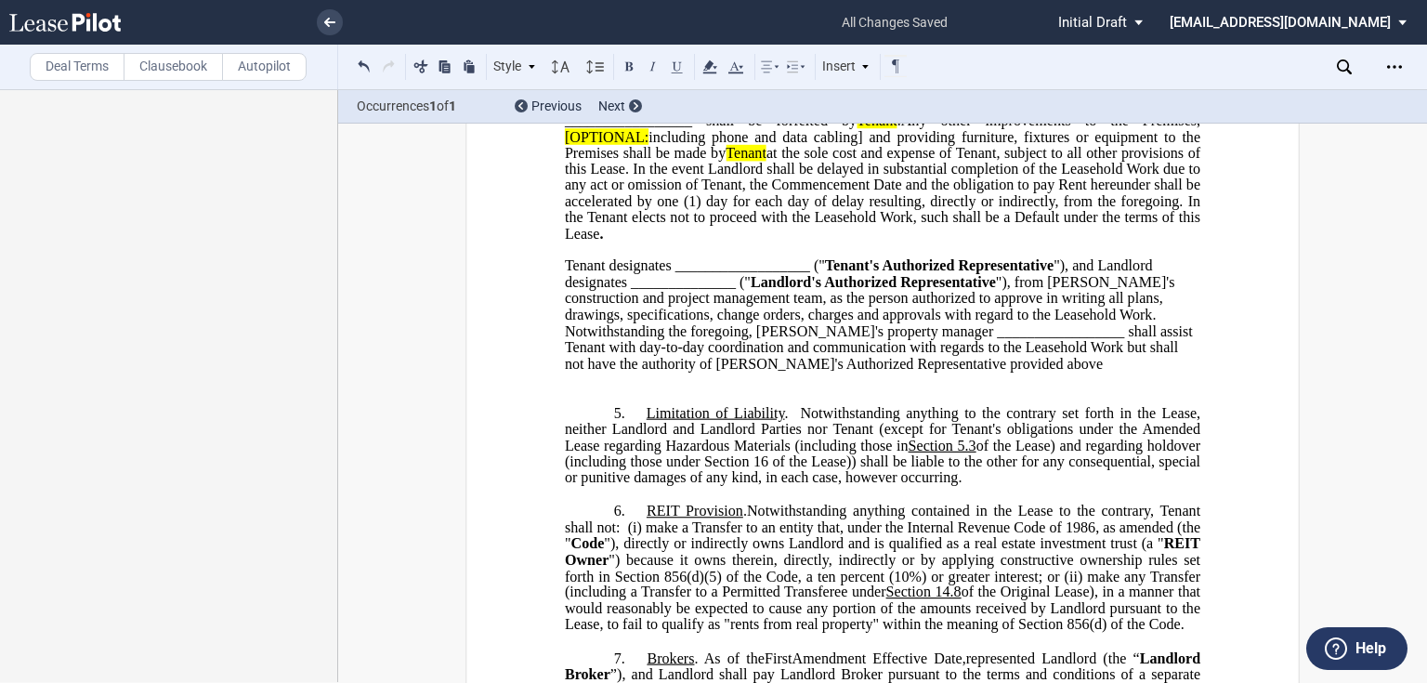
scroll to position [908, 0]
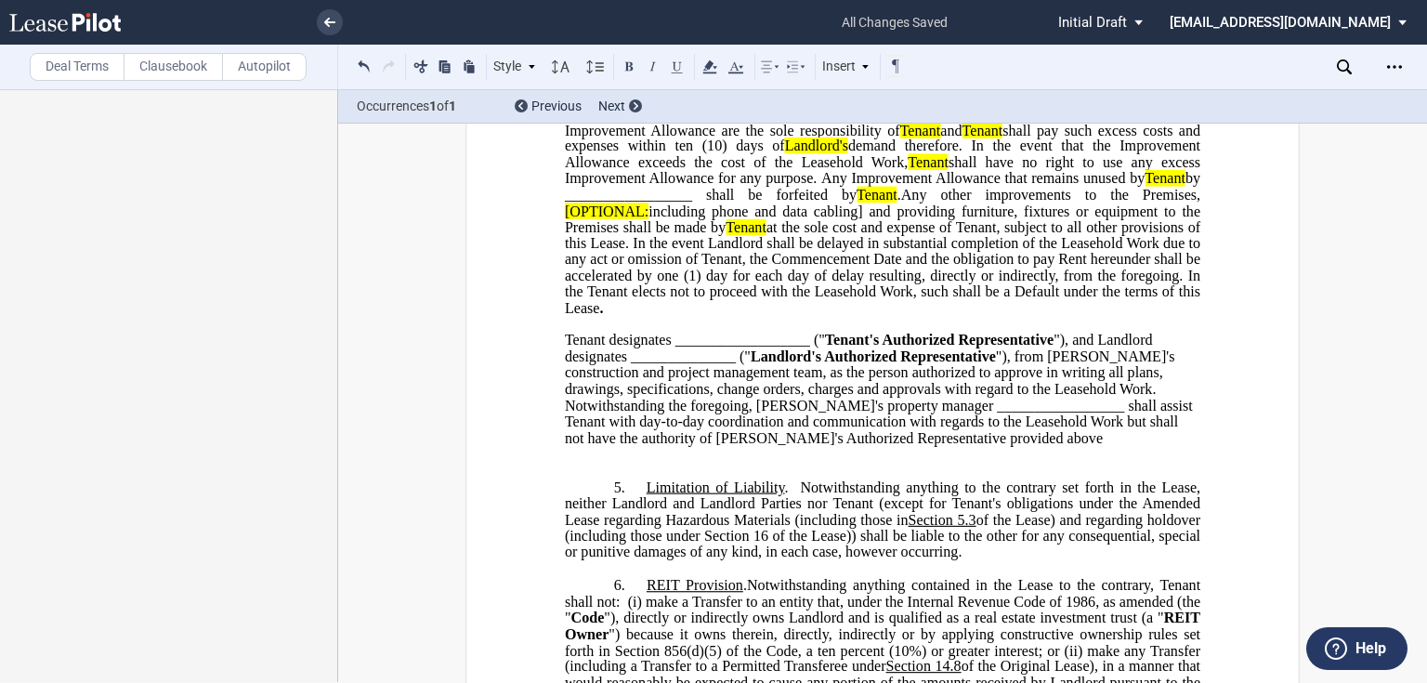
click at [641, 317] on p "4. Extended Term Improvement Allowance . ﻿ Expansion Space Improvement Allowanc…" at bounding box center [882, 57] width 635 height 519
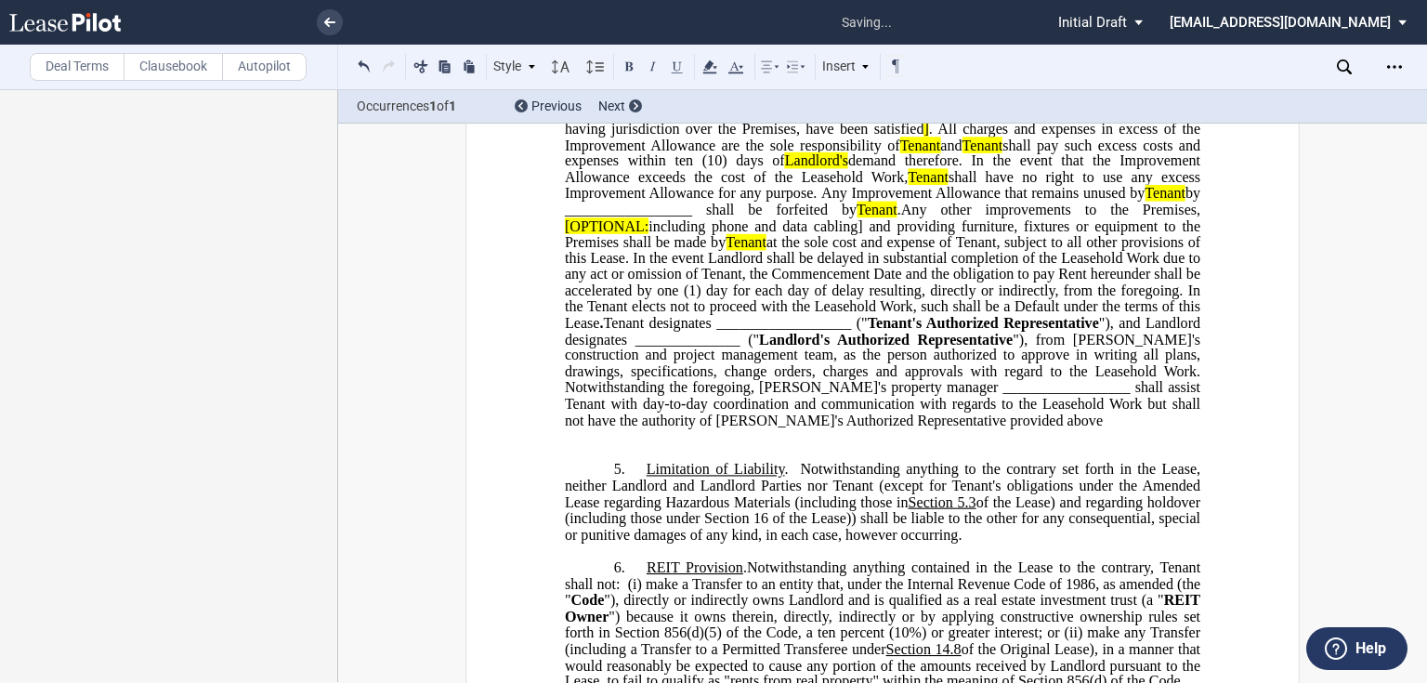
scroll to position [894, 0]
click at [587, 350] on p "4. Extended Term Improvement Allowance . ﻿ Expansion Space Improvement Allowanc…" at bounding box center [882, 119] width 635 height 616
click at [587, 330] on span "at the sole cost and expense of Tenant, subject to all other provisions of this…" at bounding box center [884, 281] width 639 height 98
drag, startPoint x: 591, startPoint y: 353, endPoint x: 606, endPoint y: 353, distance: 14.9
click at [606, 353] on p "4. Extended Term Improvement Allowance . ﻿ Expansion Space Improvement Allowanc…" at bounding box center [882, 119] width 635 height 616
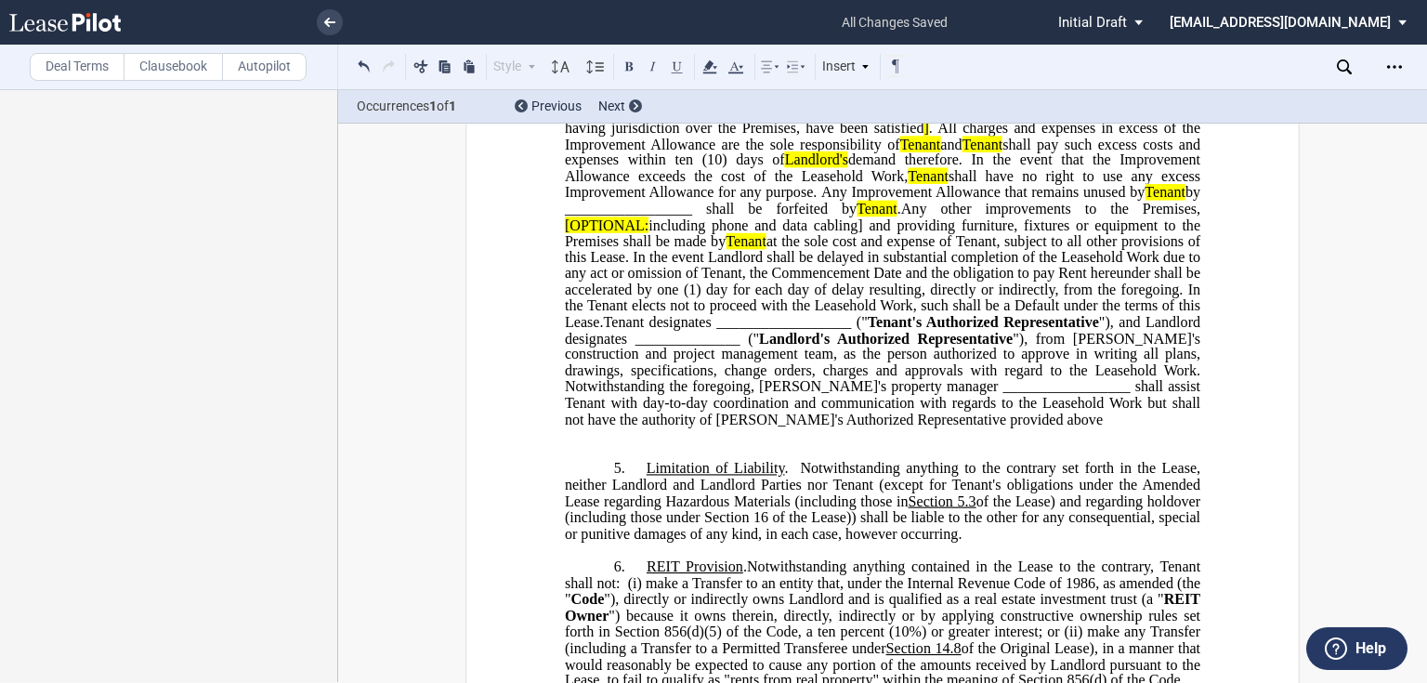
click at [739, 395] on span ""), from Landlord's construction and project management team, as the person aut…" at bounding box center [884, 379] width 639 height 98
drag, startPoint x: 557, startPoint y: 252, endPoint x: 861, endPoint y: 251, distance: 303.7
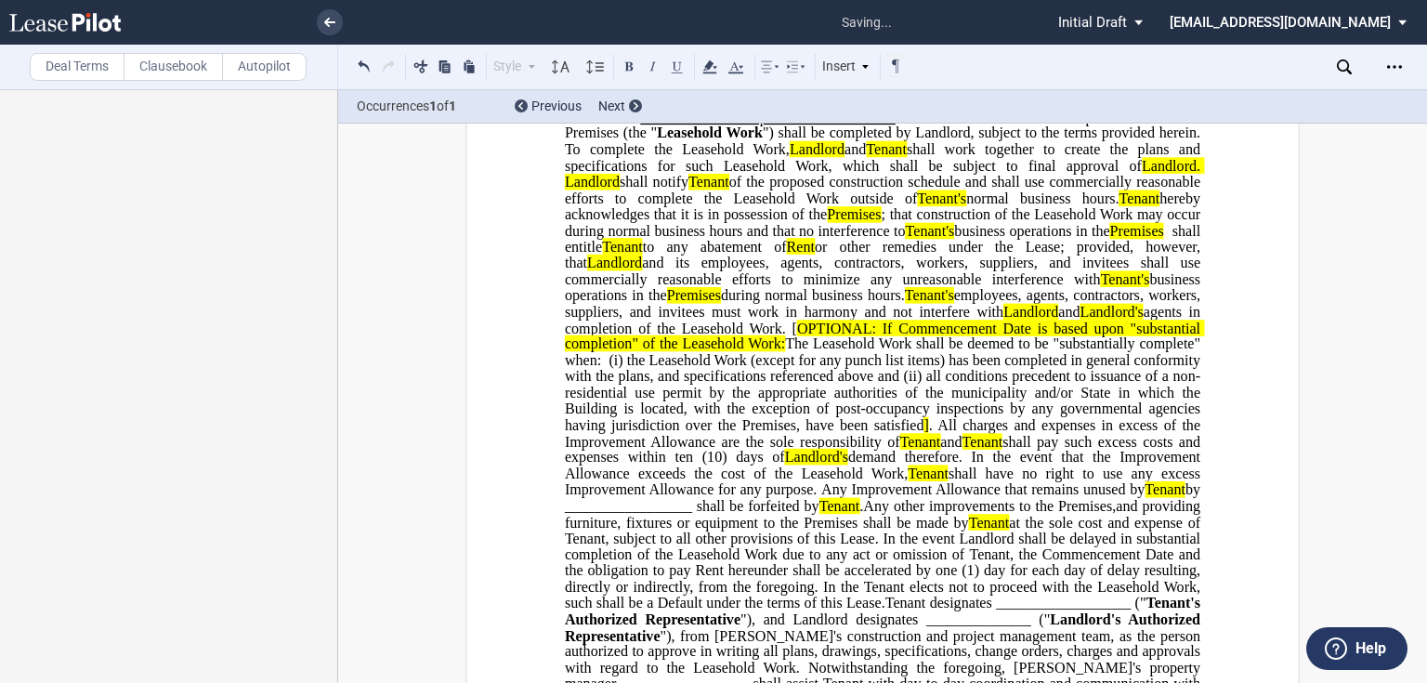
scroll to position [523, 0]
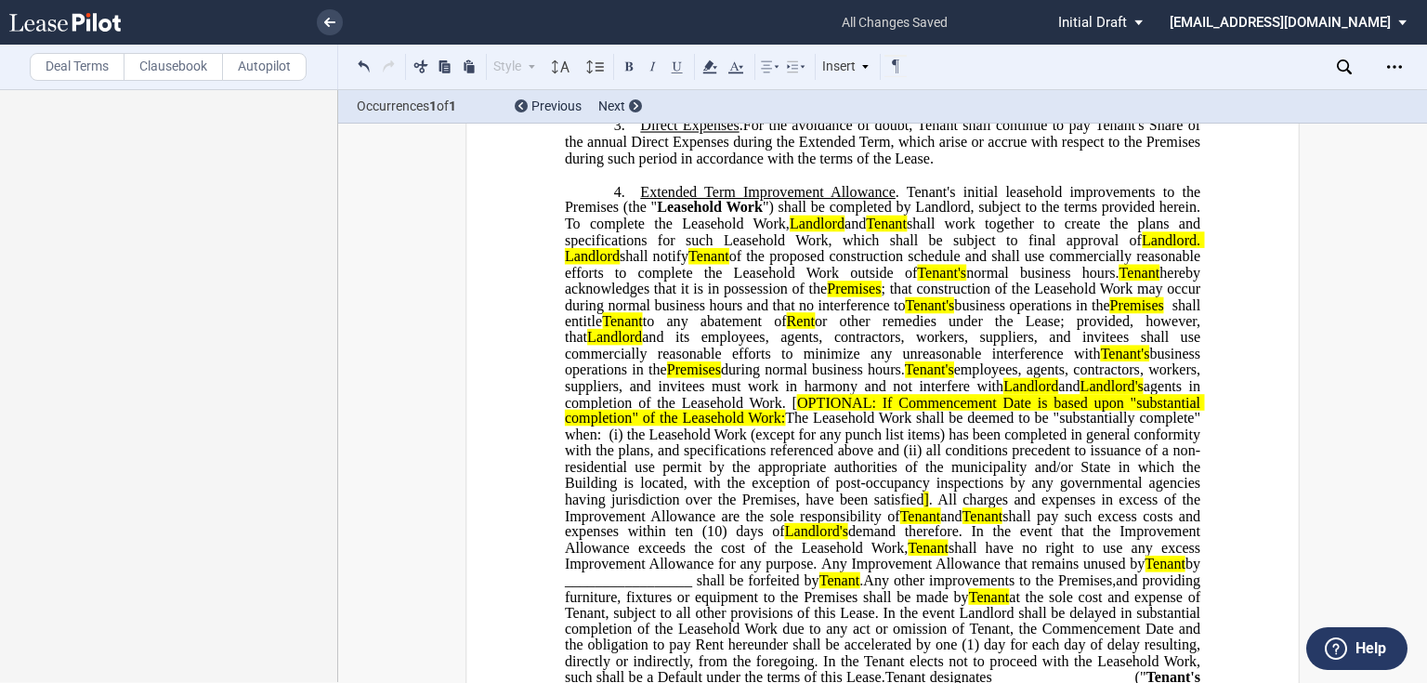
click at [673, 216] on span "Leasehold Work" at bounding box center [710, 208] width 106 height 17
click at [686, 216] on span "Leasehold Work" at bounding box center [710, 208] width 106 height 17
click at [721, 232] on span "") shall be completed by Landlord, subject to the terms provided herein. To com…" at bounding box center [884, 216] width 639 height 33
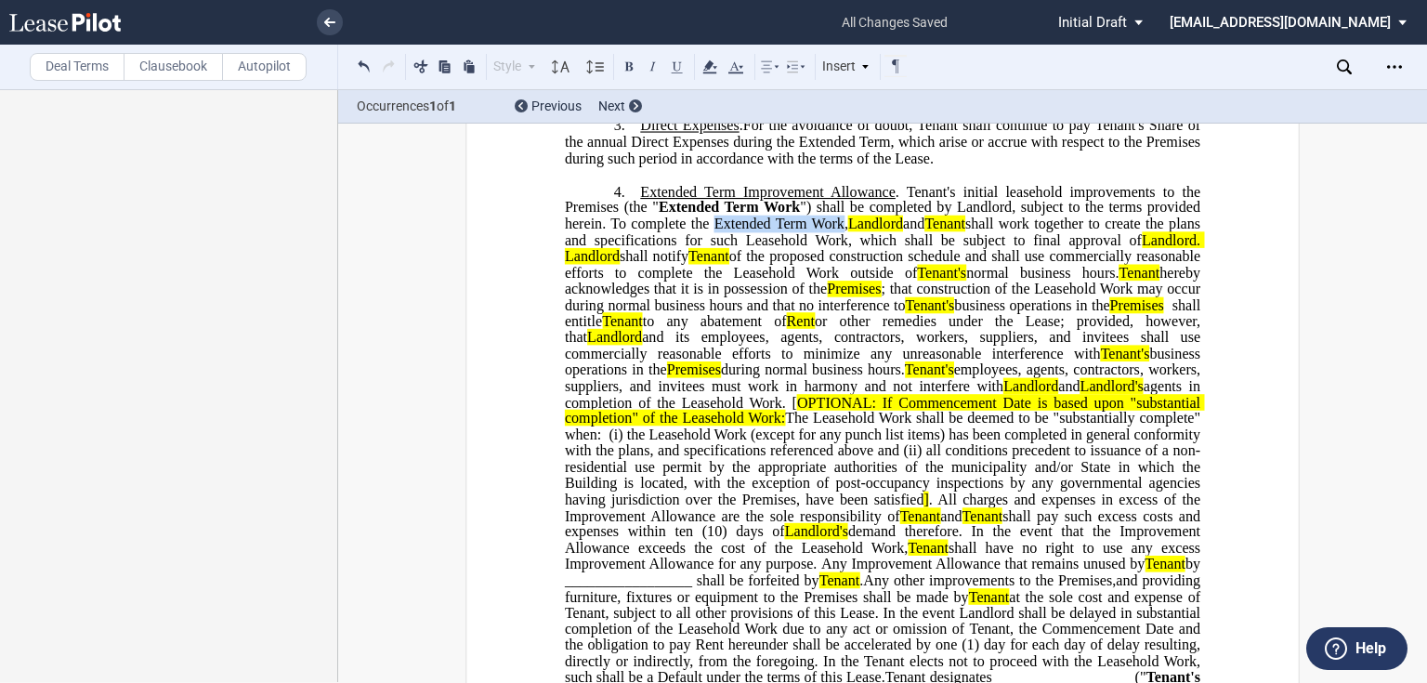
drag, startPoint x: 728, startPoint y: 256, endPoint x: 845, endPoint y: 258, distance: 117.0
click at [845, 232] on span "") shall be completed by Landlord, subject to the terms provided herein. To com…" at bounding box center [884, 216] width 639 height 33
click at [806, 248] on span "shall work together to create the plans and specifications for such Leasehold W…" at bounding box center [884, 231] width 639 height 33
drag, startPoint x: 803, startPoint y: 256, endPoint x: 713, endPoint y: 260, distance: 90.2
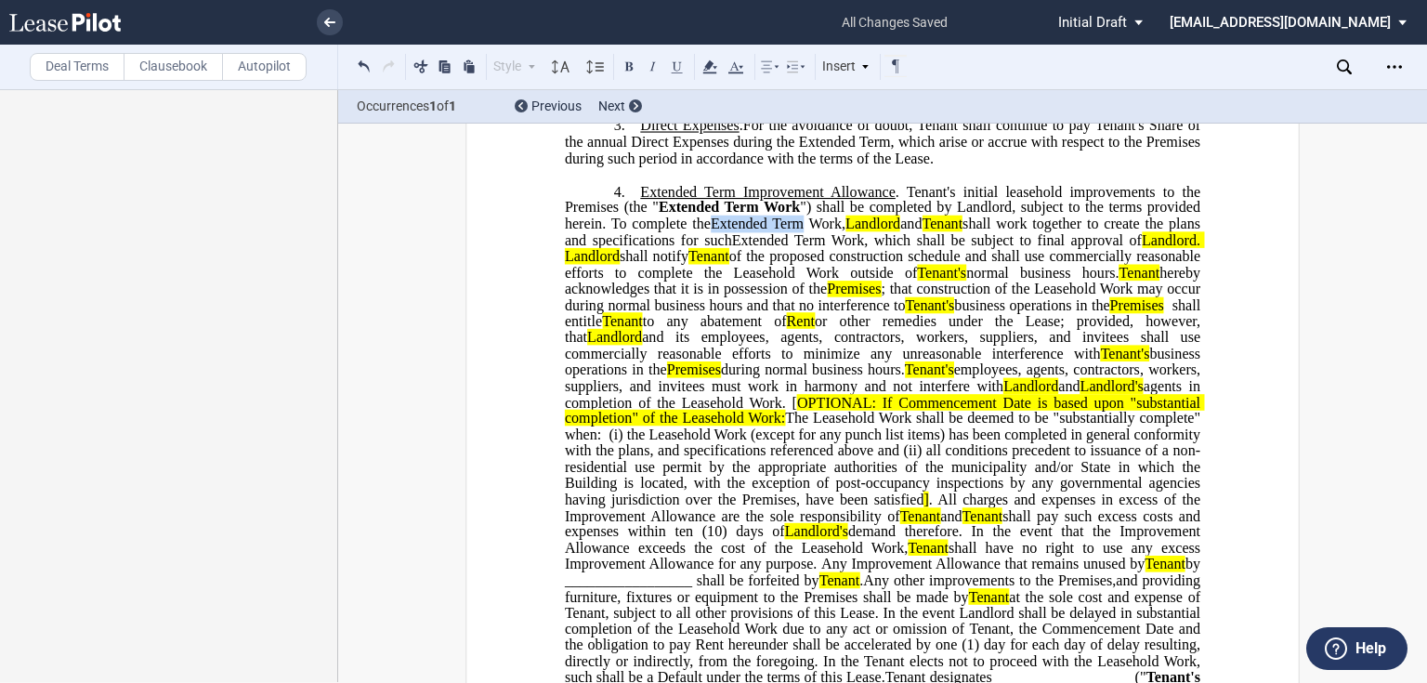
click at [713, 232] on span "") shall be completed by Landlord, subject to the terms provided herein. To com…" at bounding box center [884, 216] width 639 height 33
click at [817, 280] on span "of the proposed construction schedule and shall use commercially reasonable eff…" at bounding box center [884, 264] width 639 height 33
click at [808, 280] on span "of the proposed construction schedule and shall use commercially reasonable eff…" at bounding box center [884, 264] width 639 height 33
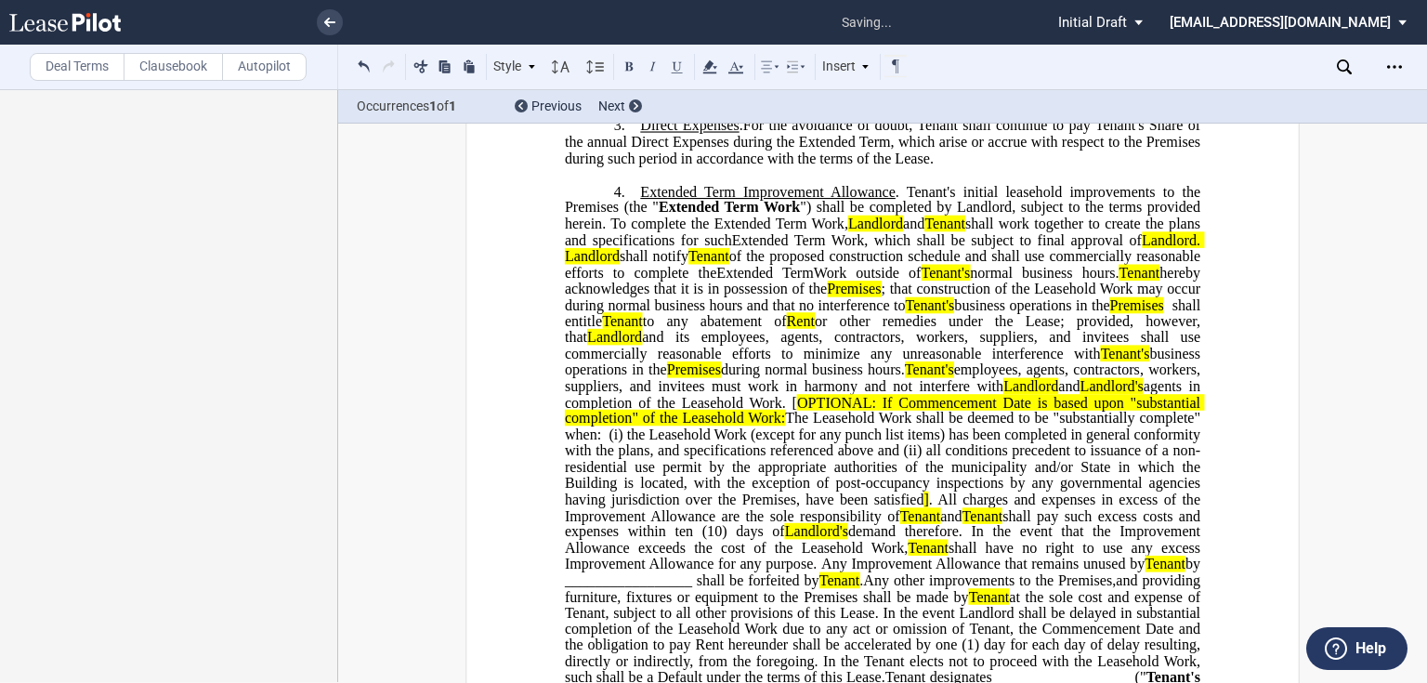
click at [1128, 313] on span "; that construction of the Leasehold Work may occur during normal business hour…" at bounding box center [884, 296] width 639 height 33
click at [1127, 313] on span "; that construction of the Leasehold Work may occur during normal business hour…" at bounding box center [884, 296] width 639 height 33
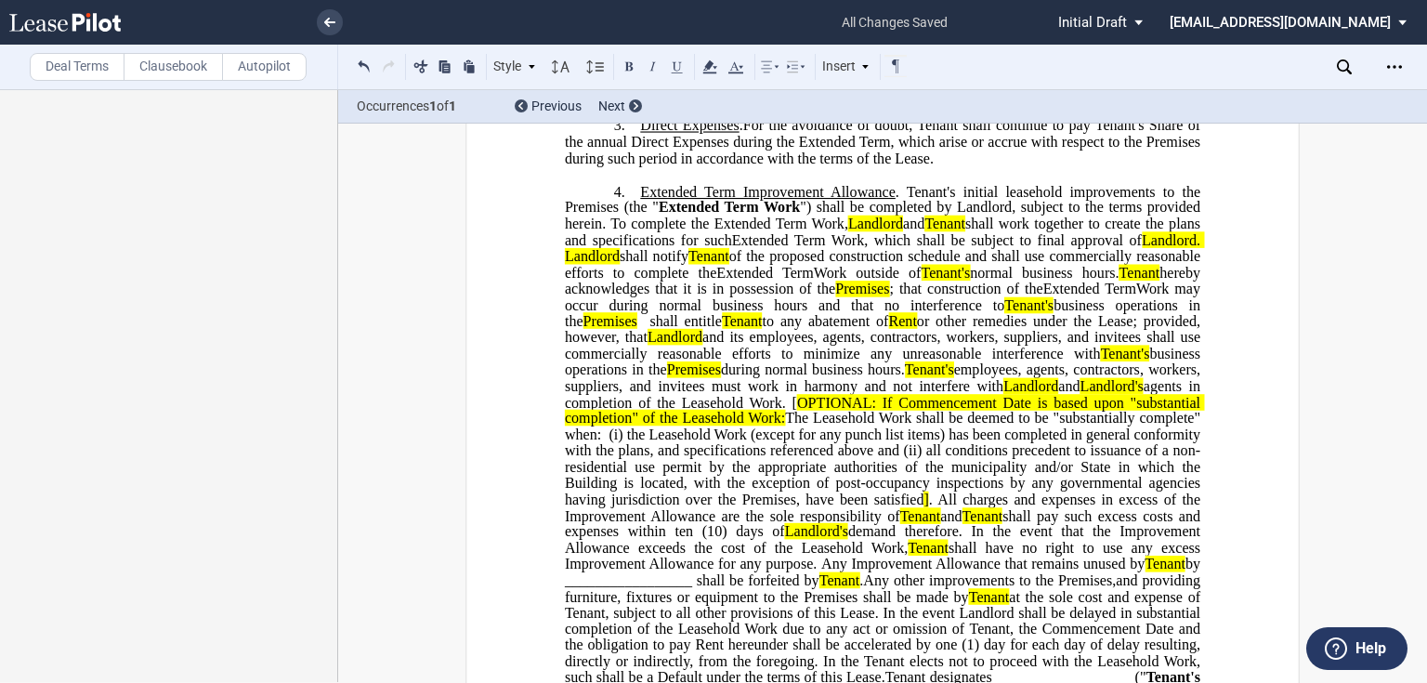
scroll to position [597, 0]
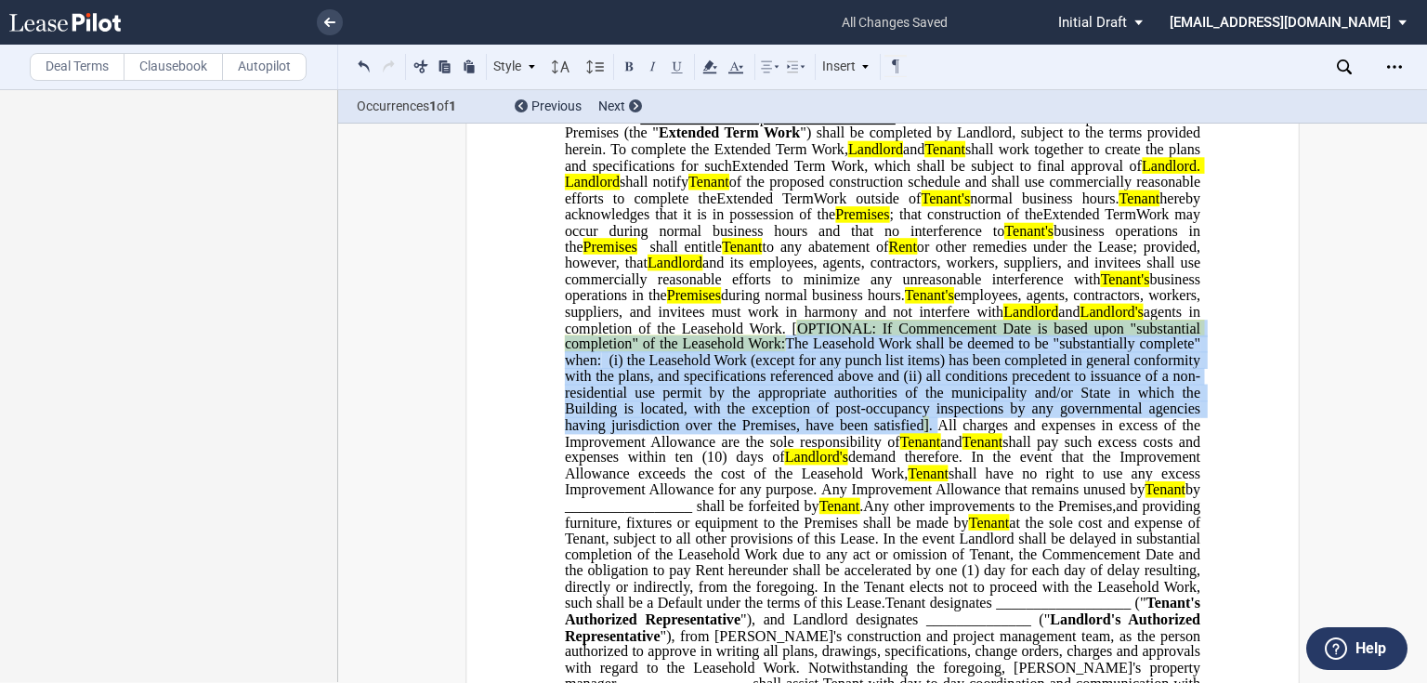
drag, startPoint x: 857, startPoint y: 357, endPoint x: 1180, endPoint y: 450, distance: 336.3
click at [1180, 450] on span "Tenant's initial leasehold improvements to the Premises (the " Extended Term Wo…" at bounding box center [884, 360] width 639 height 502
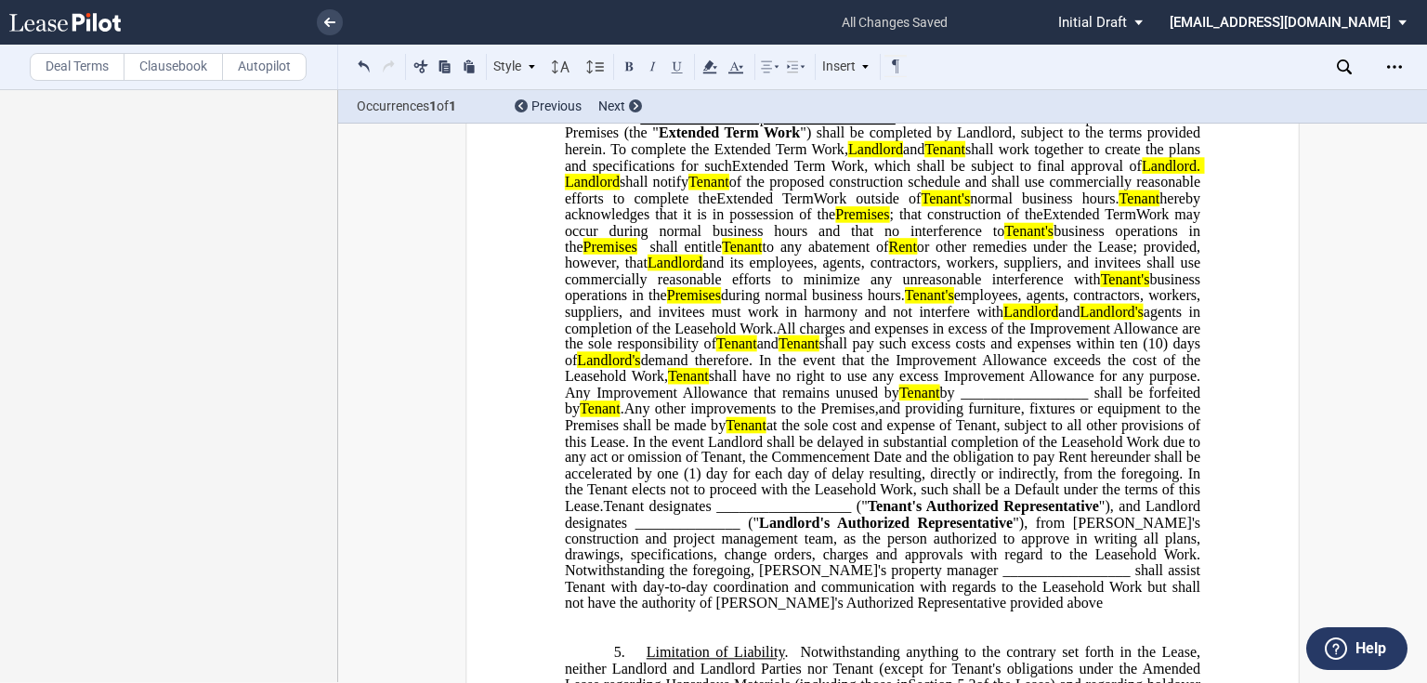
click at [1112, 352] on span "All charges and expenses in excess of the Improvement Allowance are the sole re…" at bounding box center [884, 335] width 639 height 33
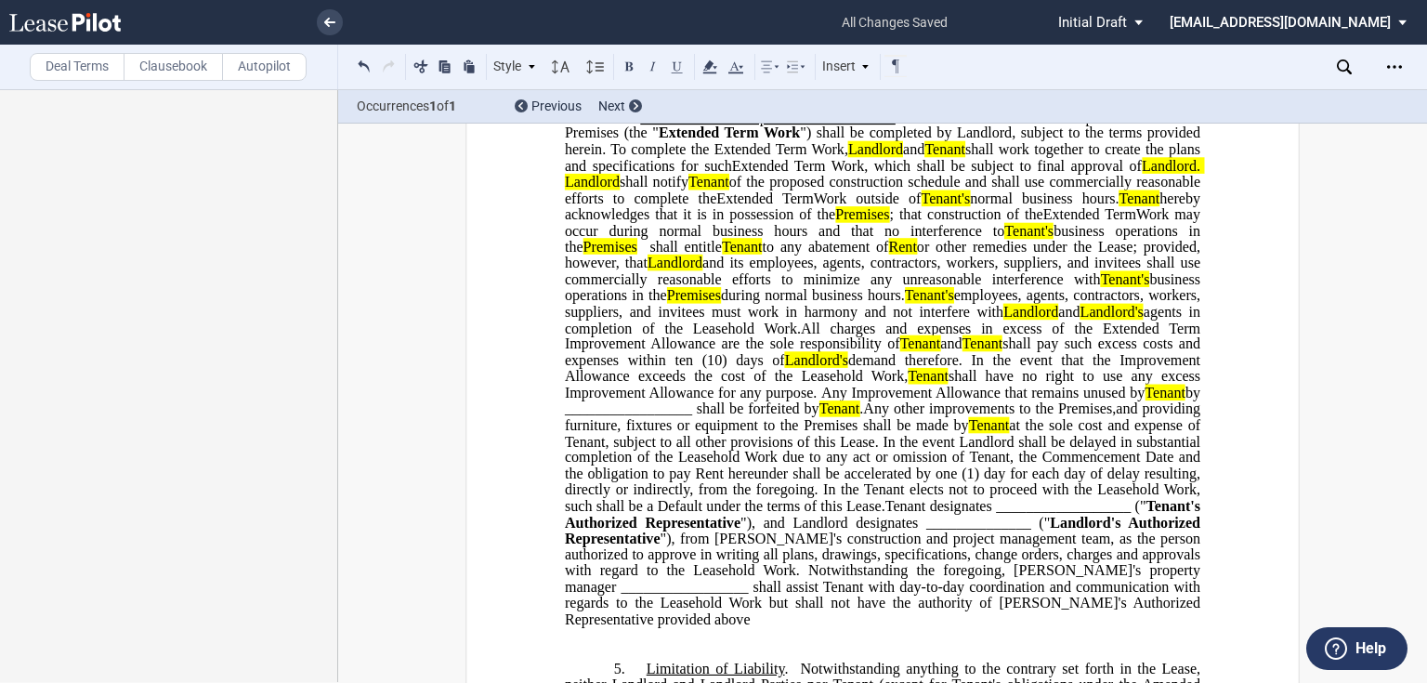
click at [830, 384] on span "demand therefore. In the event that the Improvement Allowance exceeds the cost …" at bounding box center [884, 368] width 638 height 33
click at [565, 400] on span "shall have no right to use any excess Improvement Allowance for any purpose." at bounding box center [884, 384] width 639 height 33
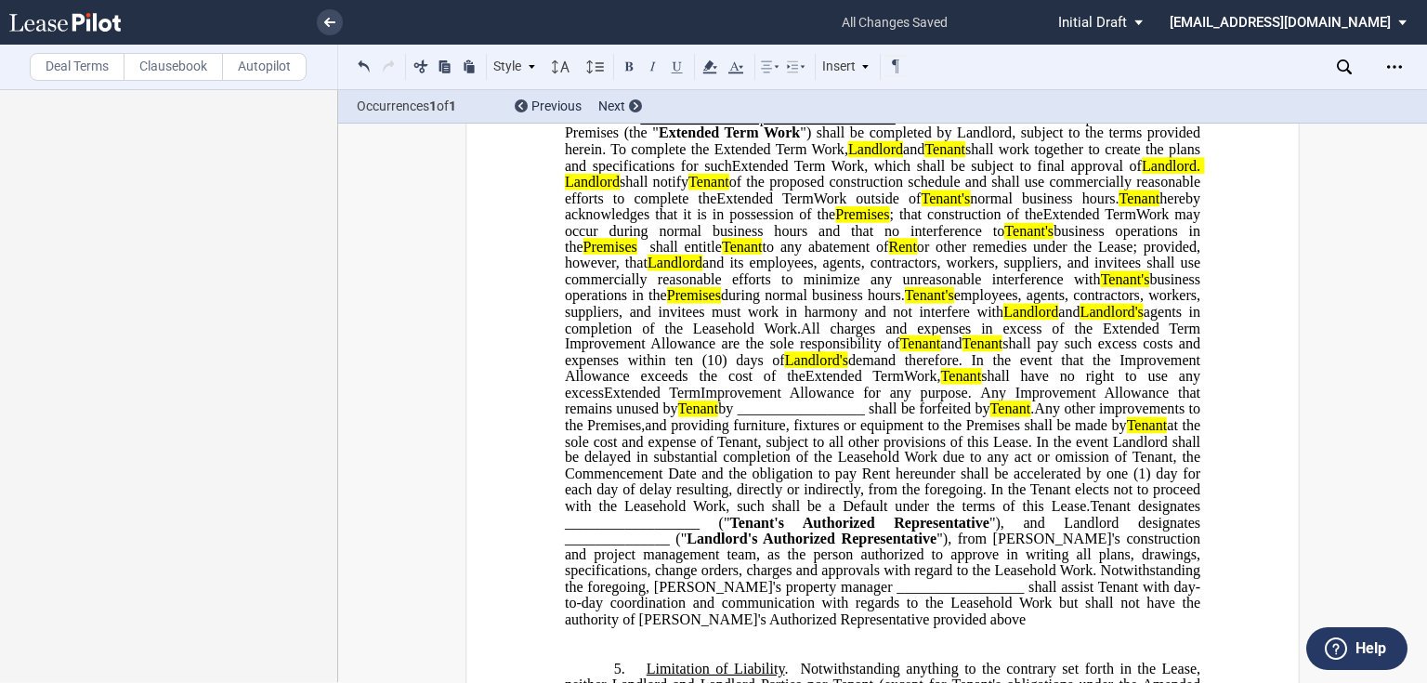
click at [958, 416] on span "Any Improvement Allowance that remains unused by" at bounding box center [884, 400] width 639 height 33
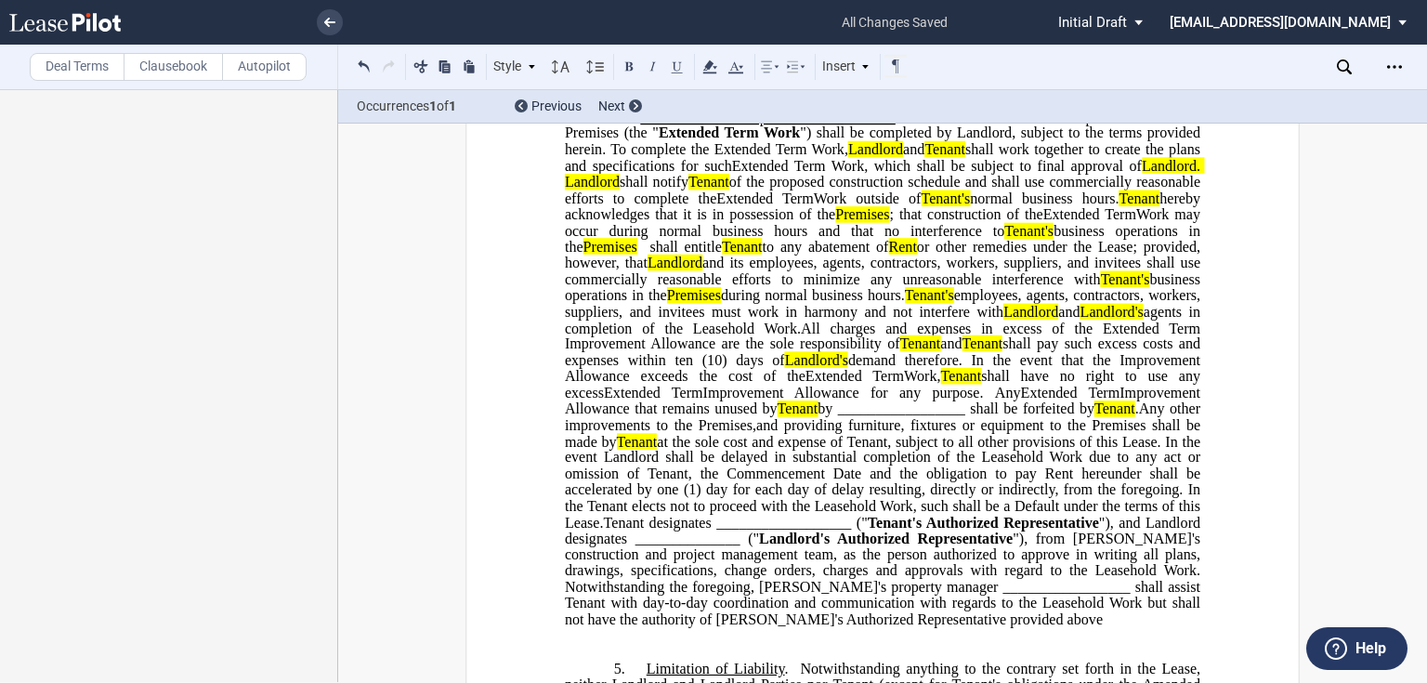
click at [866, 417] on span "by _________________ shall be forfeited by" at bounding box center [955, 408] width 277 height 17
click at [1011, 488] on span "at the sole cost and expense of Tenant, subject to all other provisions of this…" at bounding box center [884, 482] width 639 height 98
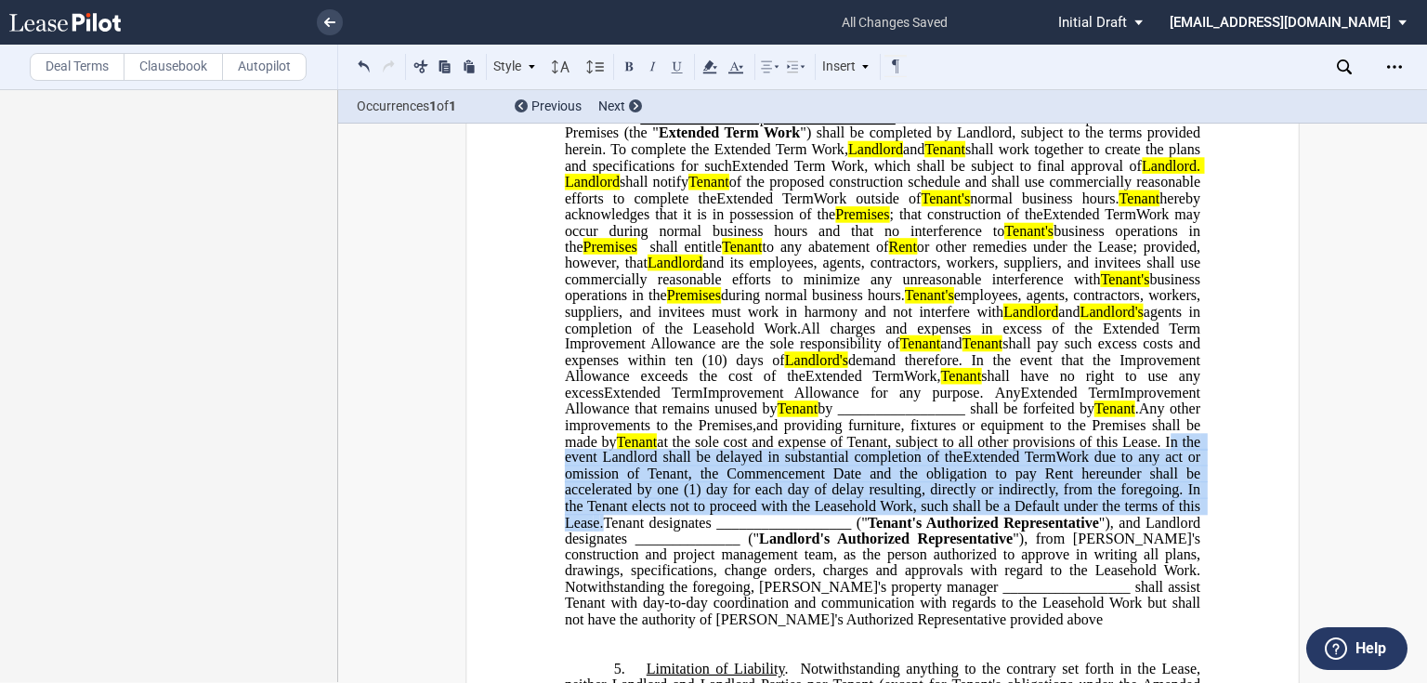
drag, startPoint x: 1163, startPoint y: 472, endPoint x: 605, endPoint y: 554, distance: 564.3
click at [605, 554] on p "4. Extended Term Improvement Allowance . ﻿ Expansion Space Improvement Allowanc…" at bounding box center [882, 368] width 635 height 519
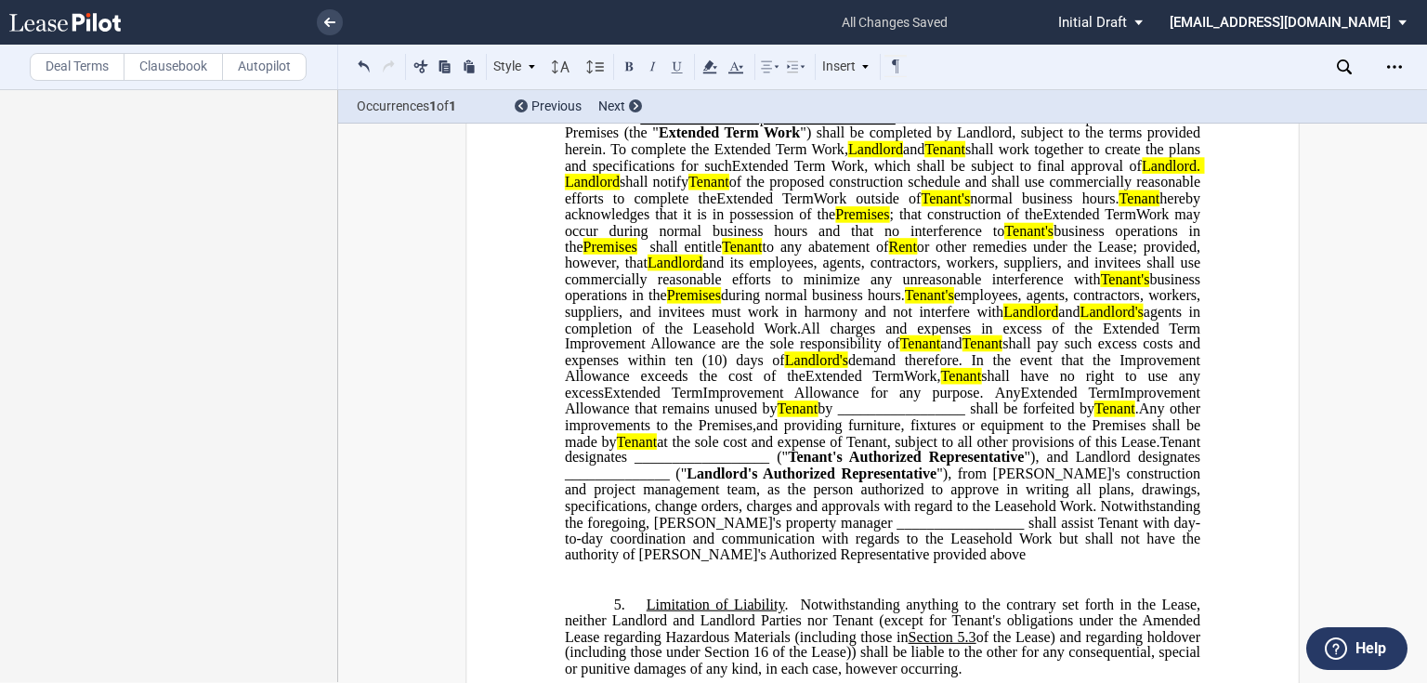
click at [769, 335] on span "agents in completion of the Leasehold Work." at bounding box center [884, 319] width 639 height 33
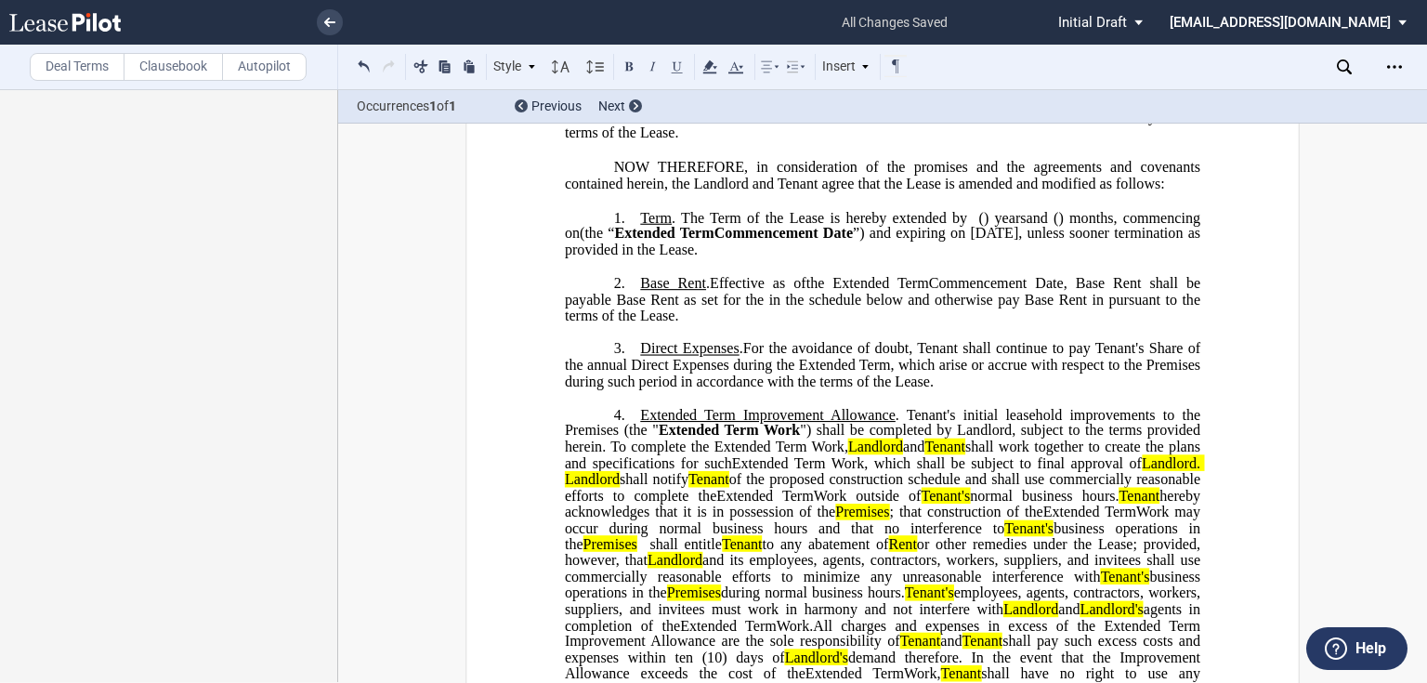
scroll to position [449, 0]
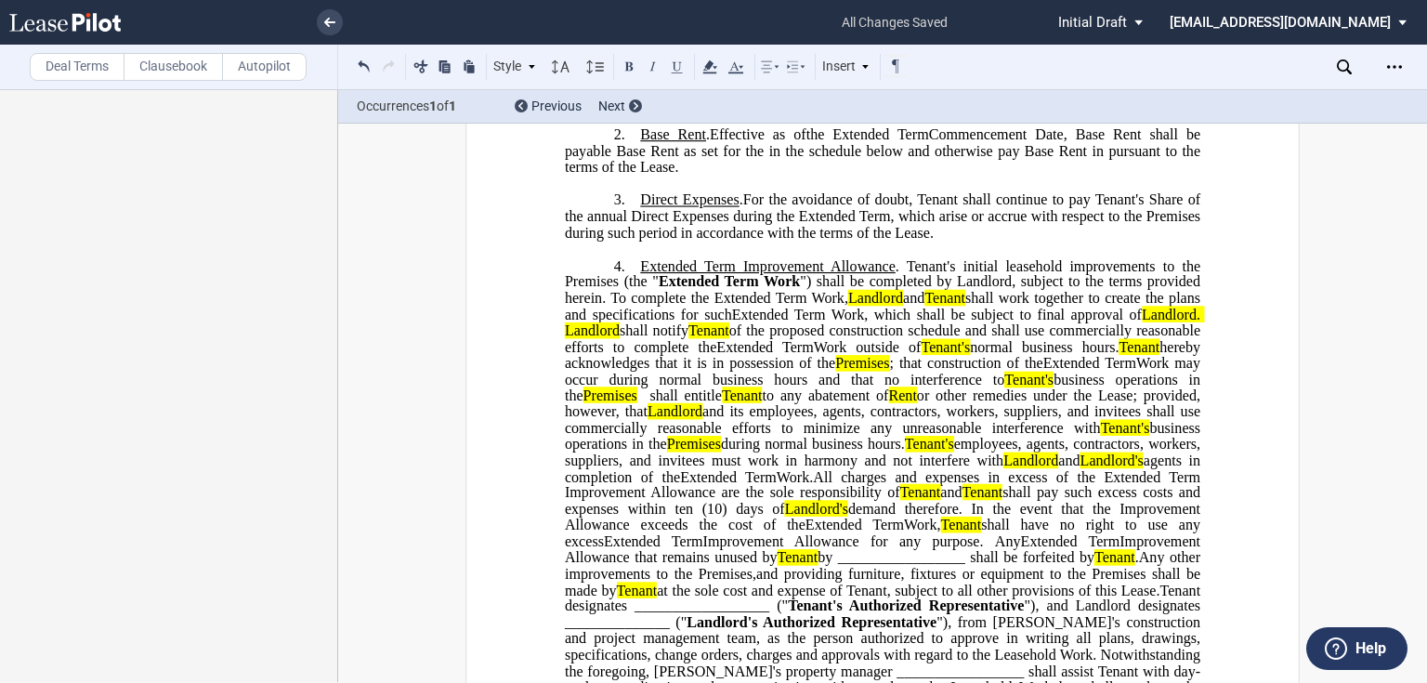
click at [904, 290] on span "Tenant's initial leasehold improvements to the Premises (the "" at bounding box center [884, 273] width 639 height 33
click at [899, 274] on span "﻿ ﻿" at bounding box center [902, 265] width 7 height 17
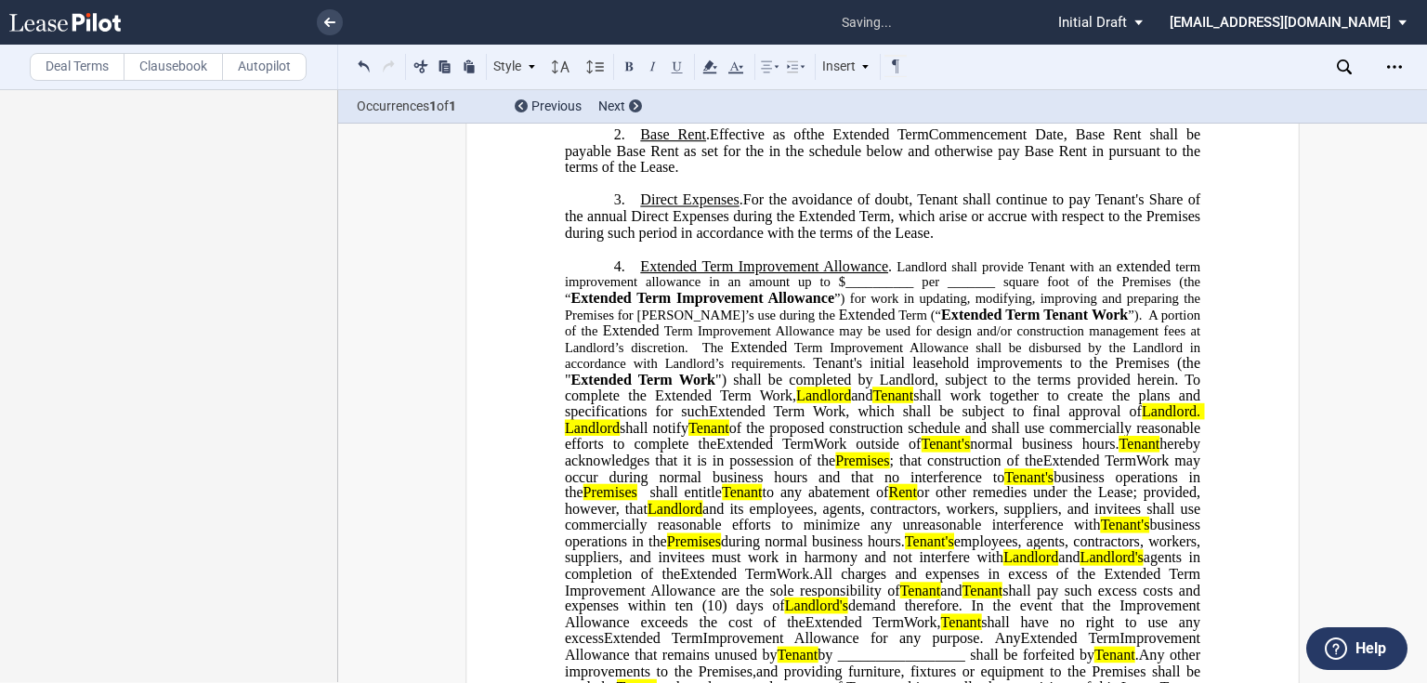
click at [855, 306] on span "term improvement allowance in an amount up to $__________ per _______ square fo…" at bounding box center [884, 281] width 639 height 47
drag, startPoint x: 844, startPoint y: 316, endPoint x: 1163, endPoint y: 304, distance: 318.8
click at [1171, 306] on span "term improvement allowance in an amount up to $__________ per _______ square fo…" at bounding box center [884, 281] width 639 height 47
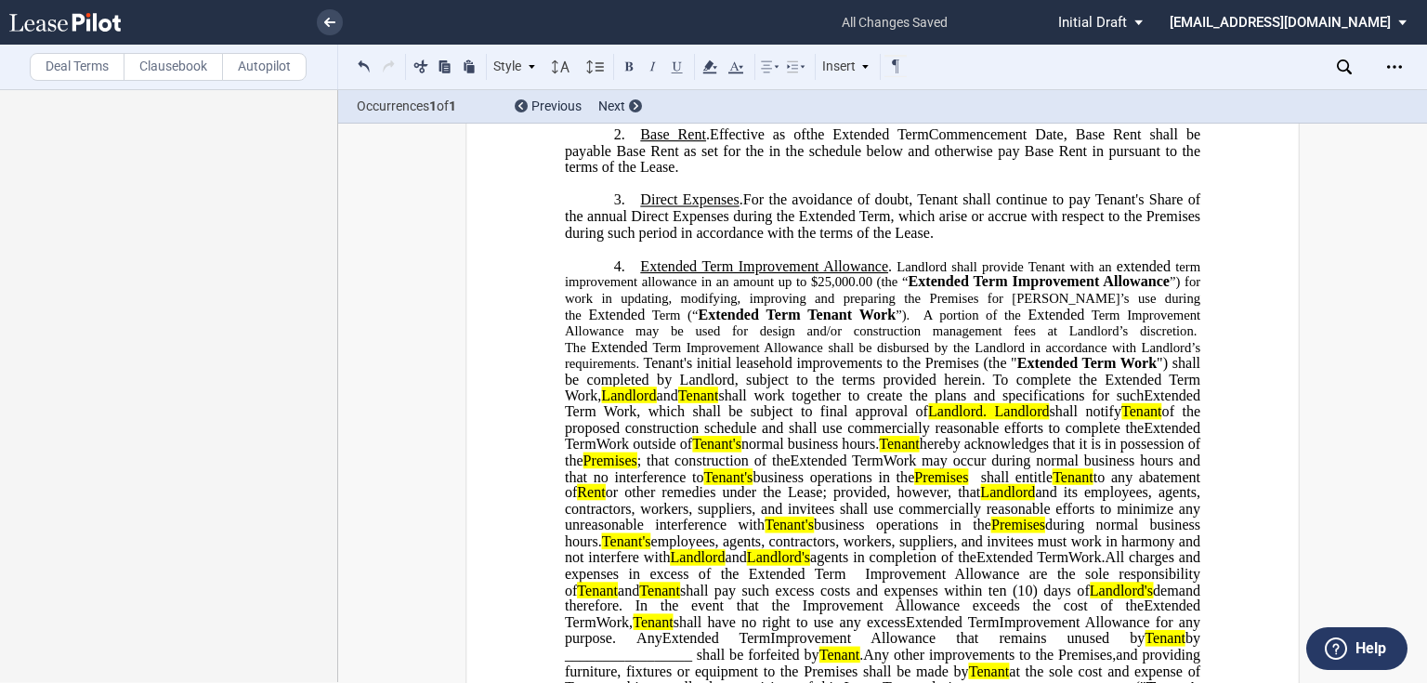
drag, startPoint x: 977, startPoint y: 357, endPoint x: 1026, endPoint y: 381, distance: 54.8
click at [977, 355] on span "Term Improvement Allowance may be used for design and/or construction managemen…" at bounding box center [884, 330] width 639 height 47
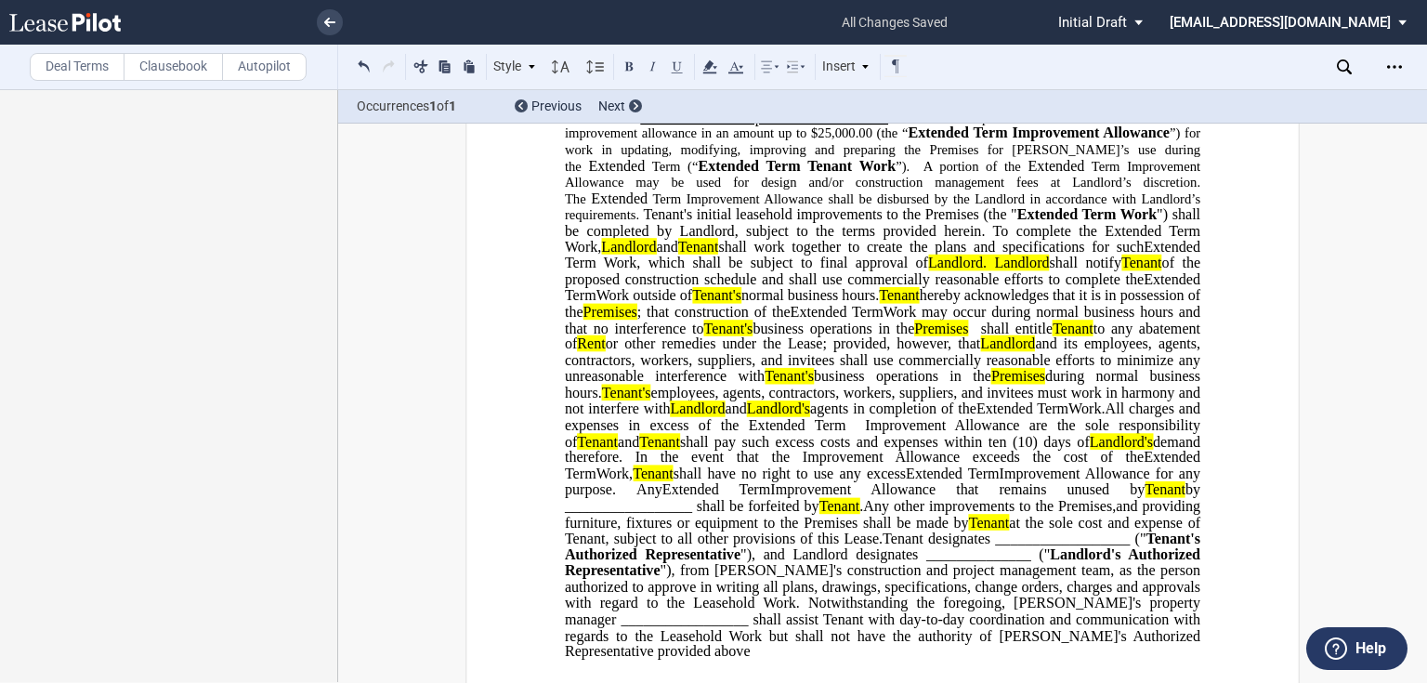
scroll to position [671, 0]
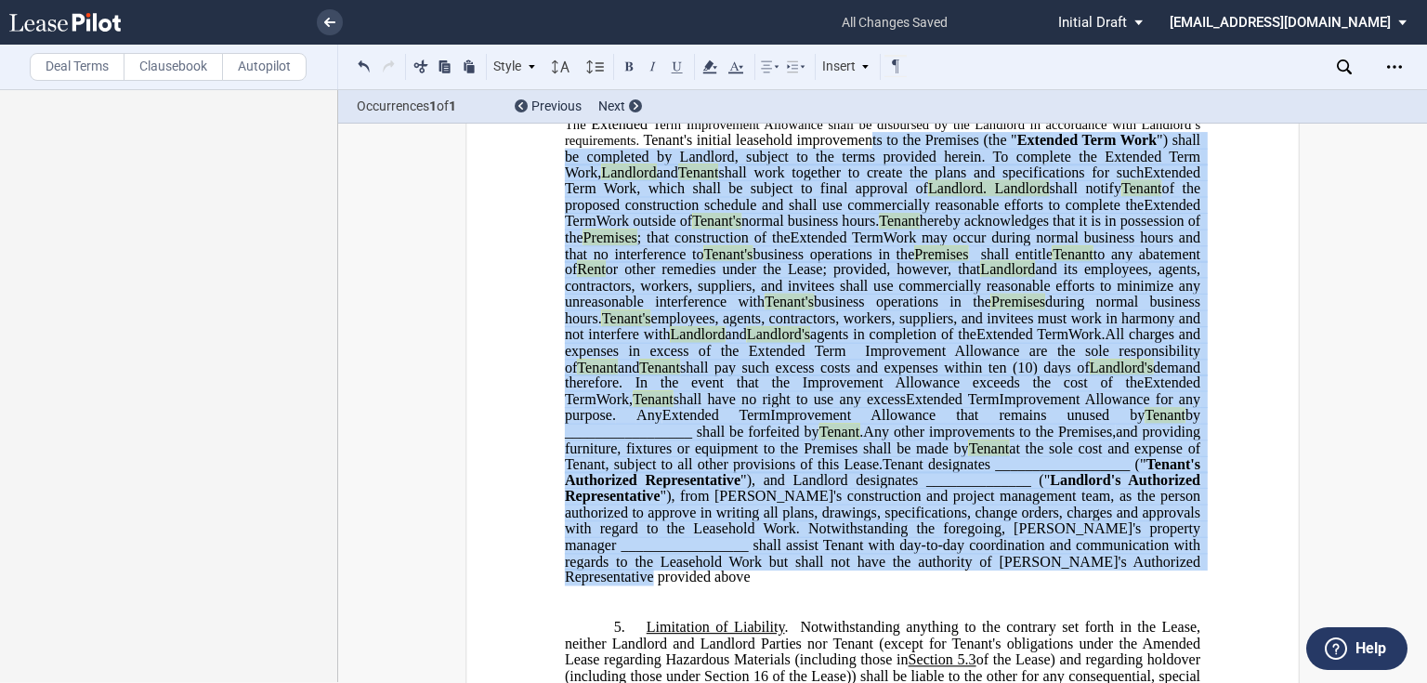
drag, startPoint x: 874, startPoint y: 587, endPoint x: 634, endPoint y: 176, distance: 475.3
click at [634, 176] on p "4. Extended Term Improvement Allowance . ﻿ Expansion Space Improvement Allowanc…" at bounding box center [882, 310] width 635 height 552
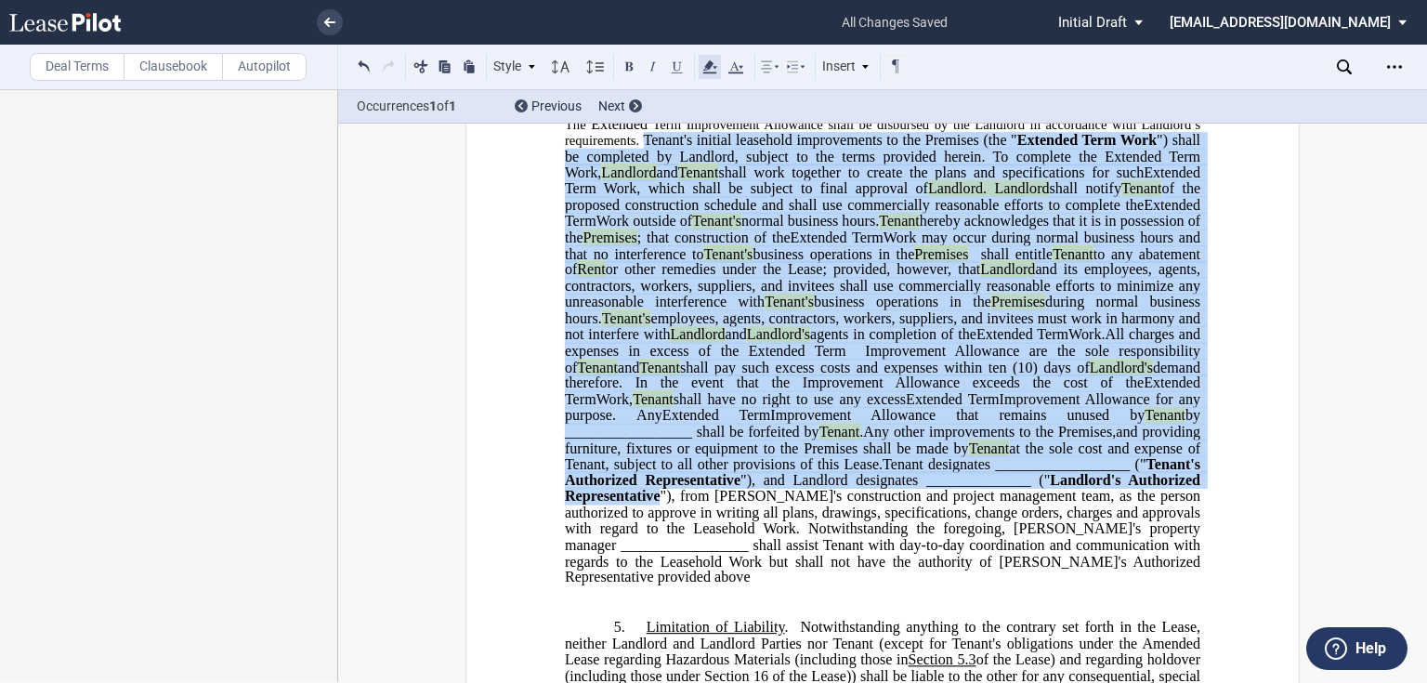
click at [715, 70] on icon at bounding box center [709, 67] width 22 height 22
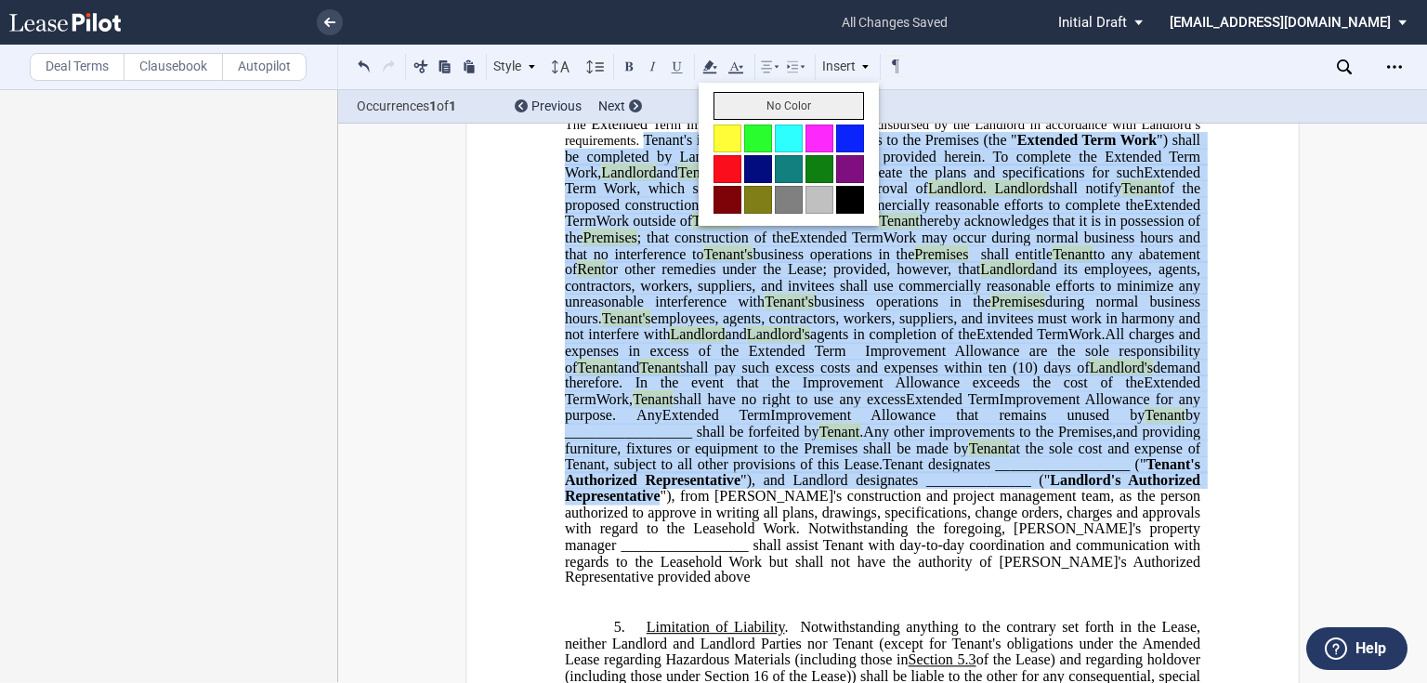
click at [732, 104] on button "No Color" at bounding box center [788, 106] width 150 height 28
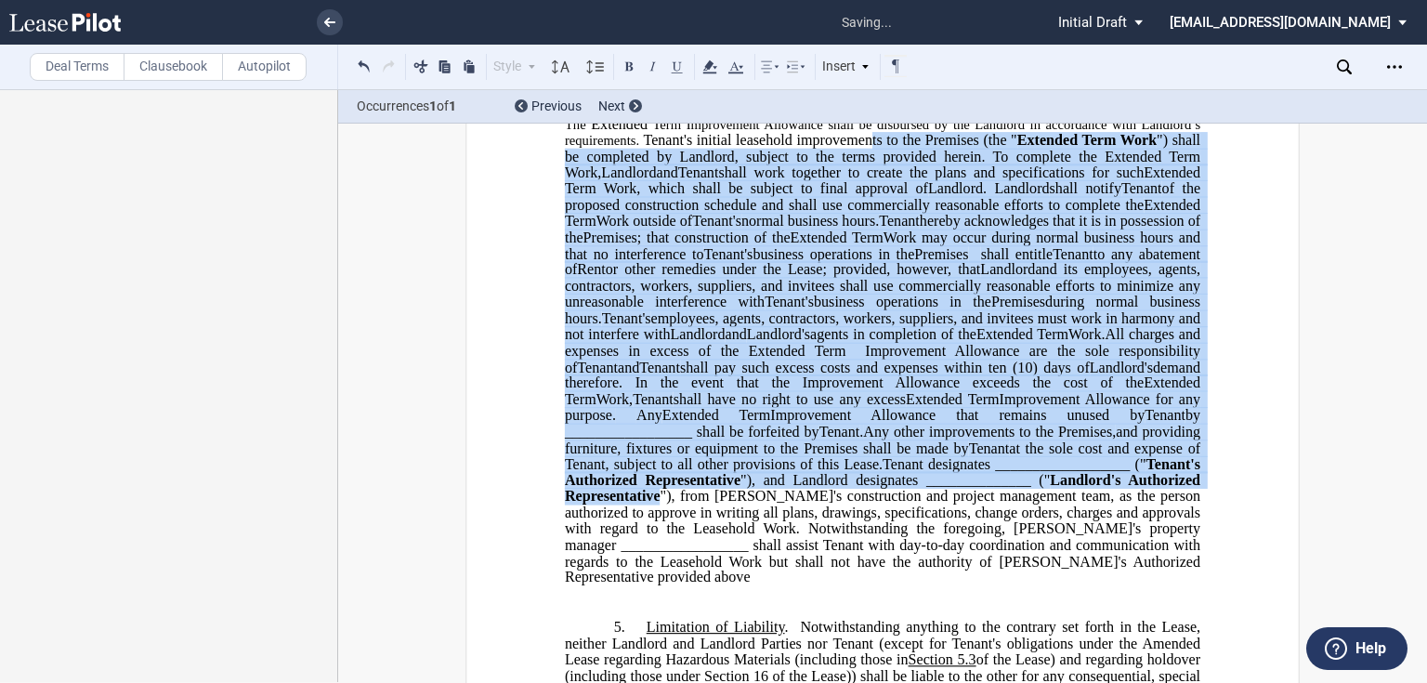
scroll to position [449, 0]
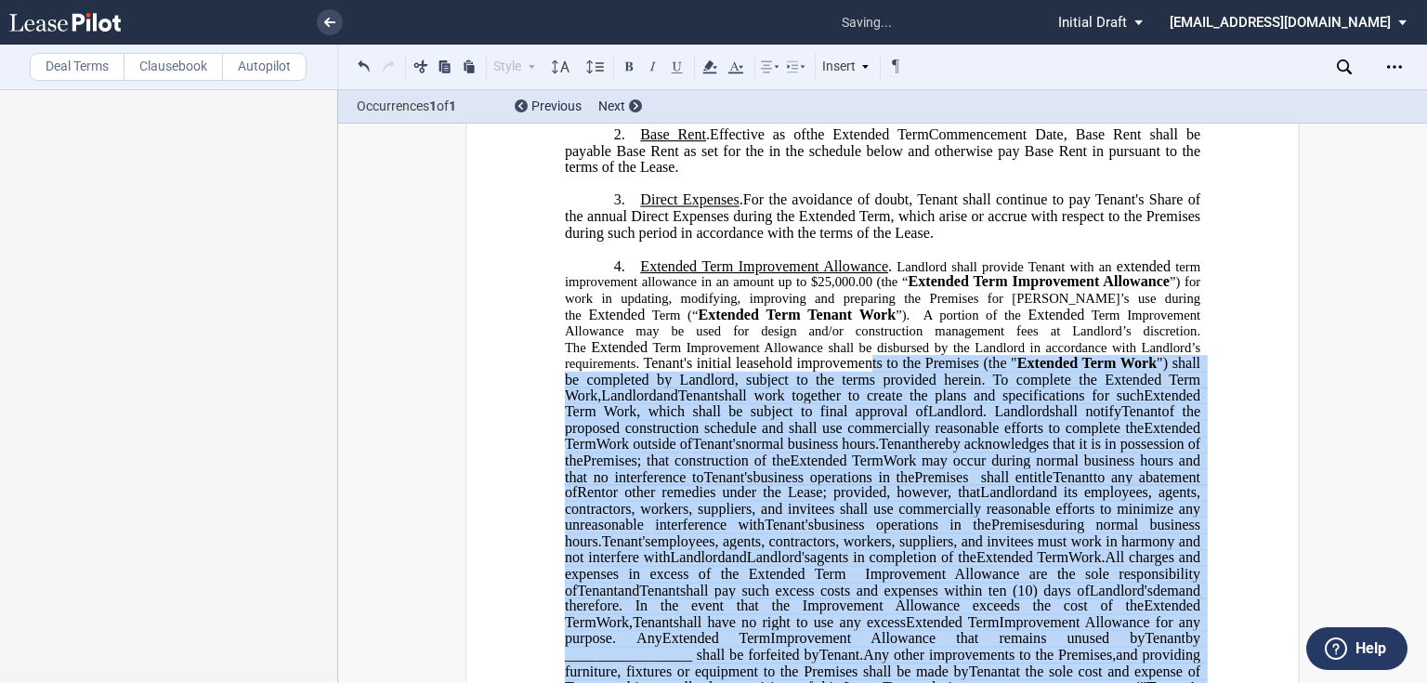
click at [1035, 371] on span "Landlord shall provide Tenant with an extended term improvement allowance in an…" at bounding box center [884, 313] width 639 height 113
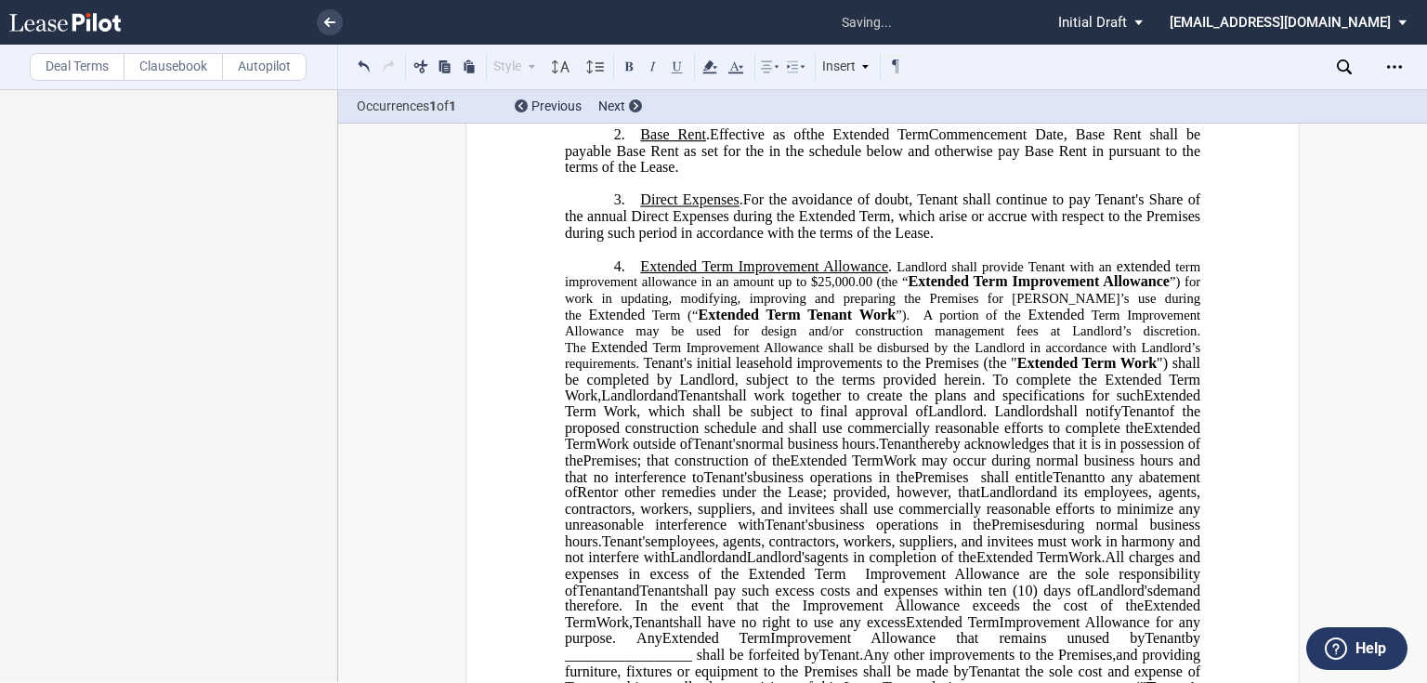
click at [749, 368] on span "Landlord shall provide Tenant with an extended term improvement allowance in an…" at bounding box center [884, 313] width 639 height 113
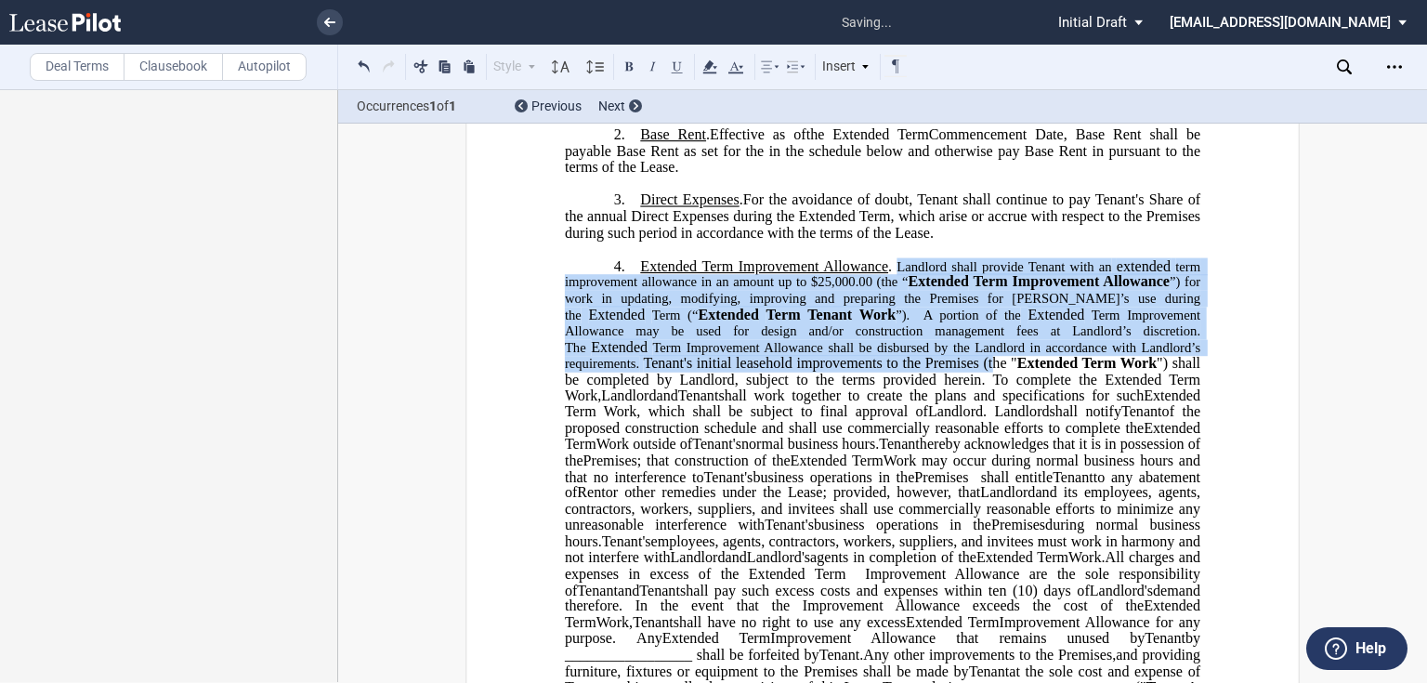
drag, startPoint x: 754, startPoint y: 391, endPoint x: 892, endPoint y: 299, distance: 165.4
click at [892, 299] on p "4. Extended Term Improvement Allowance . ﻿ Expansion Space Improvement Allowanc…" at bounding box center [882, 533] width 635 height 552
click at [561, 68] on use at bounding box center [561, 66] width 18 height 13
click at [584, 163] on div "10pt" at bounding box center [587, 170] width 56 height 16
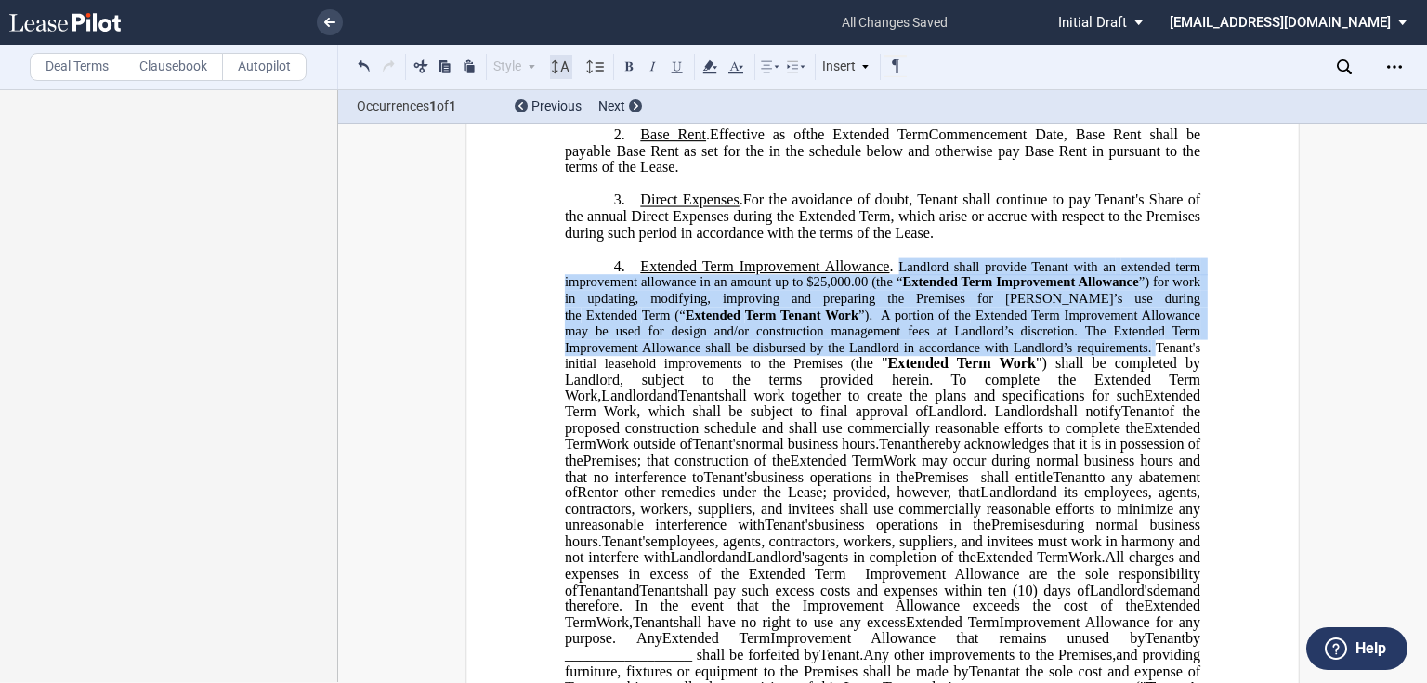
click at [558, 63] on icon at bounding box center [561, 67] width 22 height 22
click at [583, 215] on div "11pt" at bounding box center [587, 220] width 56 height 16
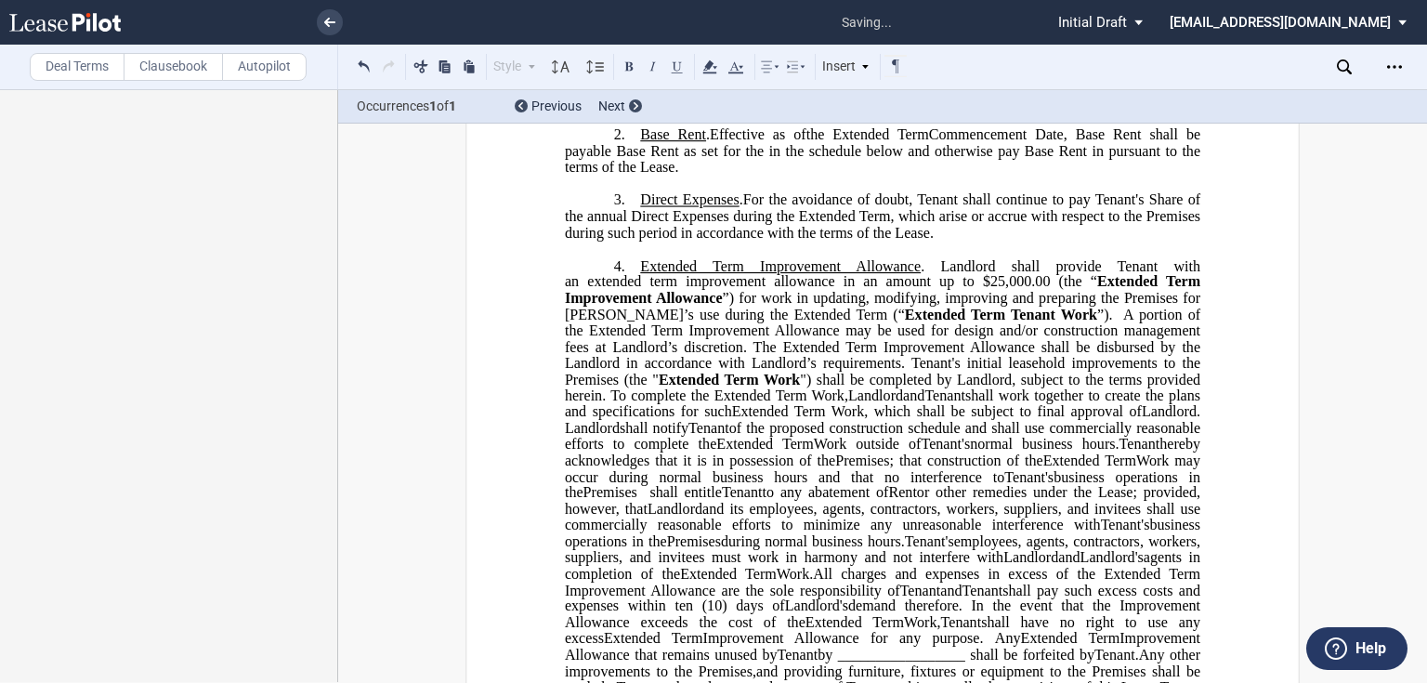
click at [783, 420] on span "Extended Term Work" at bounding box center [798, 411] width 133 height 17
click at [905, 451] on span "of the proposed construction schedule and shall use commercially reasonable eff…" at bounding box center [884, 435] width 639 height 33
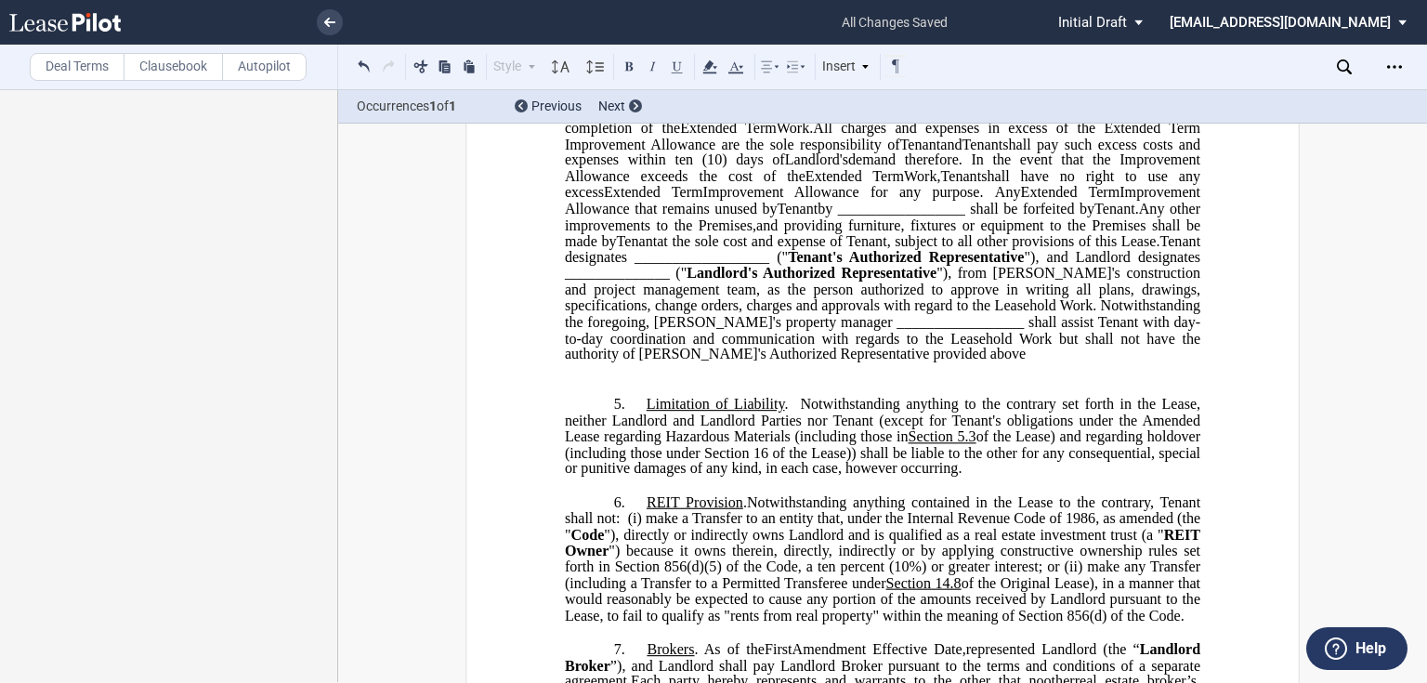
scroll to position [1043, 0]
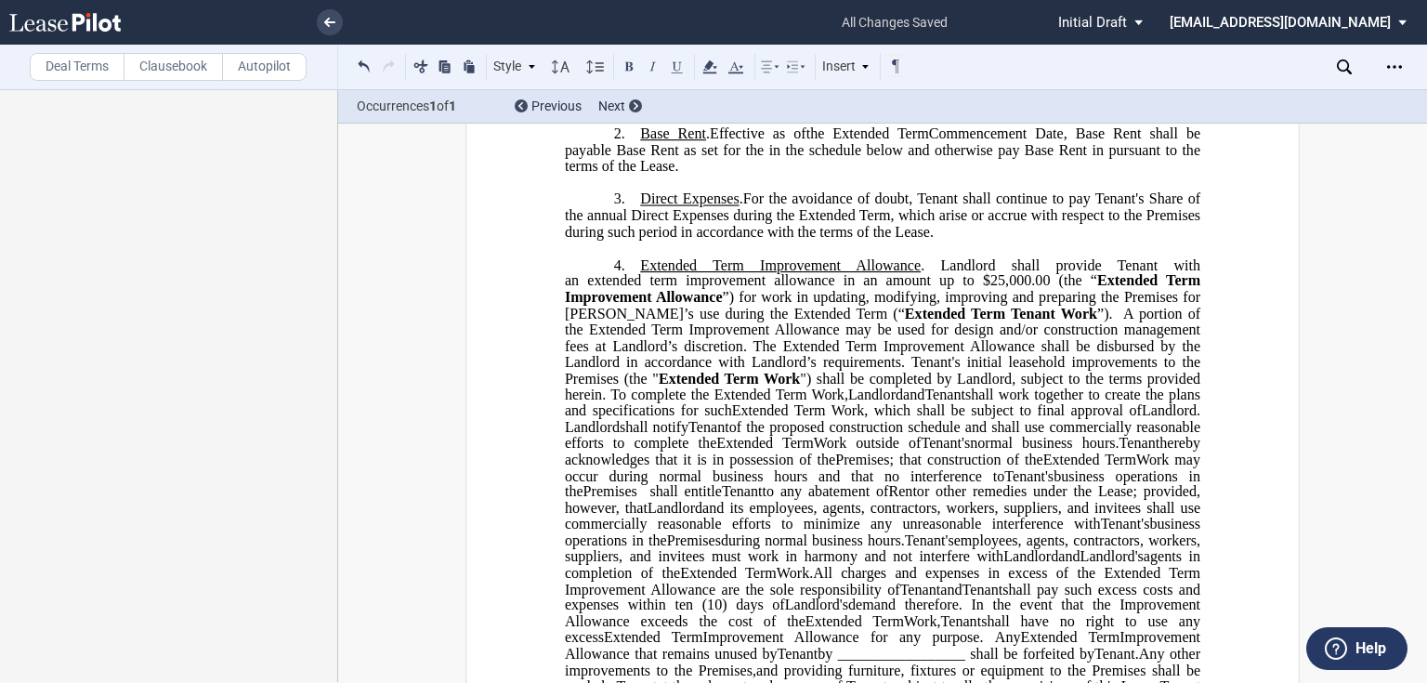
scroll to position [375, 0]
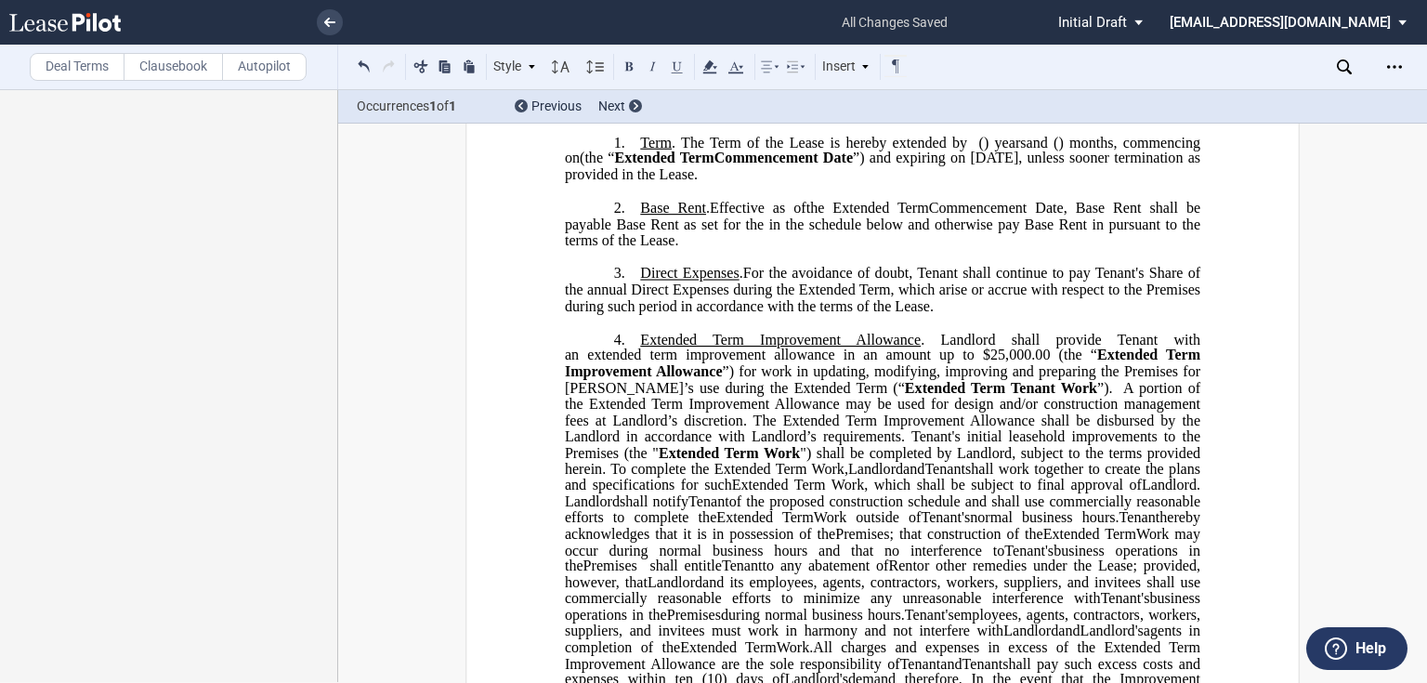
click at [697, 249] on p "2. Base Rent . Effective as of [______] [______] the Extended Term the ﻿ ﻿ Exte…" at bounding box center [882, 224] width 635 height 49
click at [736, 249] on p "2. Base Rent . Effective as of [______] [______] the Extended Term the ﻿ ﻿ Exte…" at bounding box center [882, 224] width 635 height 49
click at [265, 67] on label "Autopilot" at bounding box center [264, 67] width 85 height 28
click at [146, 69] on label "Clausebook" at bounding box center [173, 67] width 99 height 28
drag, startPoint x: 810, startPoint y: 253, endPoint x: 788, endPoint y: 254, distance: 22.4
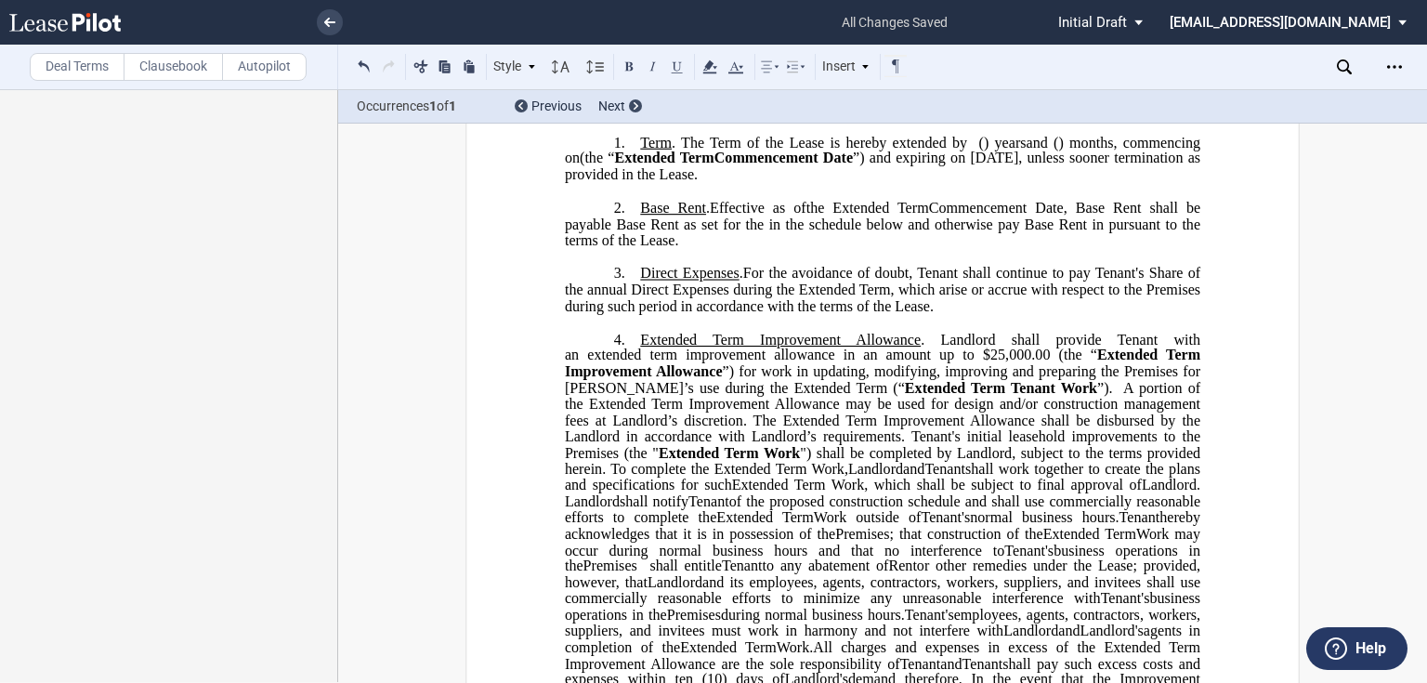
click at [808, 248] on span ", Base Rent shall be payable Base Rent as set for the in the schedule below and…" at bounding box center [884, 224] width 639 height 48
click at [736, 249] on p "2. Base Rent . Effective as of [______] [______] the Extended Term the ﻿ ﻿ Exte…" at bounding box center [882, 224] width 635 height 49
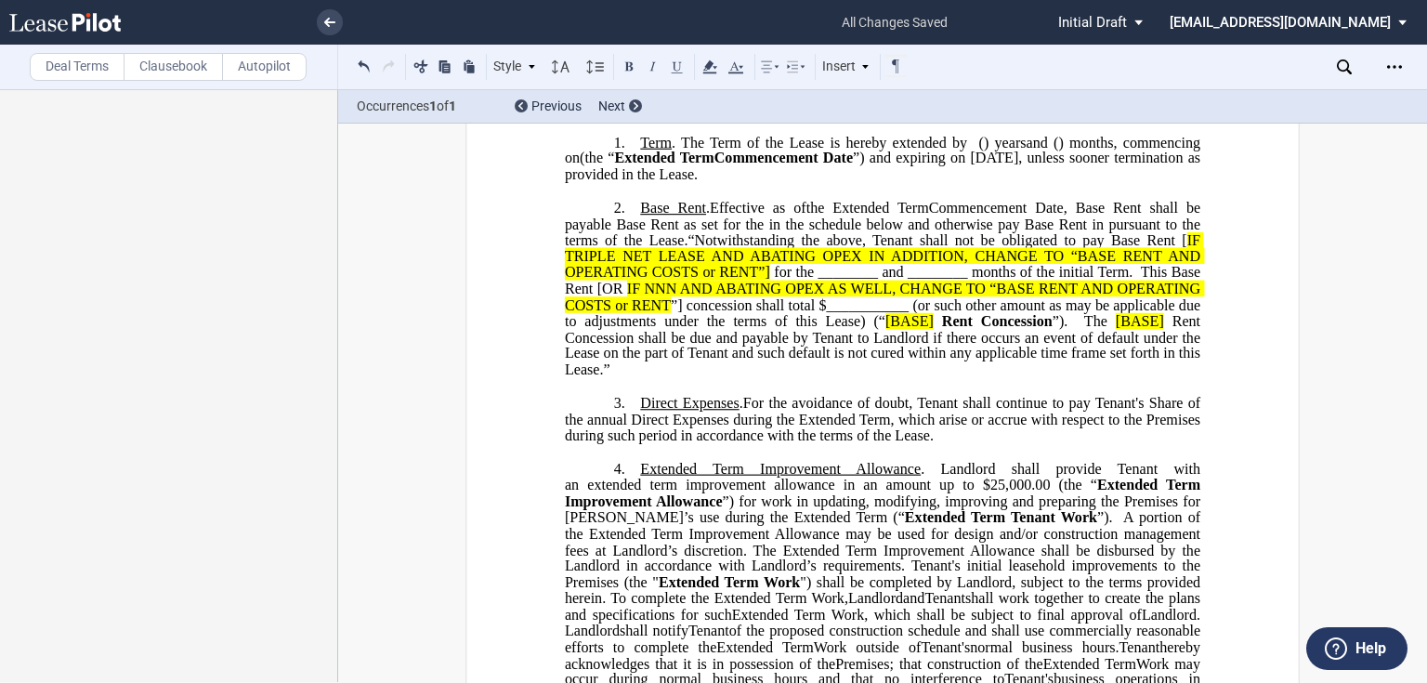
click at [695, 248] on span "“Notwithstanding the above, Tenant shall not be obligated to pay Base Rent [" at bounding box center [936, 239] width 499 height 17
click at [636, 379] on p "2. Base Rent . Effective as of [______] [______] the Extended Term the ﻿ ﻿ Exte…" at bounding box center [882, 289] width 635 height 179
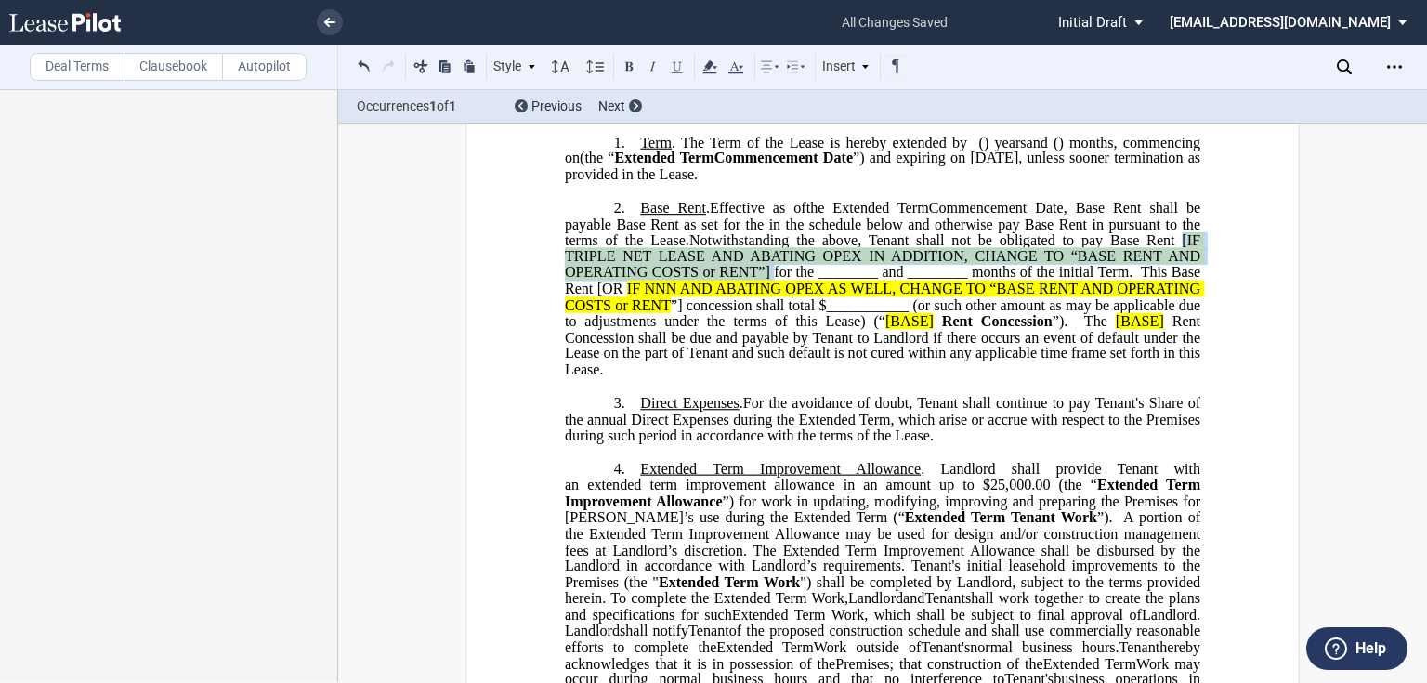
drag, startPoint x: 1179, startPoint y: 272, endPoint x: 768, endPoint y: 306, distance: 411.9
click at [768, 306] on span "Notwithstanding the above, Tenant shall not be obligated to pay Base Rent [ IF …" at bounding box center [884, 304] width 639 height 146
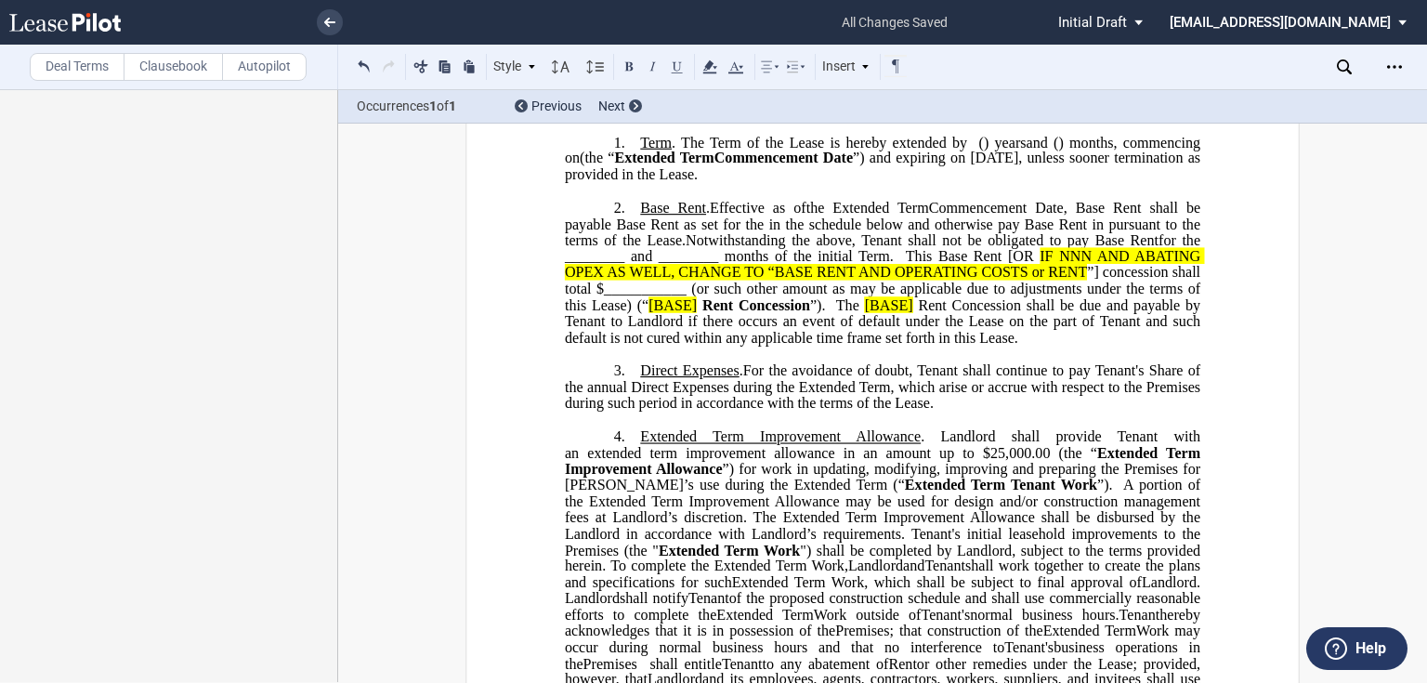
click at [569, 264] on span "for the ________ and ________ months of the initial Term. This Base Rent [OR" at bounding box center [884, 247] width 639 height 33
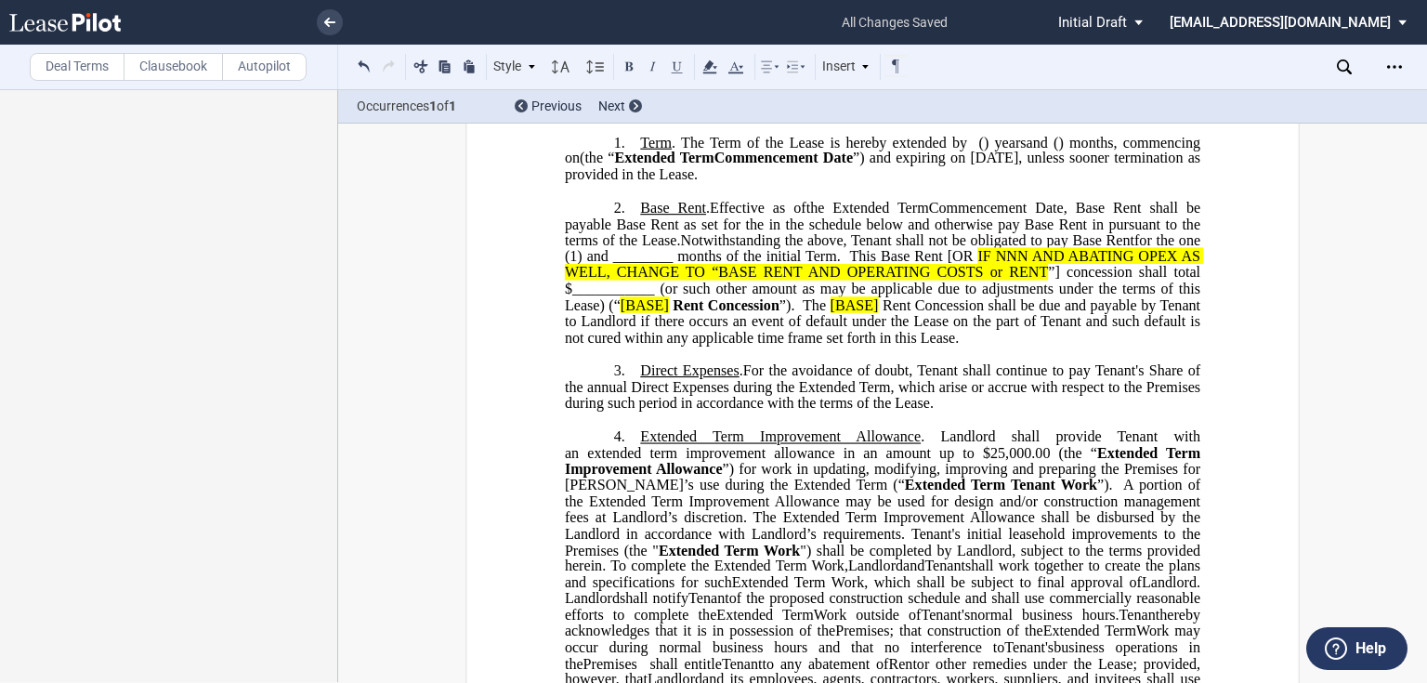
click at [632, 264] on span "for the one (1) and ________ months of the initial Term. This Base Rent [OR" at bounding box center [884, 247] width 639 height 33
click at [758, 264] on span "for the one (1) and five (5) months of the initial Term. This Base Rent [OR" at bounding box center [884, 247] width 639 height 33
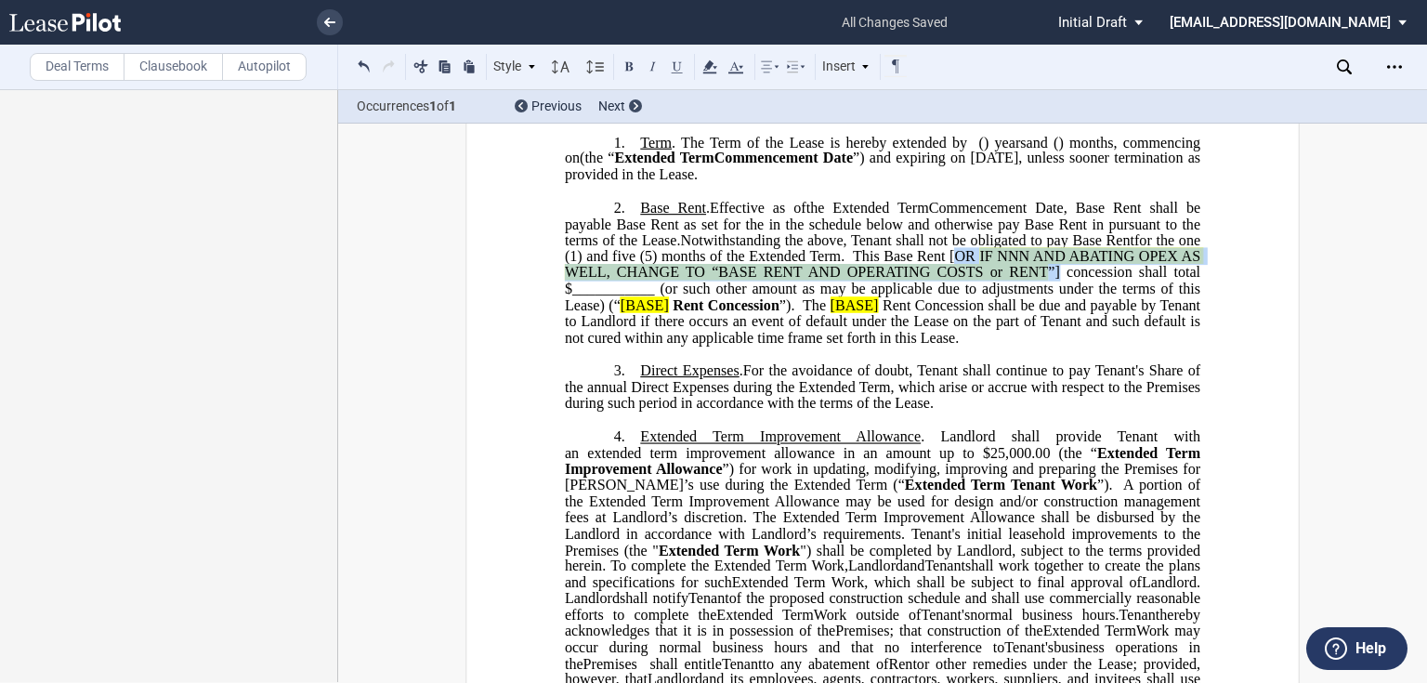
drag, startPoint x: 949, startPoint y: 286, endPoint x: 1058, endPoint y: 301, distance: 109.7
click at [1058, 301] on span "Notwithstanding the above, Tenant shall not be obligated to pay Base Rent for t…" at bounding box center [884, 287] width 639 height 113
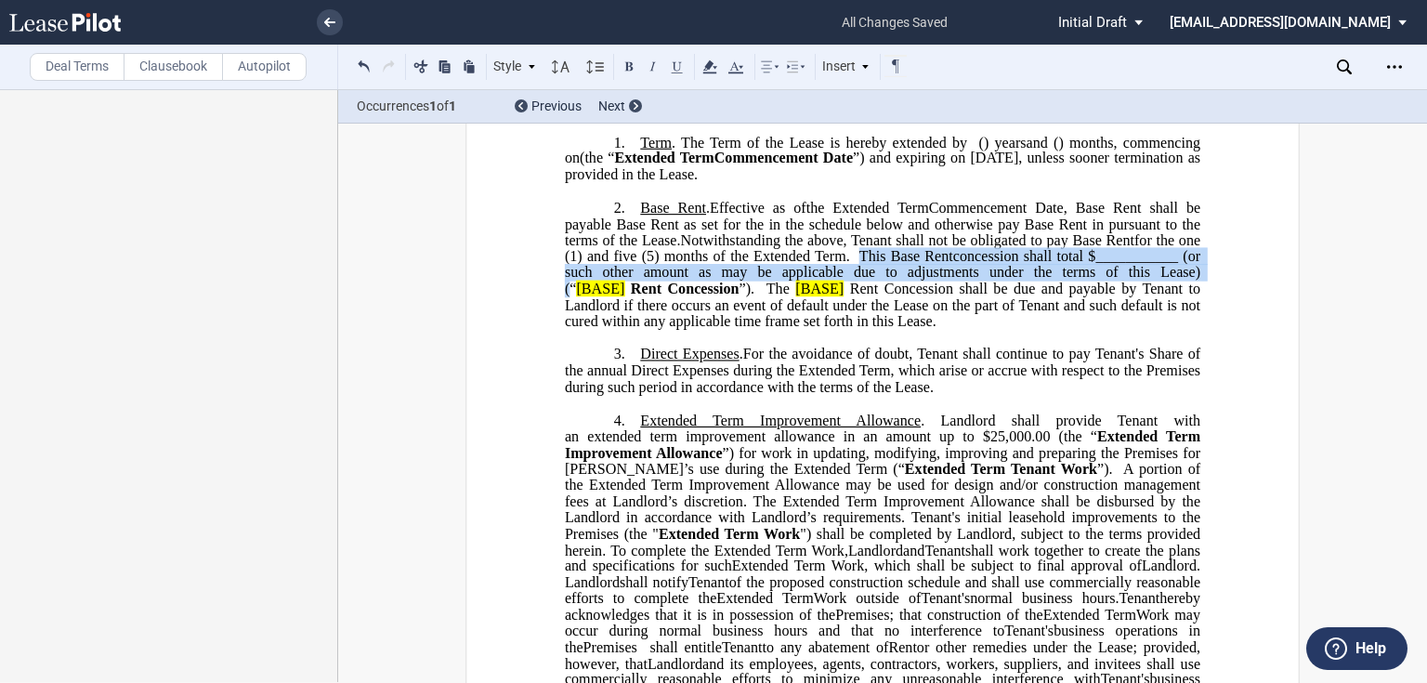
drag, startPoint x: 854, startPoint y: 288, endPoint x: 1219, endPoint y: 305, distance: 365.4
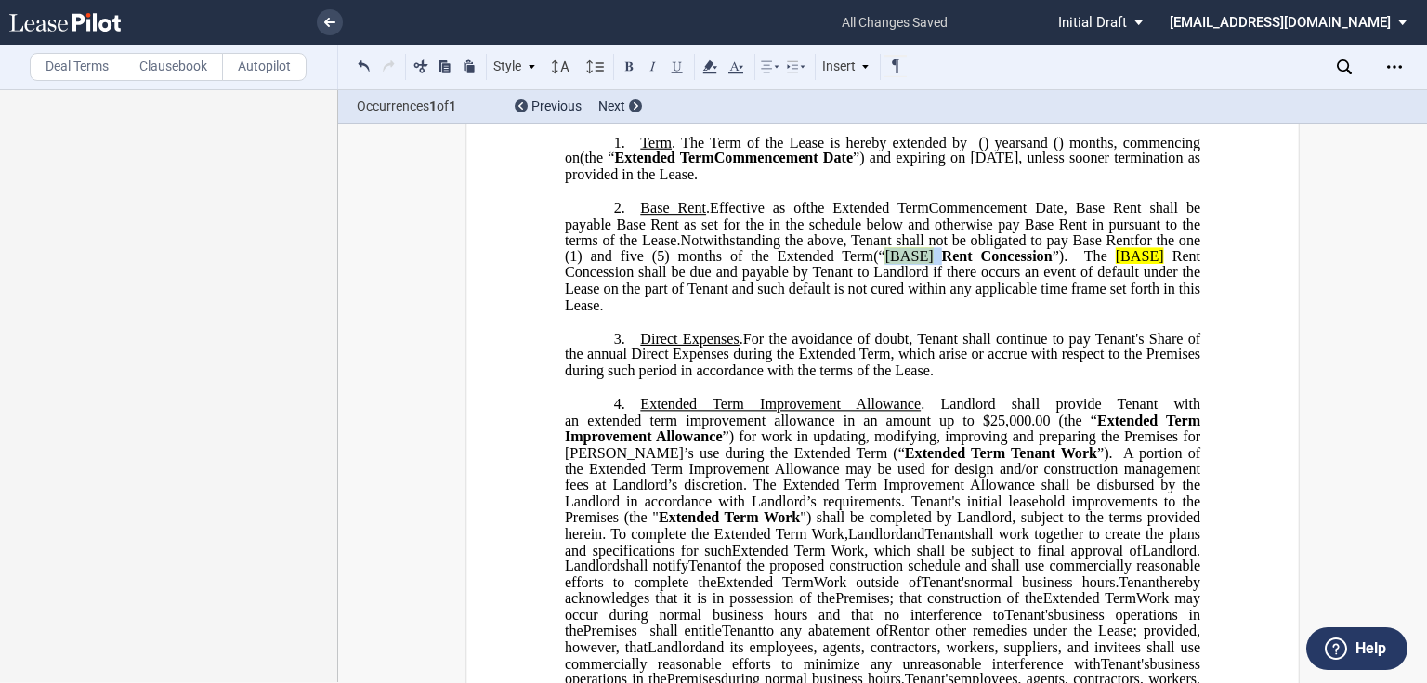
drag, startPoint x: 938, startPoint y: 289, endPoint x: 883, endPoint y: 285, distance: 54.9
click at [883, 285] on span "Notwithstanding the above, Tenant shall not be obligated to pay Base Rent for t…" at bounding box center [884, 271] width 639 height 81
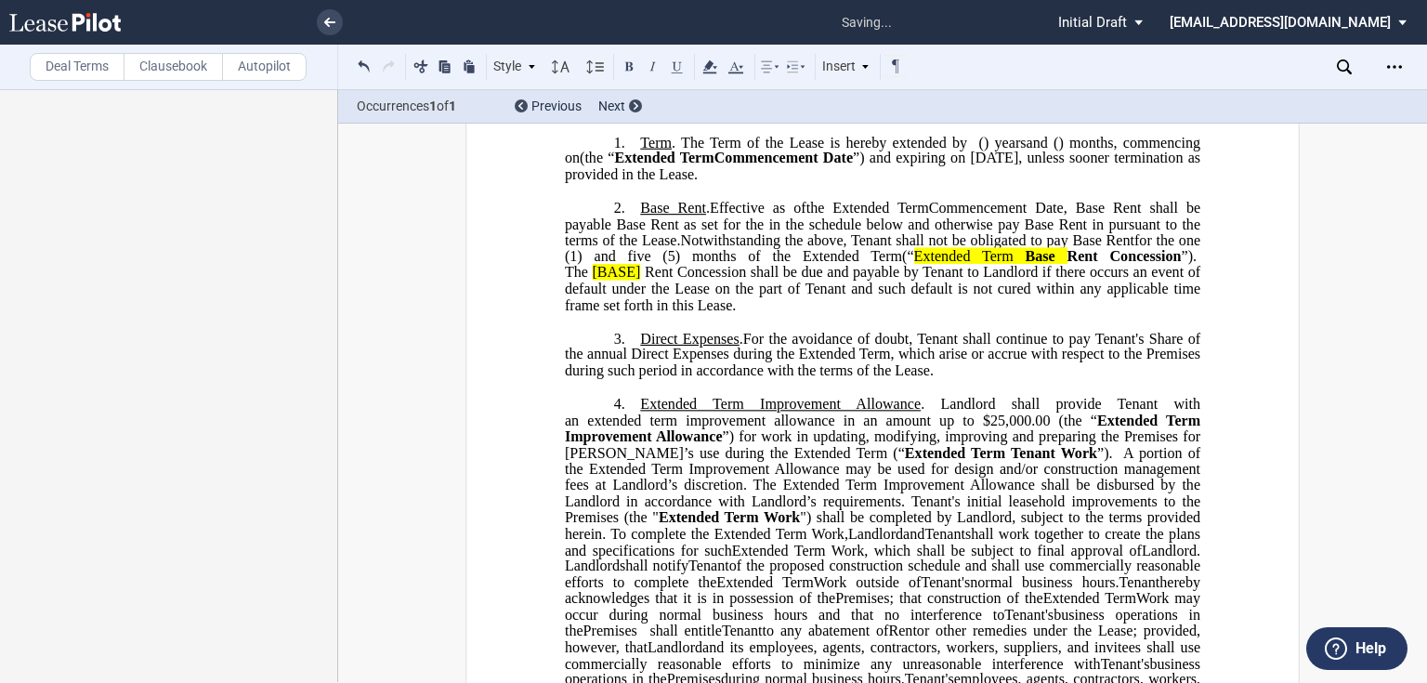
click at [625, 280] on span "[BASE]" at bounding box center [616, 272] width 48 height 17
drag, startPoint x: 639, startPoint y: 305, endPoint x: 589, endPoint y: 308, distance: 50.3
click at [589, 308] on span "Notwithstanding the above, Tenant shall not be obligated to pay Base Rent for t…" at bounding box center [884, 271] width 639 height 81
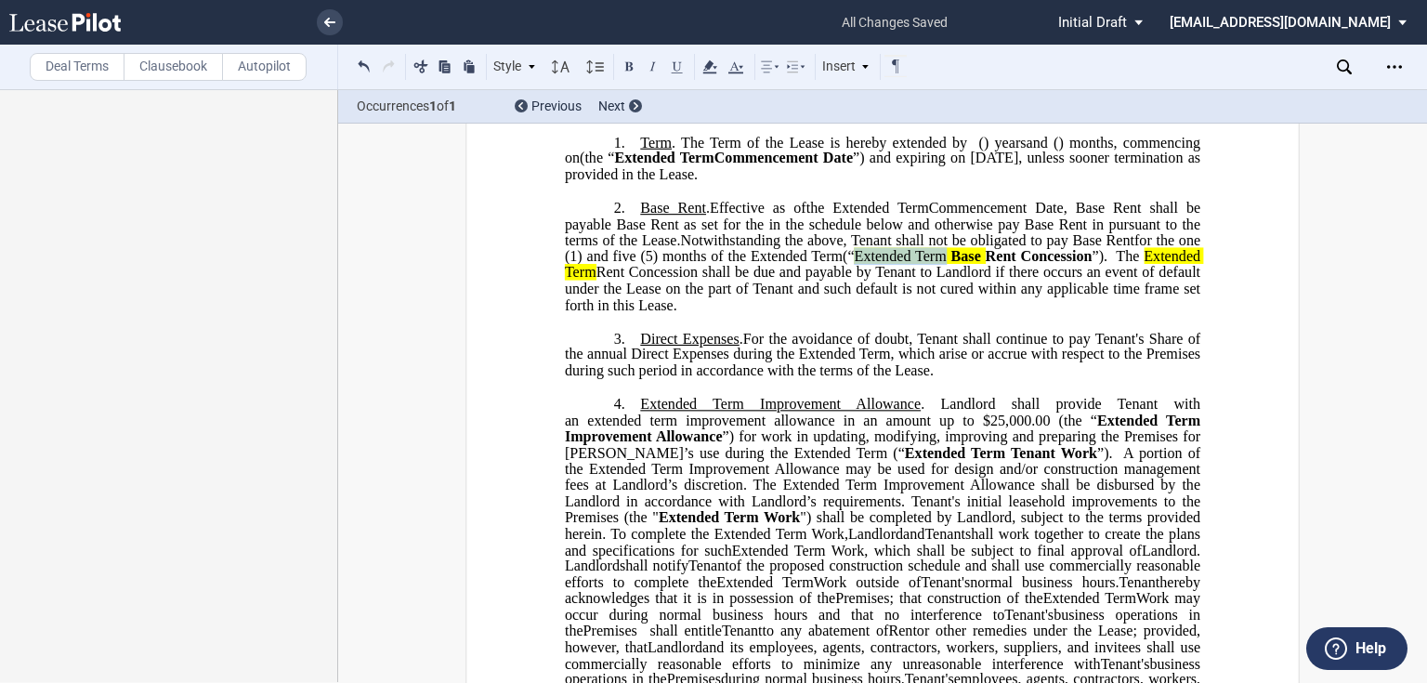
drag, startPoint x: 940, startPoint y: 290, endPoint x: 854, endPoint y: 286, distance: 85.5
click at [854, 265] on span "Extended Term" at bounding box center [900, 256] width 92 height 17
drag, startPoint x: 762, startPoint y: 327, endPoint x: 714, endPoint y: 323, distance: 48.4
click at [760, 312] on span "Rent Concession shall be due and payable by Tenant to Landlord if there occurs …" at bounding box center [884, 288] width 639 height 48
drag, startPoint x: 1074, startPoint y: 332, endPoint x: 936, endPoint y: 332, distance: 137.5
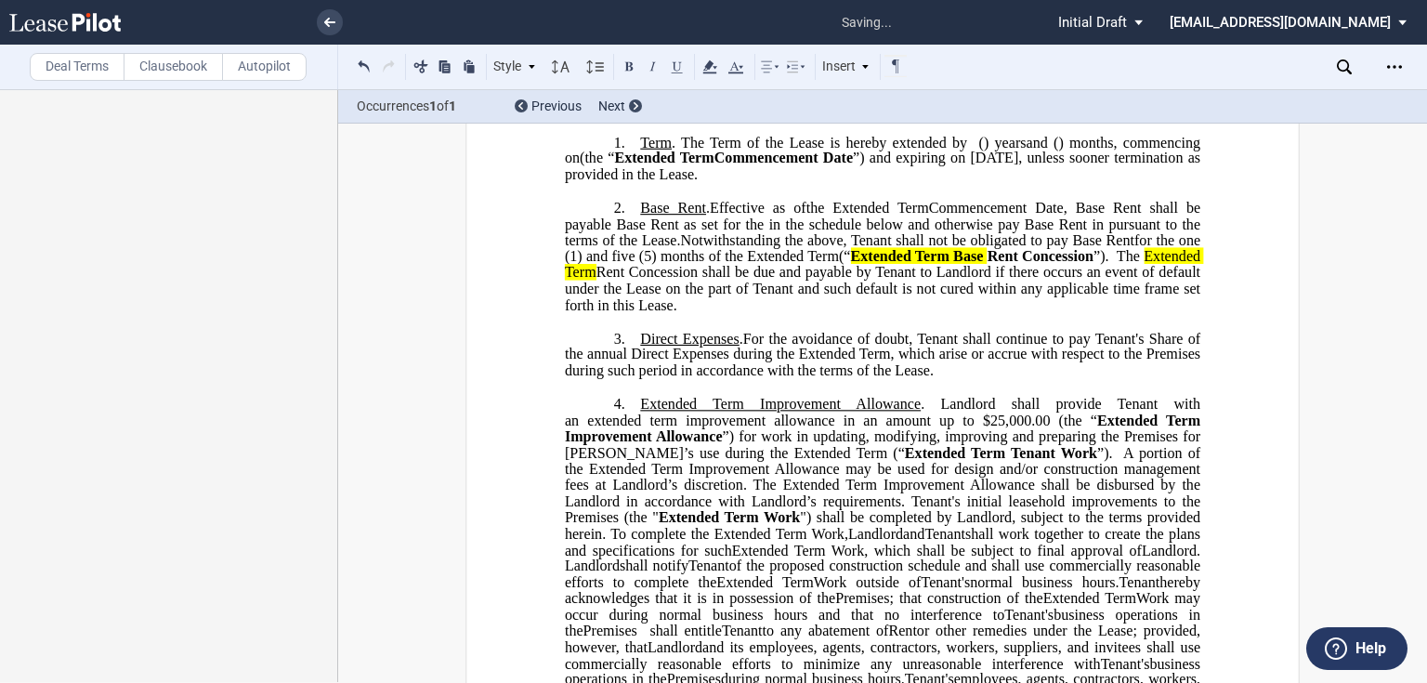
click at [1074, 314] on p "2. Base Rent . Effective as of [______] [______] the Extended Term the ﻿ ﻿ Exte…" at bounding box center [882, 257] width 635 height 114
drag, startPoint x: 772, startPoint y: 338, endPoint x: 593, endPoint y: 298, distance: 182.7
click at [566, 285] on p "2. Base Rent . Effective as of [______] [______] the Extended Term the ﻿ ﻿ Exte…" at bounding box center [882, 257] width 635 height 114
click at [791, 314] on p "2. Base Rent . Effective as of [______] [______] the Extended Term the ﻿ ﻿ Exte…" at bounding box center [882, 257] width 635 height 114
drag, startPoint x: 769, startPoint y: 332, endPoint x: 633, endPoint y: 307, distance: 137.9
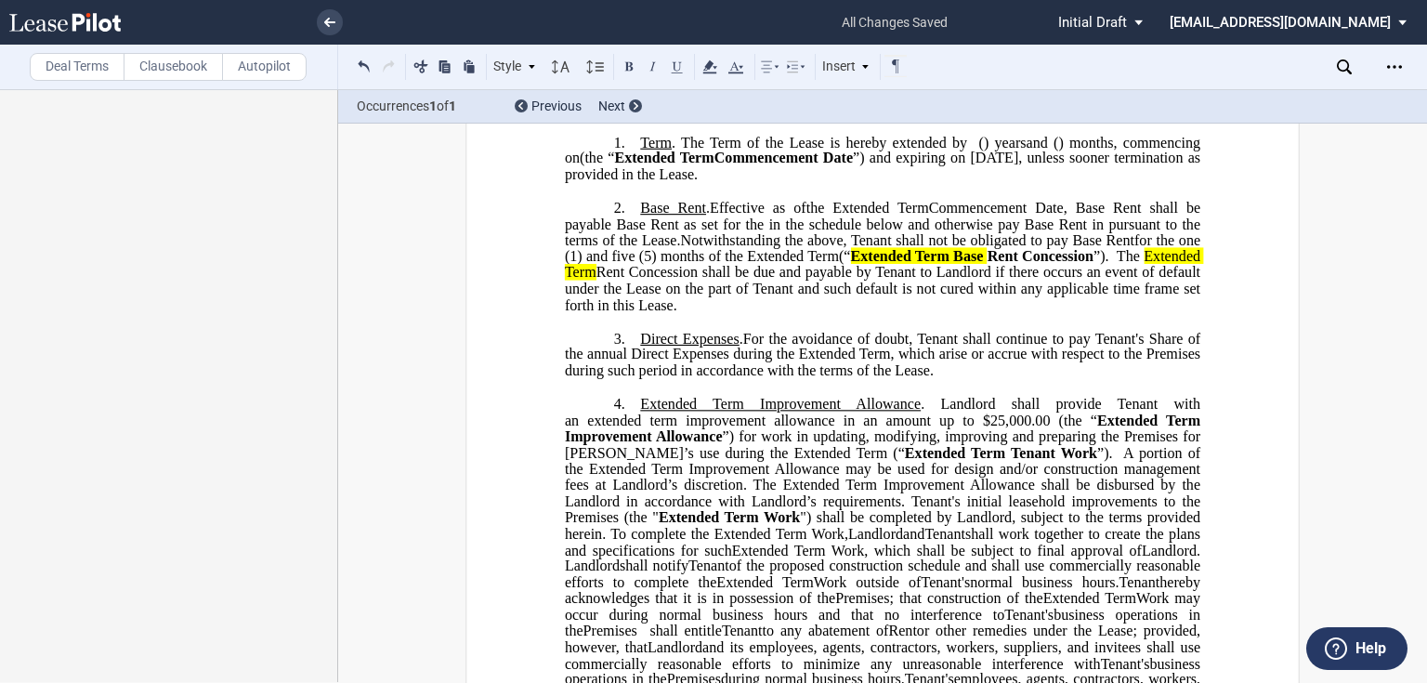
click at [630, 307] on p "2. Base Rent . Effective as of [______] [______] the Extended Term the ﻿ ﻿ Exte…" at bounding box center [882, 257] width 635 height 114
drag, startPoint x: 762, startPoint y: 338, endPoint x: 664, endPoint y: 320, distance: 99.1
click at [623, 314] on p "2. Base Rent . Effective as of [______] [______] the Extended Term the ﻿ ﻿ Exte…" at bounding box center [882, 257] width 635 height 114
click at [772, 314] on p "2. Base Rent . Effective as of [______] [______] the Extended Term the ﻿ ﻿ Exte…" at bounding box center [882, 257] width 635 height 114
drag, startPoint x: 765, startPoint y: 332, endPoint x: 609, endPoint y: 309, distance: 157.6
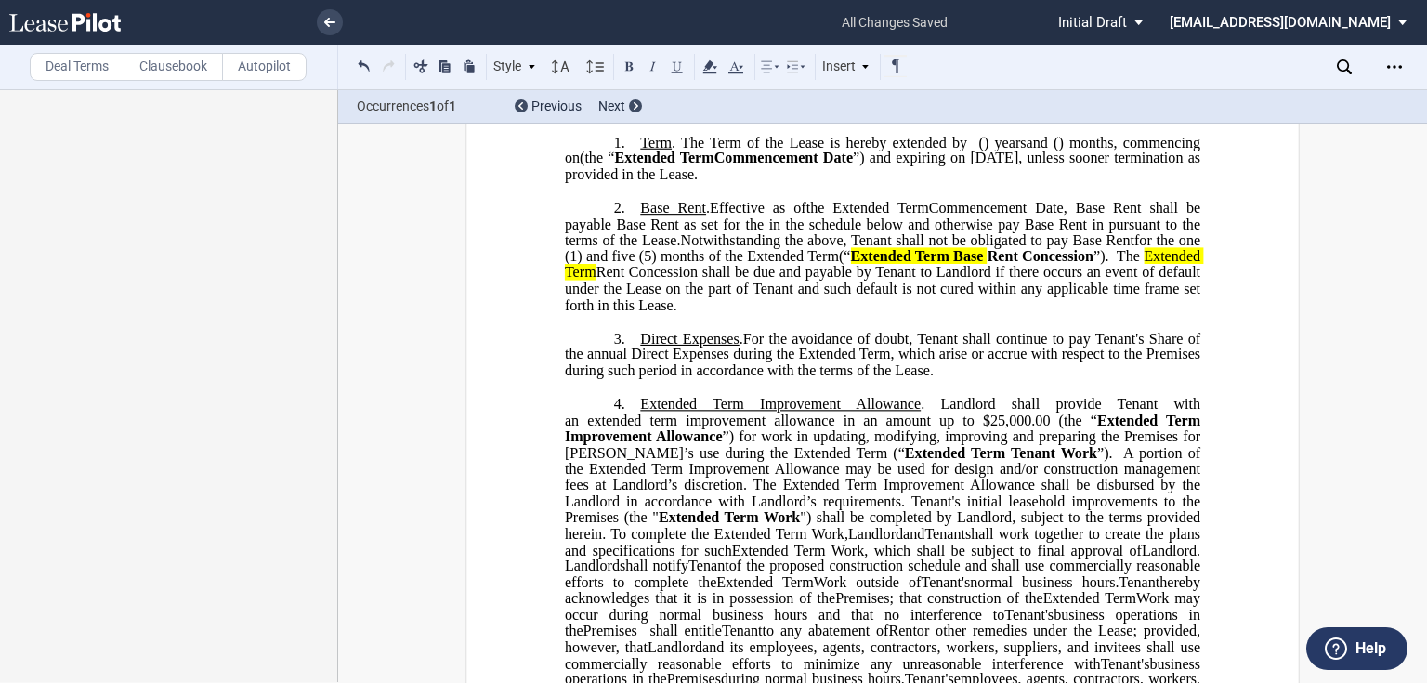
click at [634, 314] on p "2. Base Rent . Effective as of [______] [______] the Extended Term the ﻿ ﻿ Exte…" at bounding box center [882, 257] width 635 height 114
drag, startPoint x: 586, startPoint y: 283, endPoint x: 791, endPoint y: 341, distance: 213.2
click at [791, 314] on p "2. Base Rent . Effective as of [______] [______] the Extended Term the ﻿ ﻿ Exte…" at bounding box center [882, 257] width 635 height 114
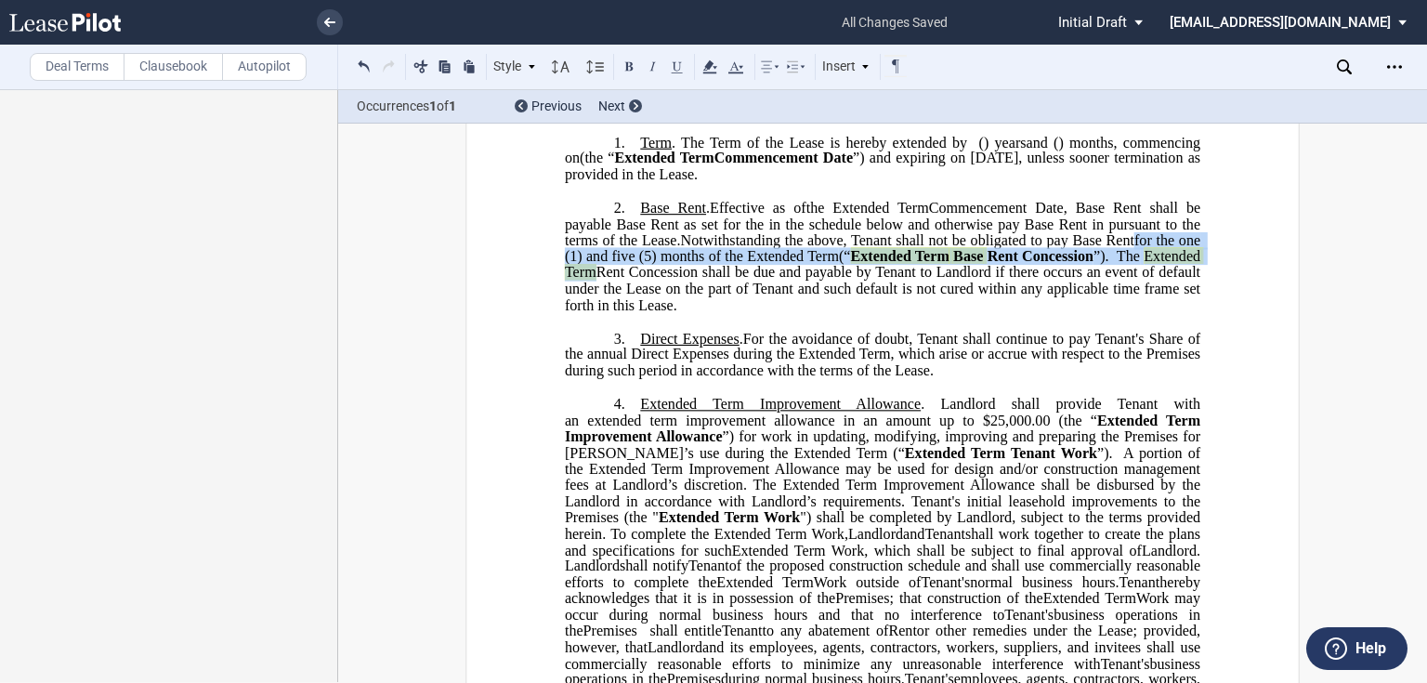
click at [876, 312] on span "Rent Concession shall be due and payable by Tenant to Landlord if there occurs …" at bounding box center [884, 288] width 639 height 48
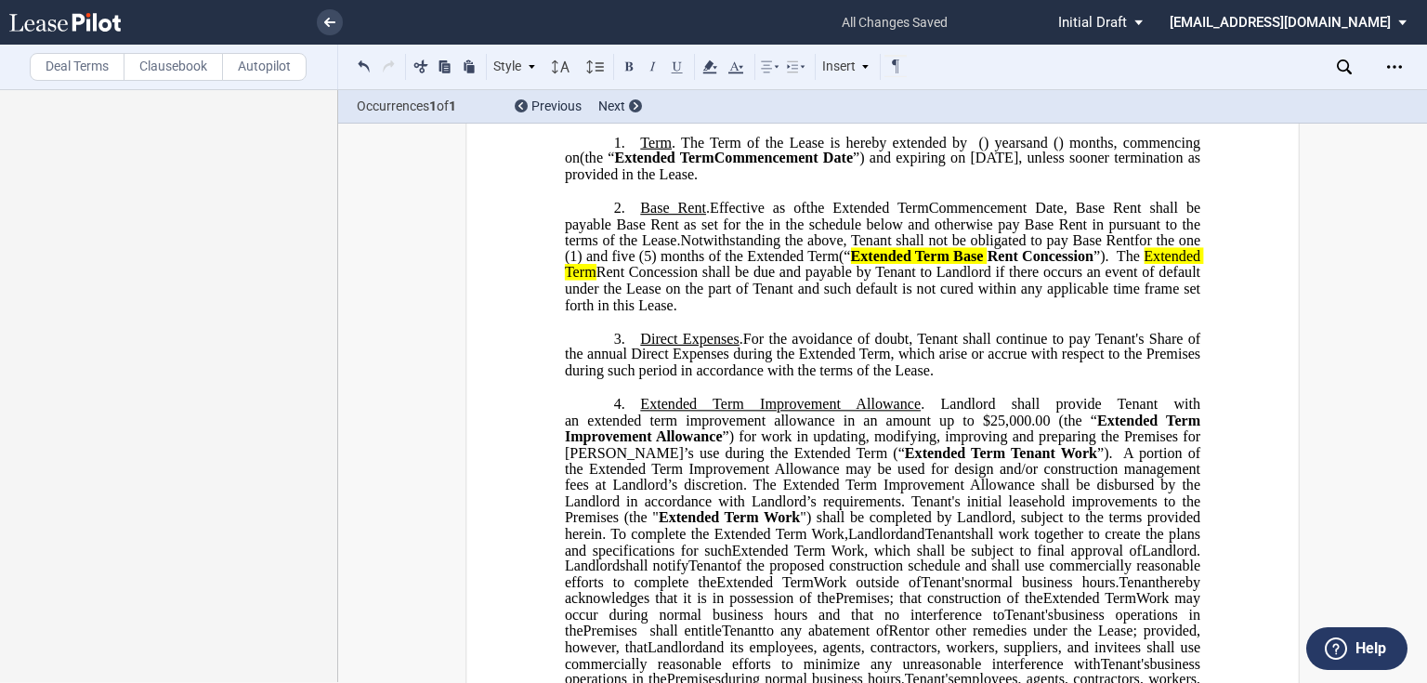
click at [881, 264] on span "for the one (1) and five (5) months of the Extended Term" at bounding box center [884, 247] width 639 height 33
drag, startPoint x: 765, startPoint y: 338, endPoint x: 555, endPoint y: 280, distance: 217.9
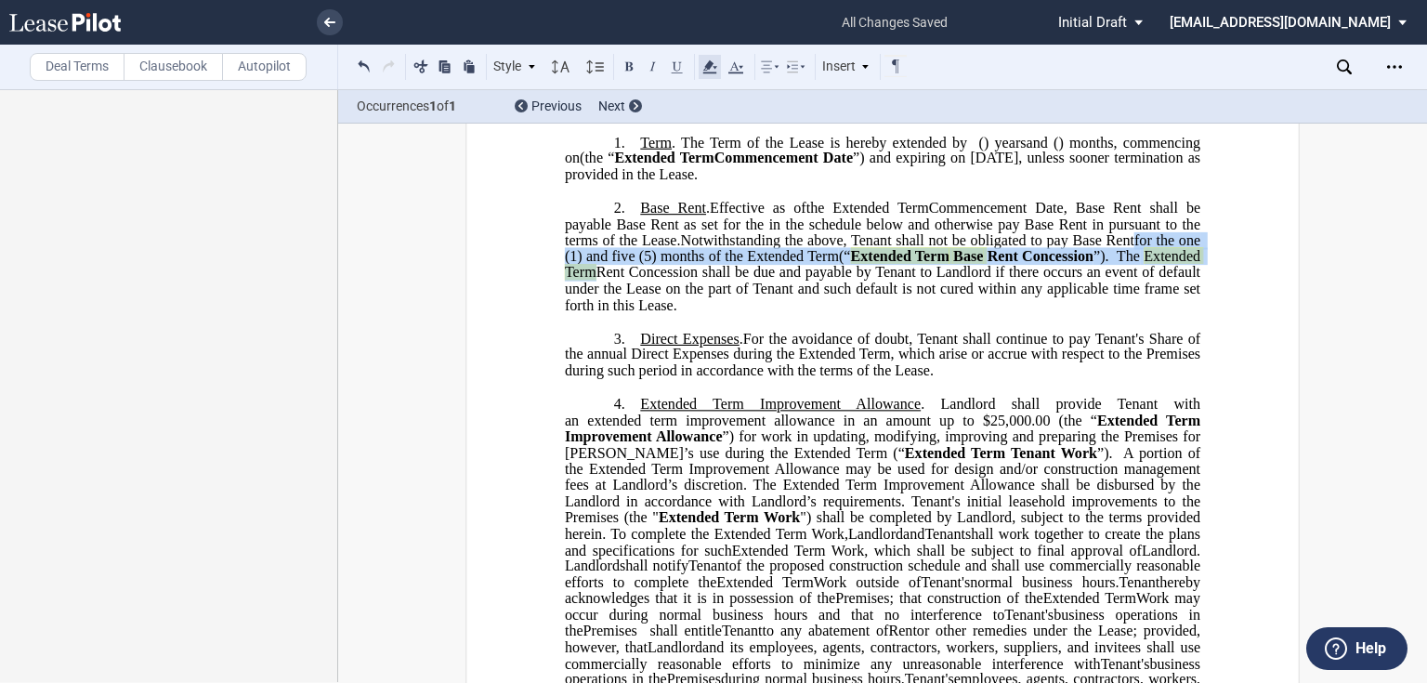
click at [703, 72] on use at bounding box center [709, 66] width 14 height 13
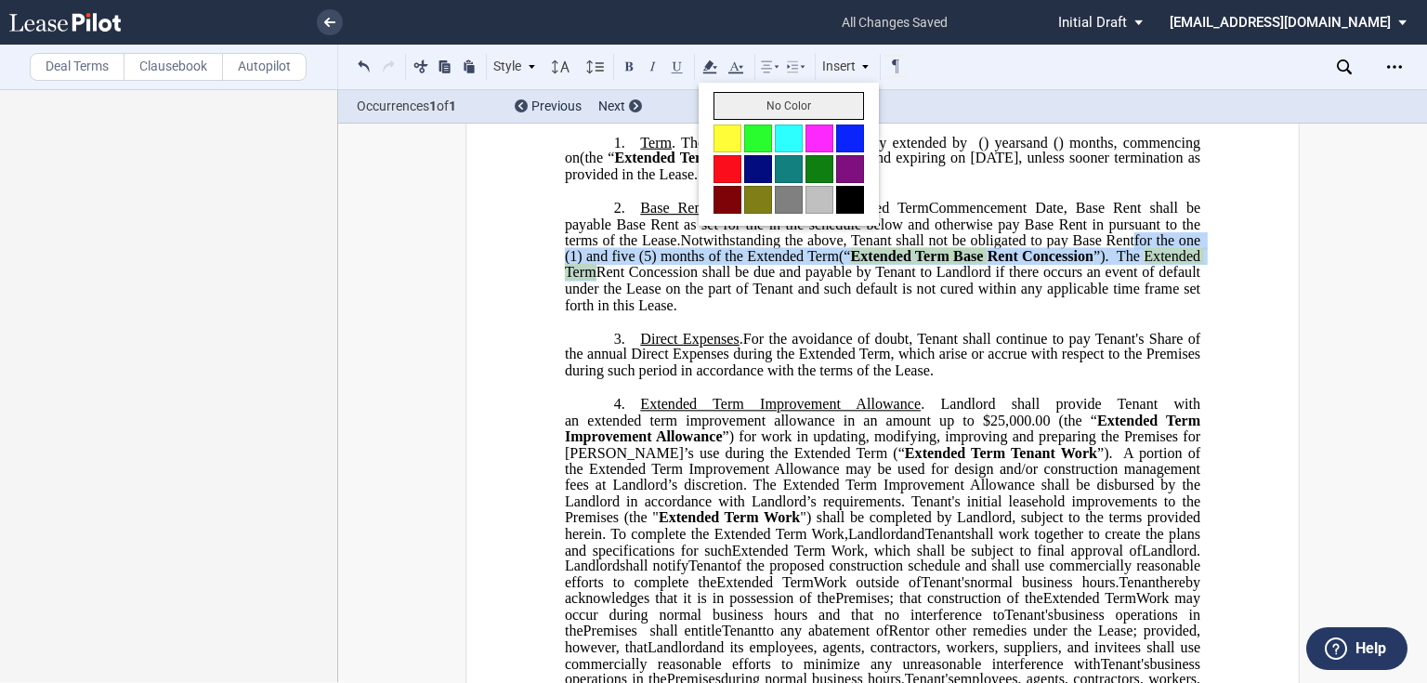
click at [755, 106] on button "No Color" at bounding box center [788, 106] width 150 height 28
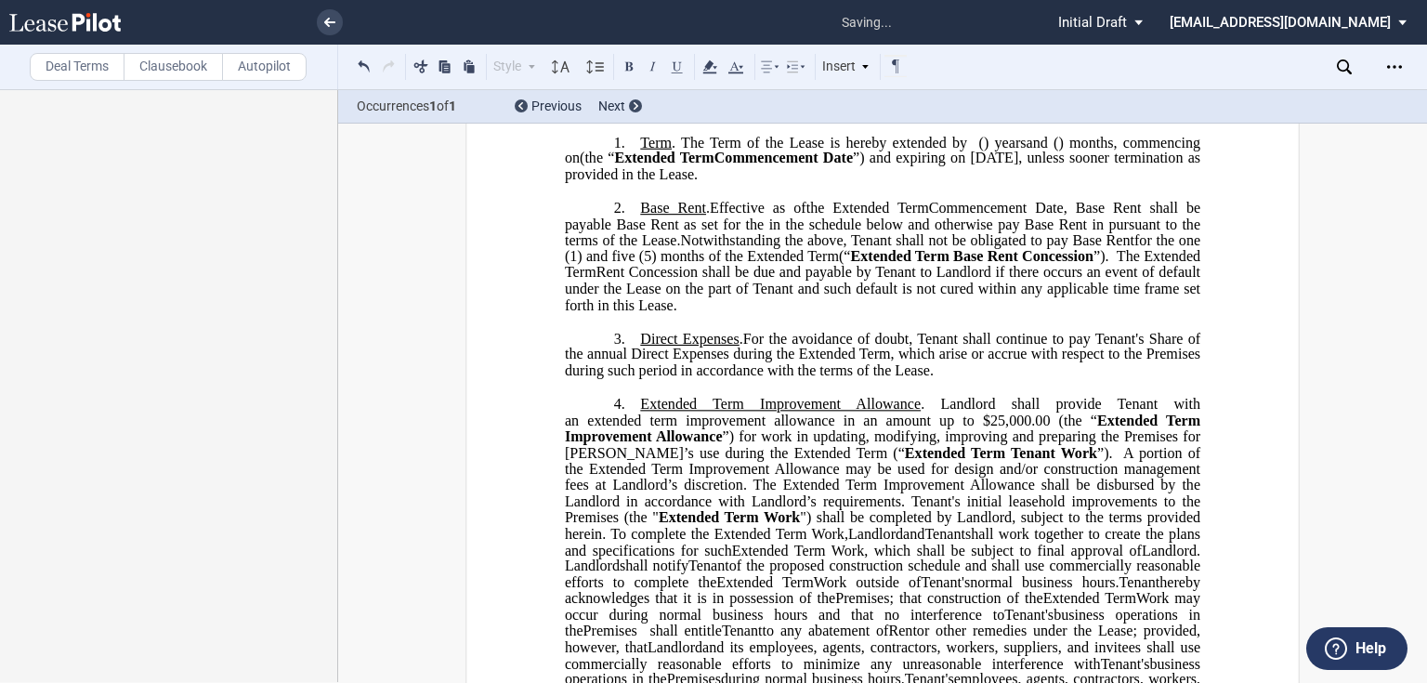
click at [762, 378] on span "﻿For the avoidance of doubt, Tenant shall continue to pay Tenant's Share of the…" at bounding box center [884, 354] width 639 height 48
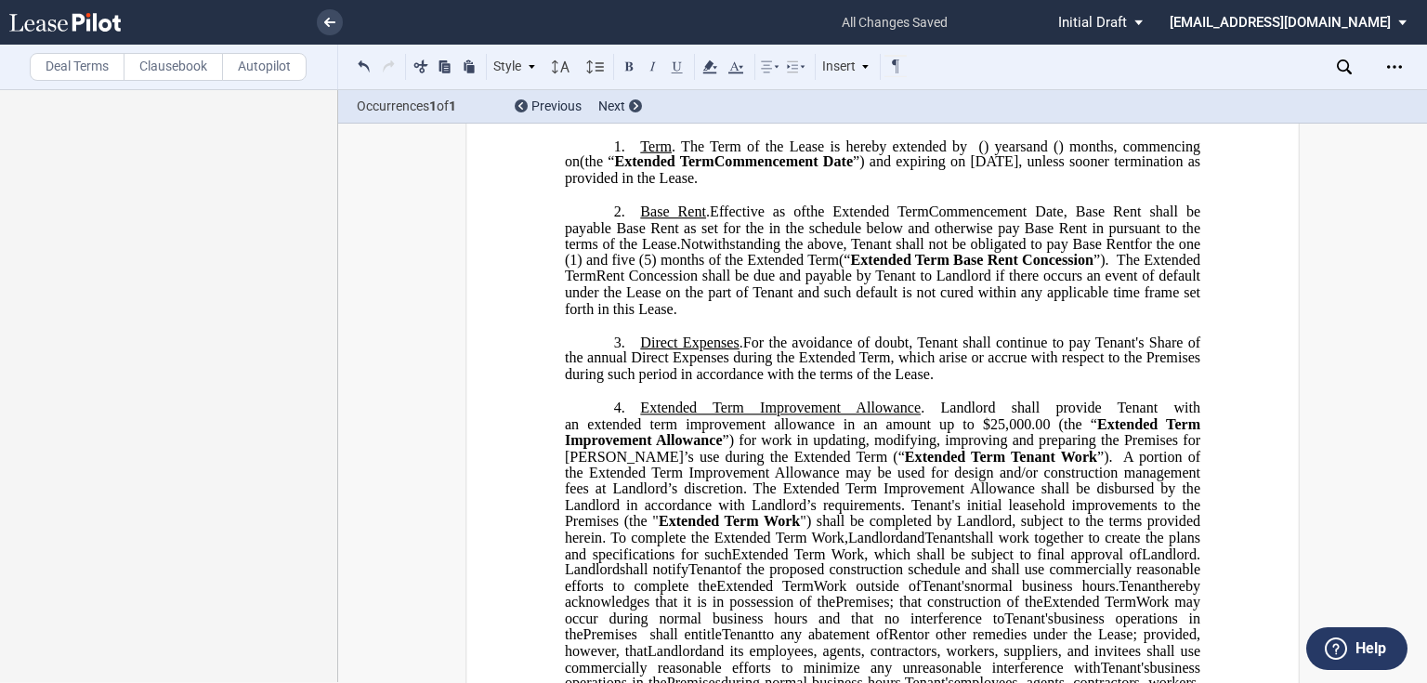
scroll to position [297, 0]
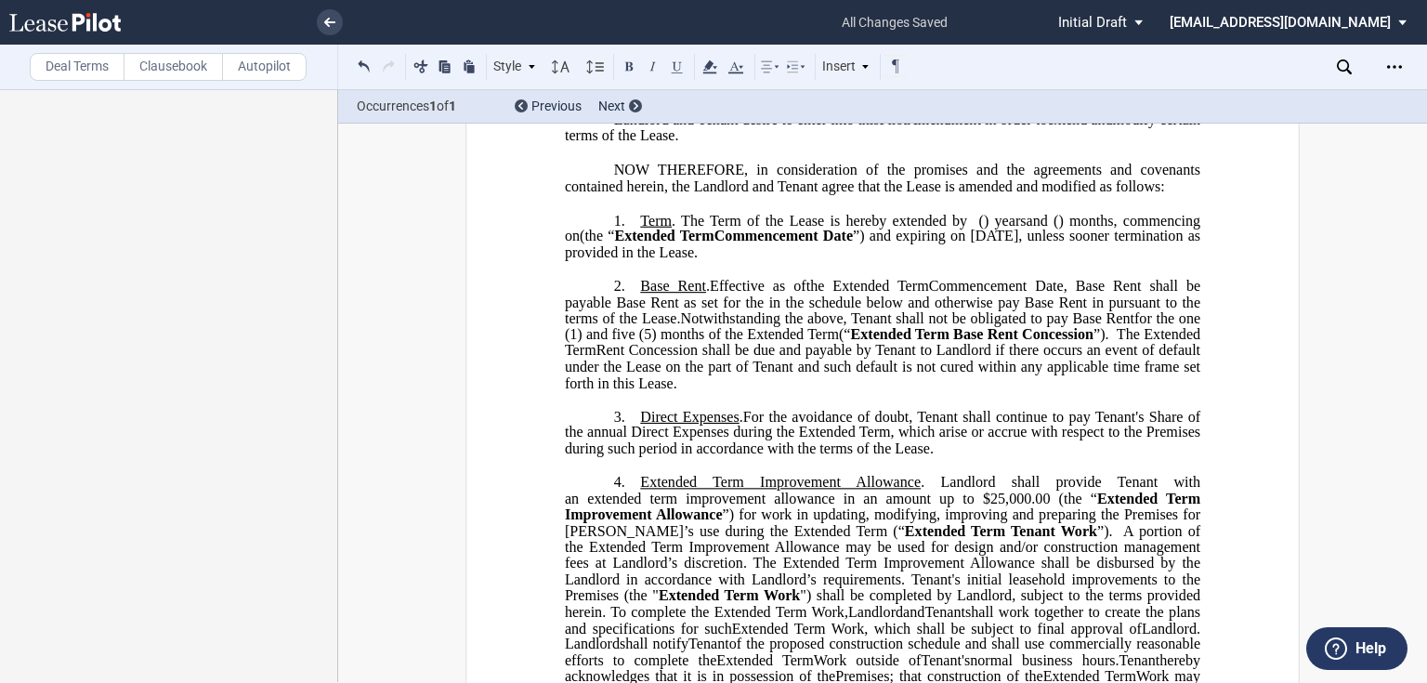
drag, startPoint x: 713, startPoint y: 316, endPoint x: 676, endPoint y: 350, distance: 50.6
click at [676, 350] on p "2. Base Rent . Effective as of [______] [______] the Extended Term the ﻿ ﻿ Exte…" at bounding box center [882, 335] width 635 height 114
click at [959, 504] on span "Landlord shall provide Tenant with an" at bounding box center [884, 490] width 639 height 33
click at [1009, 261] on p "1. Term . The Term of the Lease is hereby extended by [__________] ﻿ ﻿ ( ﻿ ﻿ ) …" at bounding box center [882, 236] width 635 height 49
drag, startPoint x: 998, startPoint y: 287, endPoint x: 664, endPoint y: 252, distance: 336.2
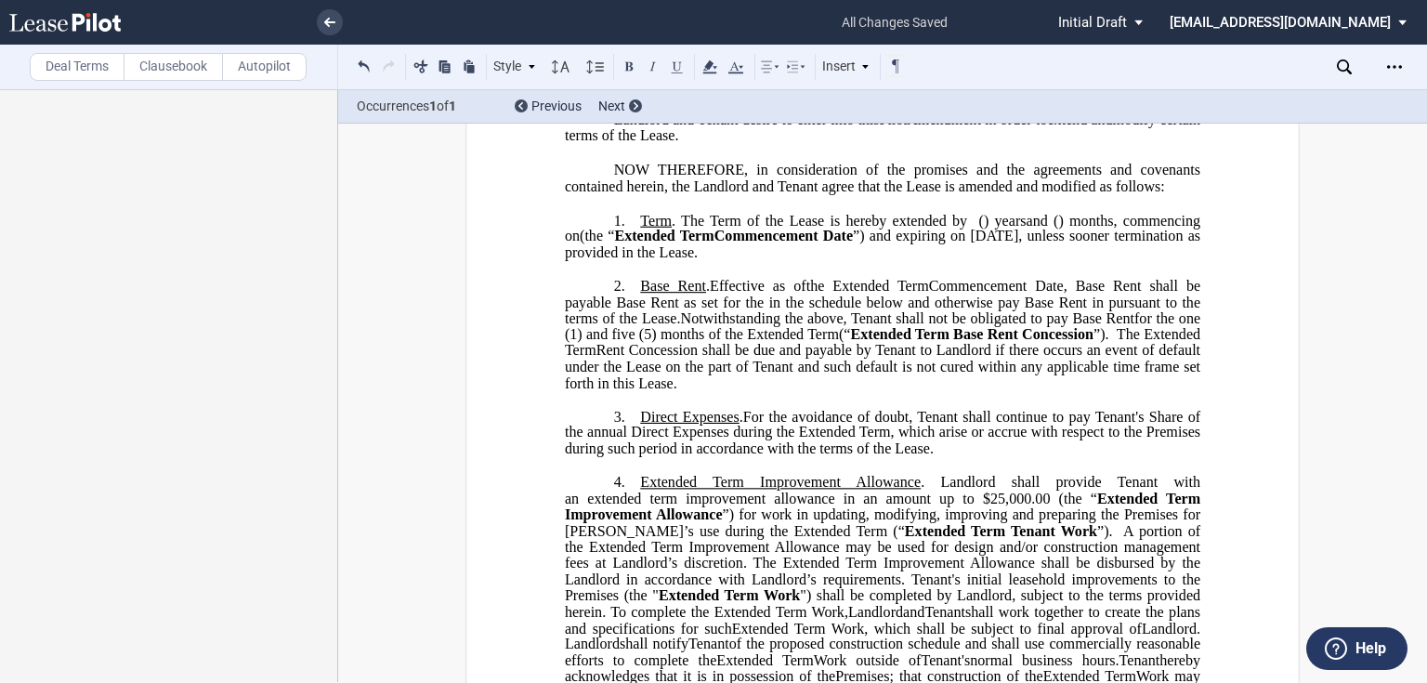
click at [664, 252] on p "1. Term . The Term of the Lease is hereby extended by [__________] ﻿ ﻿ ( ﻿ ﻿ ) …" at bounding box center [882, 236] width 635 height 49
drag, startPoint x: 1084, startPoint y: 318, endPoint x: 1065, endPoint y: 299, distance: 26.3
click at [1085, 318] on span ", Base Rent shall be payable Base Rent as set for the in the schedule below and…" at bounding box center [884, 334] width 639 height 113
drag, startPoint x: 980, startPoint y: 286, endPoint x: 633, endPoint y: 253, distance: 348.0
click at [633, 253] on p "1. Term . The Term of the Lease is hereby extended by [__________] ﻿ ﻿ ( ﻿ ﻿ ) …" at bounding box center [882, 236] width 635 height 49
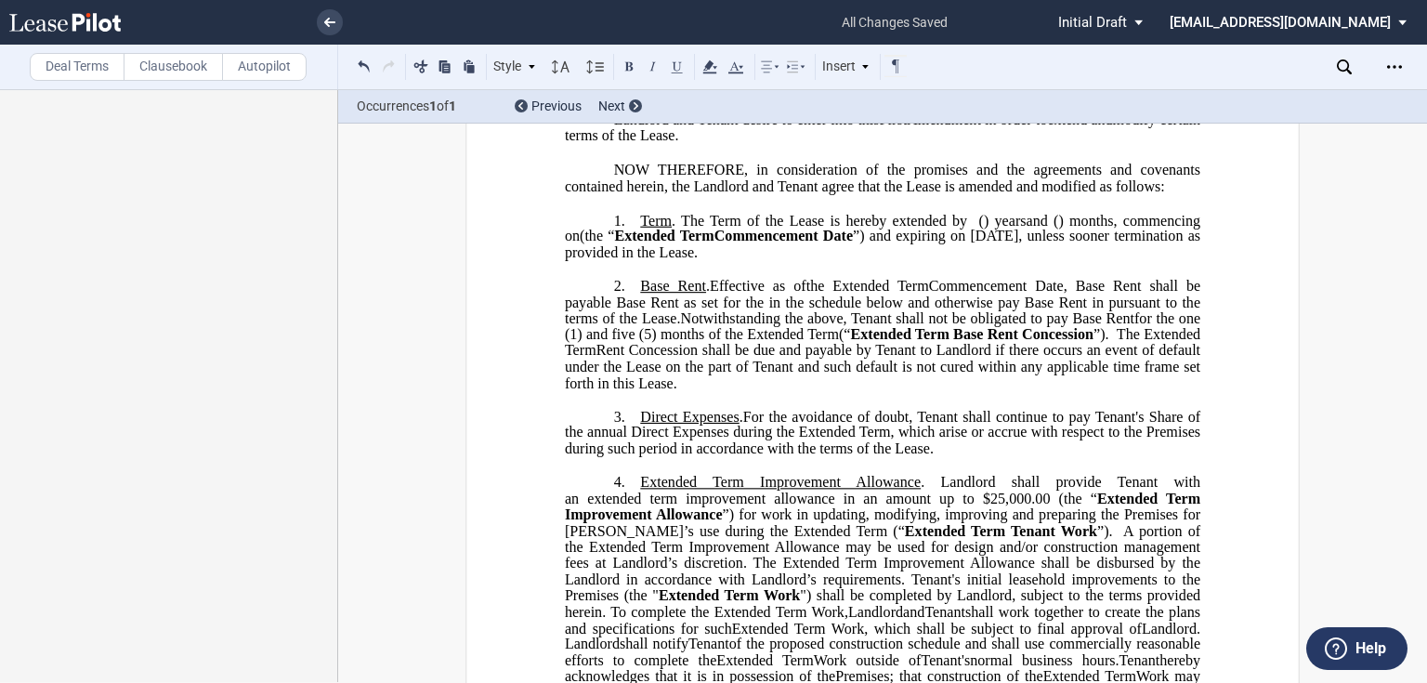
click at [620, 260] on span "”) and expiring on January 31, 2028, unless sooner termination as provided in t…" at bounding box center [884, 244] width 639 height 33
click at [659, 260] on span "”) and expiring on January 31, 2028, unless sooner termination as provided in t…" at bounding box center [884, 244] width 639 height 33
click at [661, 260] on span "”) and expiring on January 31, 2028, unless sooner termination as provided in t…" at bounding box center [884, 244] width 639 height 33
drag, startPoint x: 701, startPoint y: 281, endPoint x: 789, endPoint y: 287, distance: 87.5
click at [790, 260] on span "”) and expiring on January 31, 2028 (the "Extended Term"), unless sooner termin…" at bounding box center [884, 244] width 639 height 33
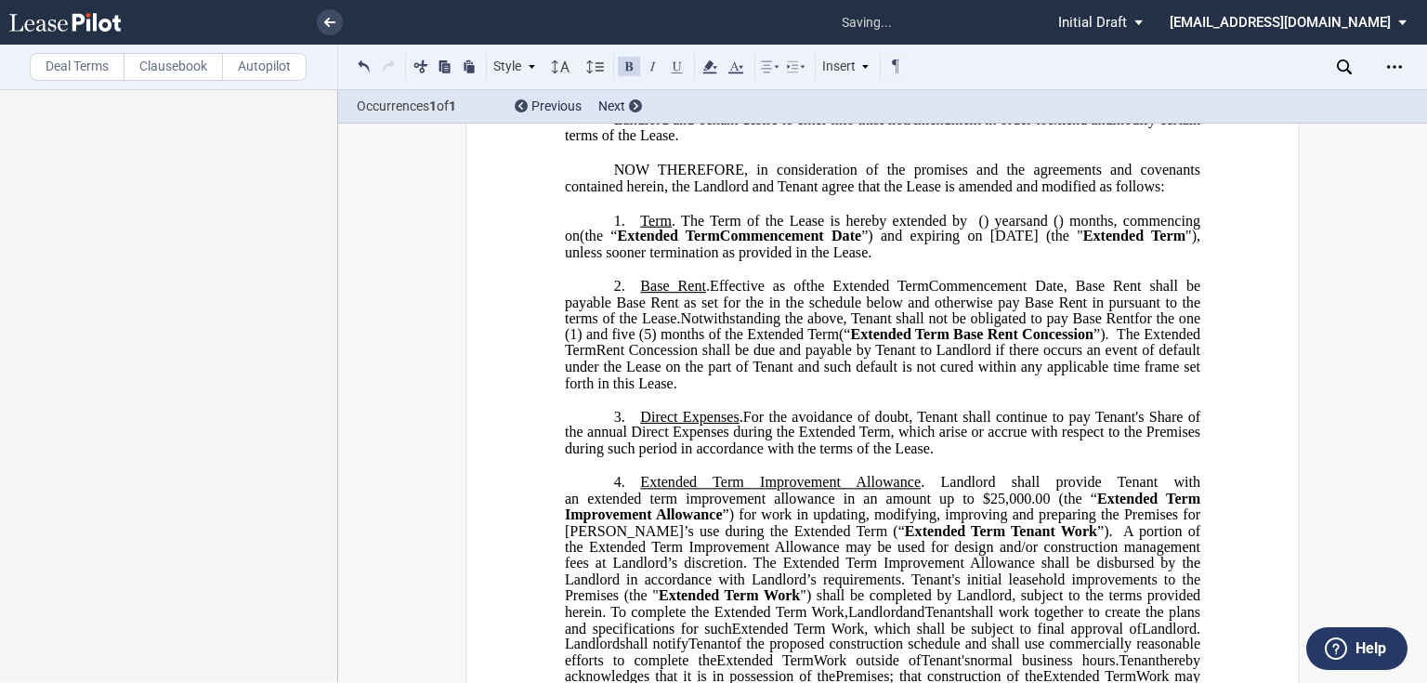
click at [1065, 277] on p "﻿" at bounding box center [882, 269] width 635 height 16
drag, startPoint x: 1154, startPoint y: 276, endPoint x: 762, endPoint y: 275, distance: 392.9
click at [763, 261] on p "1. Term . The Term of the Lease is hereby extended by [__________] ﻿ ﻿ ( ﻿ ﻿ ) …" at bounding box center [882, 236] width 635 height 49
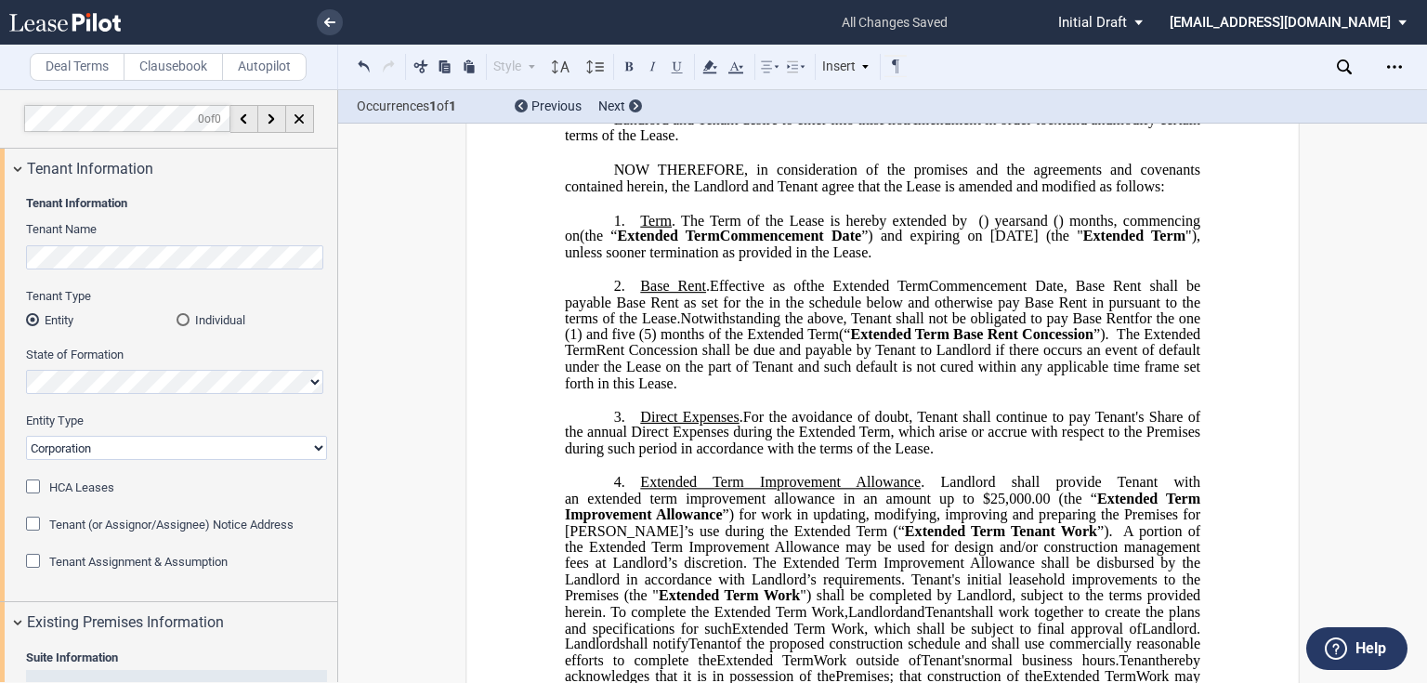
scroll to position [613, 0]
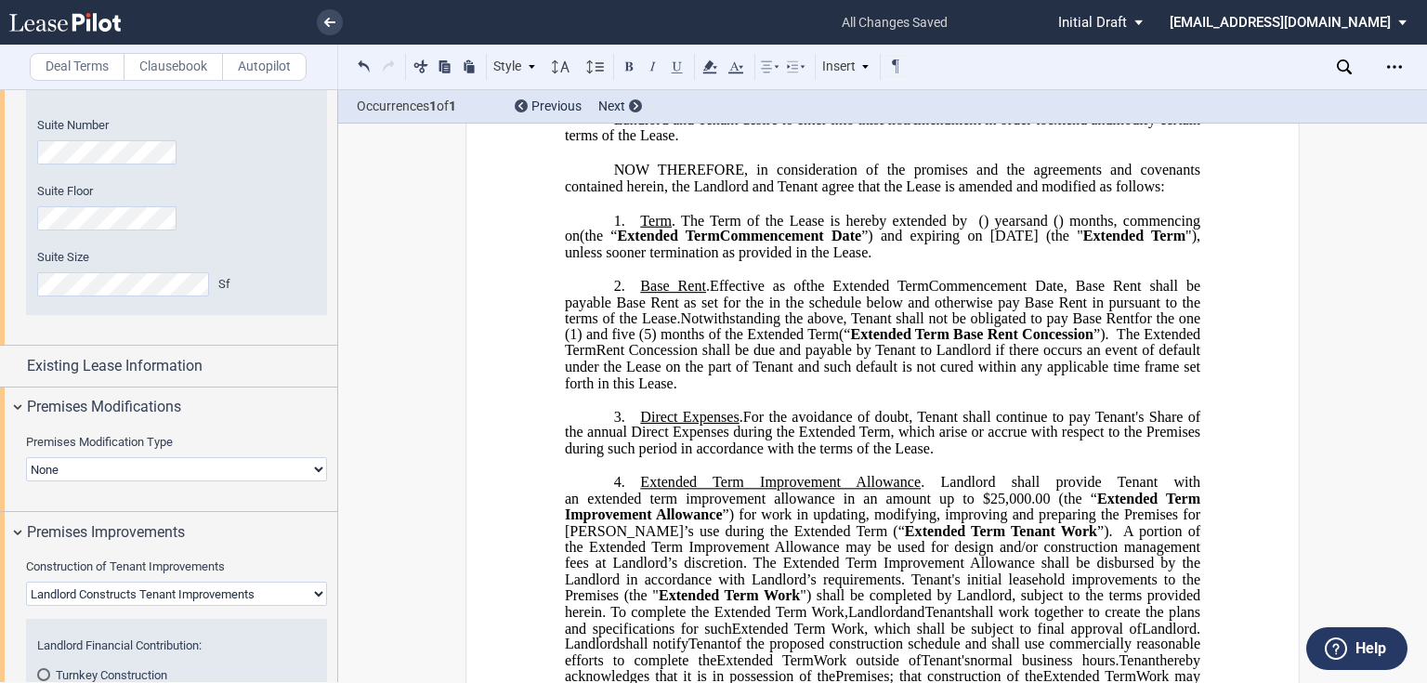
drag, startPoint x: 920, startPoint y: 277, endPoint x: 644, endPoint y: 245, distance: 278.6
click at [644, 245] on p "1. Term . The Term of the Lease is hereby extended by [__________] ﻿ ﻿ ( ﻿ ﻿ ) …" at bounding box center [882, 236] width 635 height 49
drag, startPoint x: 724, startPoint y: 250, endPoint x: 1126, endPoint y: 283, distance: 402.6
click at [1126, 261] on p "1. Term . The Term of the Lease is hereby extended by [__________] ﻿ ﻿ ( ﻿ ﻿ ) …" at bounding box center [882, 236] width 635 height 49
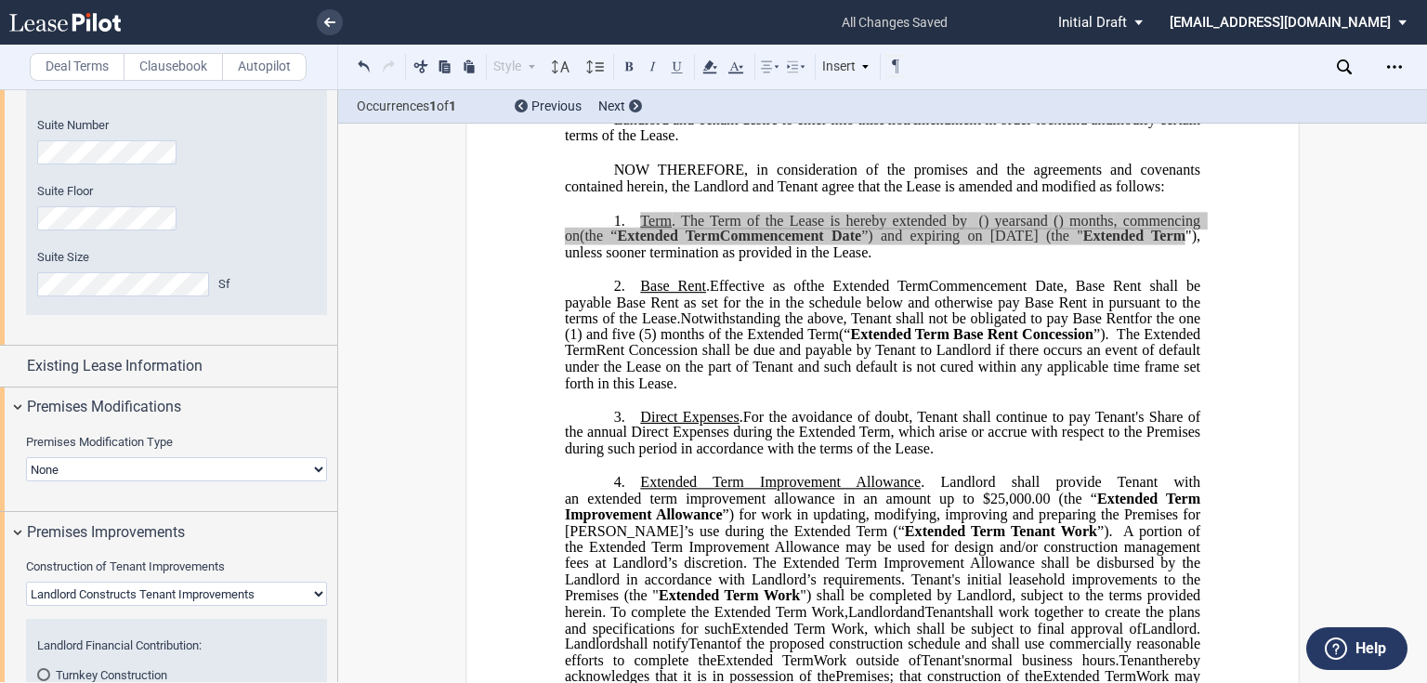
scroll to position [0, 0]
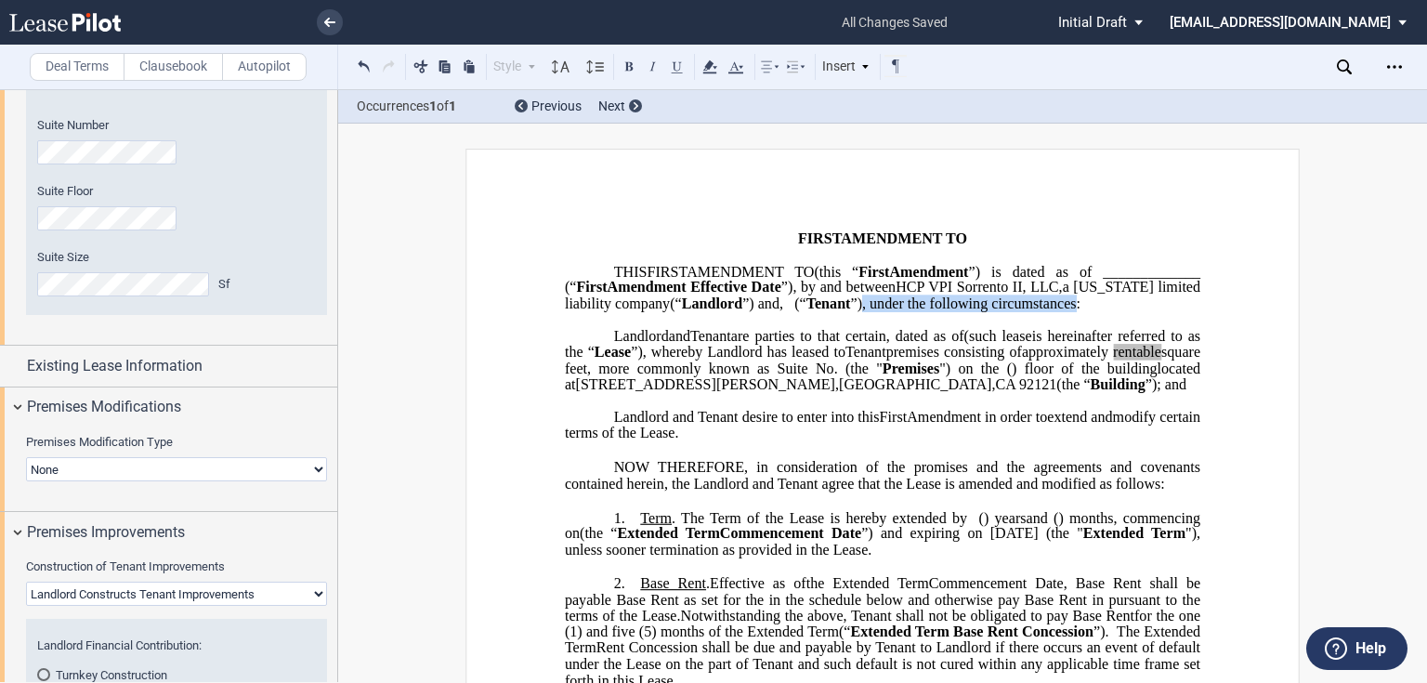
drag, startPoint x: 629, startPoint y: 325, endPoint x: 840, endPoint y: 318, distance: 211.0
click at [850, 312] on span "”), under the following circumstances:" at bounding box center [965, 303] width 230 height 17
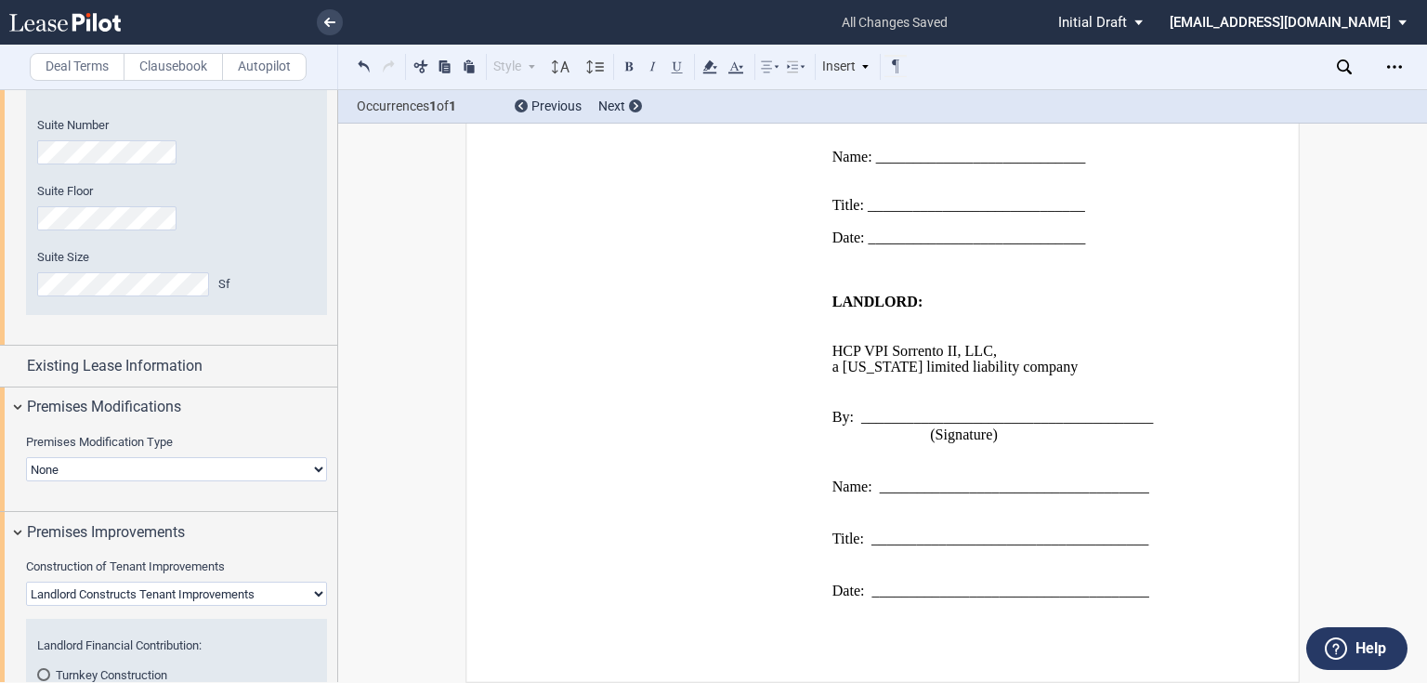
scroll to position [2474, 0]
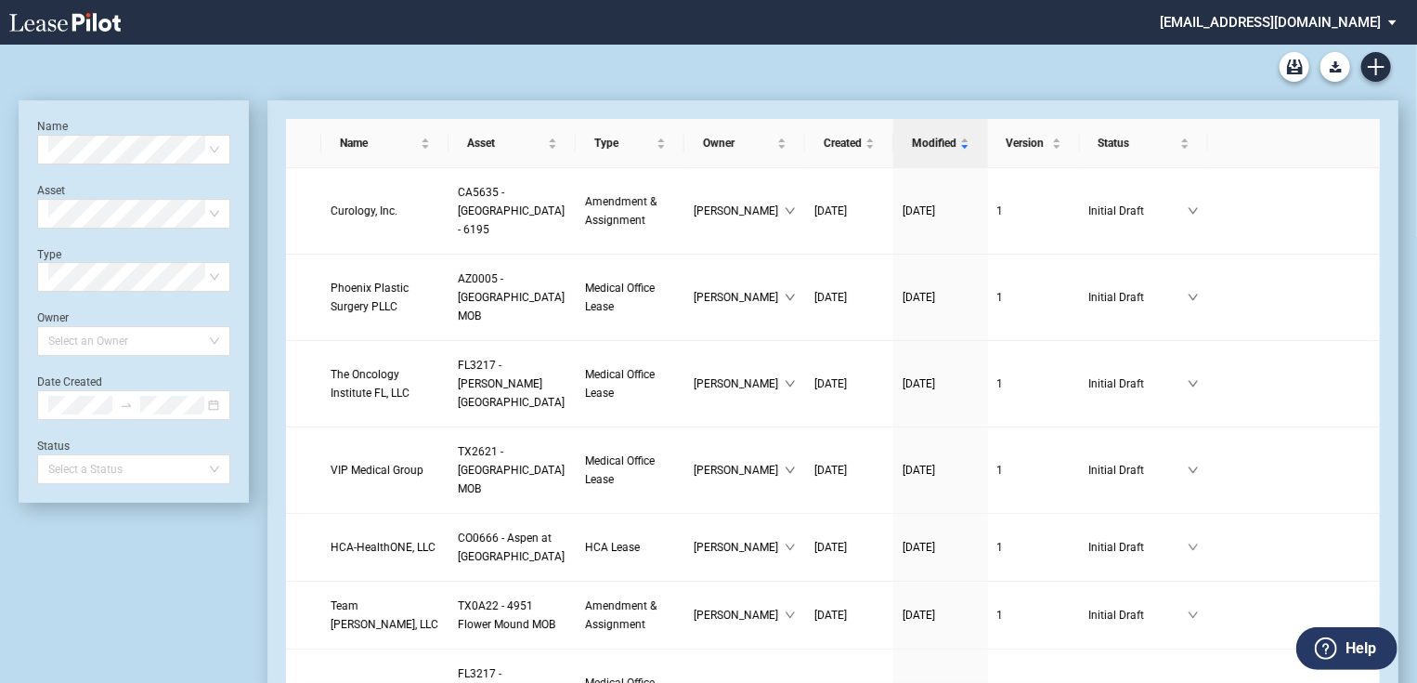
click at [876, 20] on md-select "[EMAIL_ADDRESS][DOMAIN_NAME] Change Password 2-Factor Authentication Form Manag…" at bounding box center [1285, 21] width 254 height 42
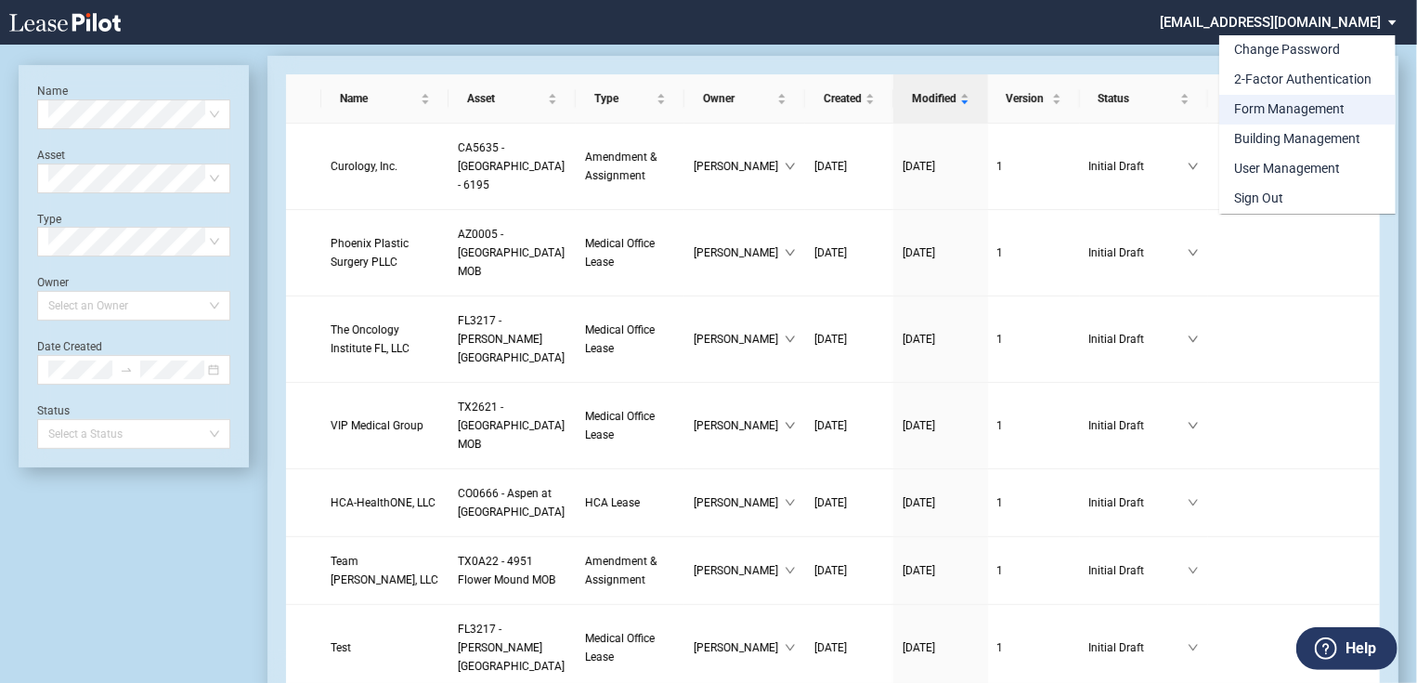
click at [876, 100] on div "Form Management" at bounding box center [1289, 109] width 111 height 19
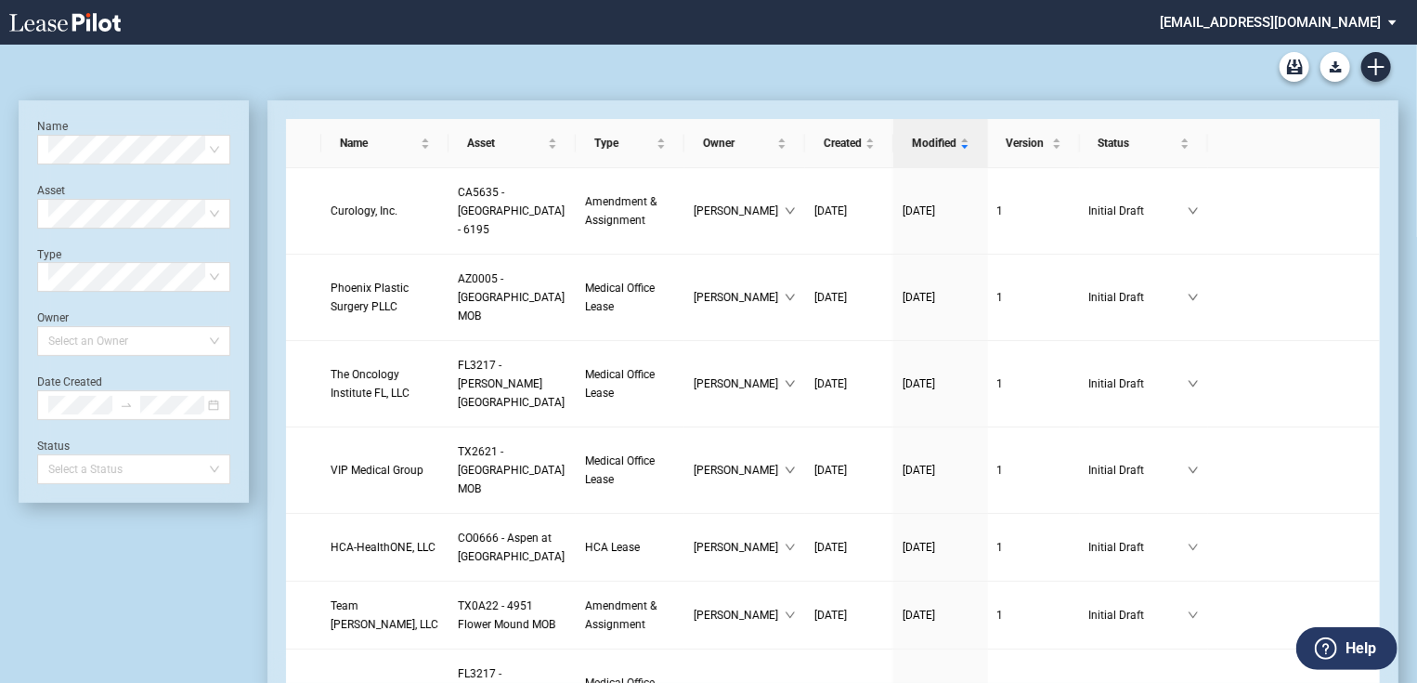
scroll to position [45, 0]
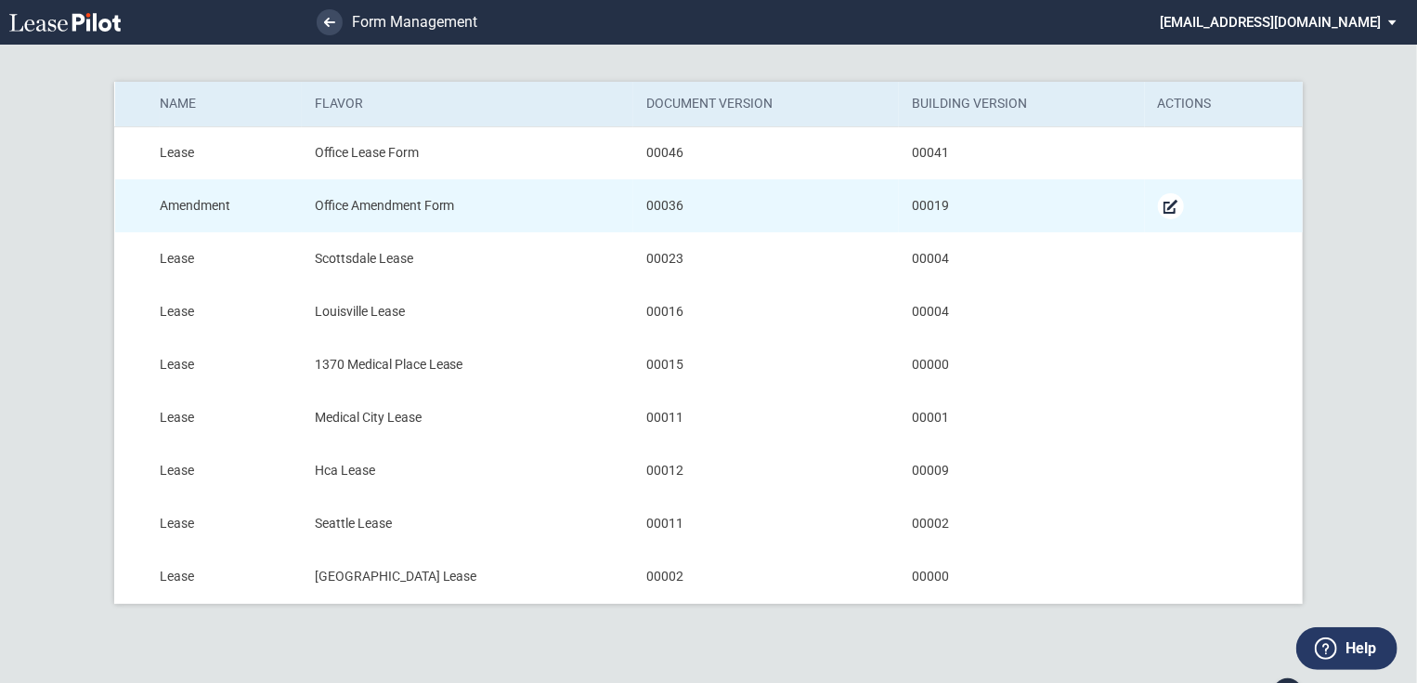
click at [1167, 212] on md-icon "Manage Form" at bounding box center [1171, 206] width 22 height 22
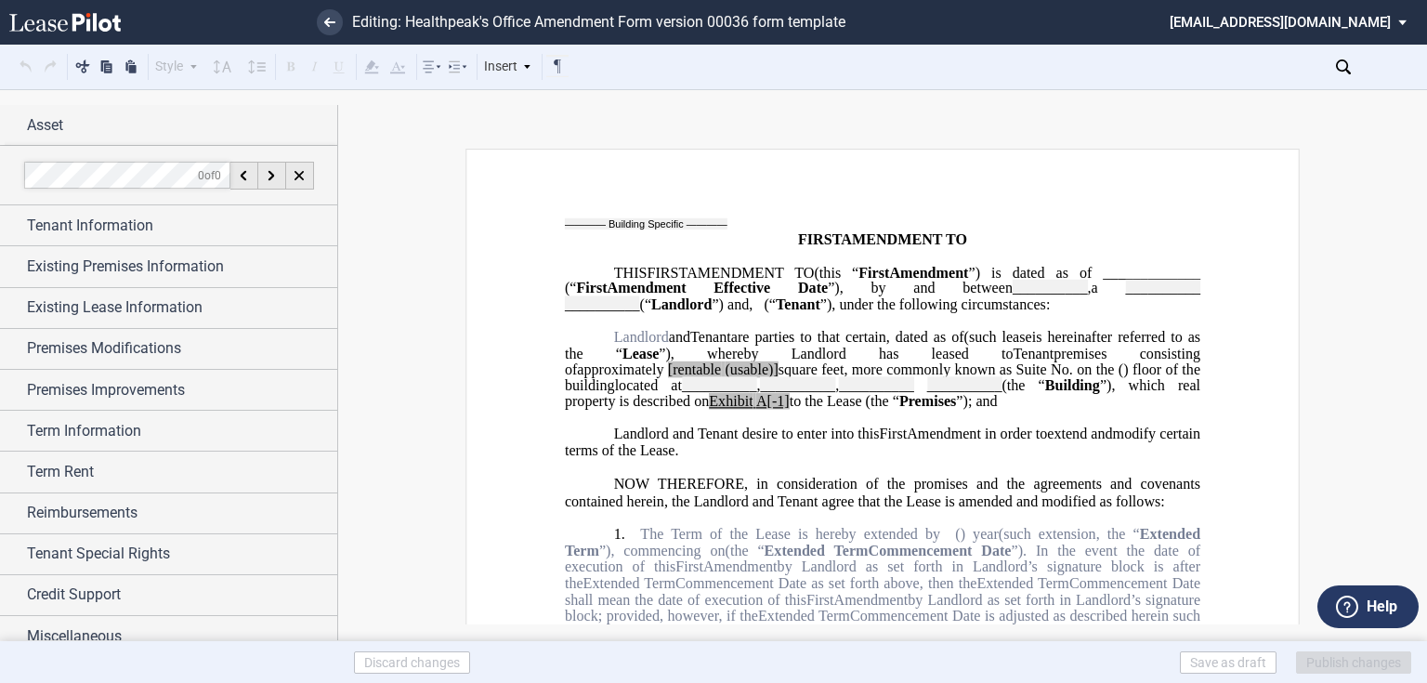
scroll to position [223, 0]
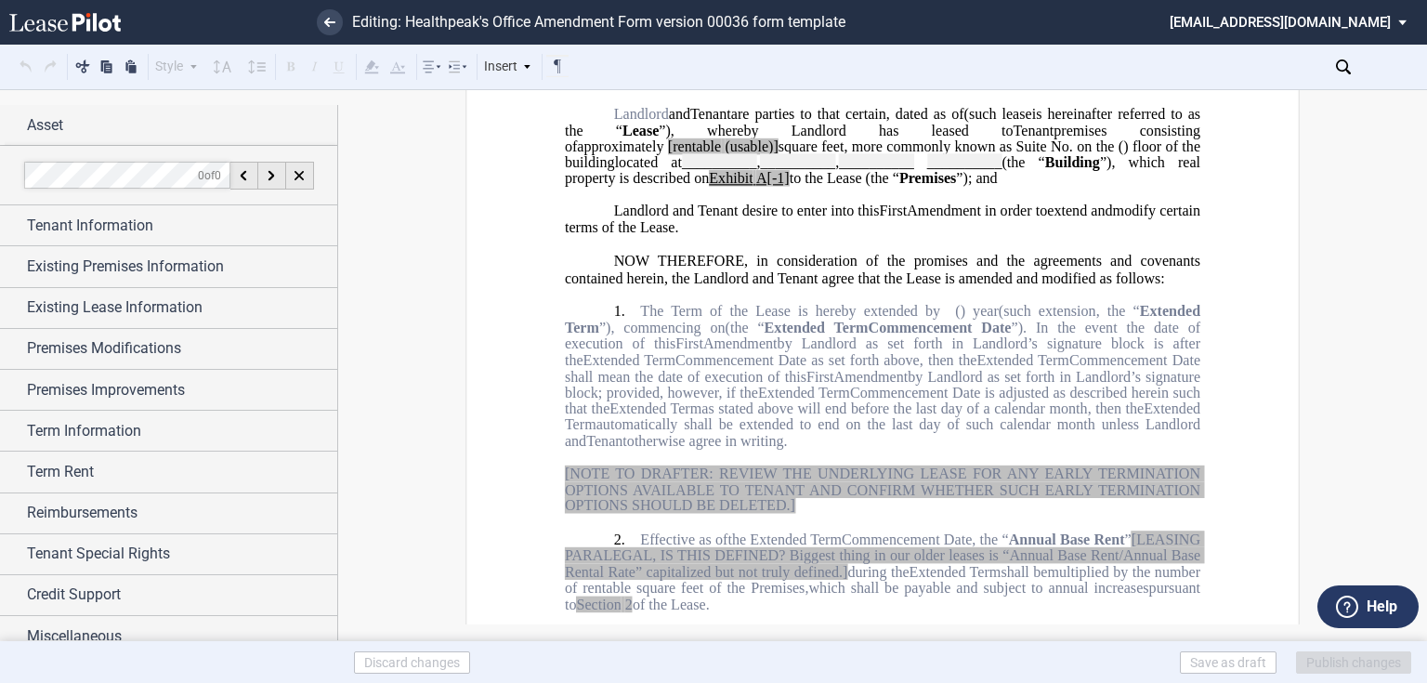
click at [640, 319] on span "The Term of the Lease is hereby extended by" at bounding box center [790, 311] width 300 height 17
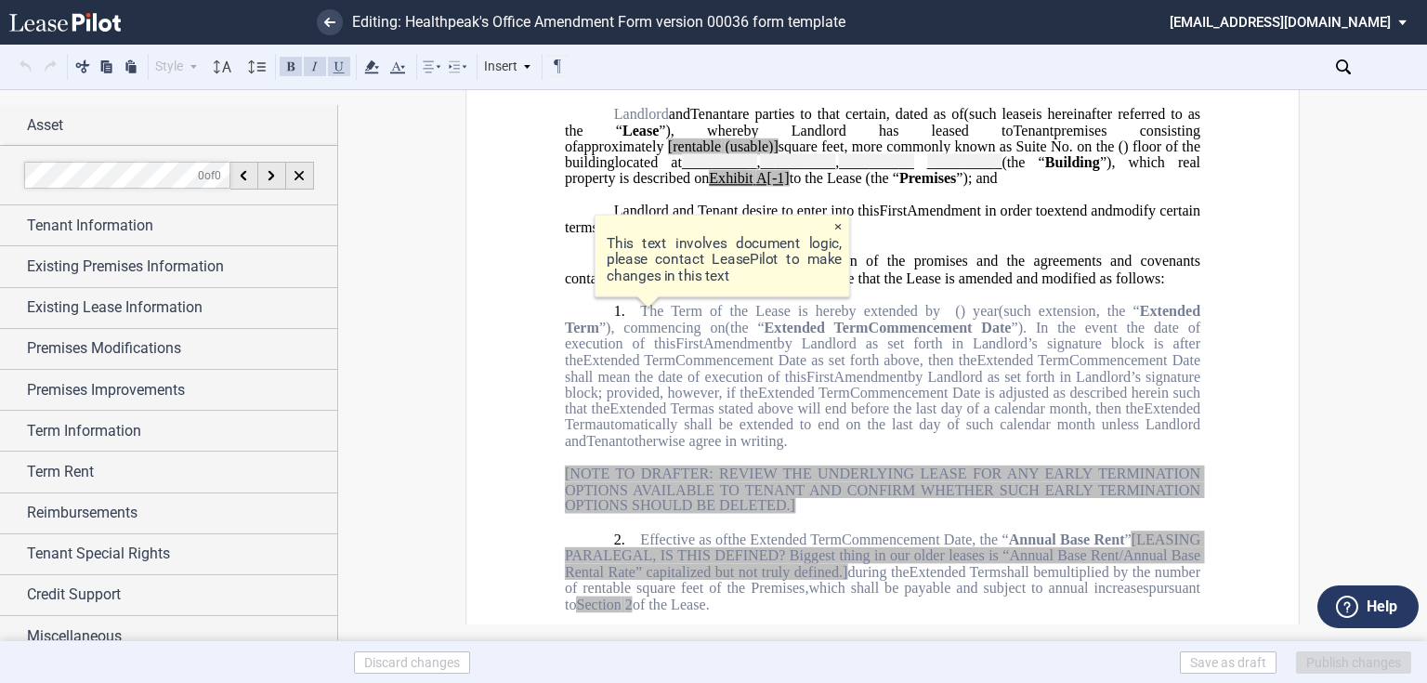
click at [626, 320] on md-toast "× This text involves document logic, please contact LeasePilot to make changes …" at bounding box center [741, 263] width 310 height 114
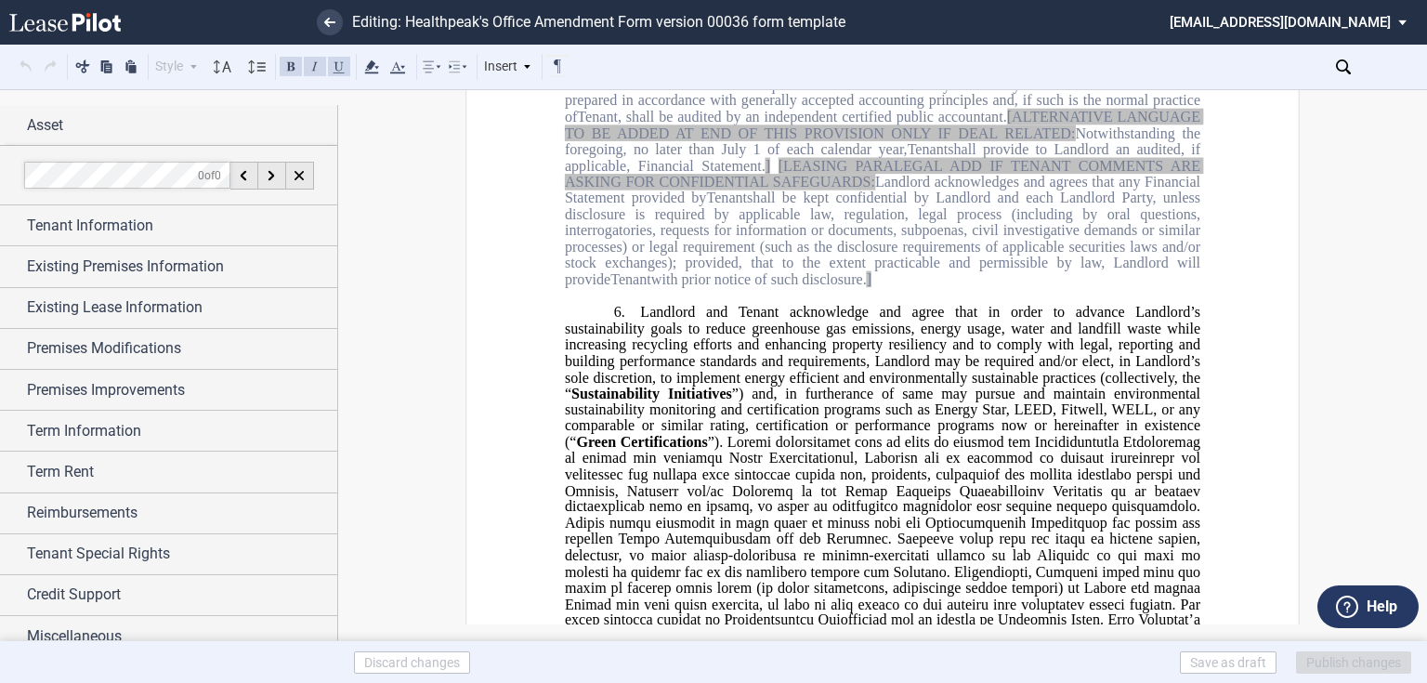
scroll to position [1486, 0]
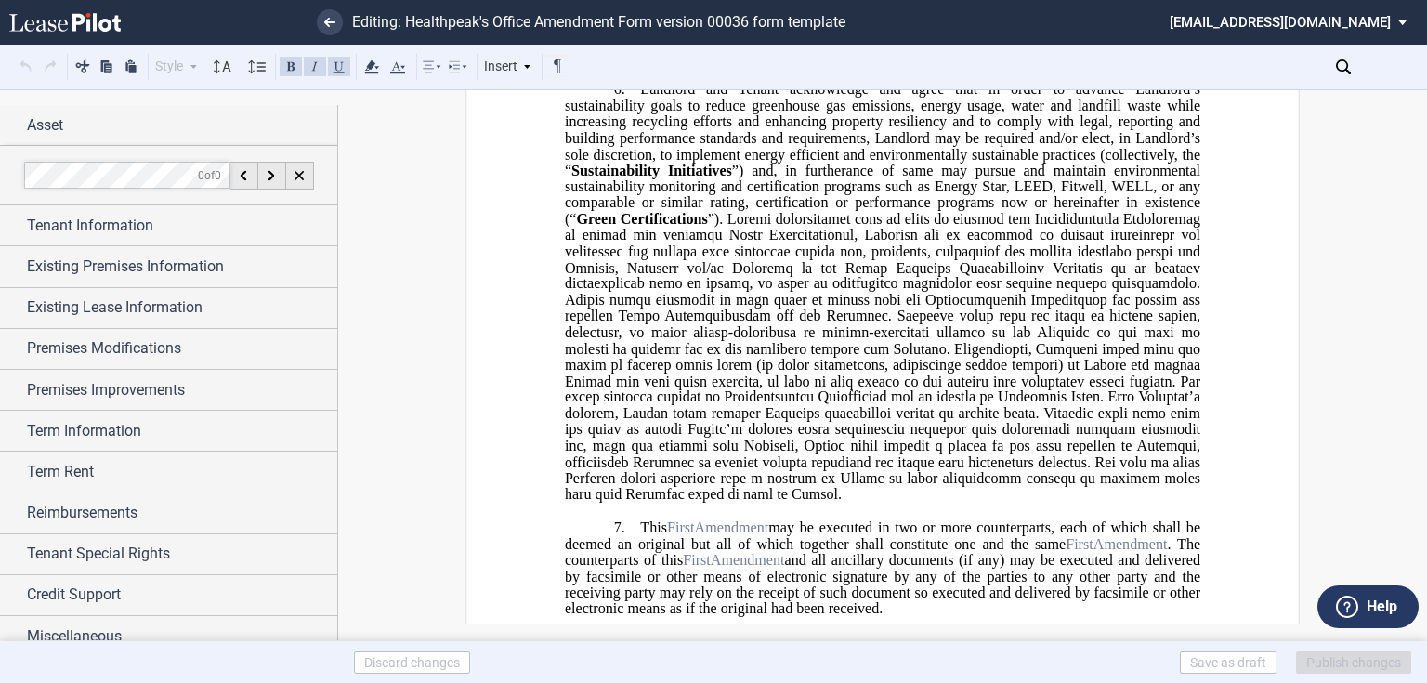
click at [639, 150] on span "Landlord and Tenant acknowledge and agree that in order to advance Landlord’s s…" at bounding box center [884, 130] width 639 height 98
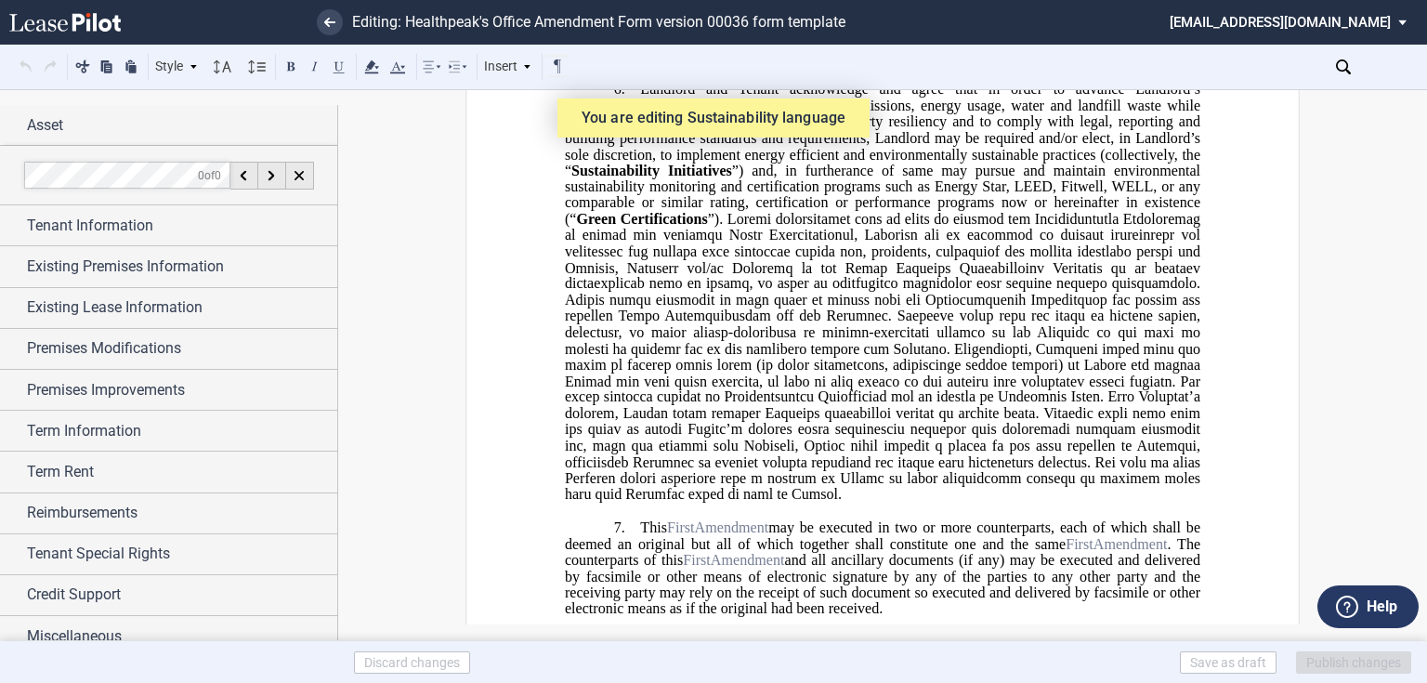
scroll to position [1932, 0]
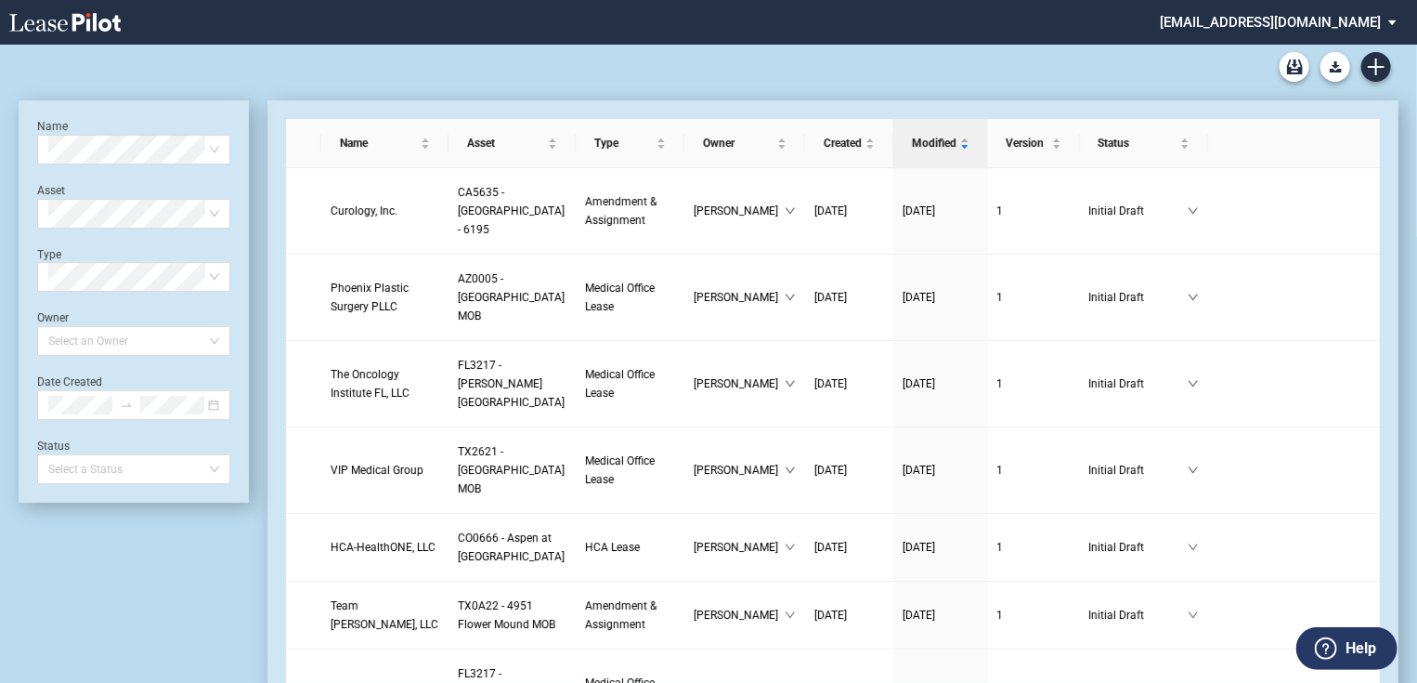
click at [1381, 26] on md-select "[EMAIL_ADDRESS][DOMAIN_NAME] Change Password 2-Factor Authentication Form Manag…" at bounding box center [1285, 21] width 254 height 42
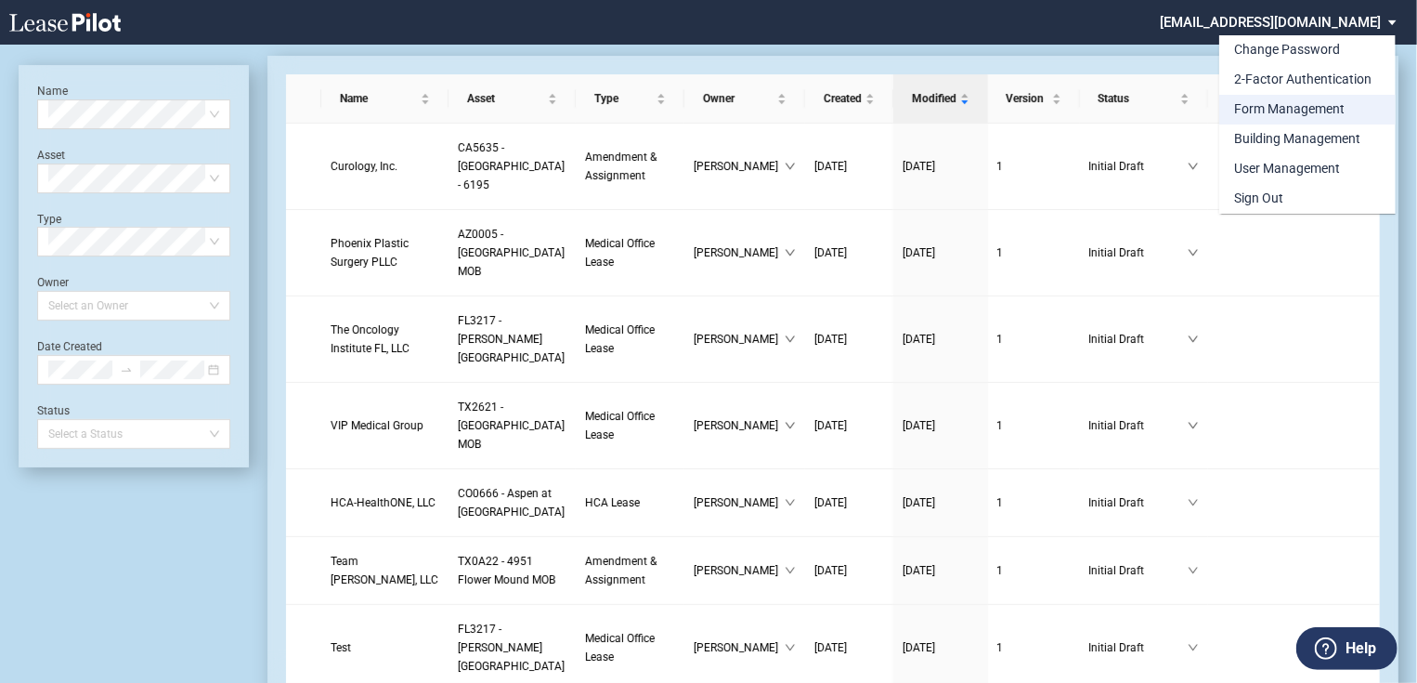
click at [1284, 113] on div "Form Management" at bounding box center [1289, 109] width 111 height 19
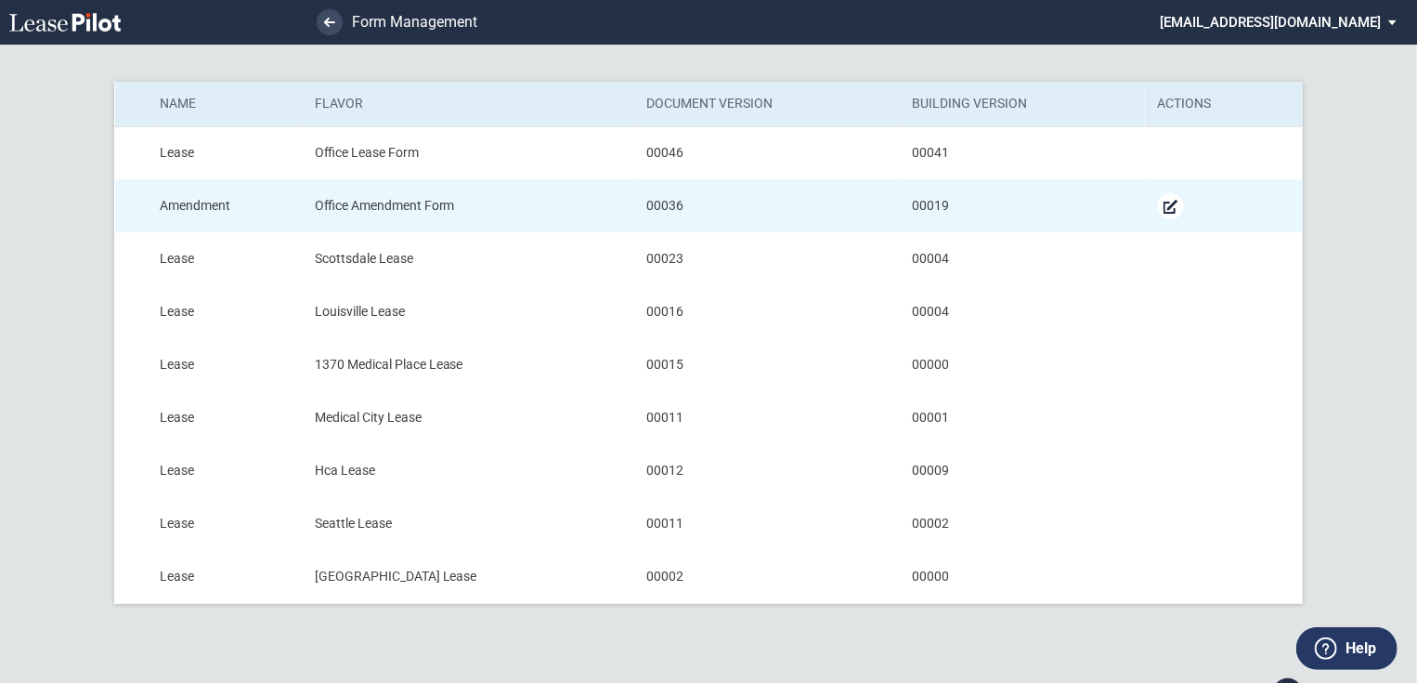
click at [1167, 205] on md-icon "Manage Form" at bounding box center [1171, 206] width 22 height 22
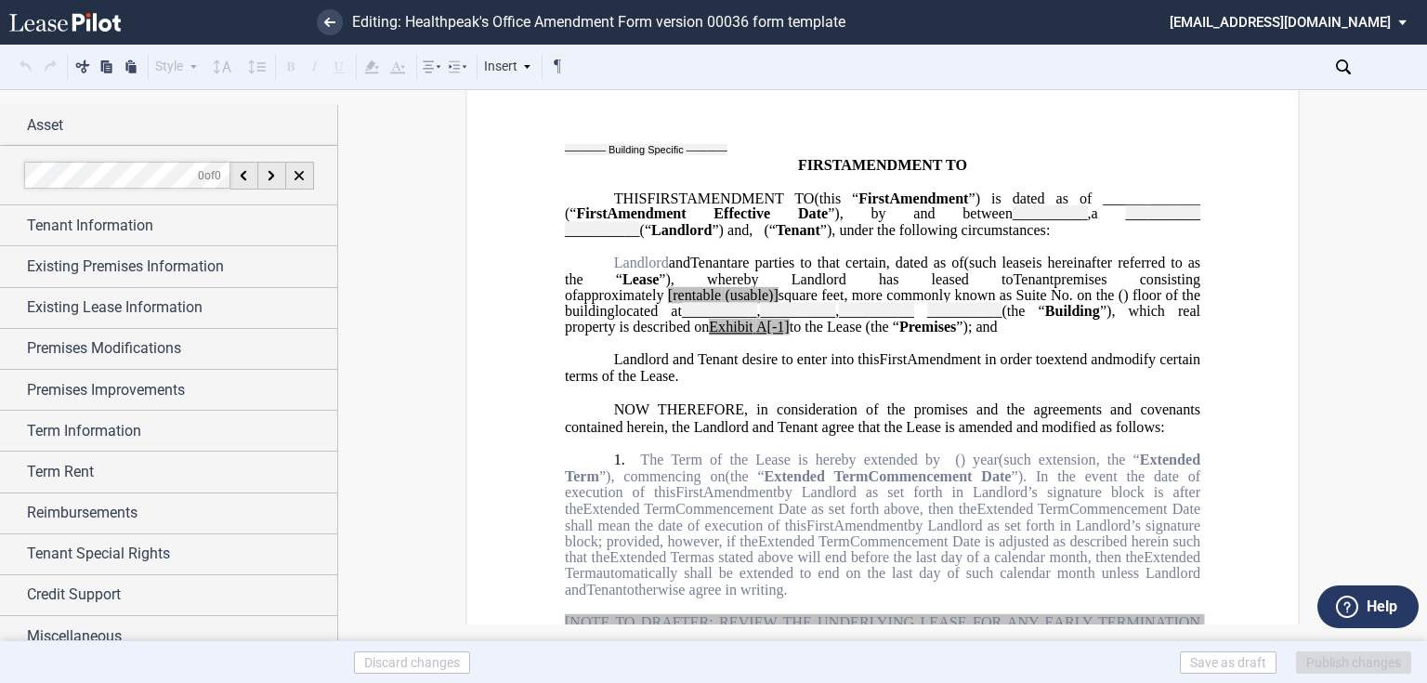
scroll to position [297, 0]
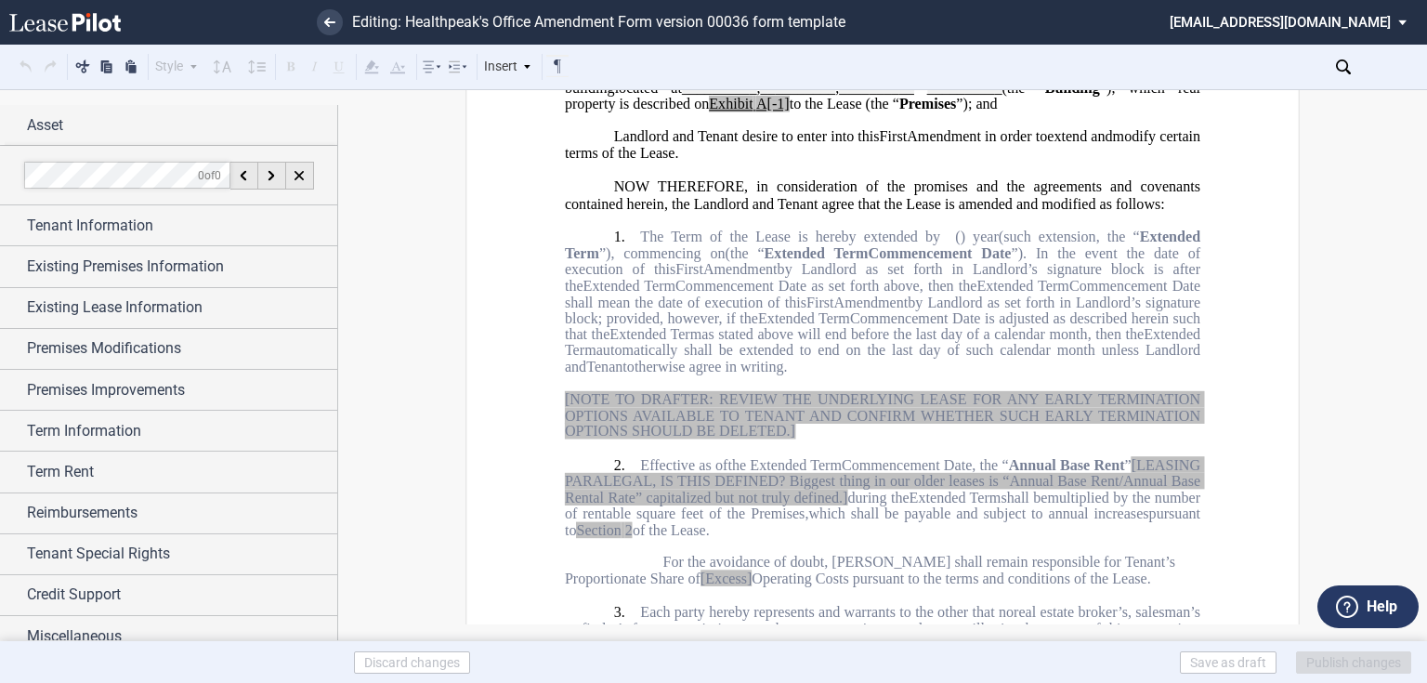
click at [849, 294] on span "Commencement Date as set forth above, then the" at bounding box center [825, 286] width 301 height 17
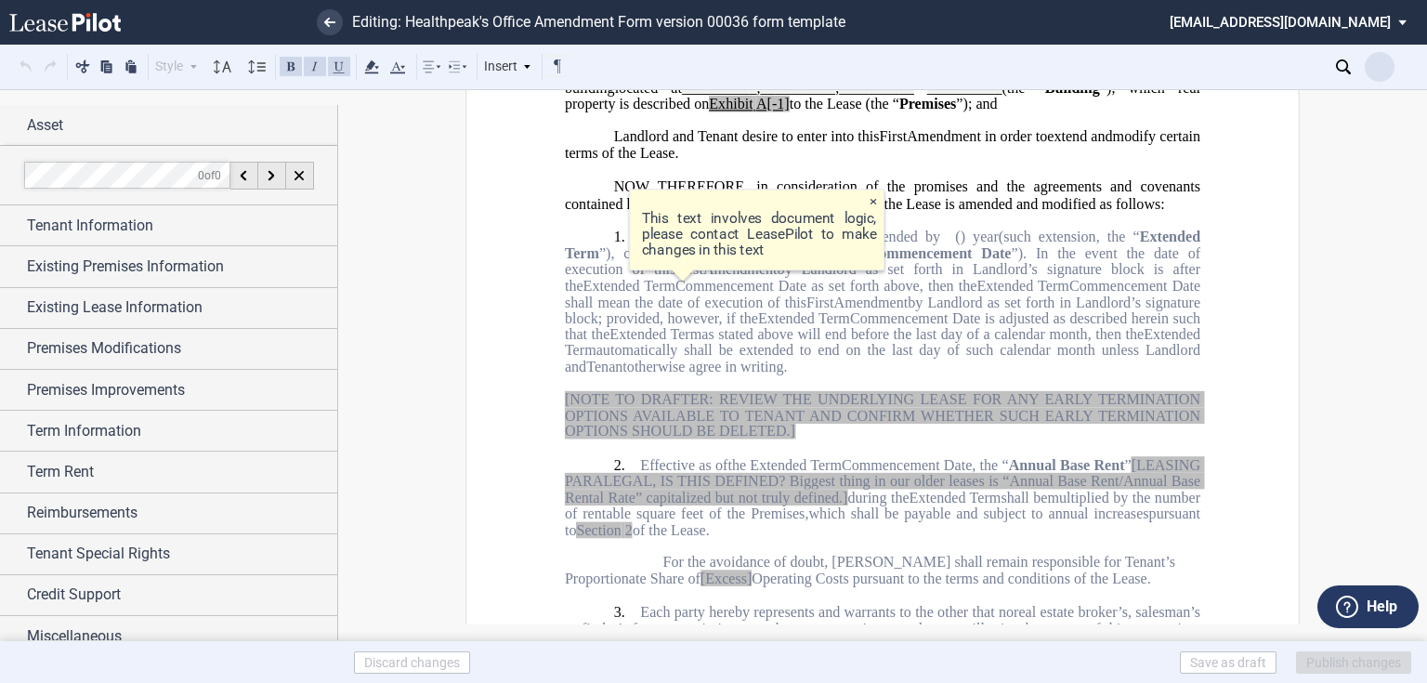
click at [1386, 72] on icon "Open Lease options menu" at bounding box center [1379, 66] width 15 height 15
click at [1239, 102] on div "Download" at bounding box center [1271, 100] width 227 height 16
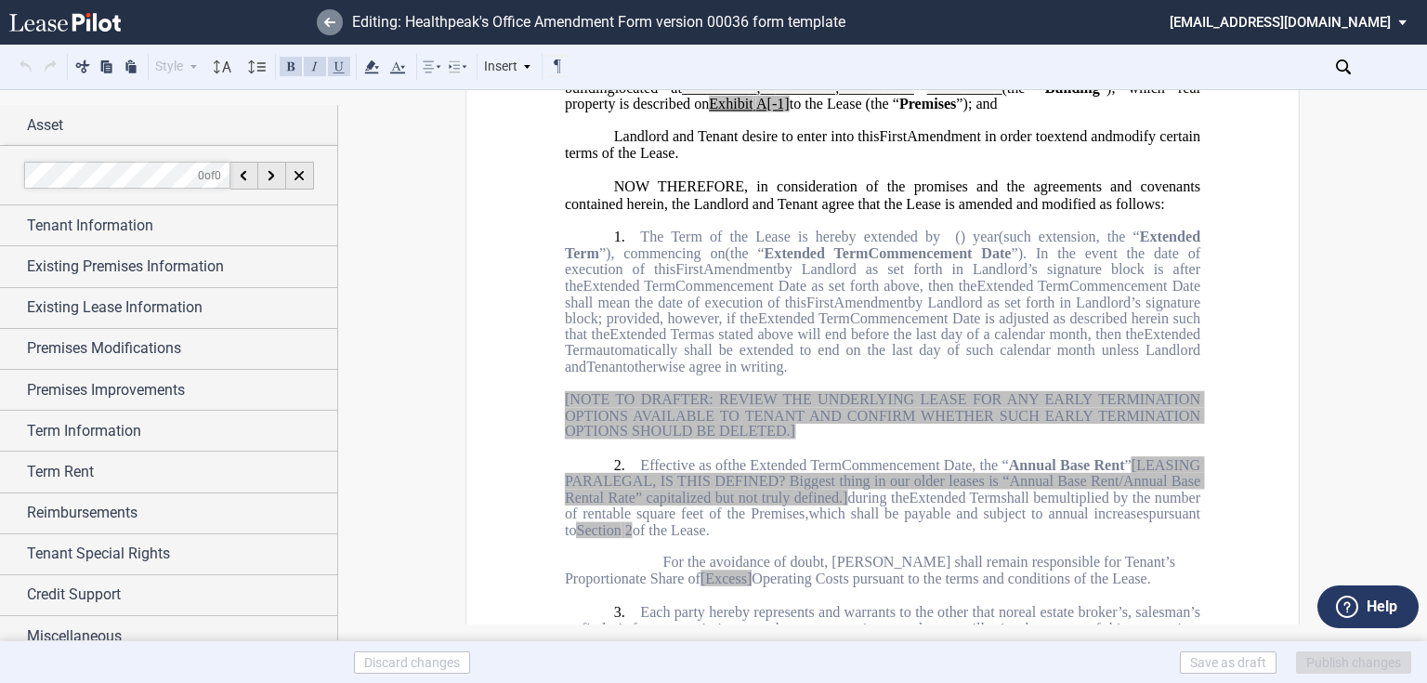
click at [330, 15] on link at bounding box center [330, 22] width 26 height 26
click at [337, 16] on link at bounding box center [330, 22] width 26 height 26
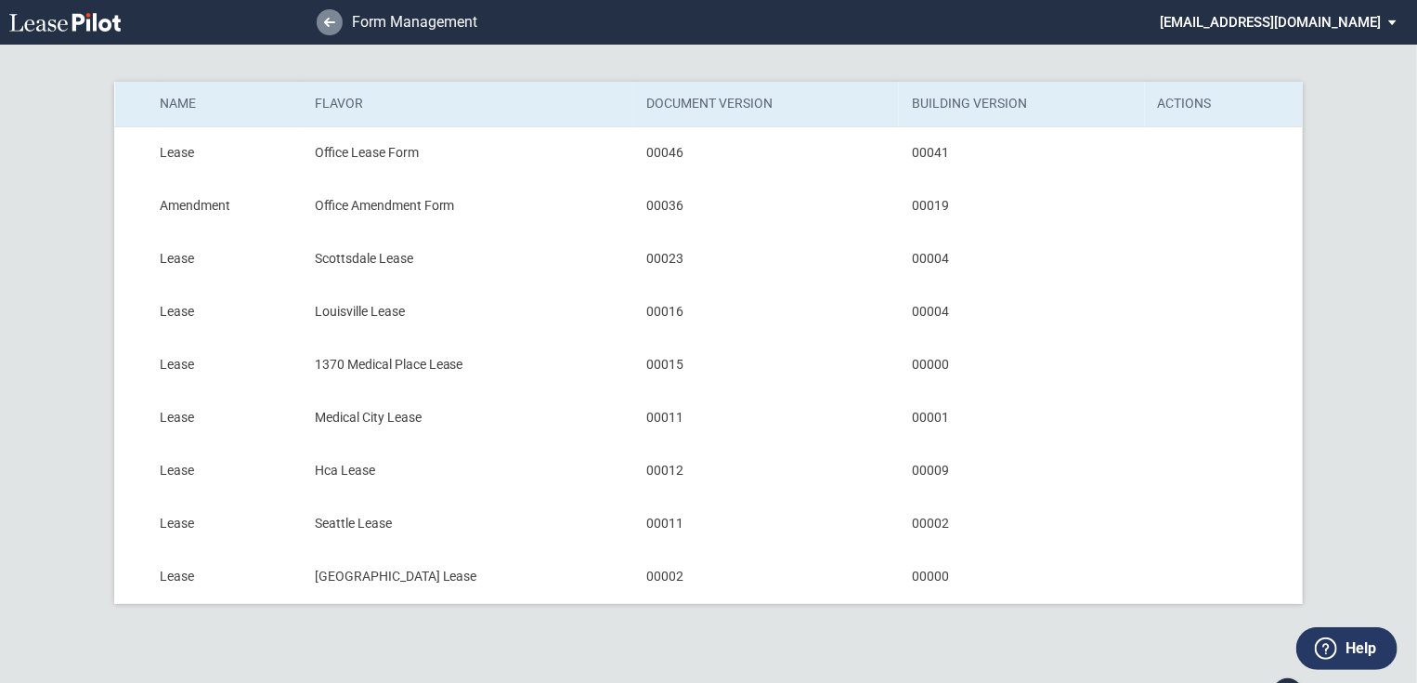
click at [332, 28] on link at bounding box center [330, 22] width 26 height 26
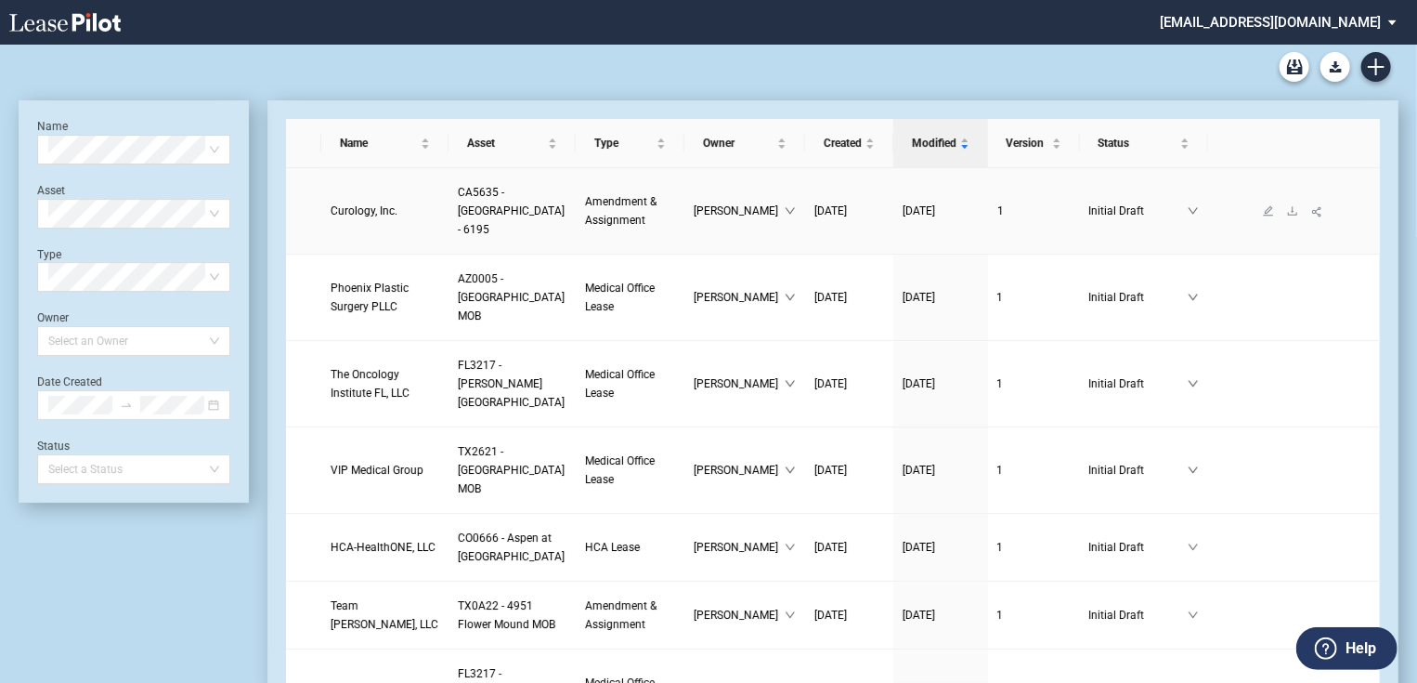
click at [394, 204] on span "Curology, Inc." at bounding box center [364, 210] width 67 height 13
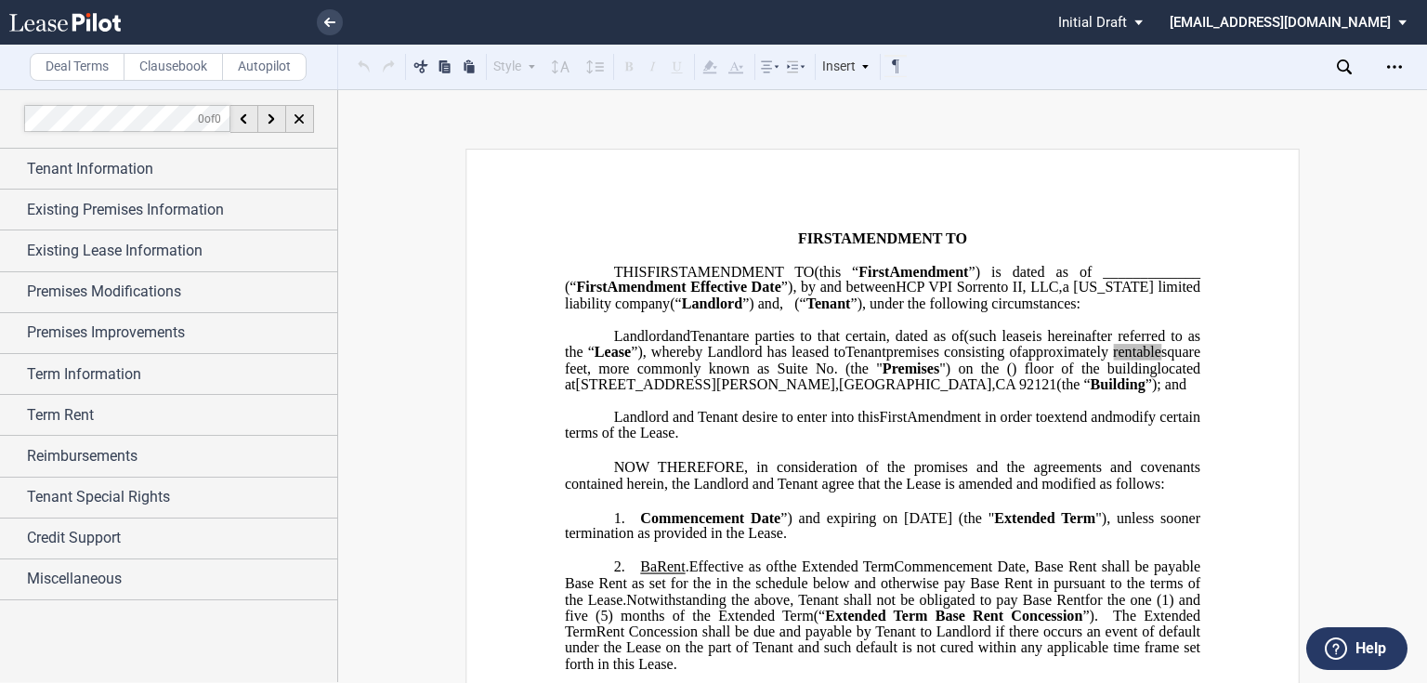
scroll to position [74, 0]
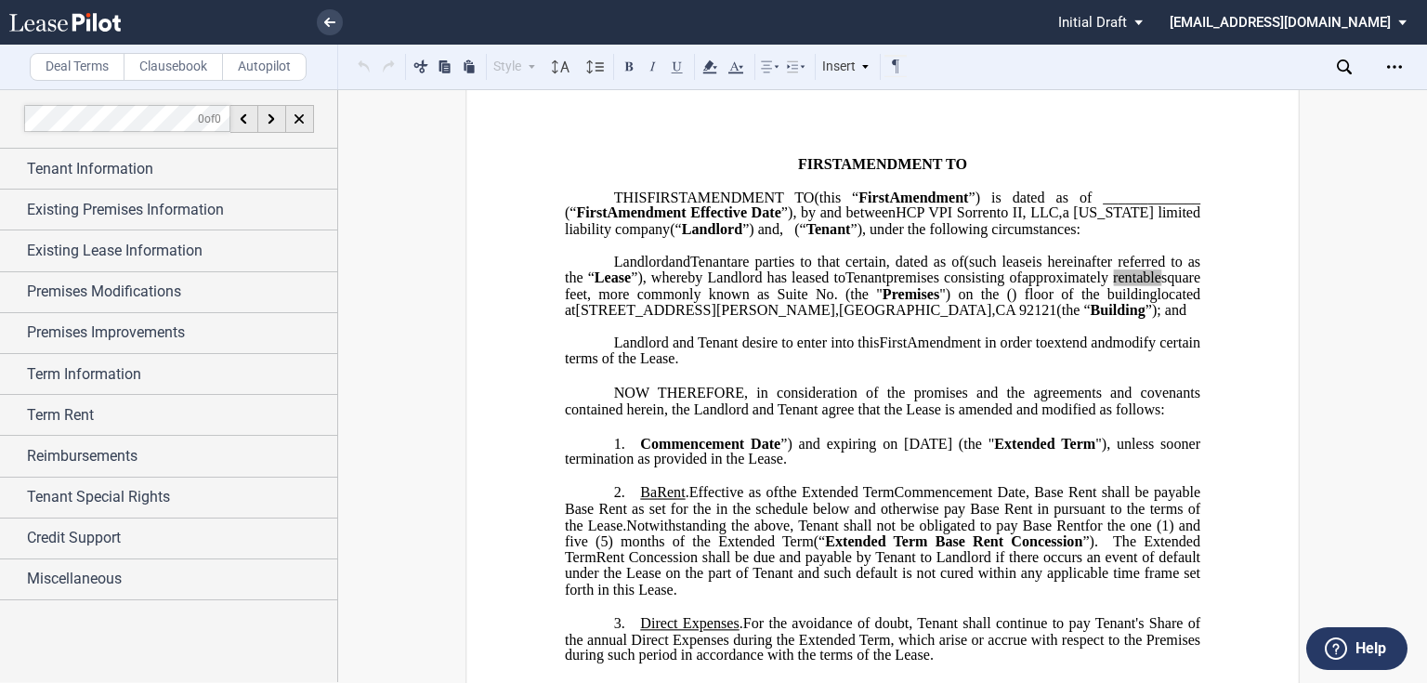
click at [656, 501] on span "BaRent" at bounding box center [662, 492] width 45 height 17
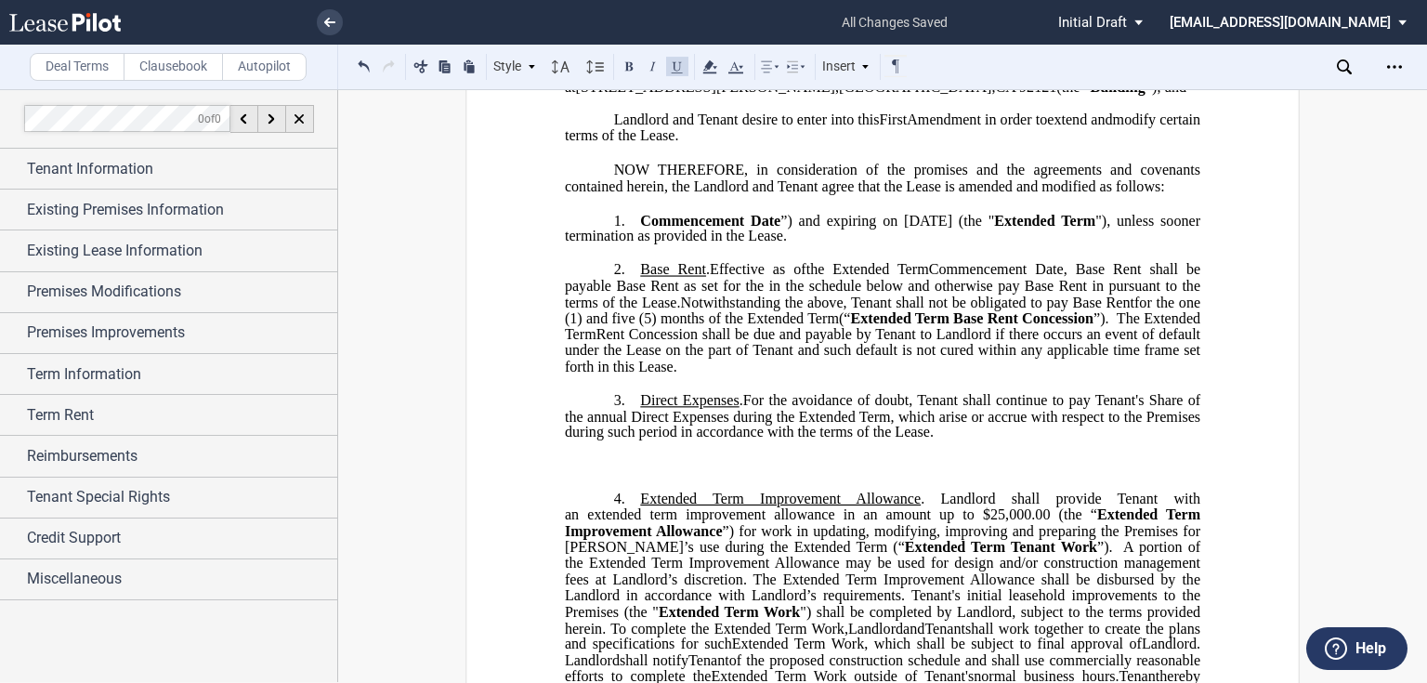
scroll to position [371, 0]
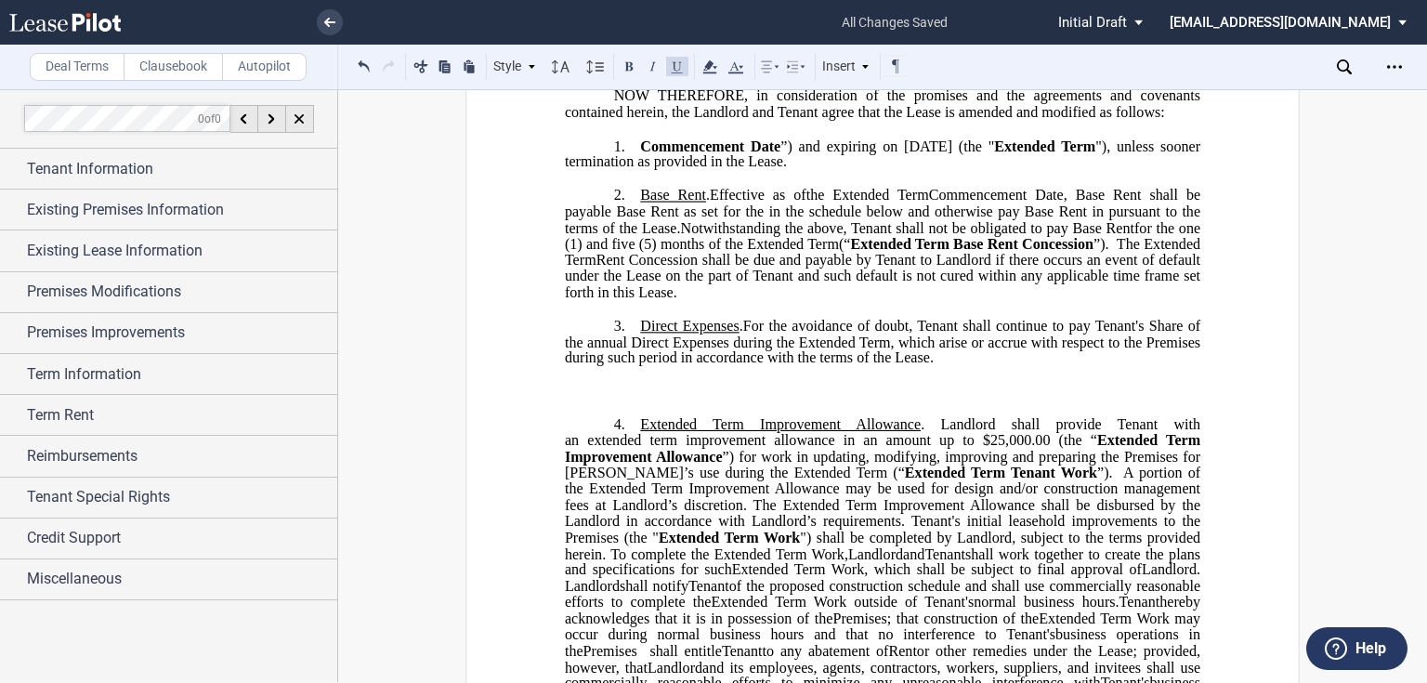
click at [710, 398] on p "﻿" at bounding box center [882, 391] width 635 height 16
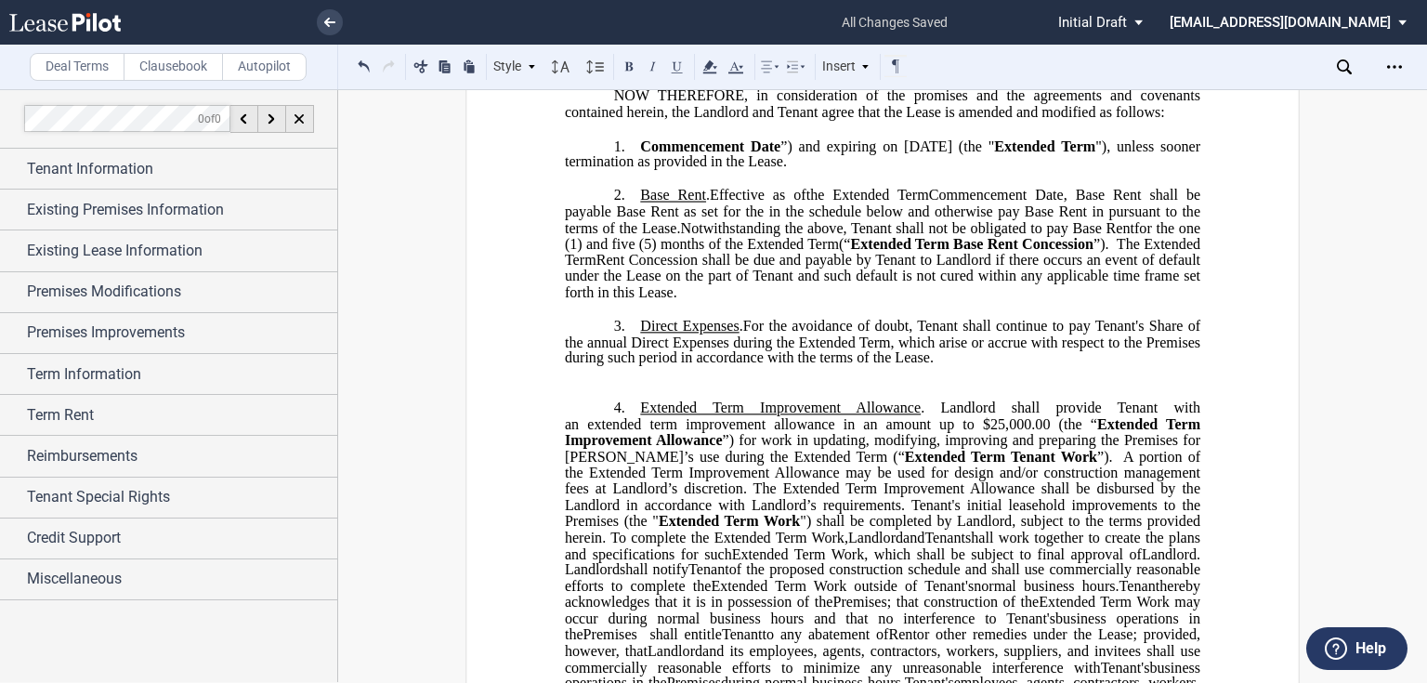
click at [706, 398] on p "﻿" at bounding box center [882, 391] width 635 height 16
click at [942, 383] on p "​" at bounding box center [882, 375] width 635 height 16
click at [944, 367] on p "3. ​ Direct Expenses . ﻿For the avoidance of doubt, [PERSON_NAME] shall continu…" at bounding box center [882, 342] width 635 height 49
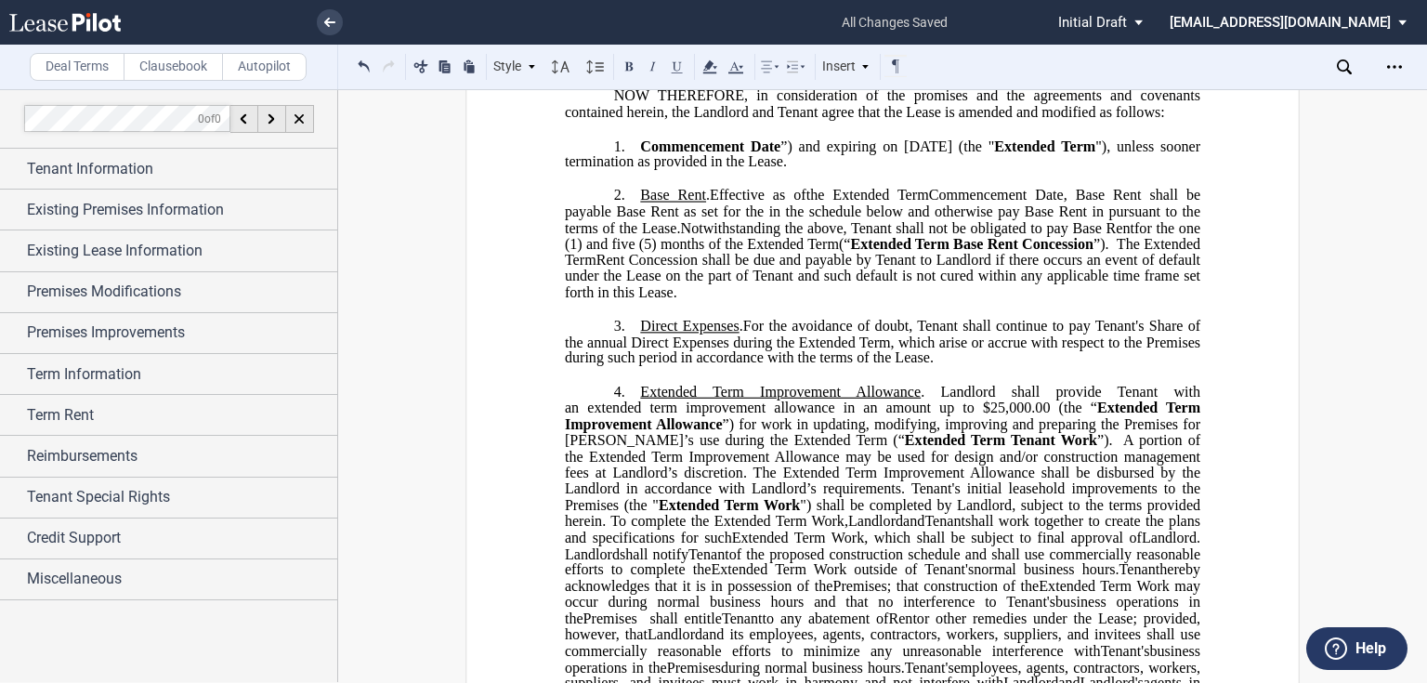
click at [866, 301] on p "2. Base Rent . Effective as of [______] [______] the Extended Term the ﻿ ﻿ Exte…" at bounding box center [882, 244] width 635 height 114
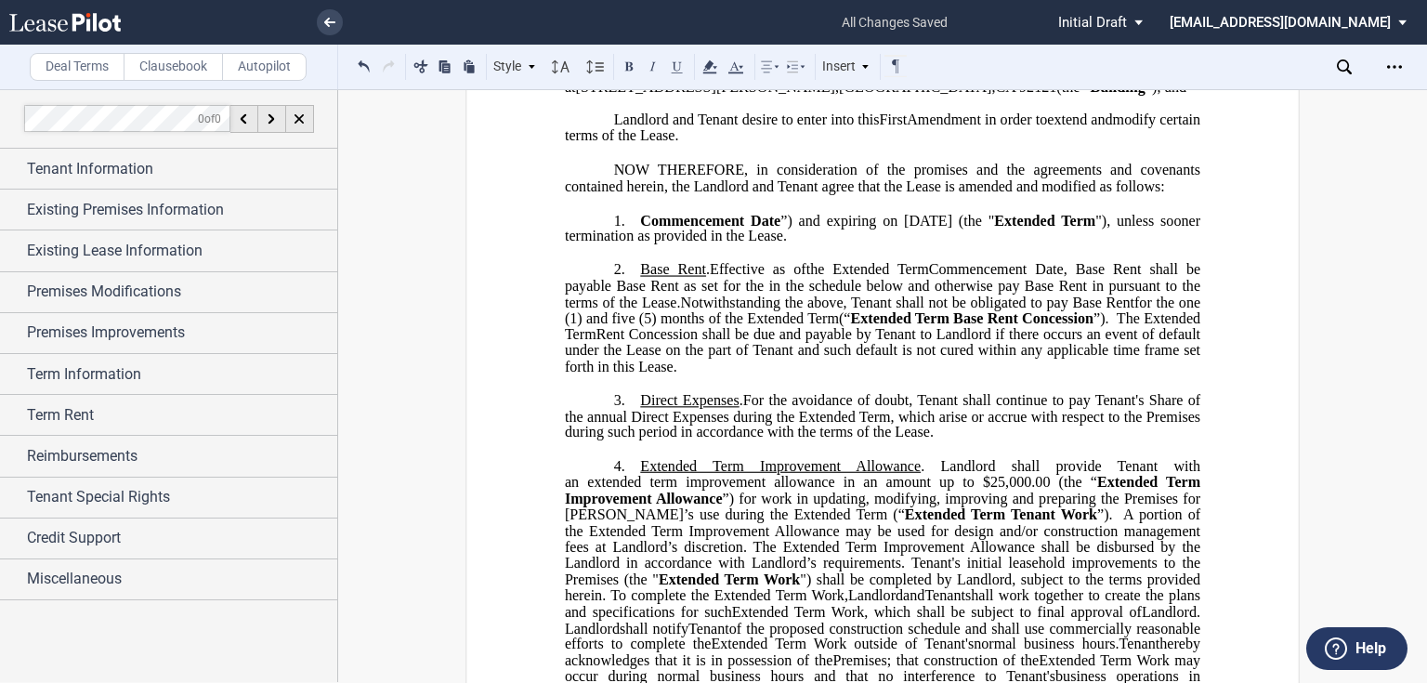
click at [751, 374] on span "Rent Concession shall be due and payable by Tenant to Landlord if there occurs …" at bounding box center [884, 350] width 639 height 48
click at [769, 375] on p "2. Base Rent . Effective as of [______] [______] the Extended Term the ﻿ ﻿ Exte…" at bounding box center [882, 318] width 635 height 114
drag, startPoint x: 769, startPoint y: 405, endPoint x: 723, endPoint y: 308, distance: 107.2
click at [723, 308] on p "2. Base Rent . Effective as of [______] [______] the Extended Term the ﻿ ﻿ Exte…" at bounding box center [882, 318] width 635 height 114
drag, startPoint x: 709, startPoint y: 297, endPoint x: 752, endPoint y: 360, distance: 76.8
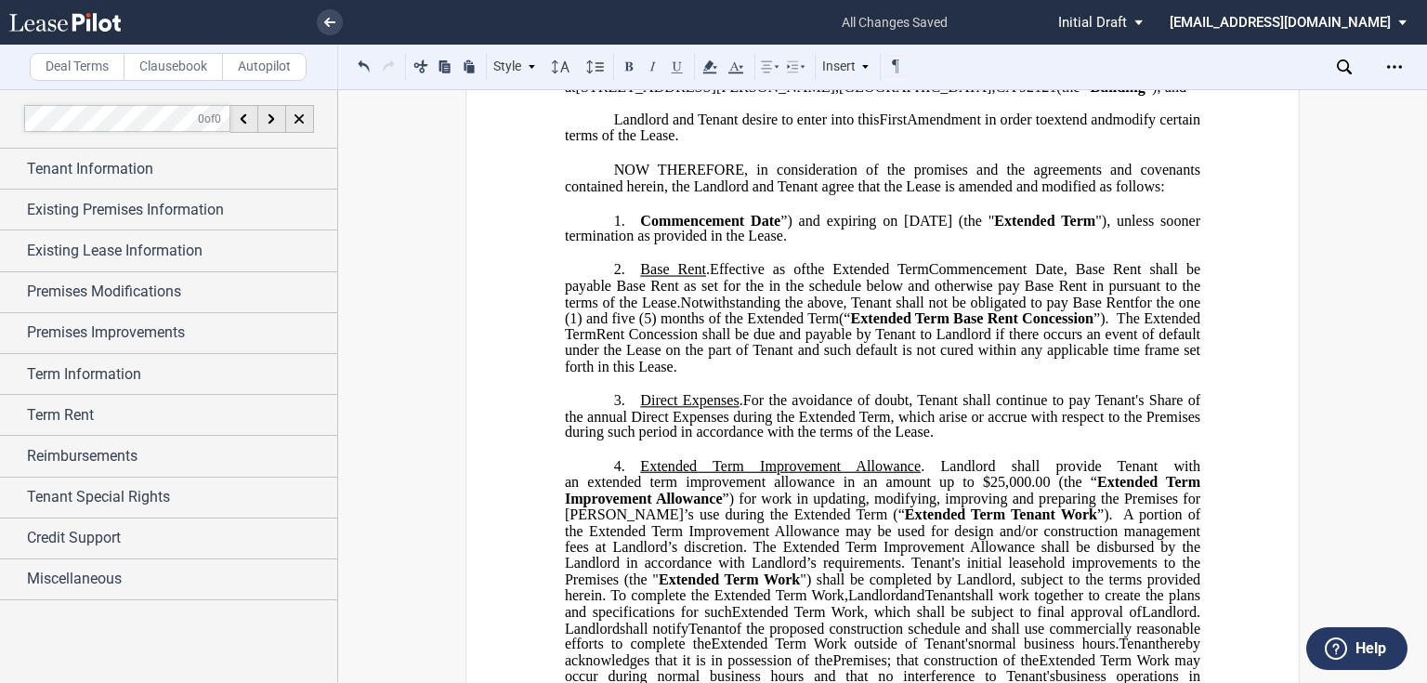
click at [752, 360] on p "2. Base Rent . Effective as of [______] [______] the Extended Term the ﻿ ﻿ Exte…" at bounding box center [882, 318] width 635 height 114
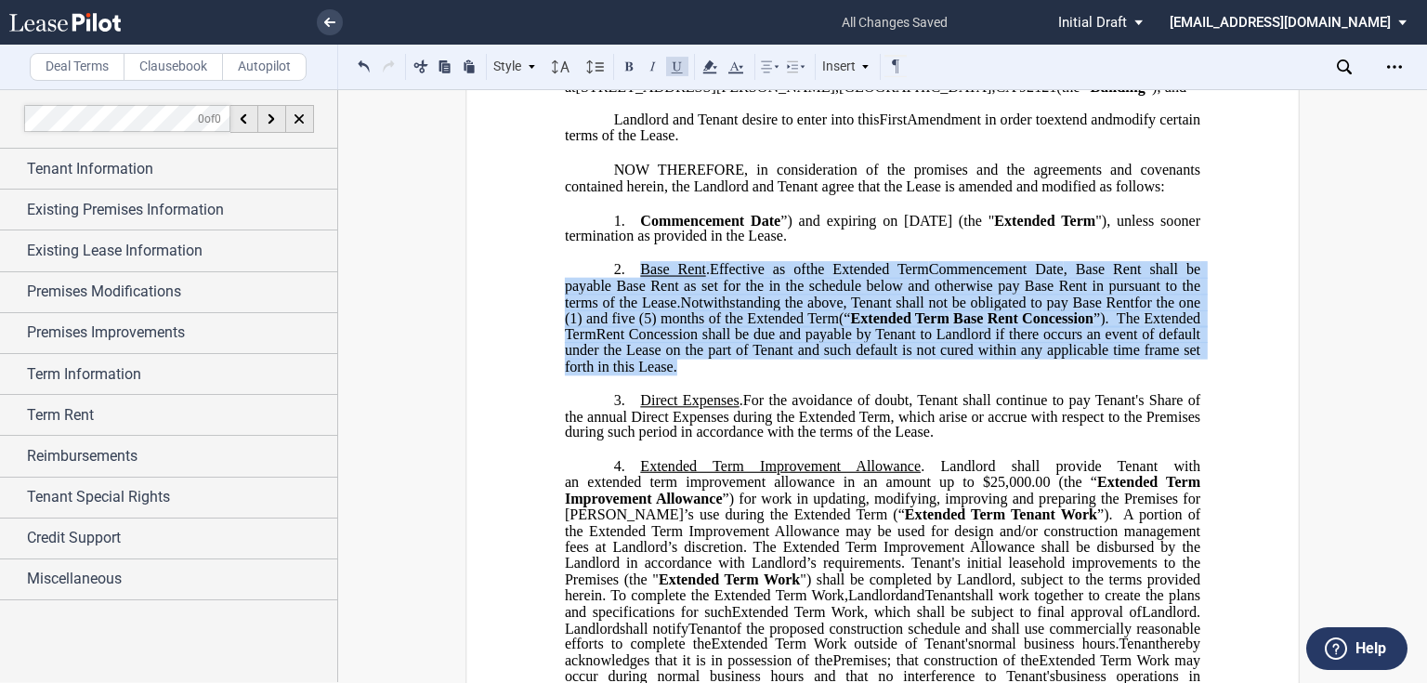
drag, startPoint x: 637, startPoint y: 294, endPoint x: 763, endPoint y: 392, distance: 159.6
click at [763, 375] on p "2. Base Rent . Effective as of [______] [______] the Extended Term the ﻿ ﻿ Exte…" at bounding box center [882, 318] width 635 height 114
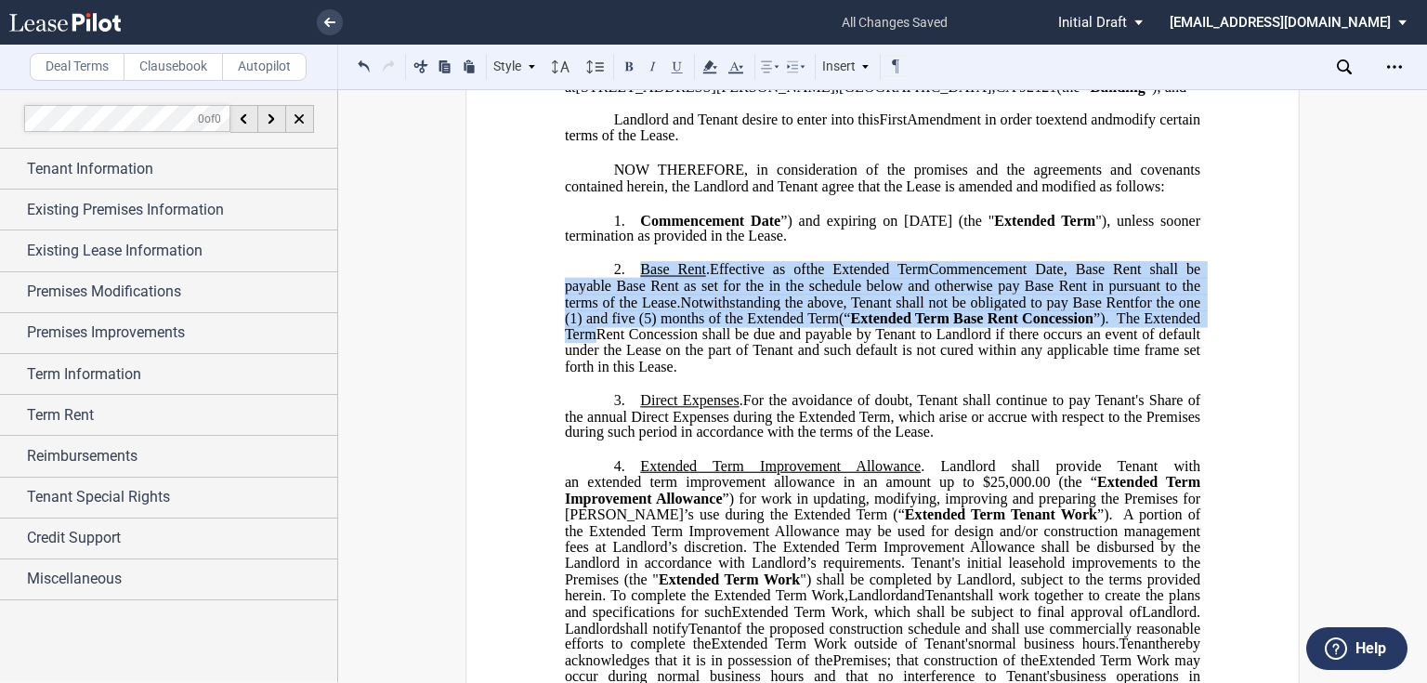
drag, startPoint x: 697, startPoint y: 436, endPoint x: 694, endPoint y: 448, distance: 12.6
click at [697, 409] on span "Direct Expenses" at bounding box center [689, 400] width 98 height 17
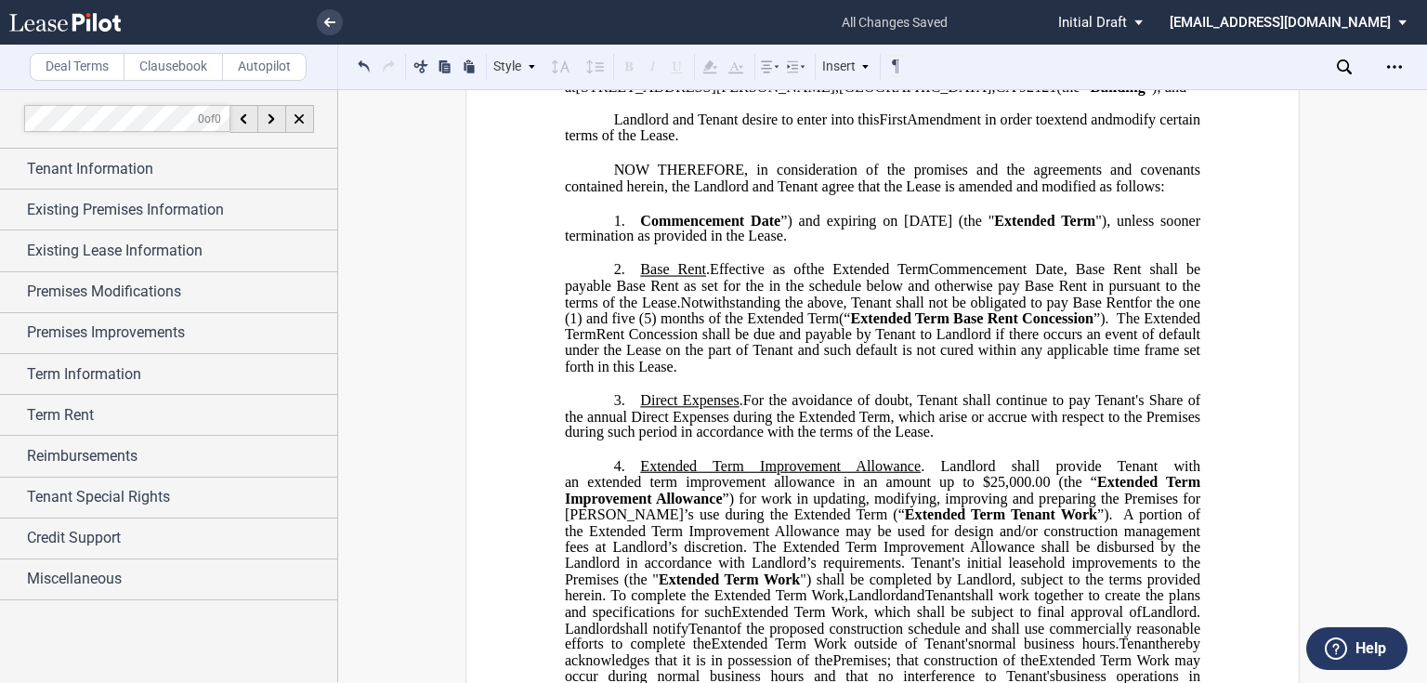
click at [1386, 9] on md-select "jlarce@healthpeak.com Change Password 2-Factor Authentication Form Management B…" at bounding box center [1294, 21] width 254 height 42
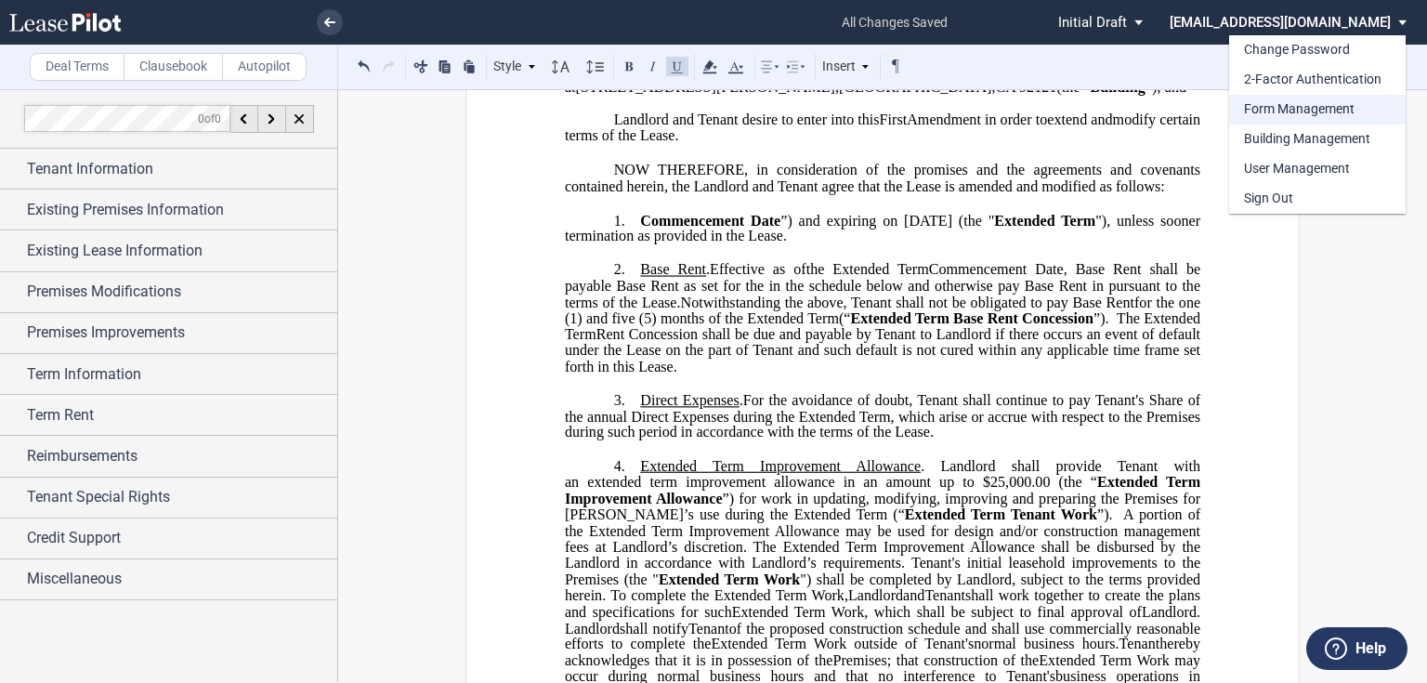
click at [1308, 99] on md-option "Form Management" at bounding box center [1317, 110] width 176 height 30
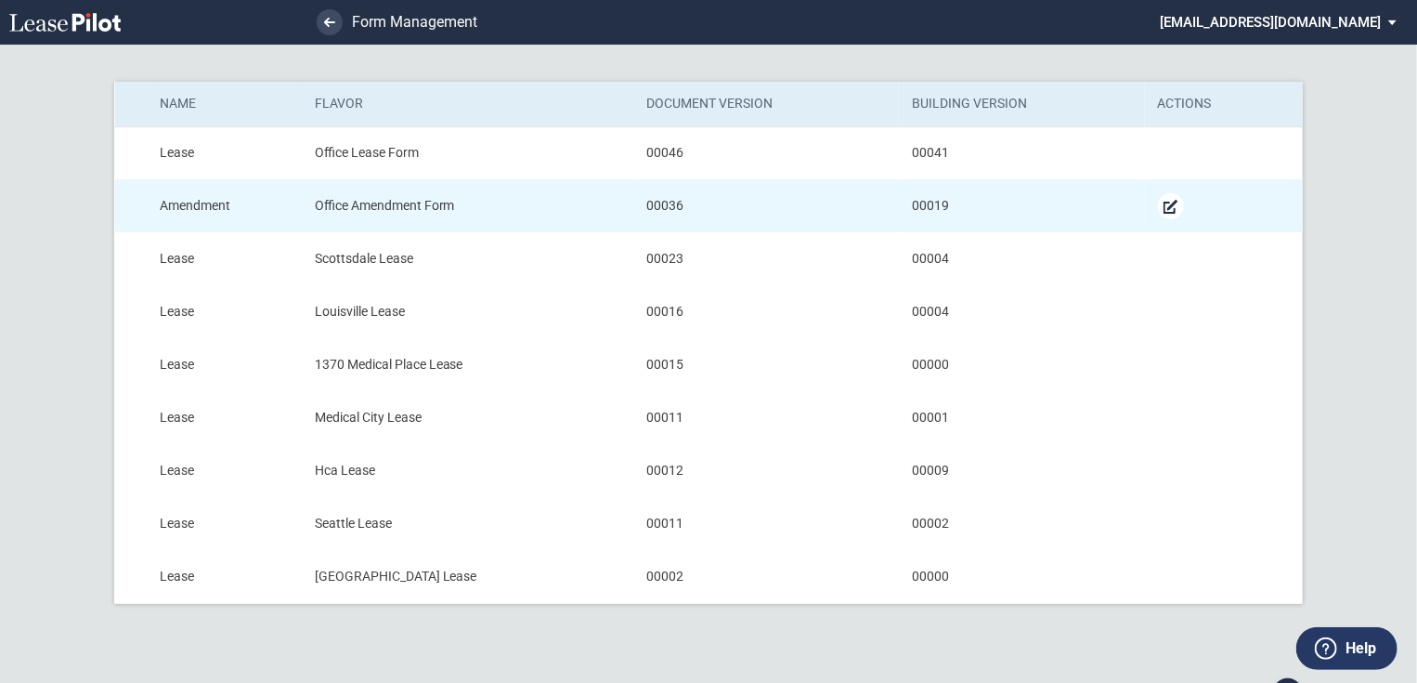
click at [1167, 204] on md-icon "Manage Form" at bounding box center [1171, 206] width 22 height 22
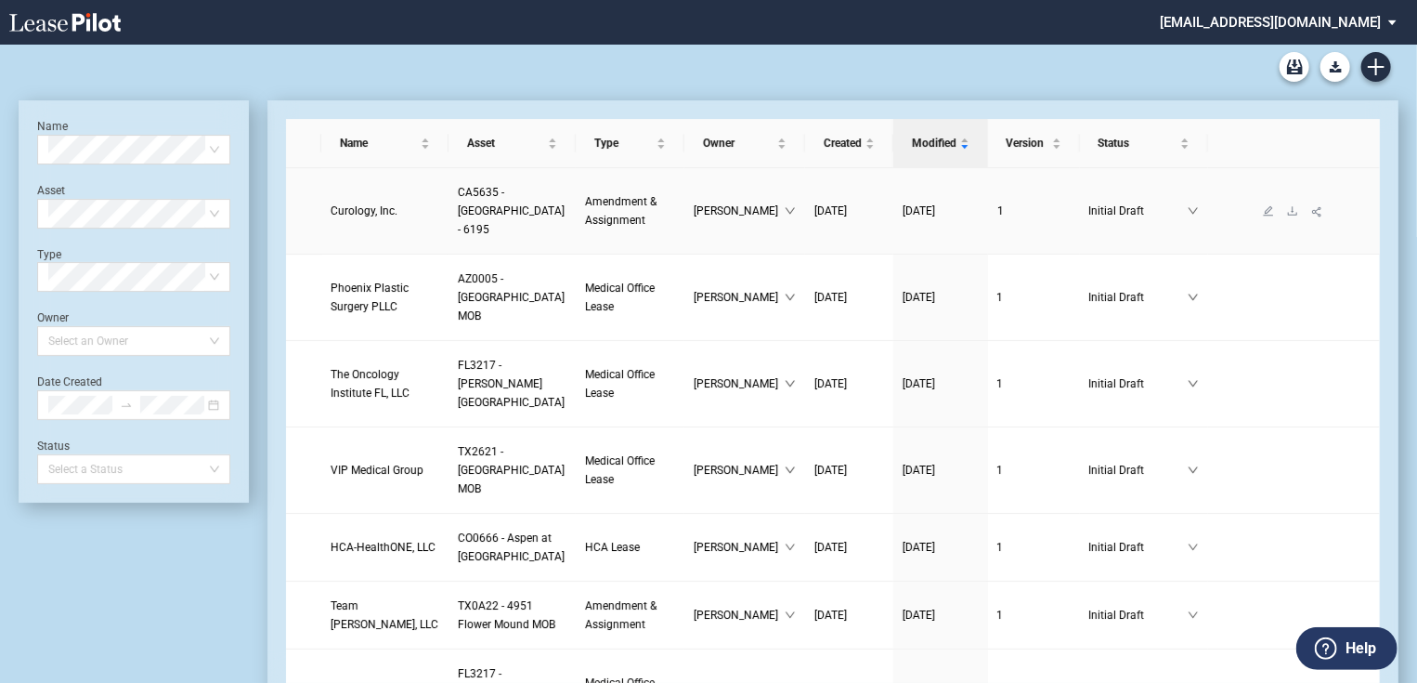
click at [344, 208] on span "Curology, Inc." at bounding box center [364, 210] width 67 height 13
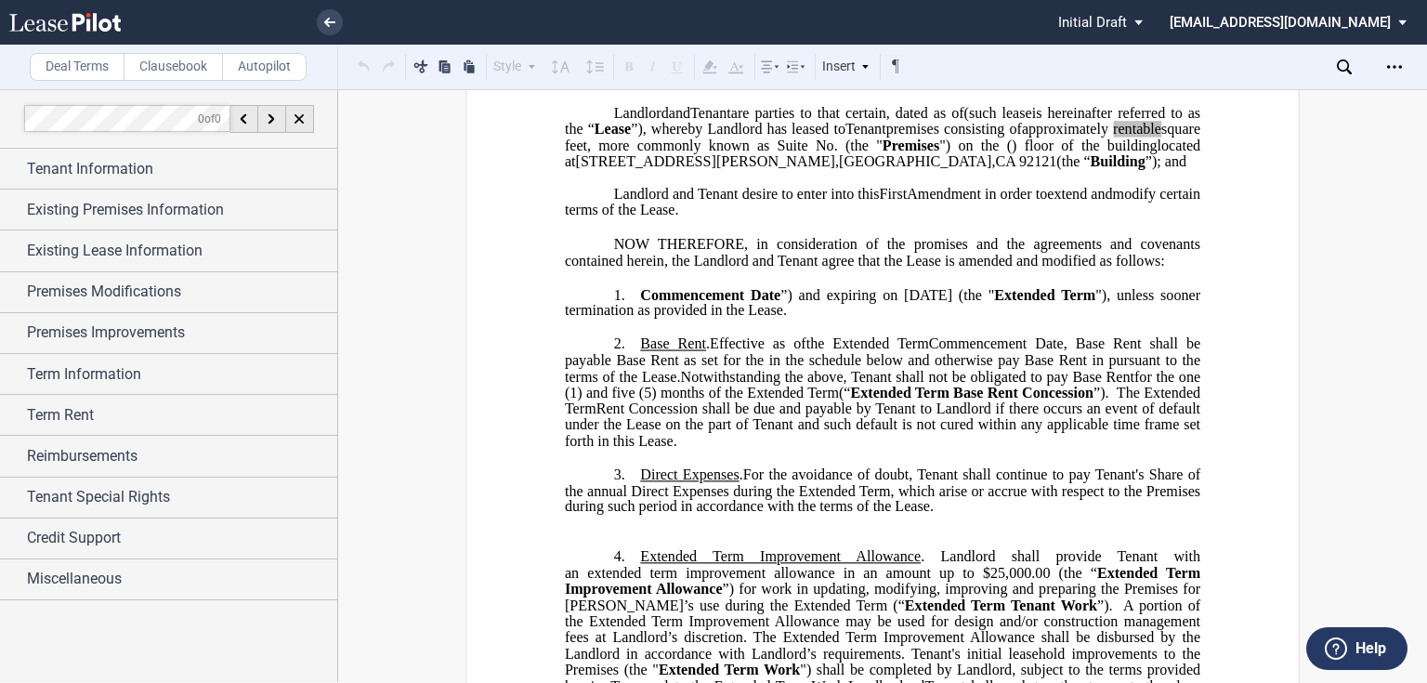
scroll to position [297, 0]
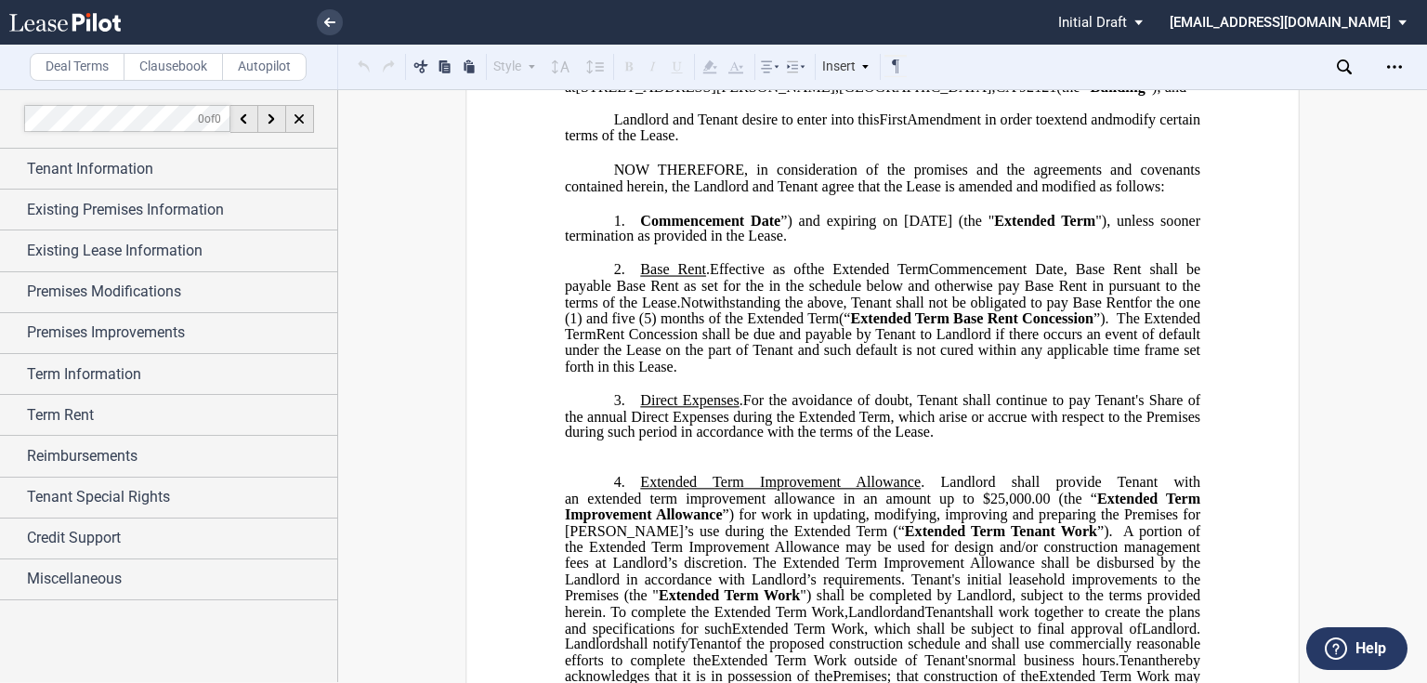
click at [643, 228] on span "Commencement Date" at bounding box center [710, 220] width 140 height 17
drag, startPoint x: 641, startPoint y: 254, endPoint x: 671, endPoint y: 253, distance: 30.7
click at [671, 228] on span "Term. Commencement Date" at bounding box center [732, 220] width 185 height 17
click at [678, 228] on span ". Commencement Date" at bounding box center [753, 220] width 150 height 17
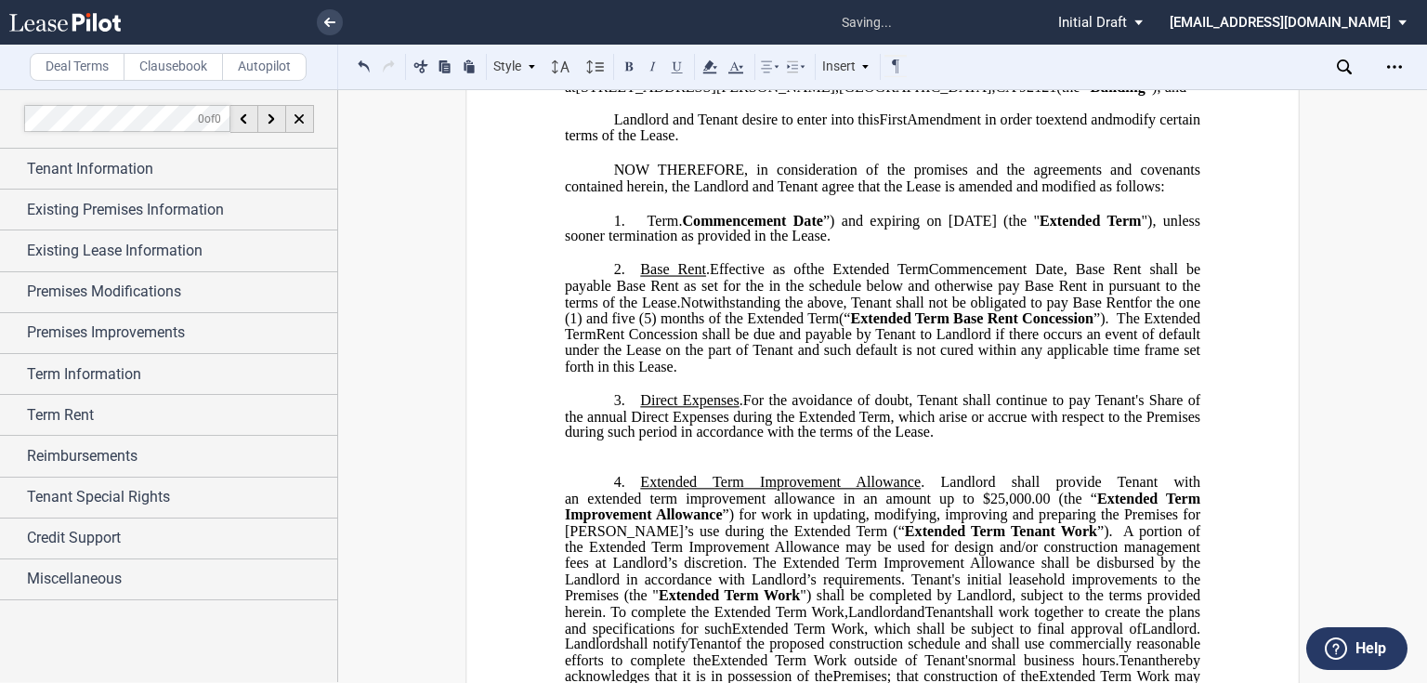
click at [656, 228] on span "Term . Commencement Date" at bounding box center [731, 220] width 183 height 17
click at [682, 228] on span "Commencement Date" at bounding box center [752, 220] width 140 height 17
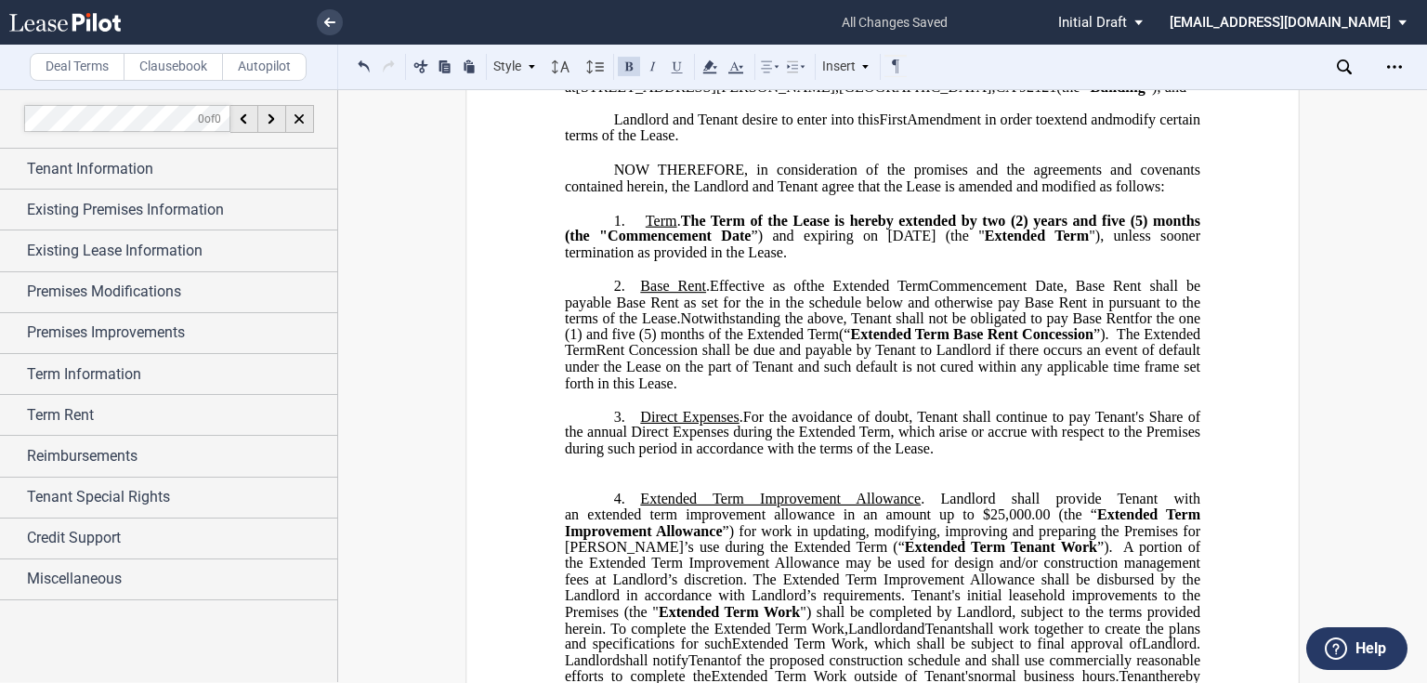
drag, startPoint x: 598, startPoint y: 267, endPoint x: 563, endPoint y: 270, distance: 35.4
click at [565, 244] on span ". The Term of the Lease is hereby extended by two (2) years and five (5) months…" at bounding box center [884, 228] width 639 height 33
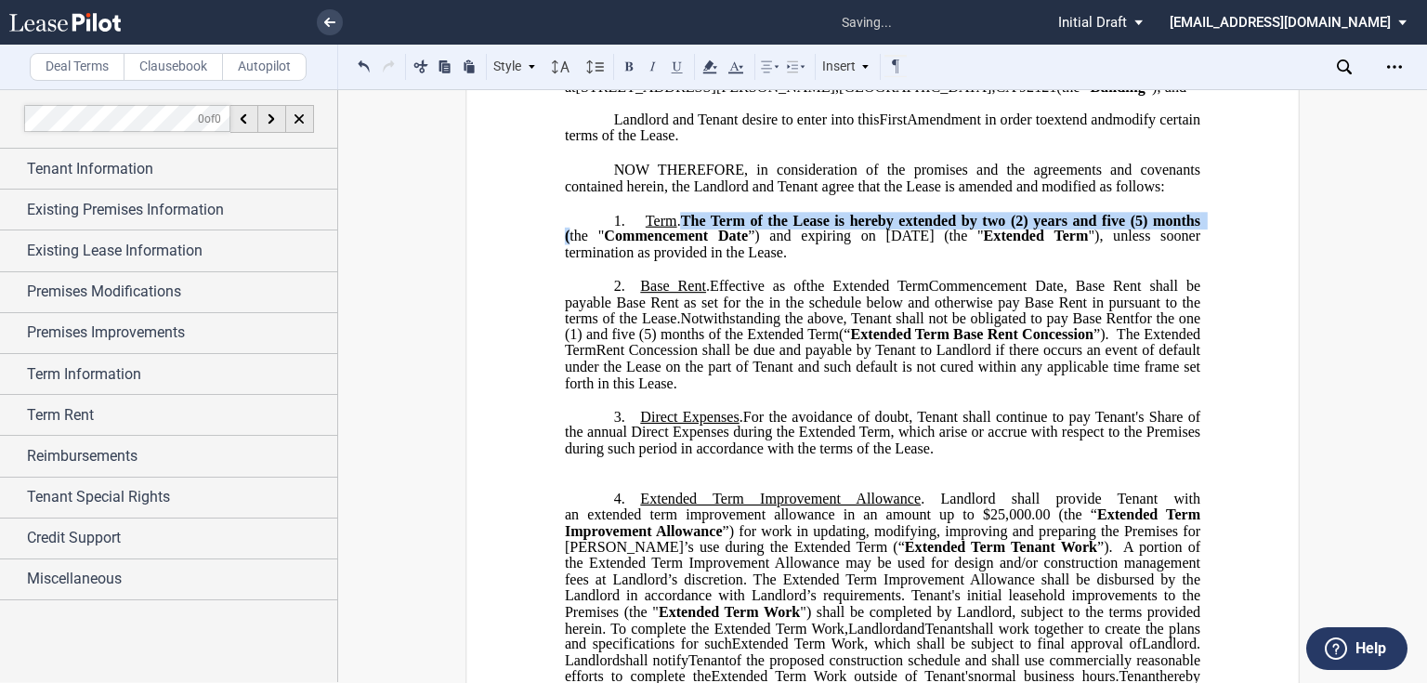
click at [576, 244] on span "The Term of the Lease is hereby extended by two (2) years and five (5) months (…" at bounding box center [884, 228] width 639 height 33
click at [591, 244] on span "The Term of the Lease is hereby extended by two (2) years and five (5) months (…" at bounding box center [884, 228] width 639 height 33
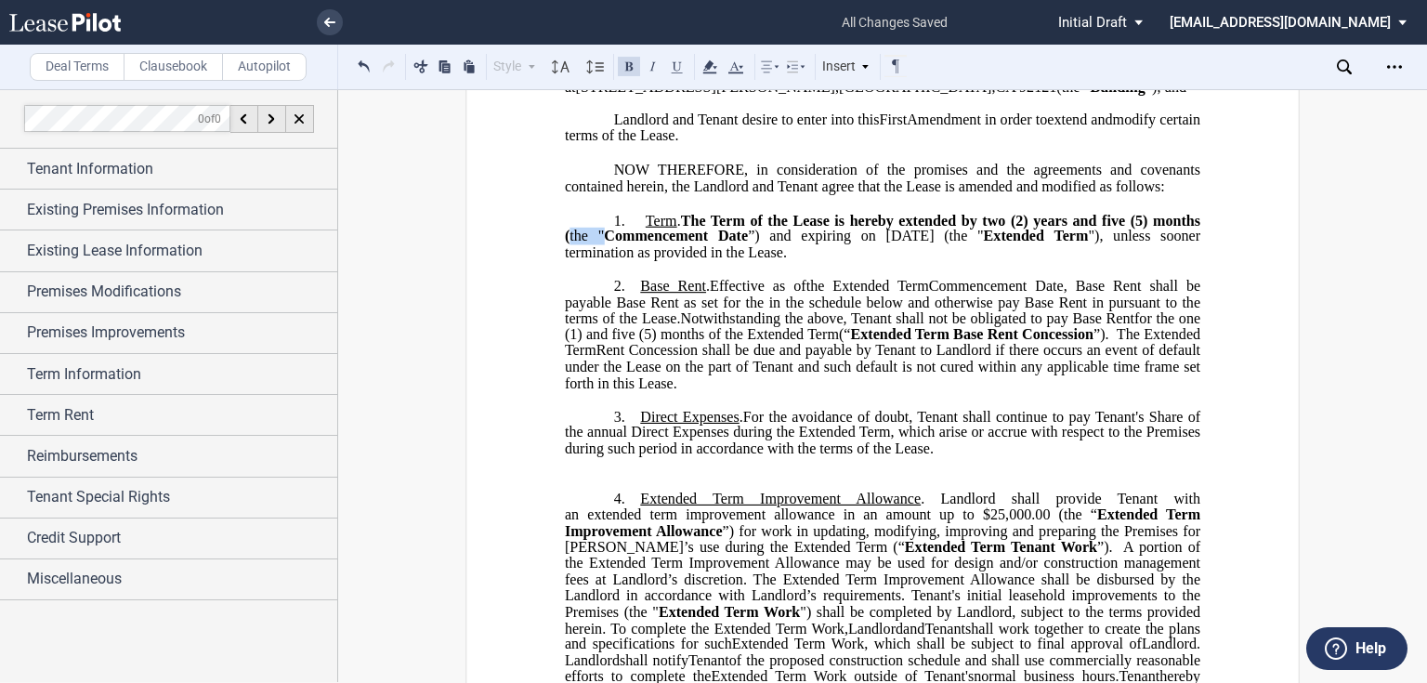
drag, startPoint x: 596, startPoint y: 266, endPoint x: 561, endPoint y: 268, distance: 35.4
click at [565, 244] on span ". The Term of the Lease is hereby extended by two (2) years and five (5) months…" at bounding box center [884, 228] width 639 height 33
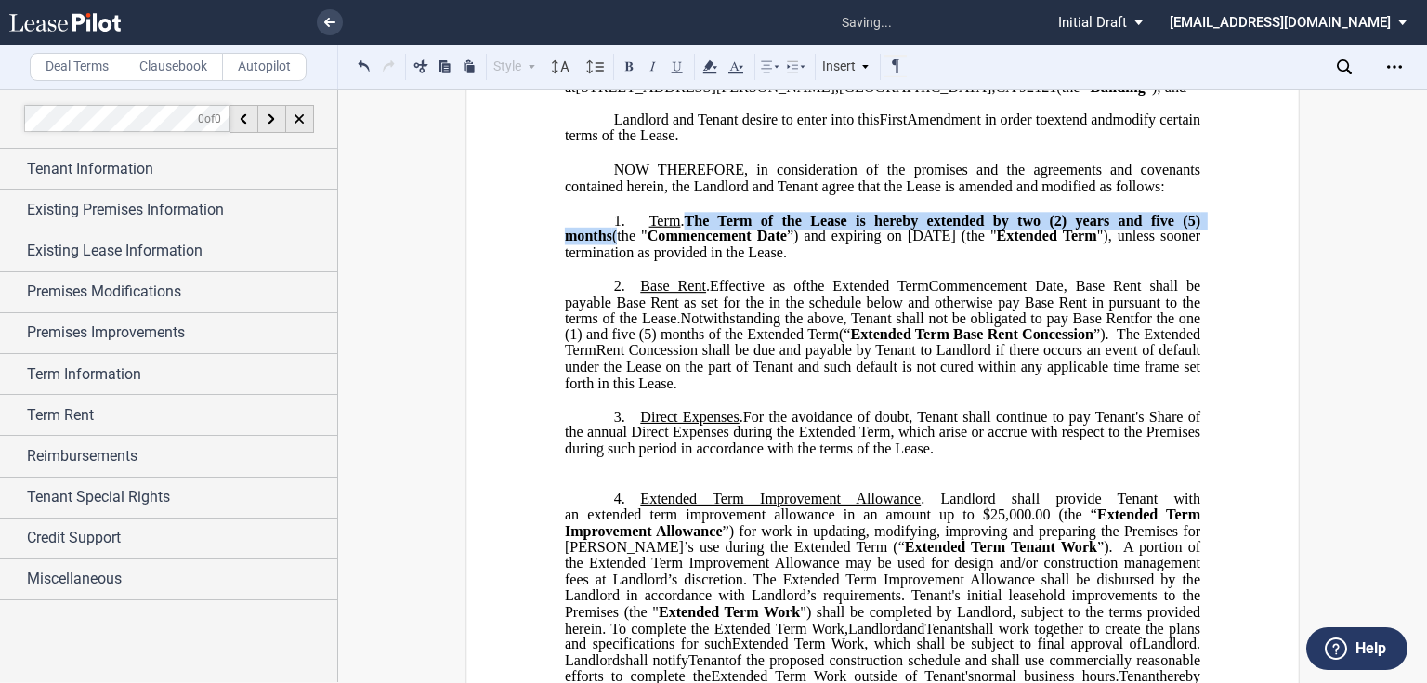
click at [582, 244] on span "The Term of the Lease is hereby extended by two (2) years and five (5) months (…" at bounding box center [884, 228] width 639 height 33
drag, startPoint x: 591, startPoint y: 266, endPoint x: 603, endPoint y: 267, distance: 12.1
click at [591, 244] on span "The Term of the Lease is hereby extended by two (2) years and five (5) months (…" at bounding box center [884, 228] width 639 height 33
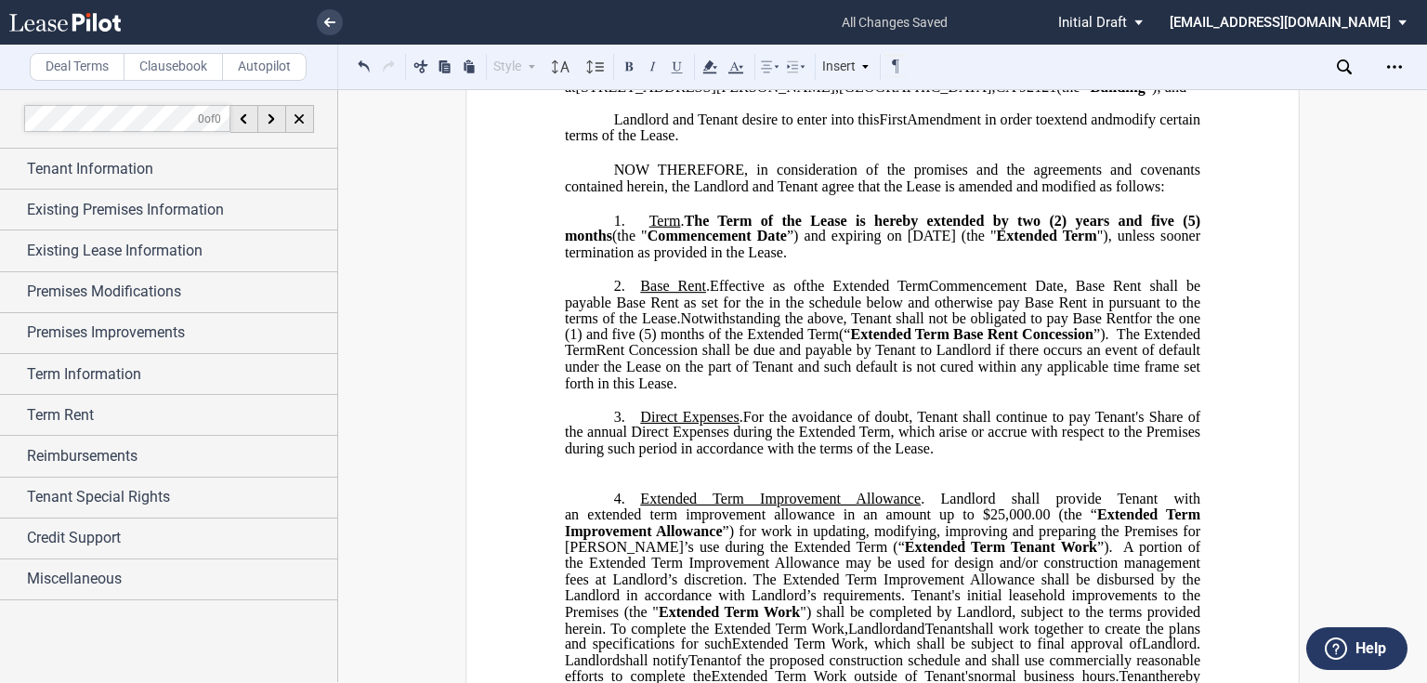
click at [650, 260] on span "”) and expiring on January 31, 2028 (the " Extended Term "), unless sooner term…" at bounding box center [884, 244] width 639 height 33
click at [903, 361] on span "Notwithstanding the above, Tenant shall not be obligated to pay Base Rent for t…" at bounding box center [884, 349] width 639 height 81
click at [580, 244] on span "The Term of the Lease is hereby extended by two (2) years and five (5) months (…" at bounding box center [884, 228] width 639 height 33
click at [591, 244] on span ". The Term of the Lease is hereby extended by two (2) years and five (5) months…" at bounding box center [884, 228] width 639 height 33
drag, startPoint x: 1180, startPoint y: 251, endPoint x: 682, endPoint y: 254, distance: 497.8
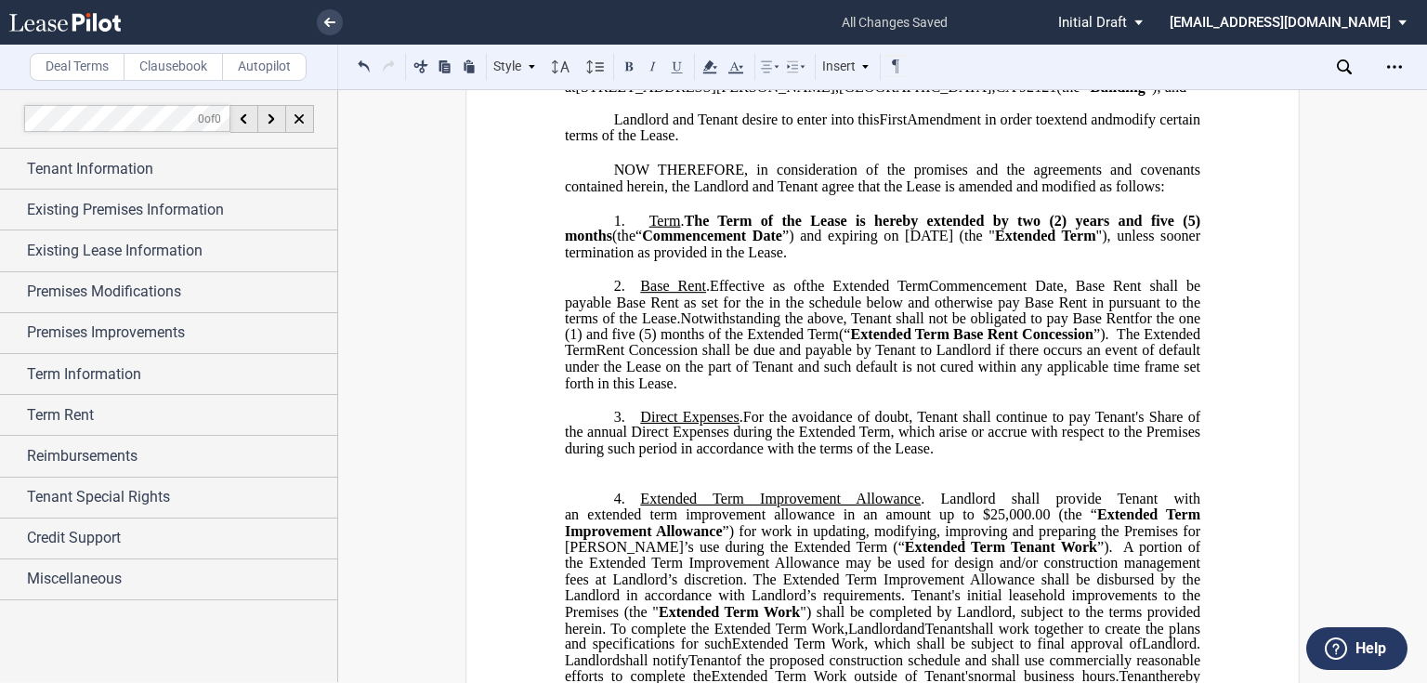
click at [682, 244] on span "The Term of the Lease is hereby extended by two (2) years and five (5) months" at bounding box center [884, 228] width 639 height 33
click at [956, 294] on span "Commencement Date" at bounding box center [996, 286] width 135 height 17
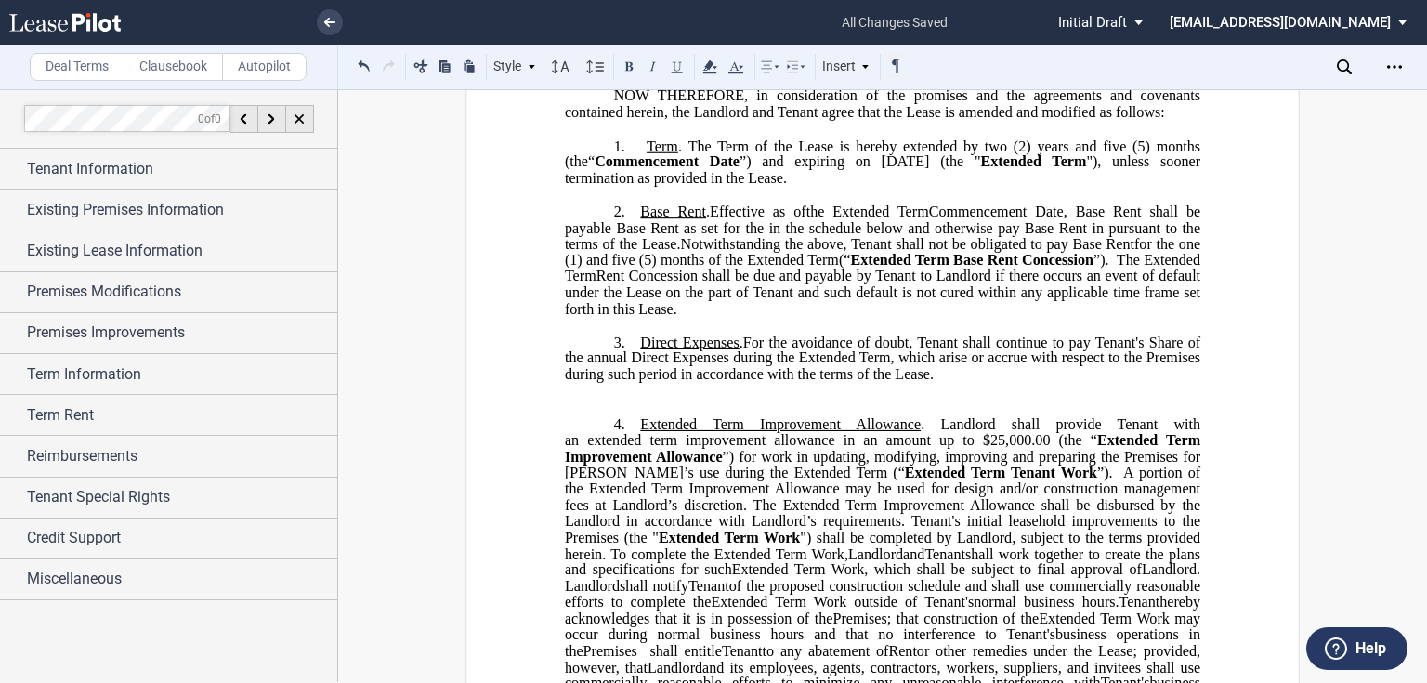
click at [896, 187] on p "1. ﻿ [__________] ﻿ ﻿ ﻿ ﻿ ﻿ ﻿ ( ﻿ ﻿ ) year s ﻿ ﻿ ( ﻿ ﻿ ) month s ﻿ ﻿ ﻿ ﻿ ﻿ ﻿ Te…" at bounding box center [882, 161] width 635 height 49
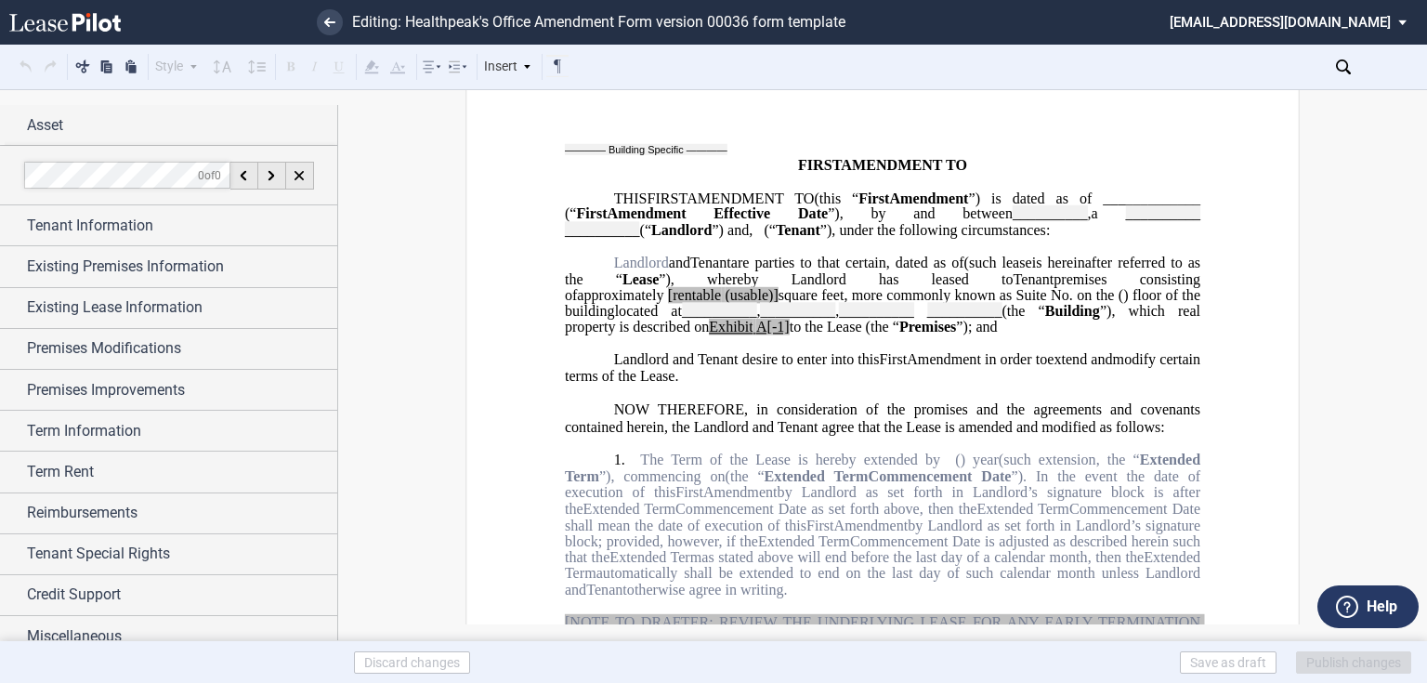
scroll to position [149, 0]
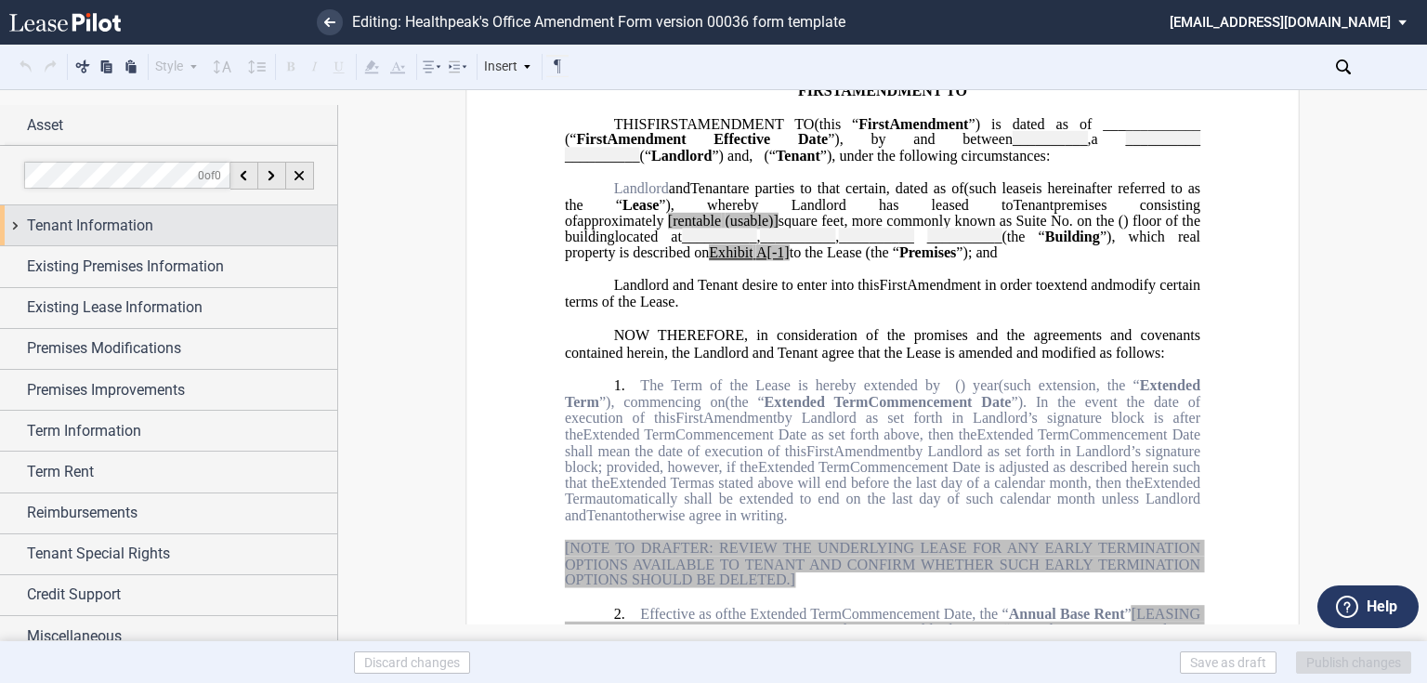
click at [185, 228] on div "Tenant Information" at bounding box center [182, 226] width 310 height 22
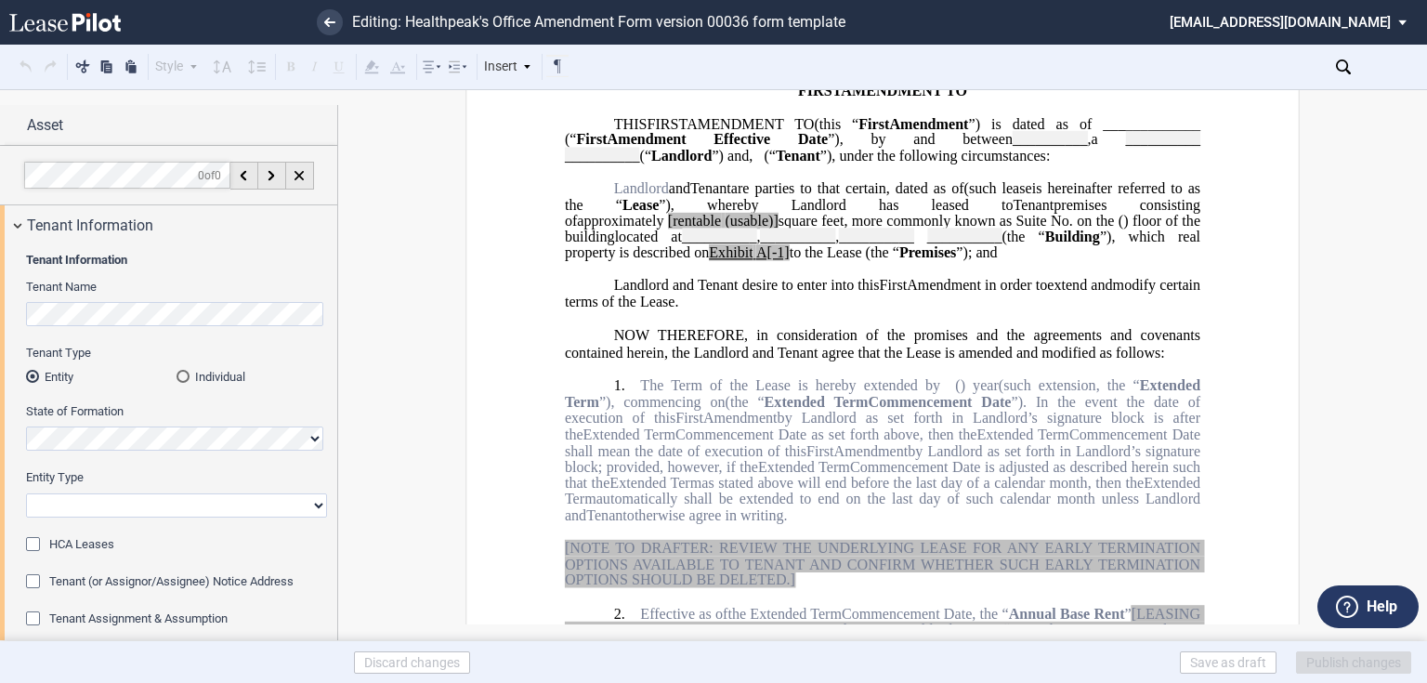
click at [154, 611] on span "Tenant Assignment & Assumption" at bounding box center [138, 618] width 178 height 14
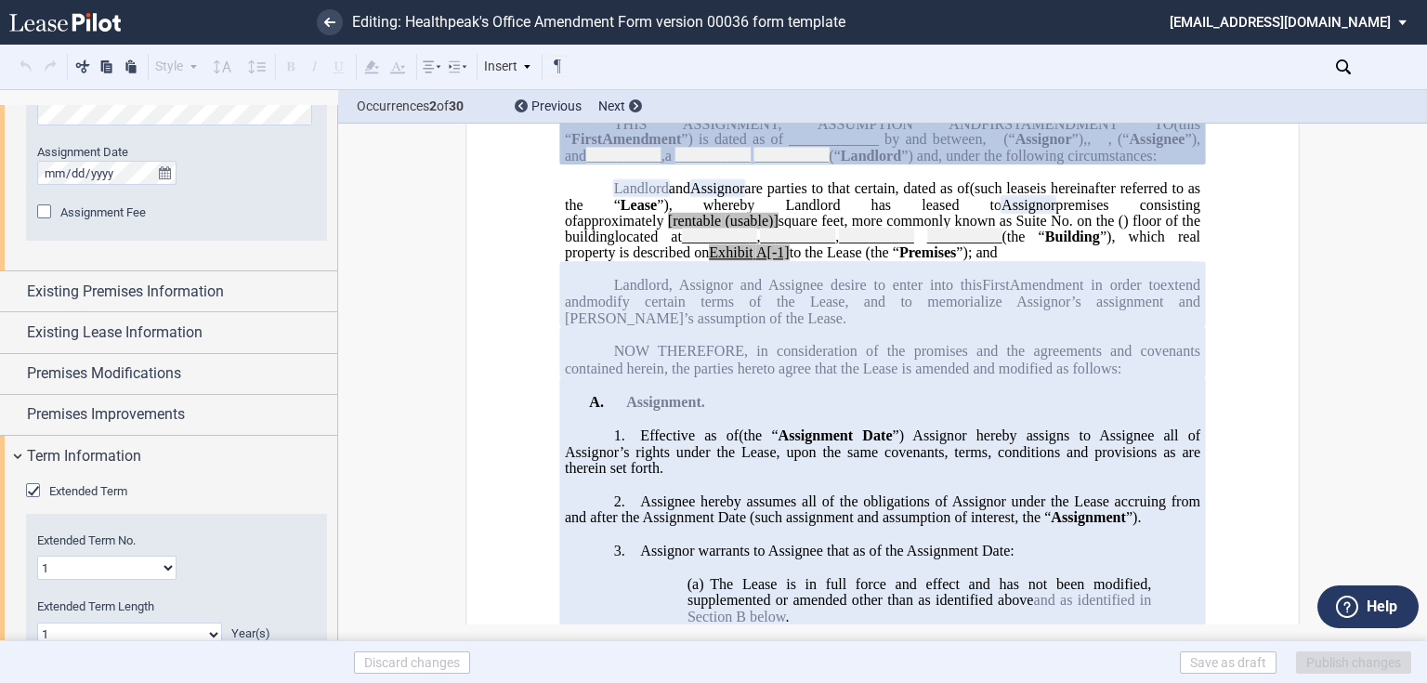
click at [40, 483] on div "Extended Term" at bounding box center [35, 492] width 19 height 19
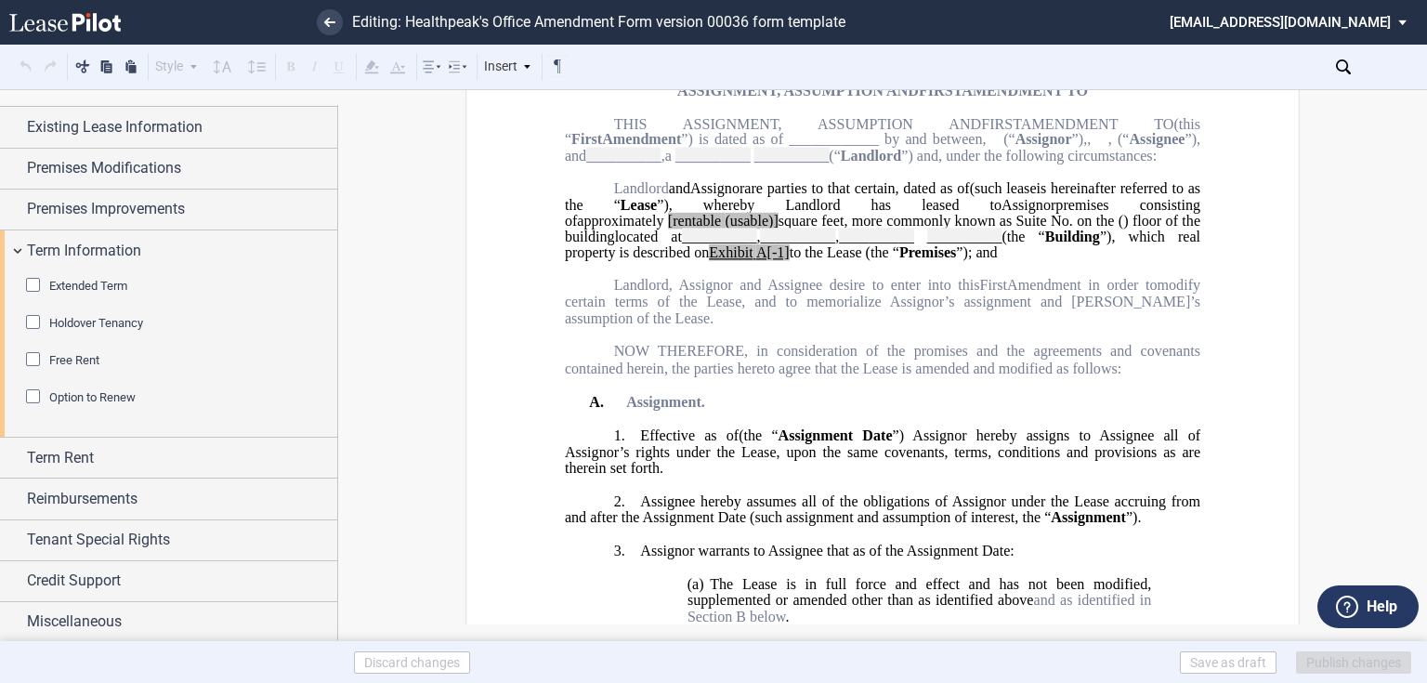
scroll to position [0, 0]
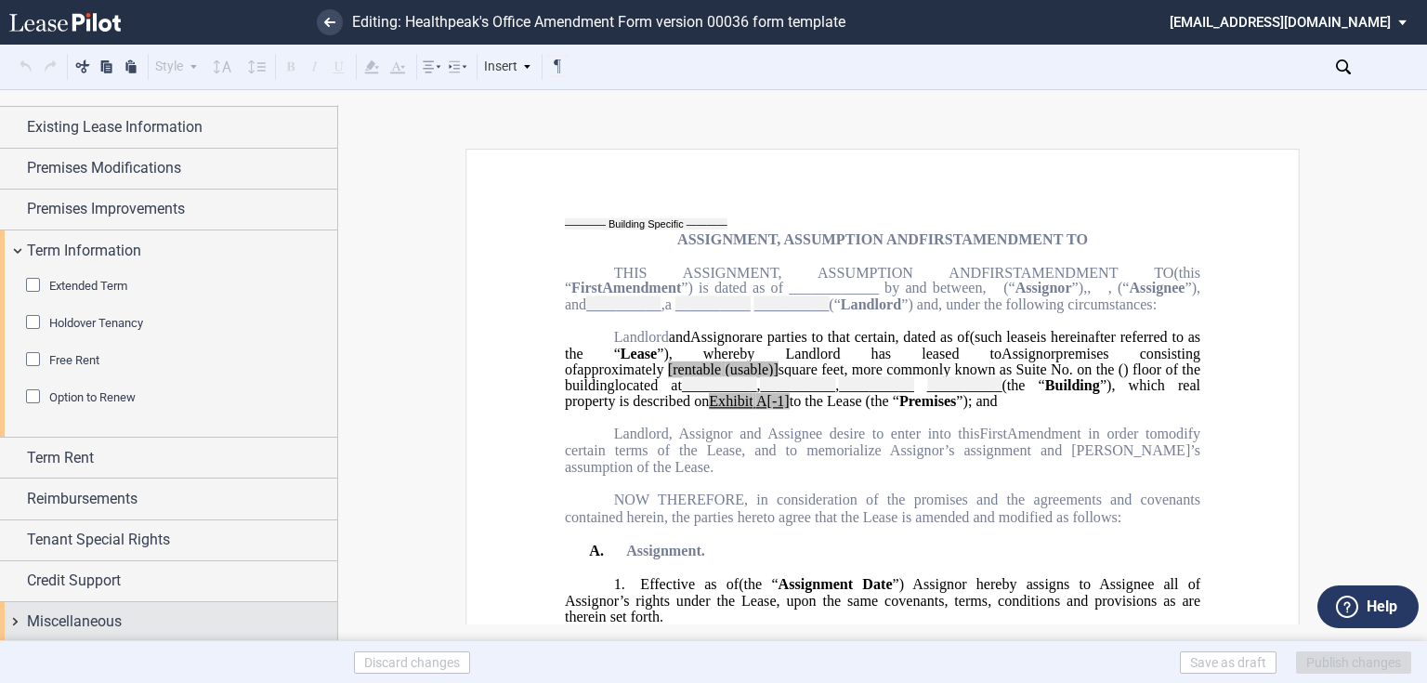
click at [73, 619] on span "Miscellaneous" at bounding box center [74, 621] width 95 height 22
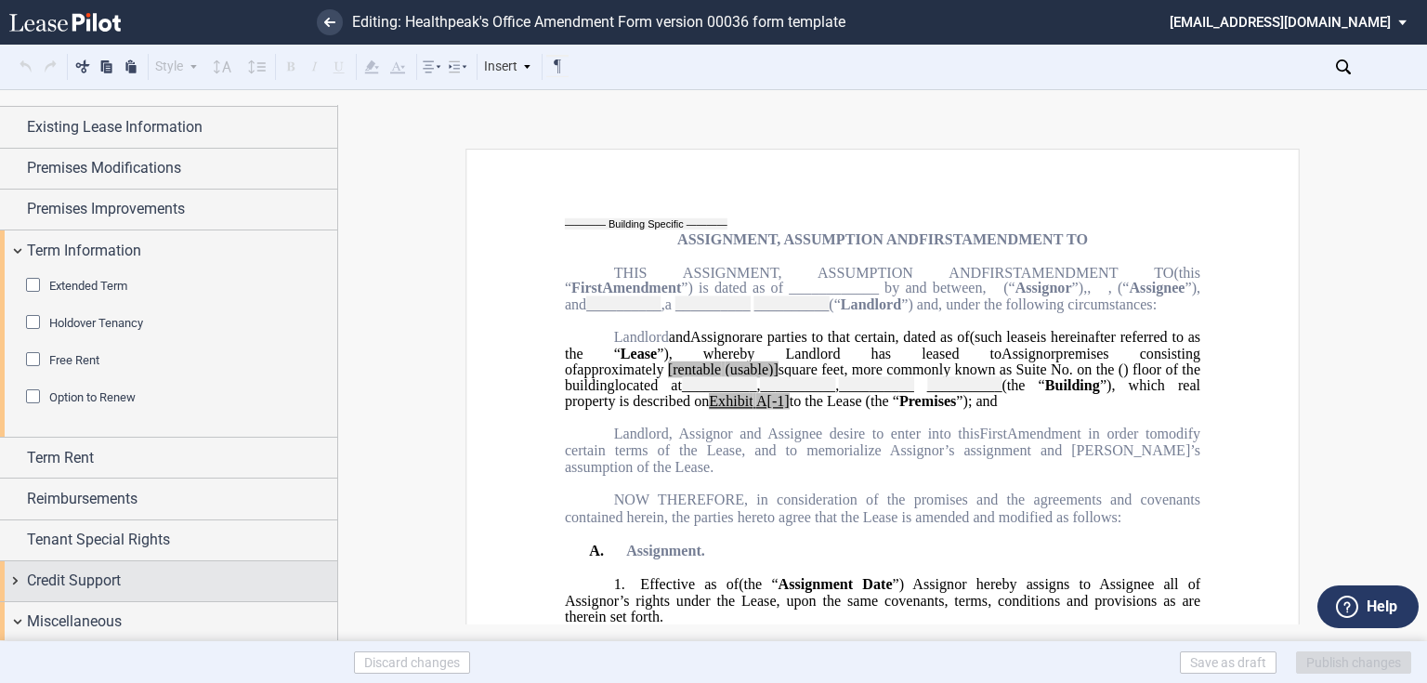
click at [111, 572] on span "Credit Support" at bounding box center [74, 580] width 94 height 22
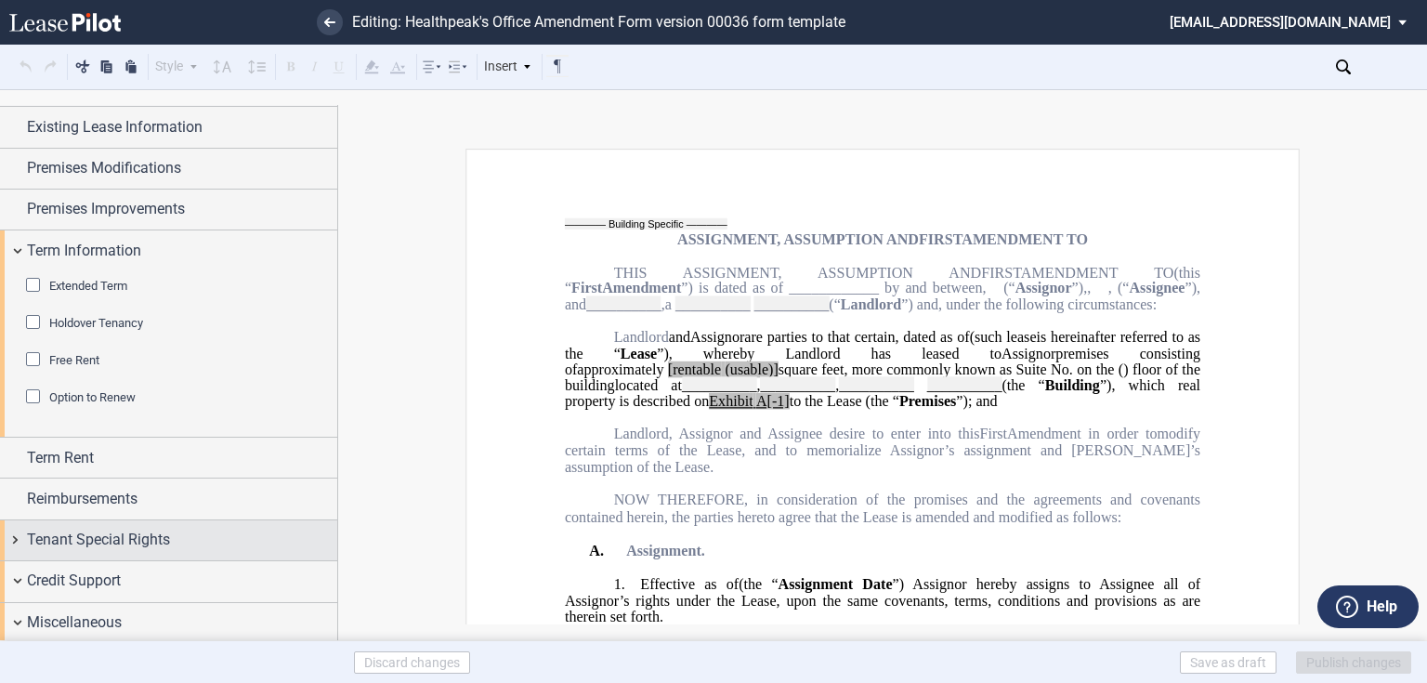
click at [130, 522] on div "Tenant Special Rights" at bounding box center [168, 540] width 337 height 40
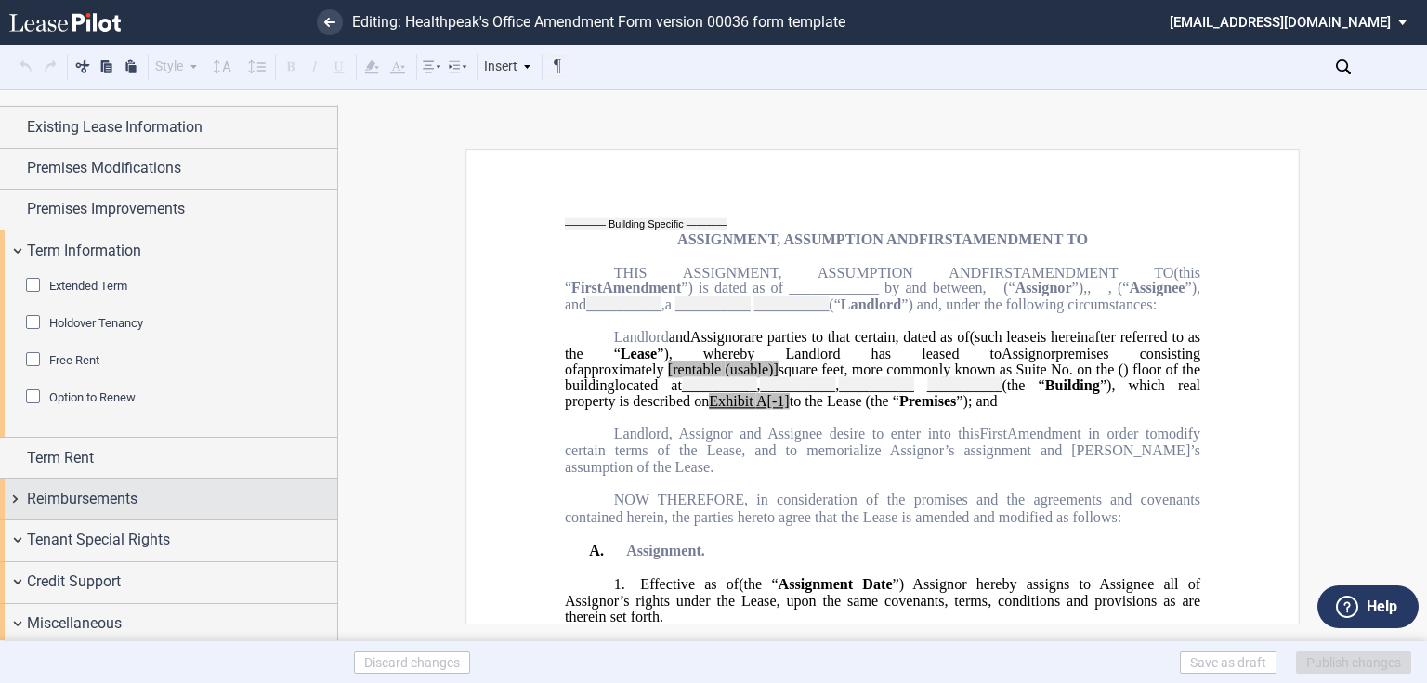
click at [133, 488] on span "Reimbursements" at bounding box center [82, 499] width 111 height 22
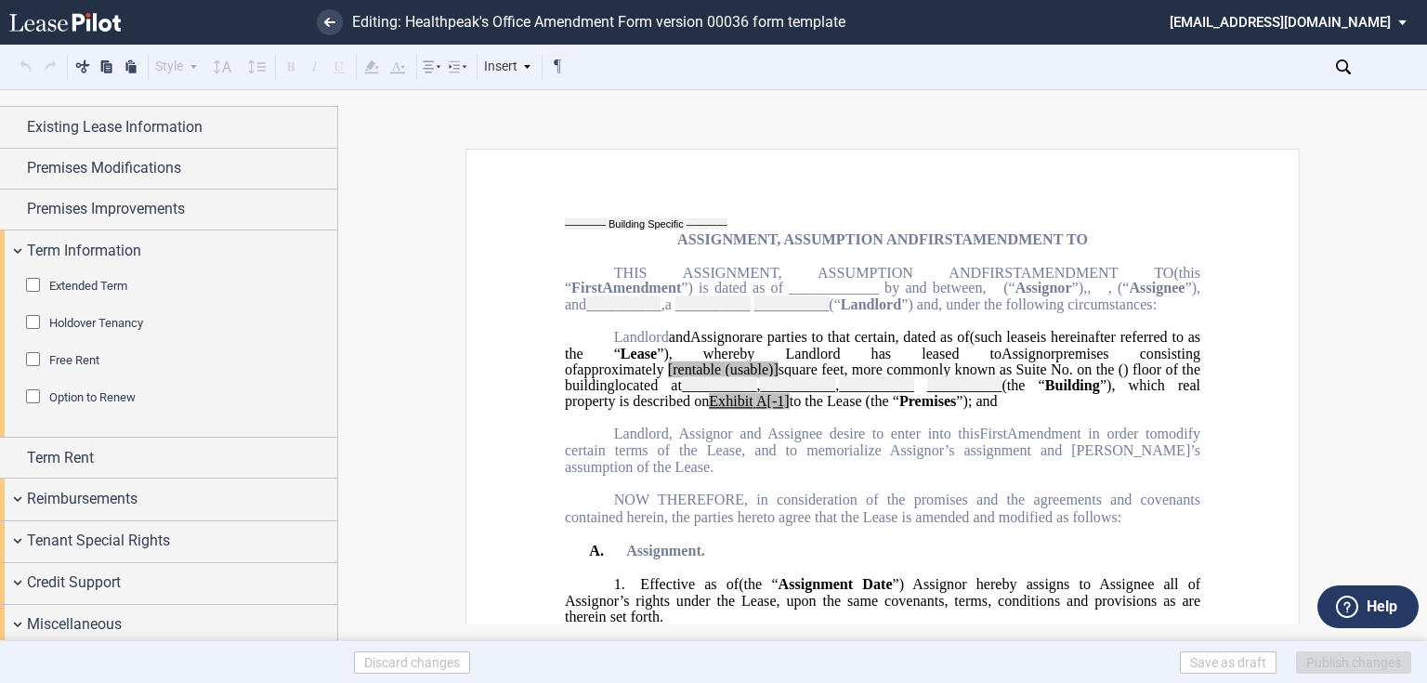
click at [134, 453] on div "Term Rent" at bounding box center [182, 458] width 310 height 22
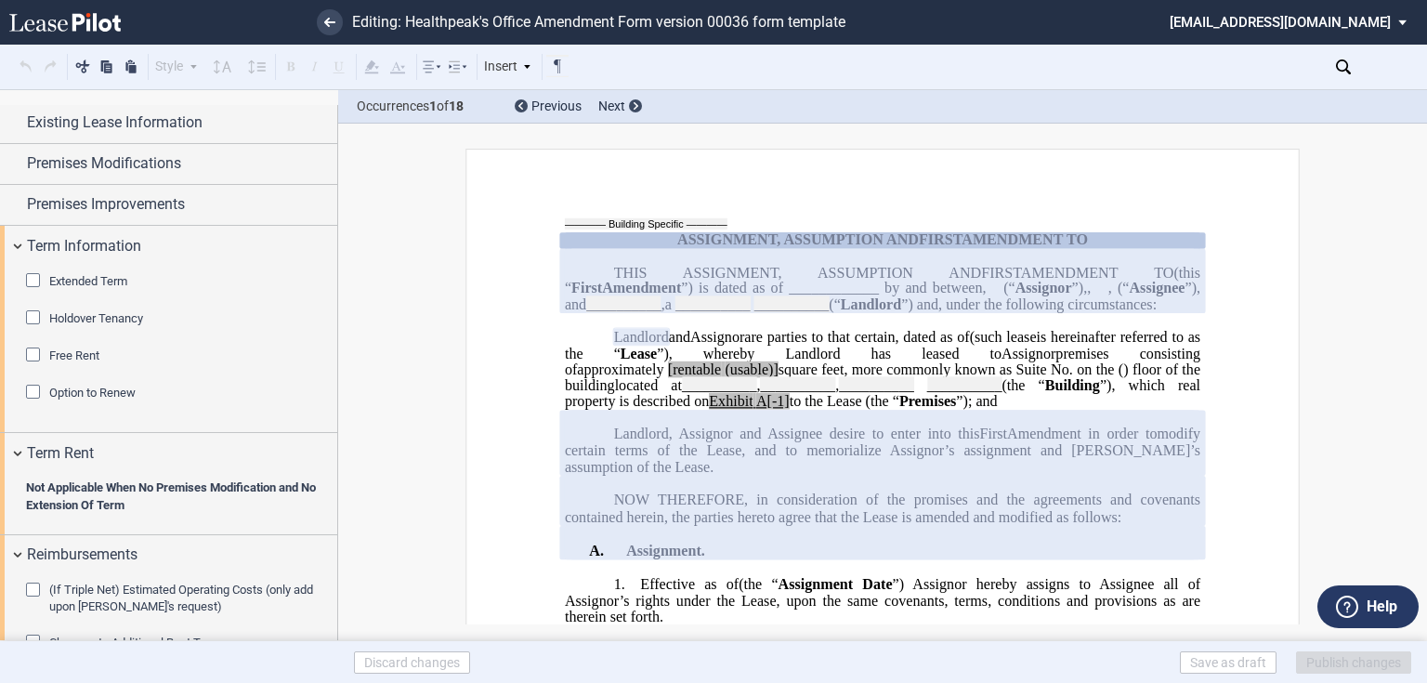
scroll to position [2173, 0]
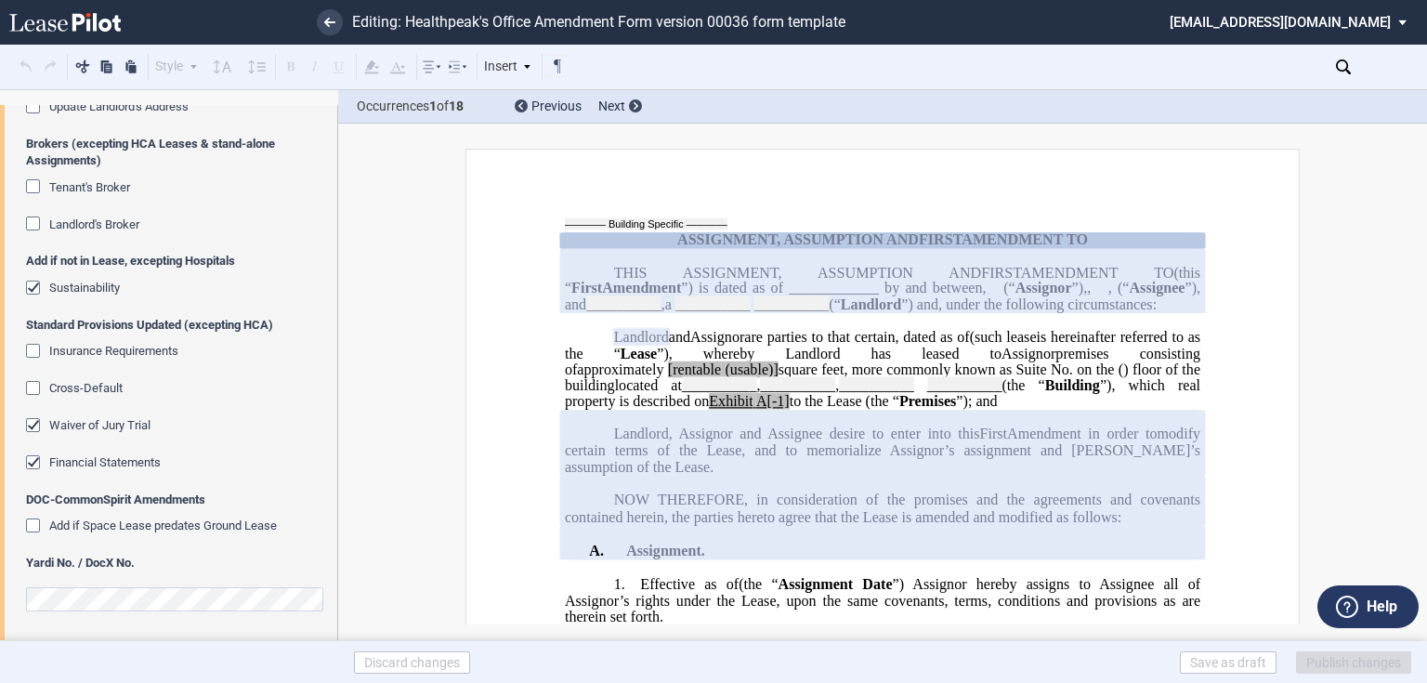
click at [95, 421] on span "Waiver of Jury Trial" at bounding box center [99, 425] width 101 height 14
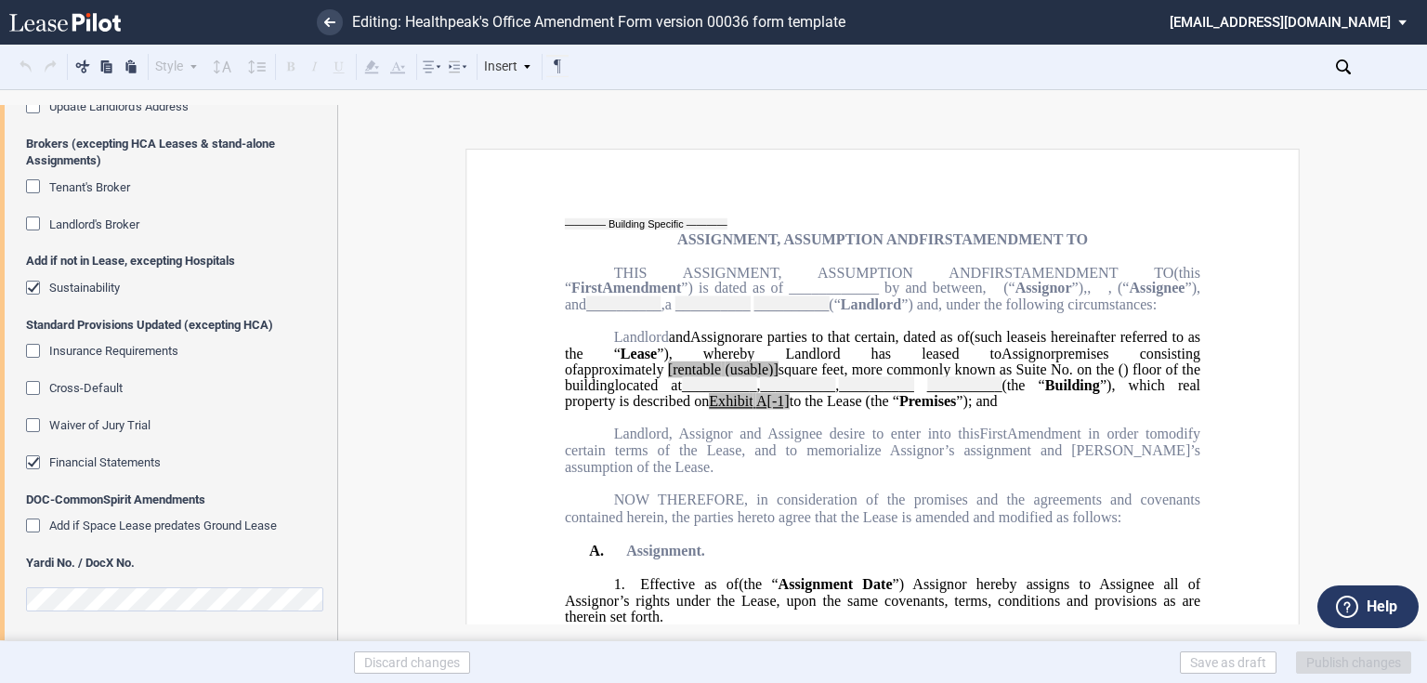
click at [79, 457] on span "Financial Statements" at bounding box center [104, 462] width 111 height 14
click at [70, 280] on span "Sustainability" at bounding box center [84, 287] width 71 height 14
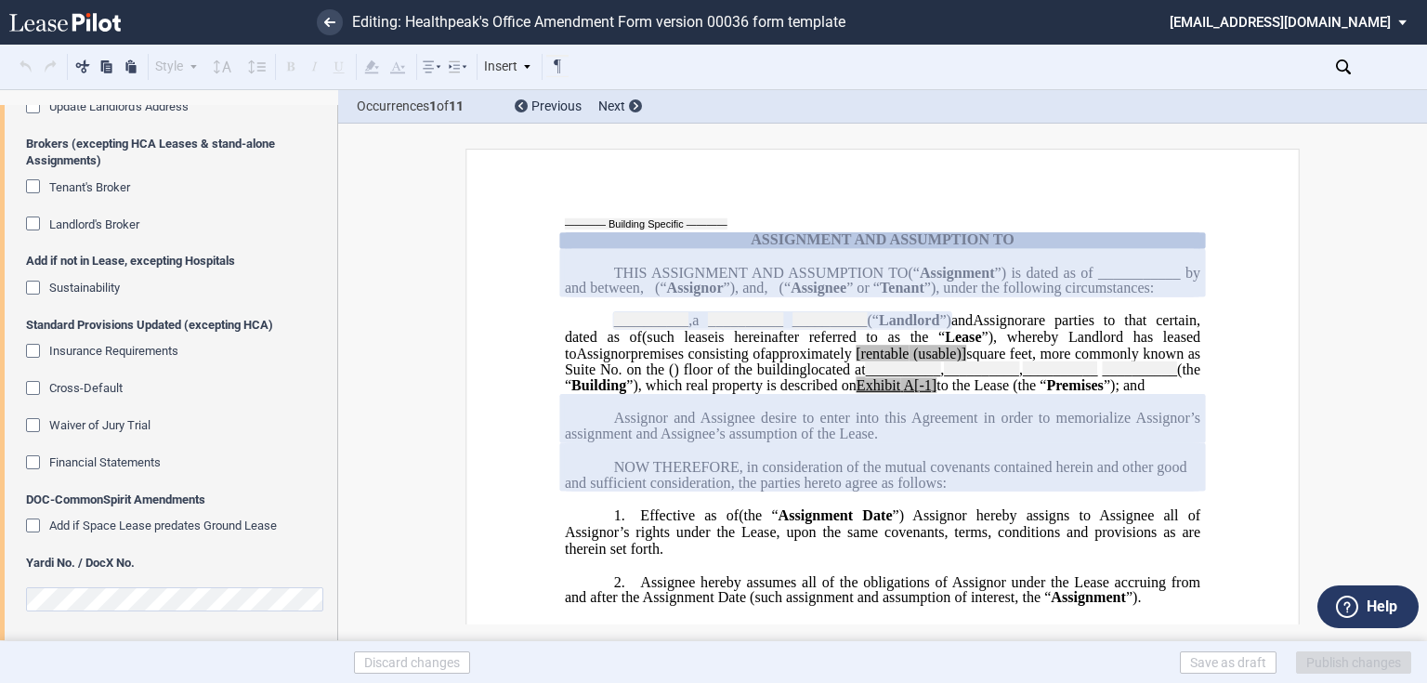
scroll to position [0, 0]
click at [1386, 71] on icon "Open Lease options menu" at bounding box center [1379, 66] width 15 height 15
click at [1276, 101] on div "Download" at bounding box center [1271, 100] width 227 height 16
